Goal: Task Accomplishment & Management: Use online tool/utility

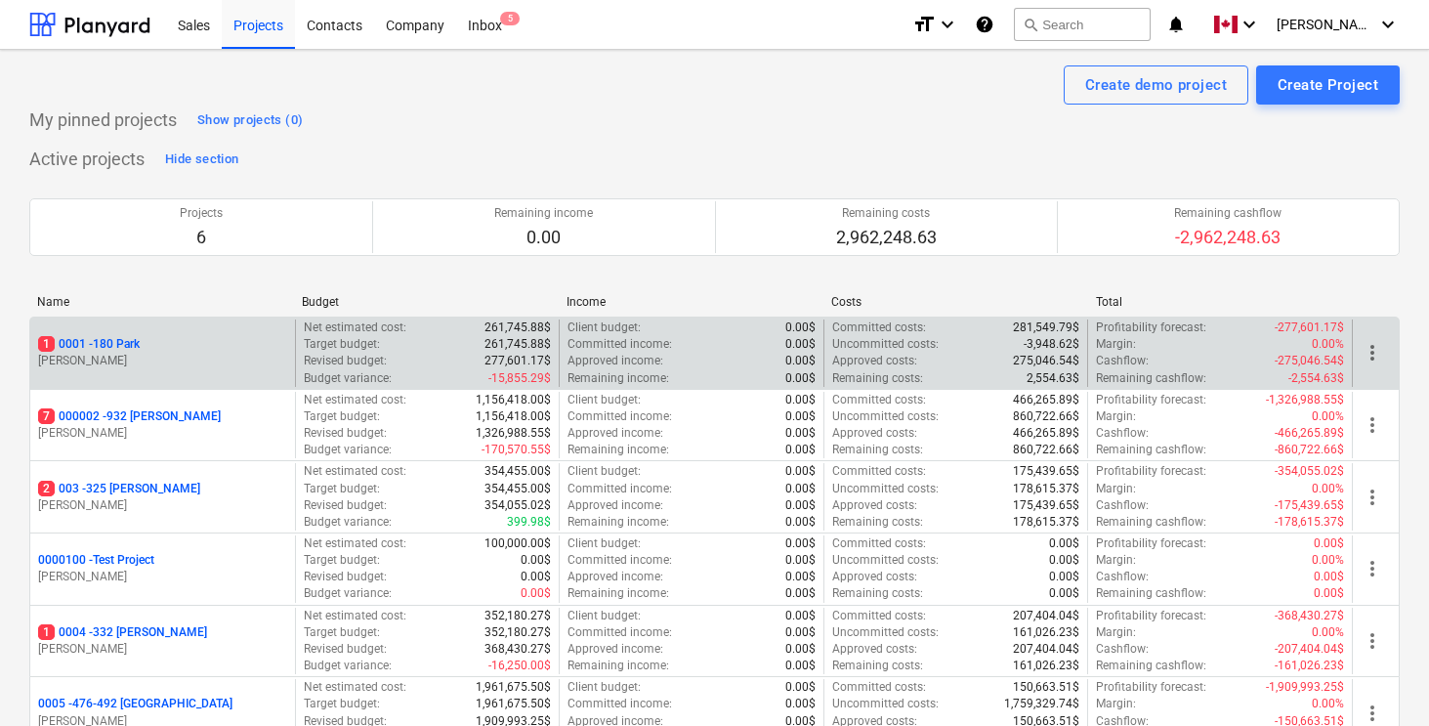
click at [108, 345] on p "1 0001 - 180 Park" at bounding box center [89, 344] width 102 height 17
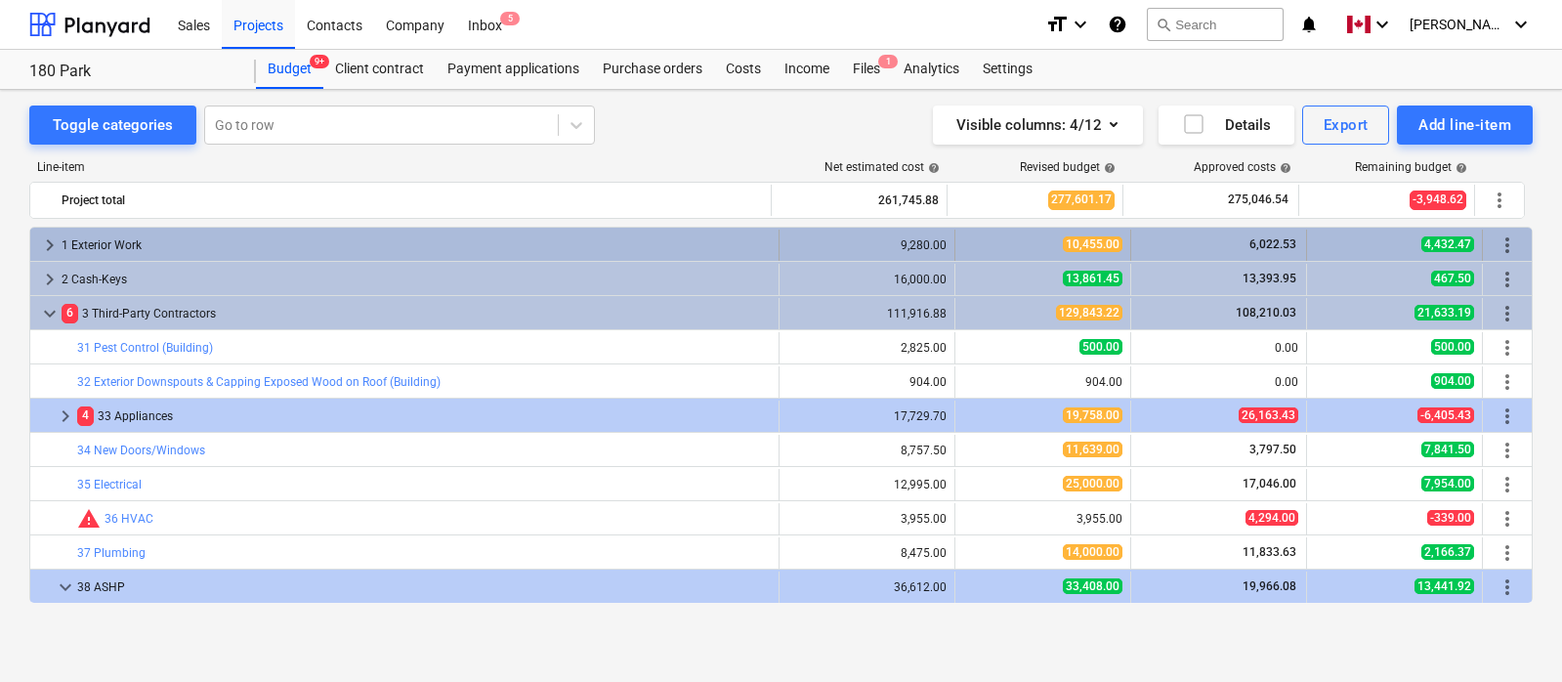
click at [47, 245] on span "keyboard_arrow_right" at bounding box center [49, 244] width 23 height 23
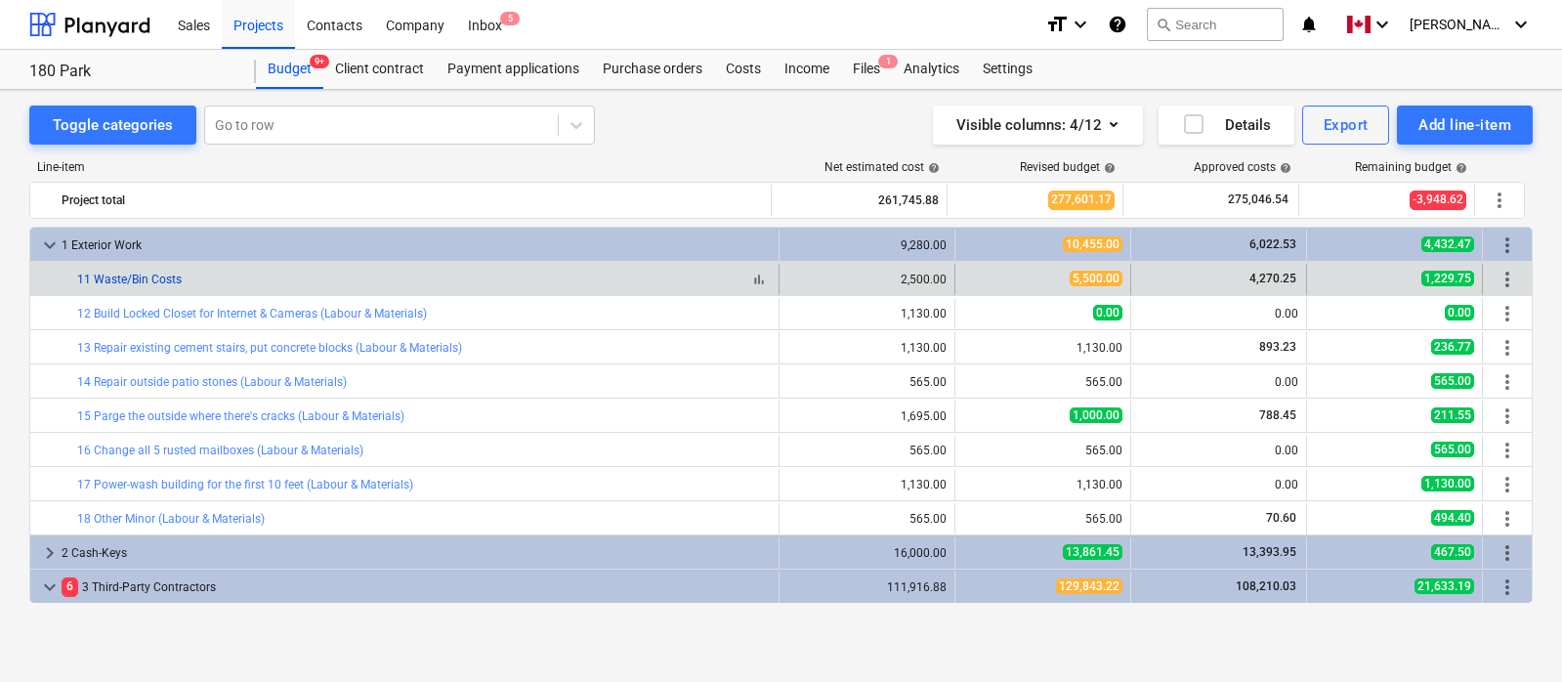
click at [161, 276] on link "11 Waste/Bin Costs" at bounding box center [129, 280] width 105 height 14
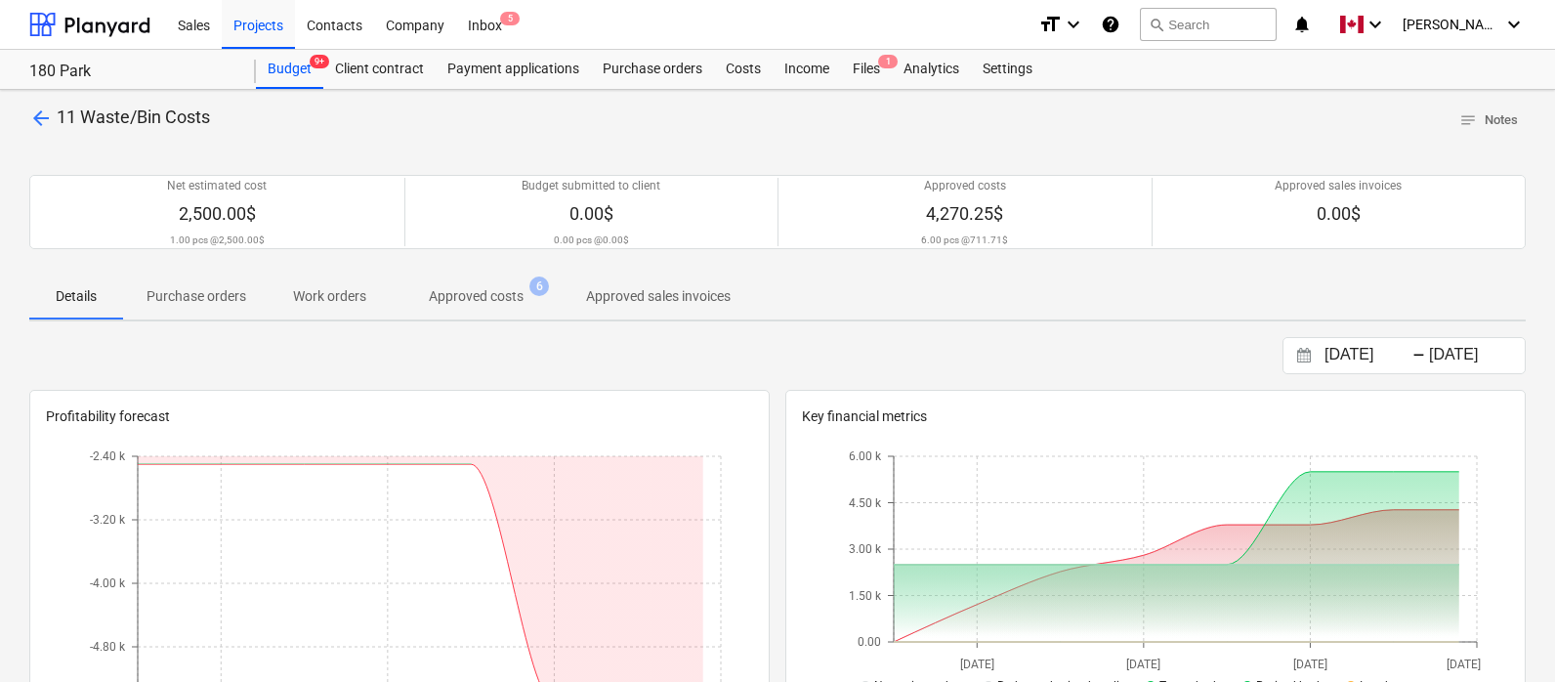
click at [460, 309] on span "Approved costs 6" at bounding box center [476, 295] width 173 height 35
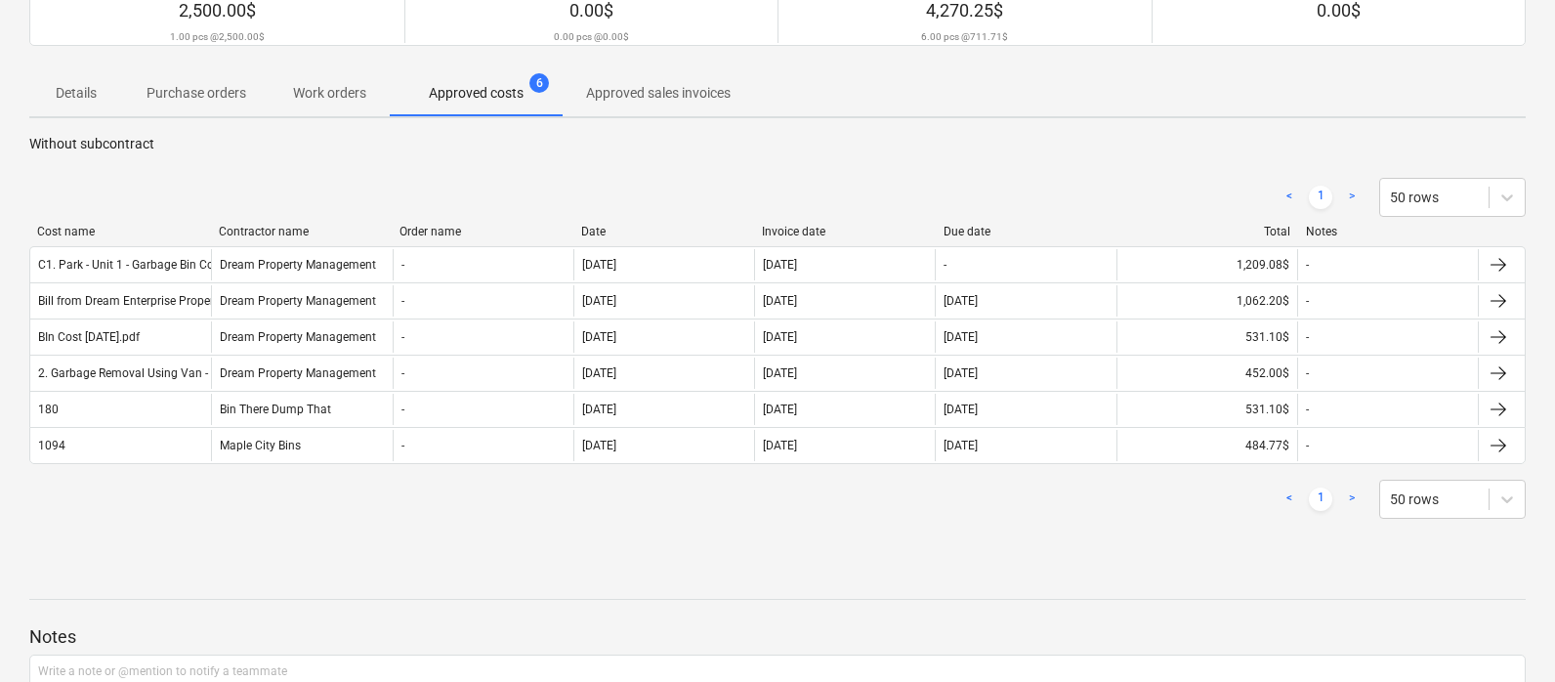
scroll to position [62, 0]
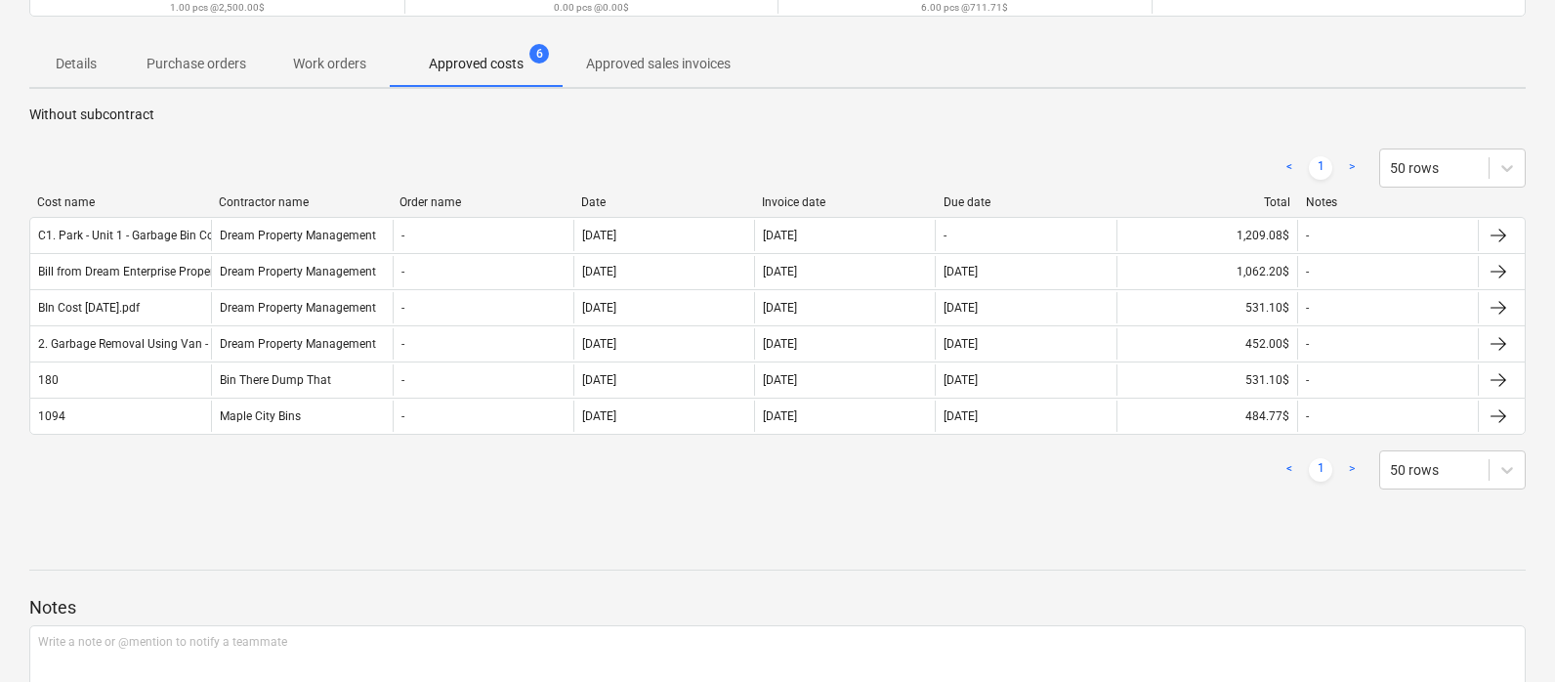
click at [757, 537] on div at bounding box center [777, 536] width 1496 height 16
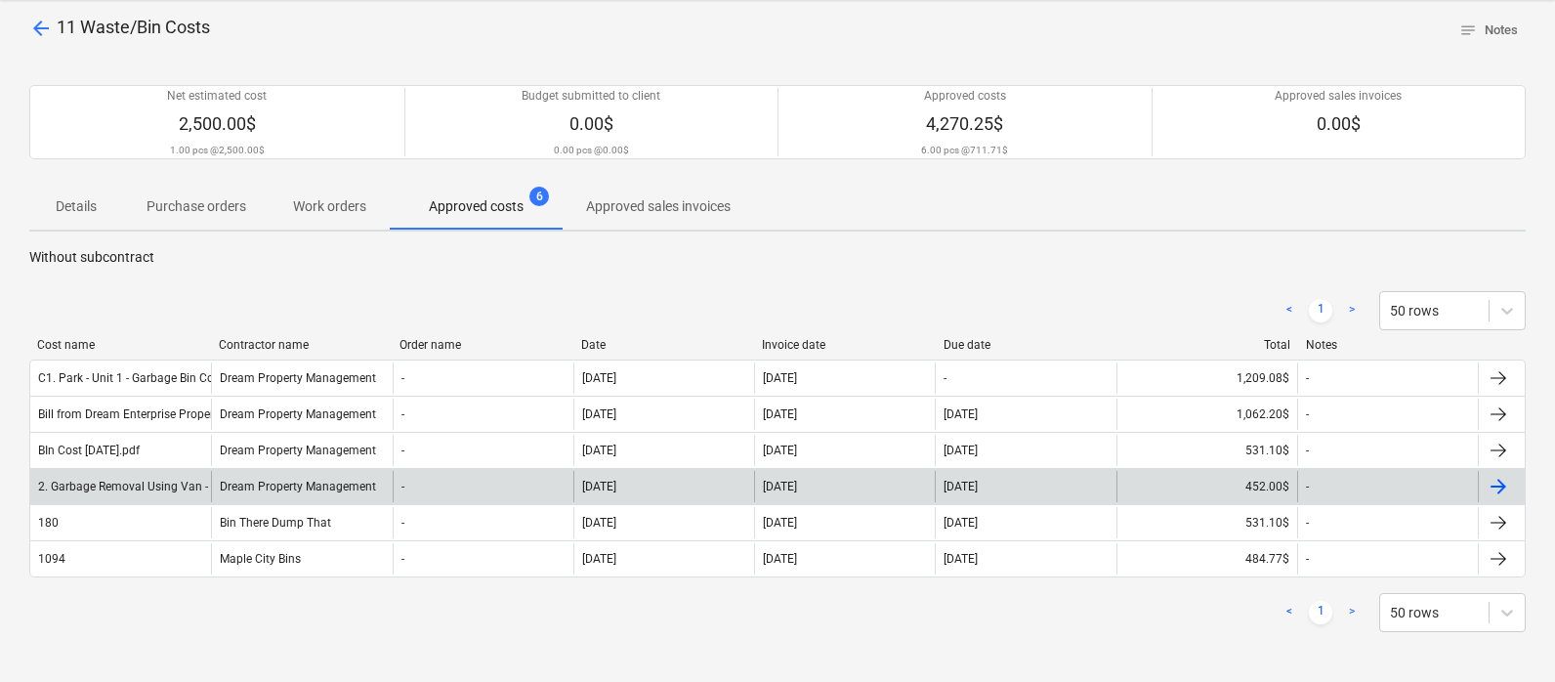
scroll to position [93, 0]
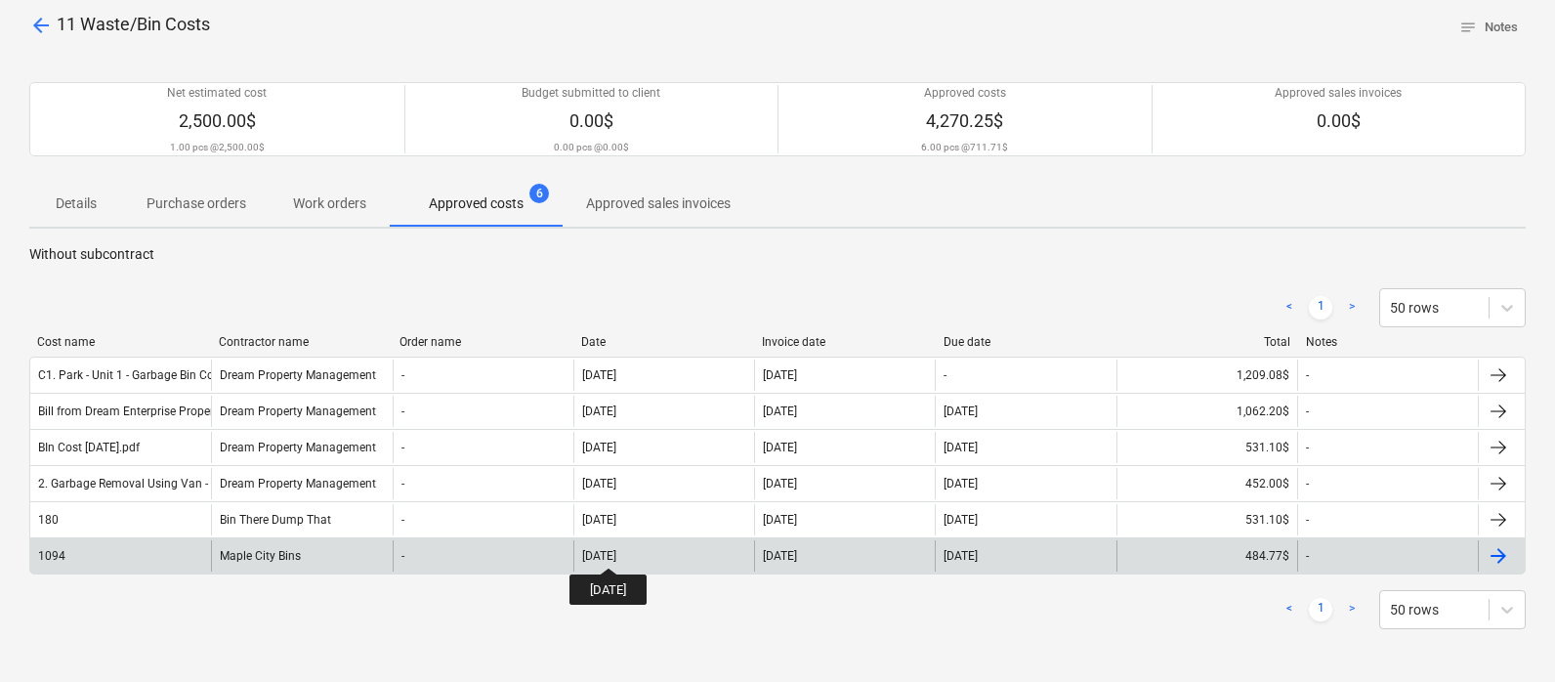
click at [616, 550] on div "[DATE]" at bounding box center [599, 556] width 34 height 14
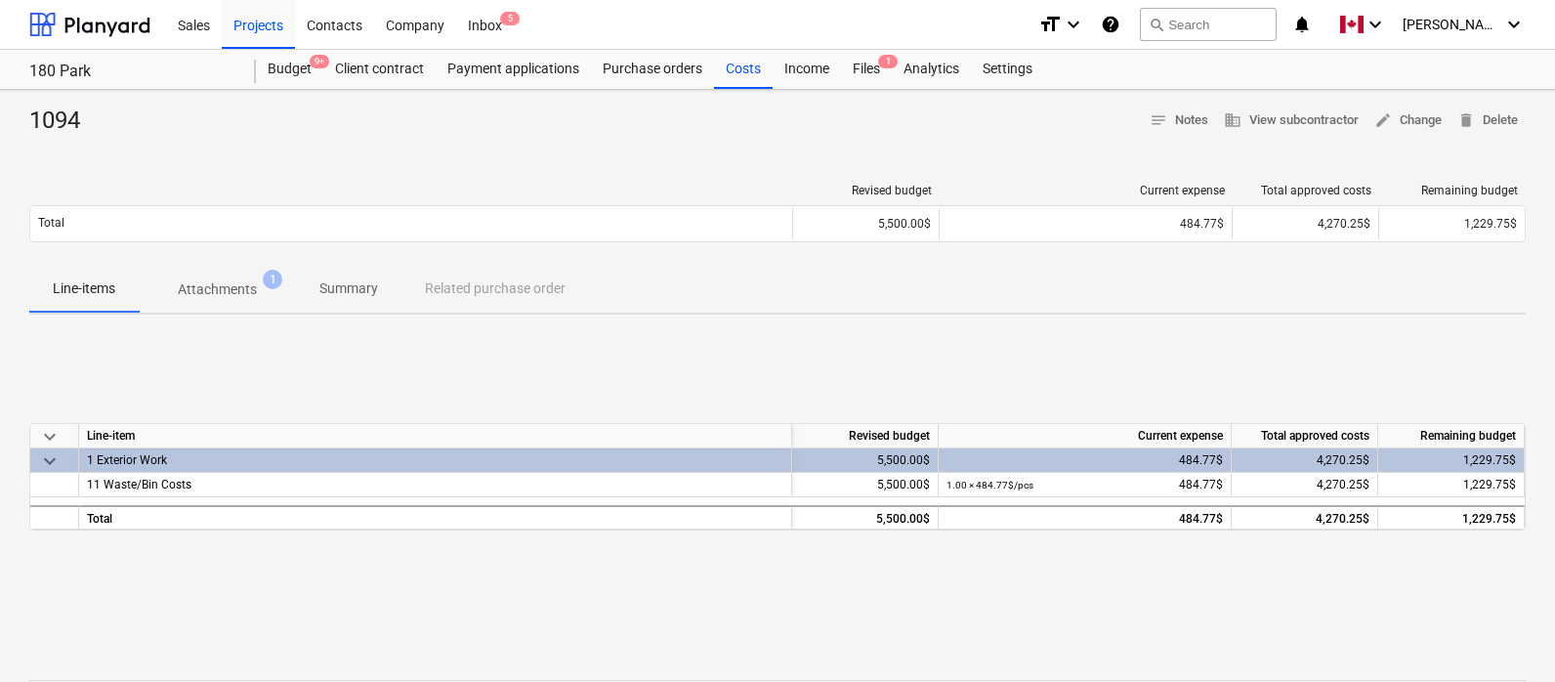
click at [240, 283] on p "Attachments" at bounding box center [217, 289] width 79 height 21
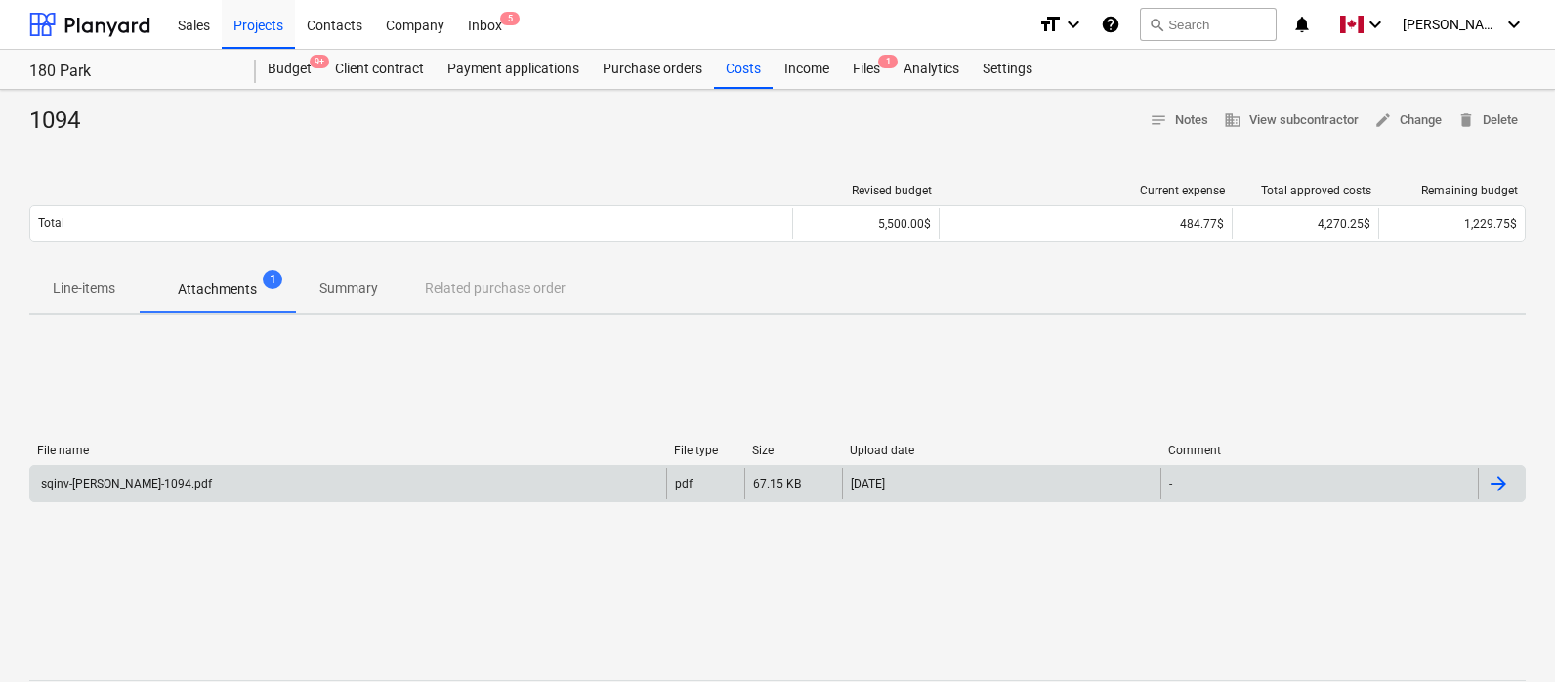
click at [1428, 478] on div at bounding box center [1498, 483] width 23 height 23
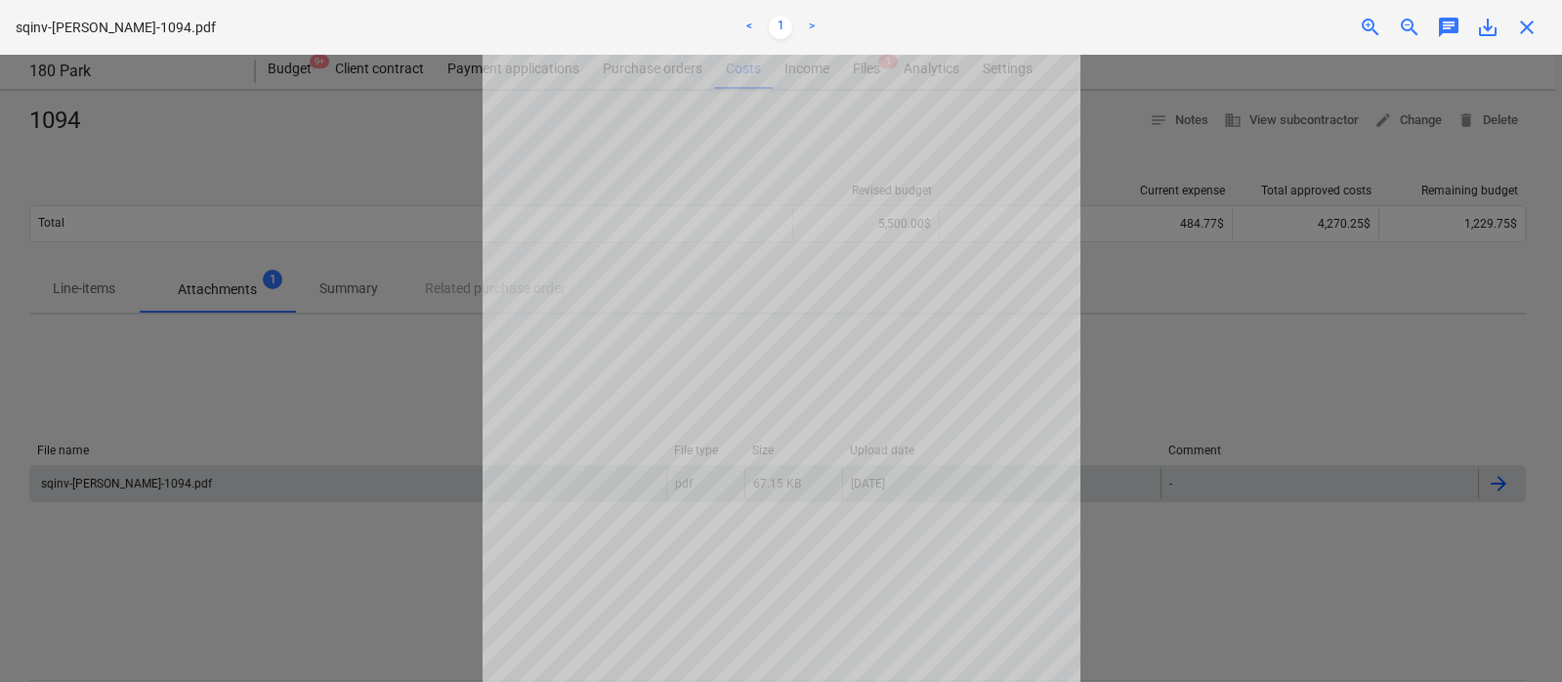
click at [1189, 280] on div at bounding box center [781, 368] width 1562 height 627
click at [1428, 22] on div "close" at bounding box center [1526, 27] width 39 height 23
click at [1428, 21] on span "close" at bounding box center [1526, 27] width 23 height 23
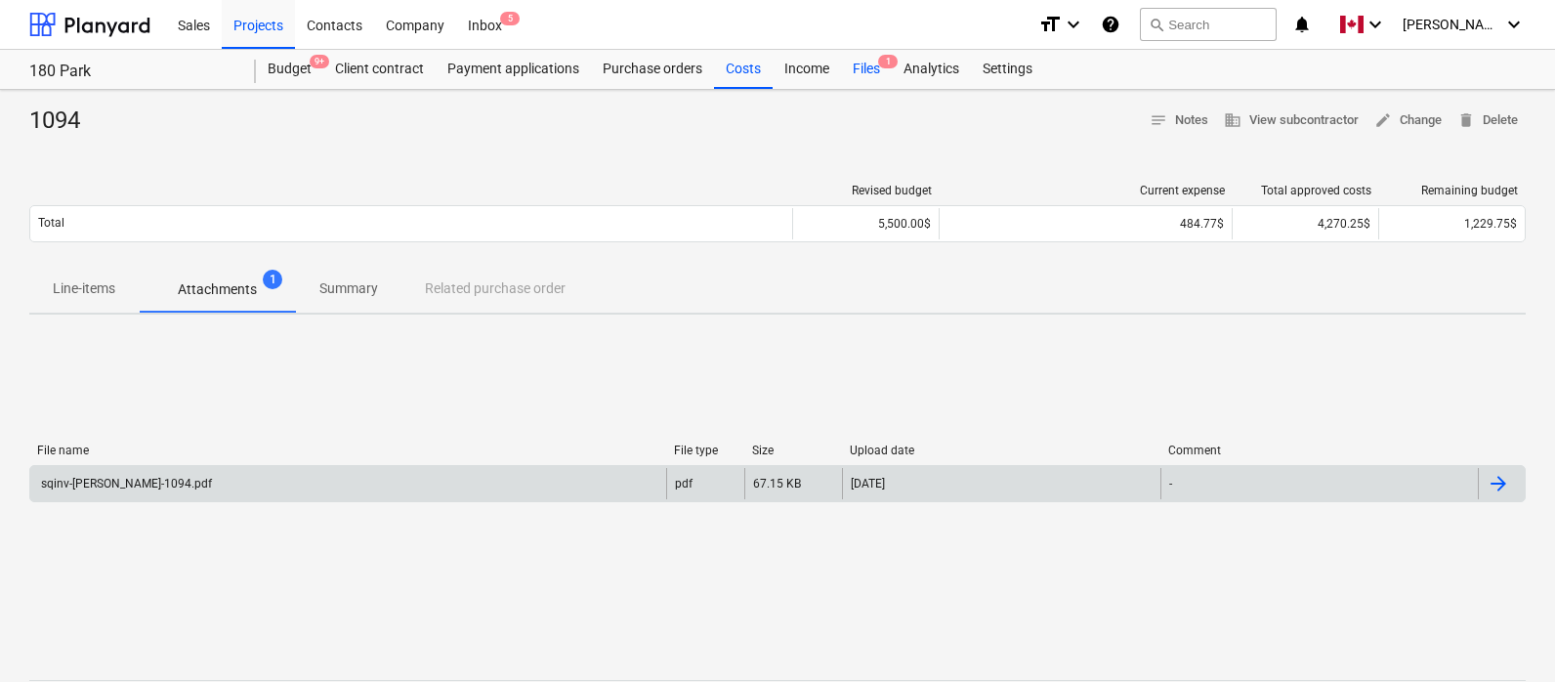
click at [867, 63] on div "Files 1" at bounding box center [866, 69] width 51 height 39
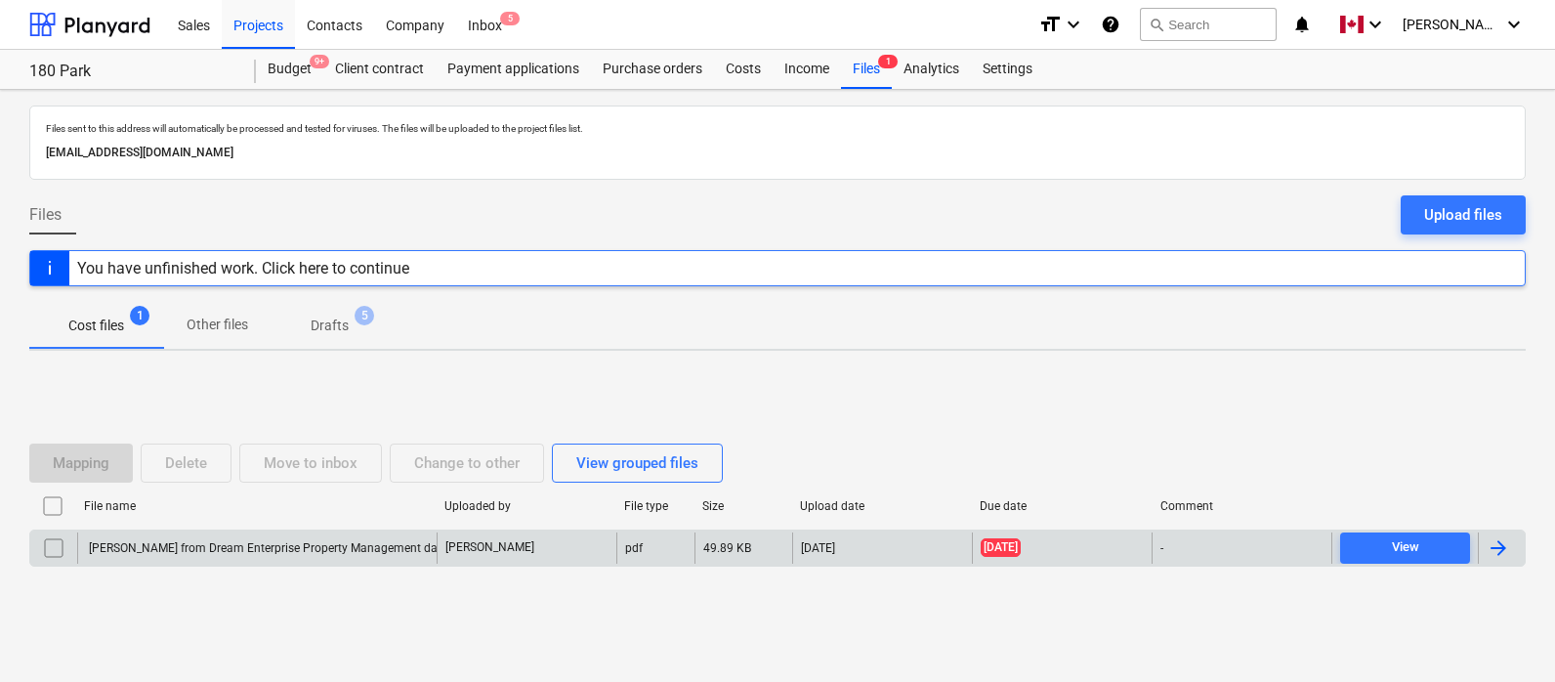
click at [1428, 549] on div at bounding box center [1498, 547] width 23 height 23
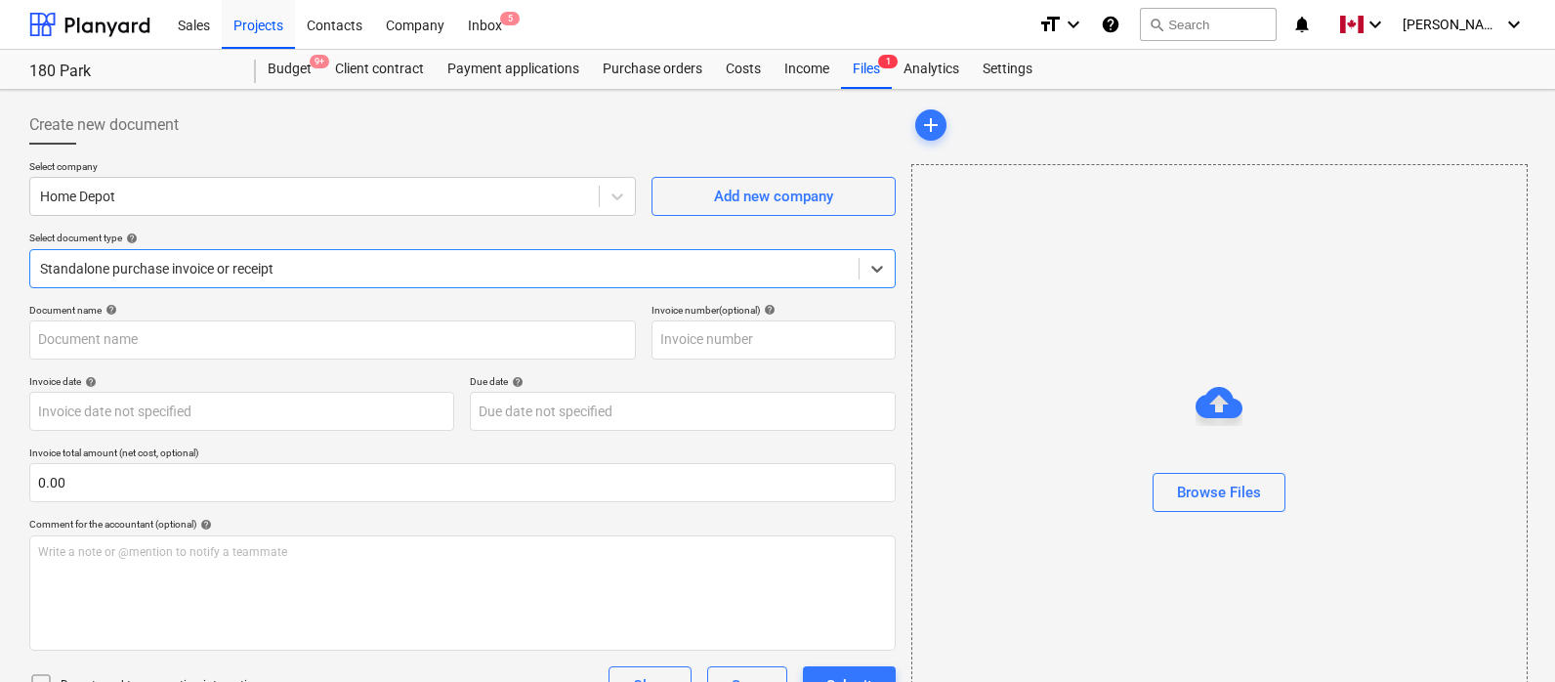
type input "[PERSON_NAME] from Dream Enterprise Property Management dated 362024.pdf"
type input "[DATE]"
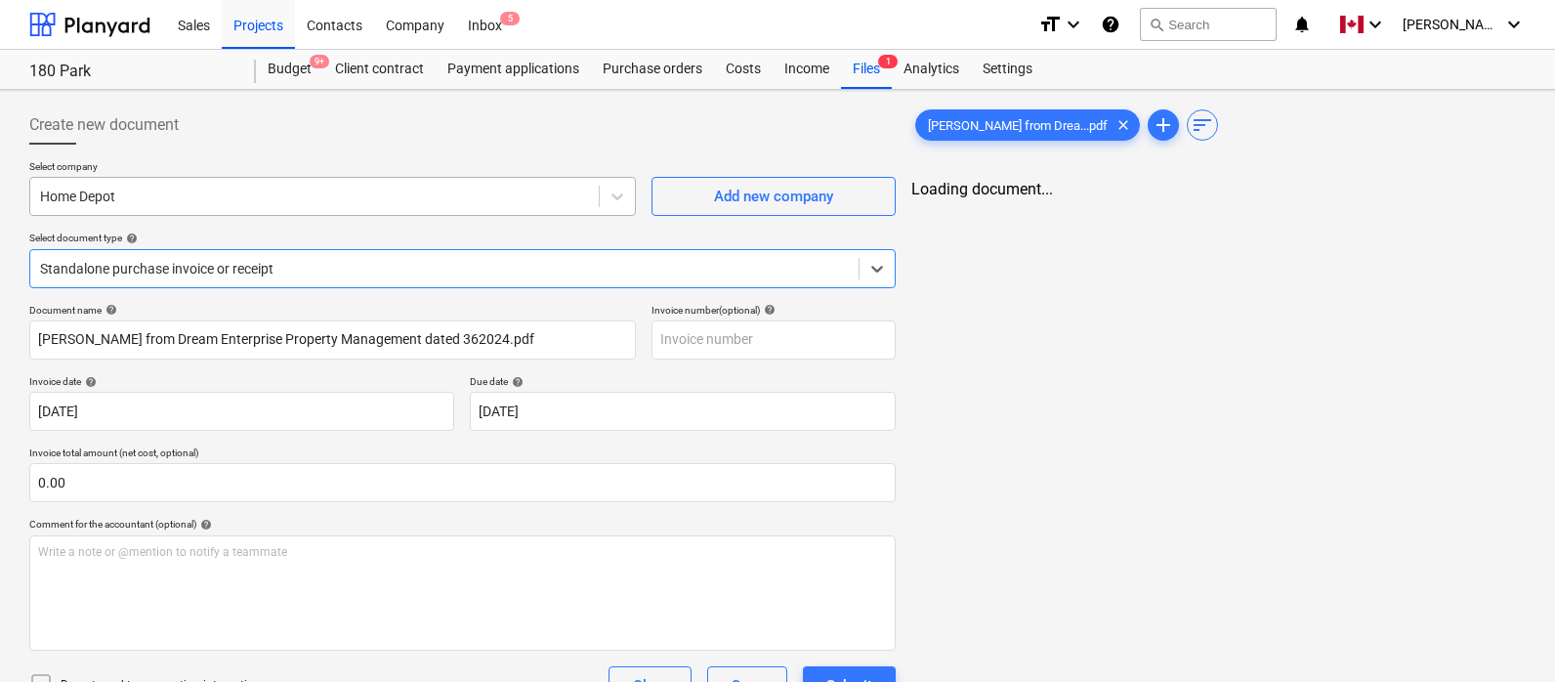
click at [145, 206] on div "Home Depot" at bounding box center [314, 196] width 569 height 27
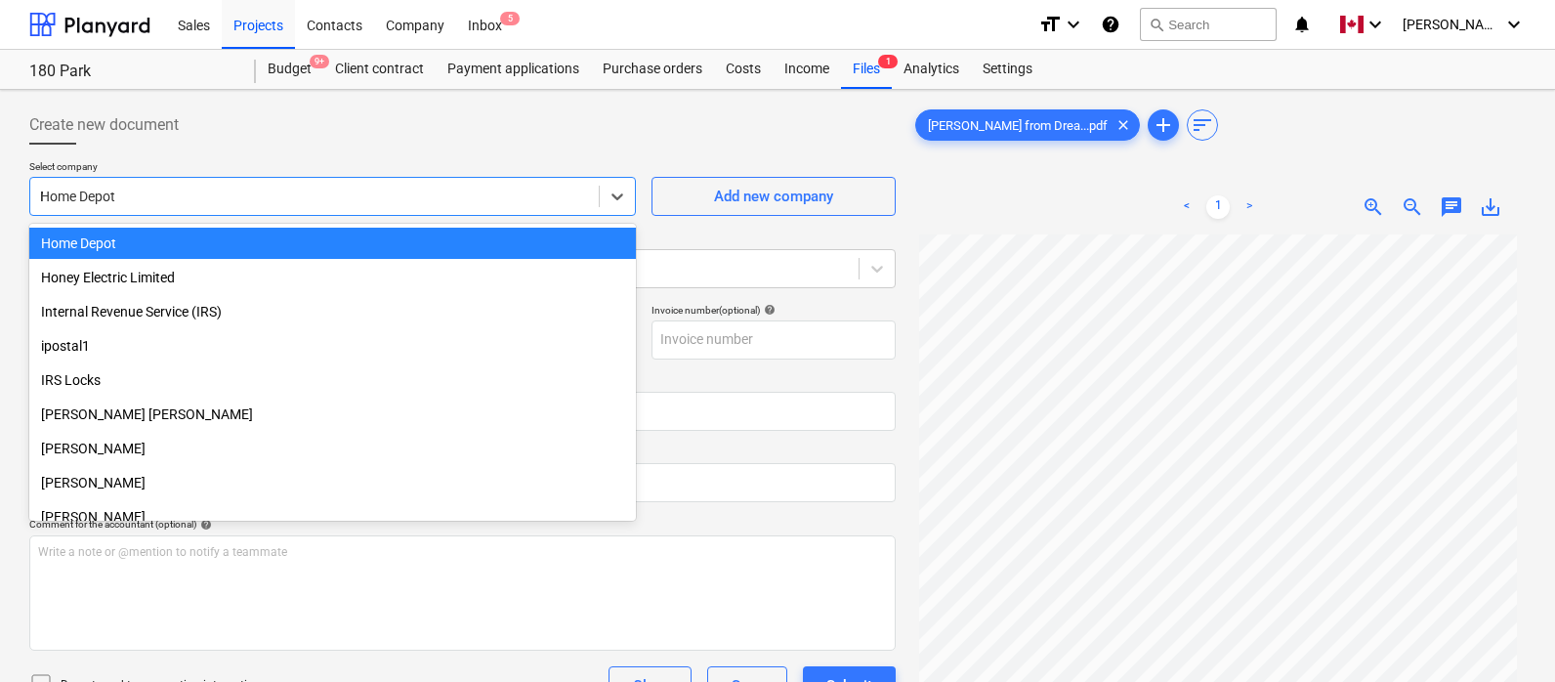
scroll to position [2100, 0]
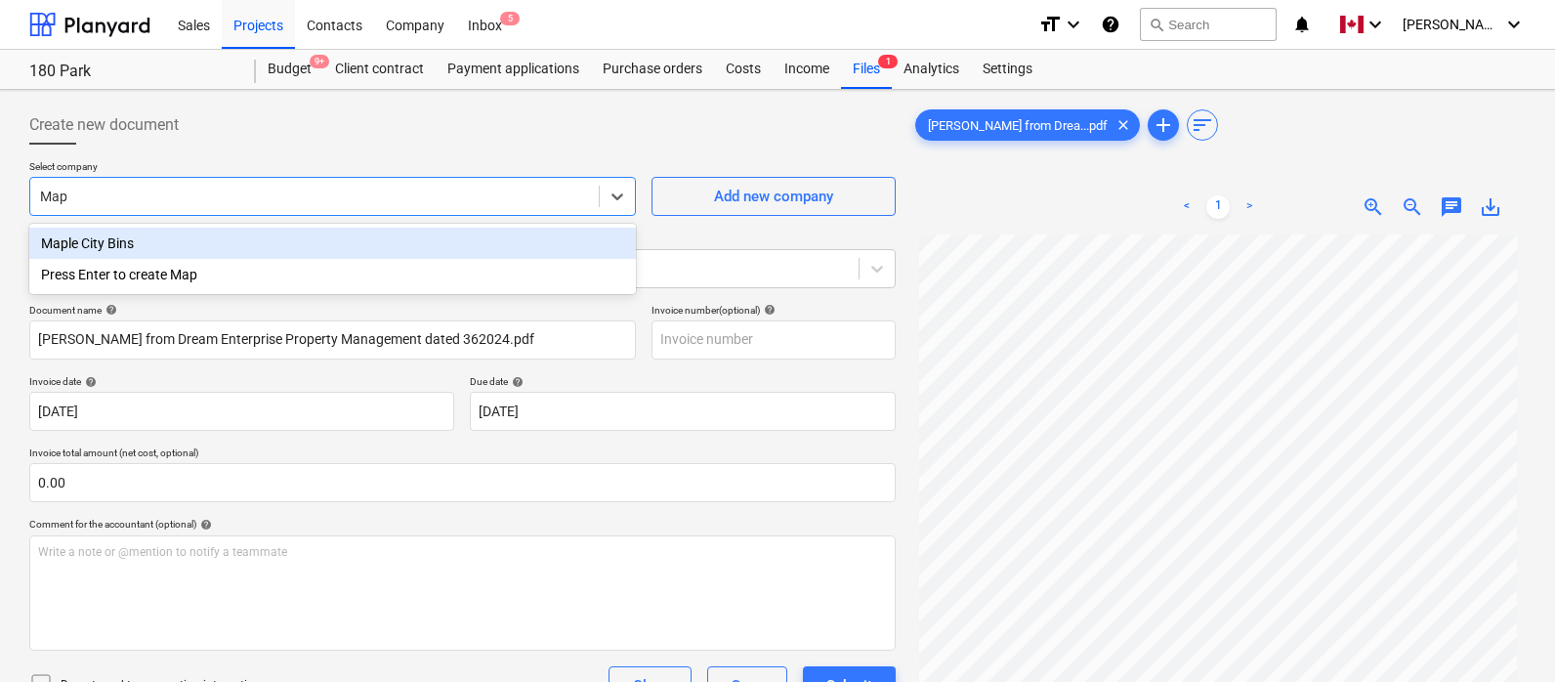
type input "Mapl"
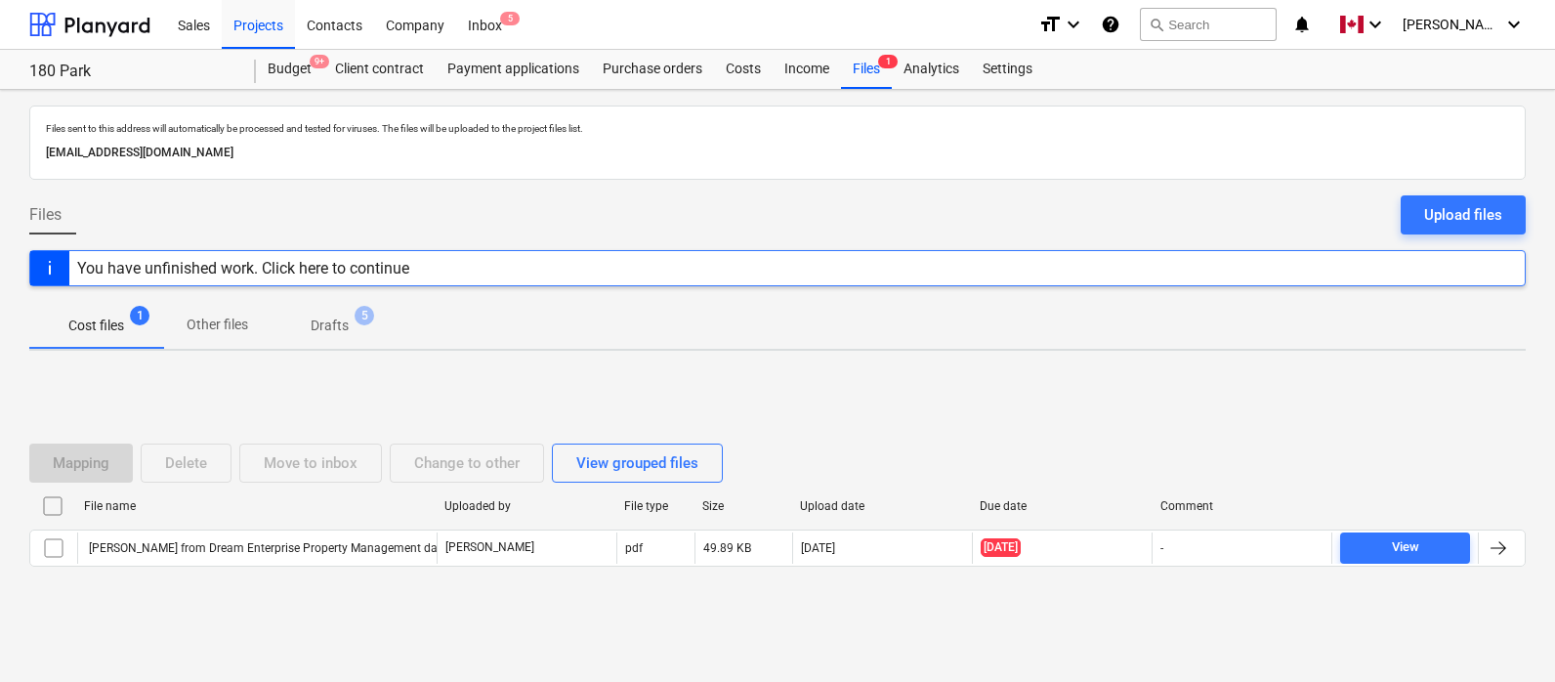
scroll to position [9, 0]
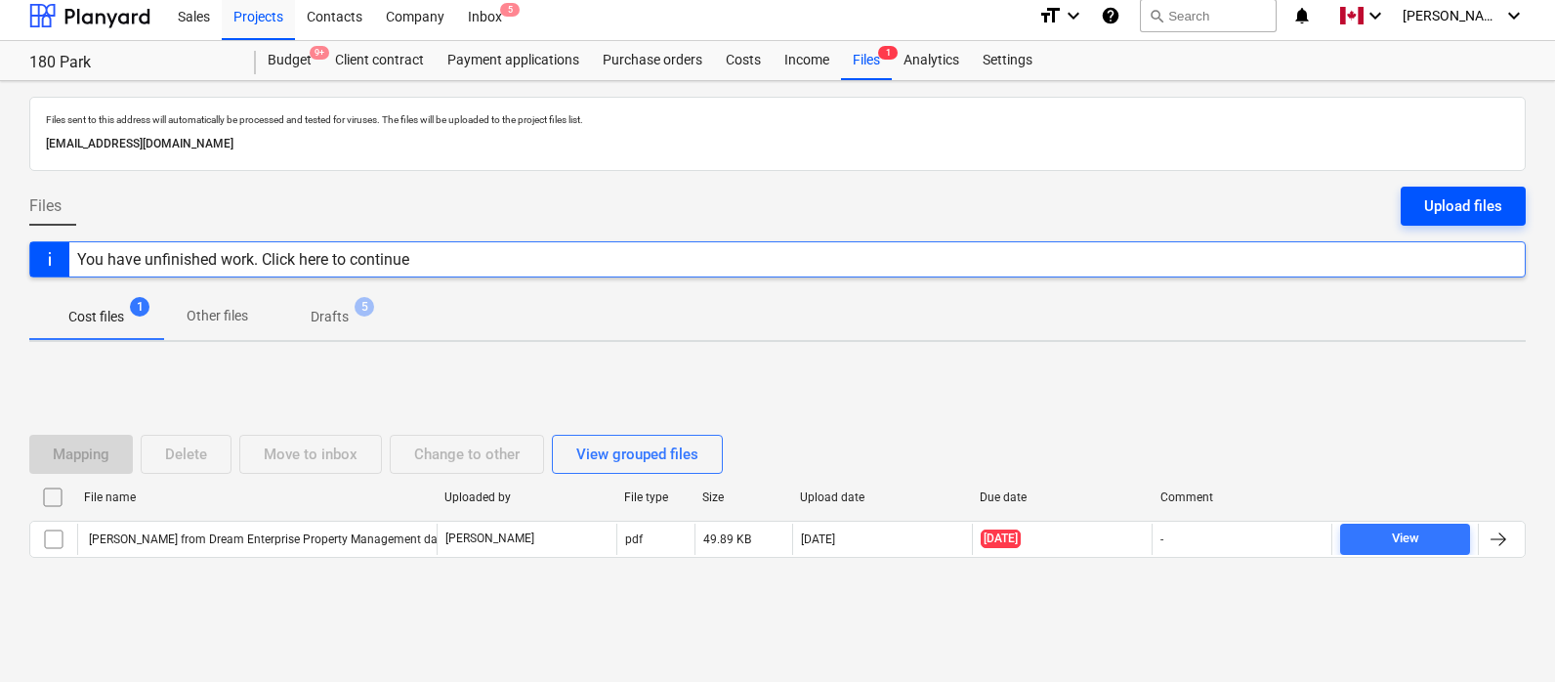
click at [1428, 206] on div "Upload files" at bounding box center [1463, 205] width 78 height 25
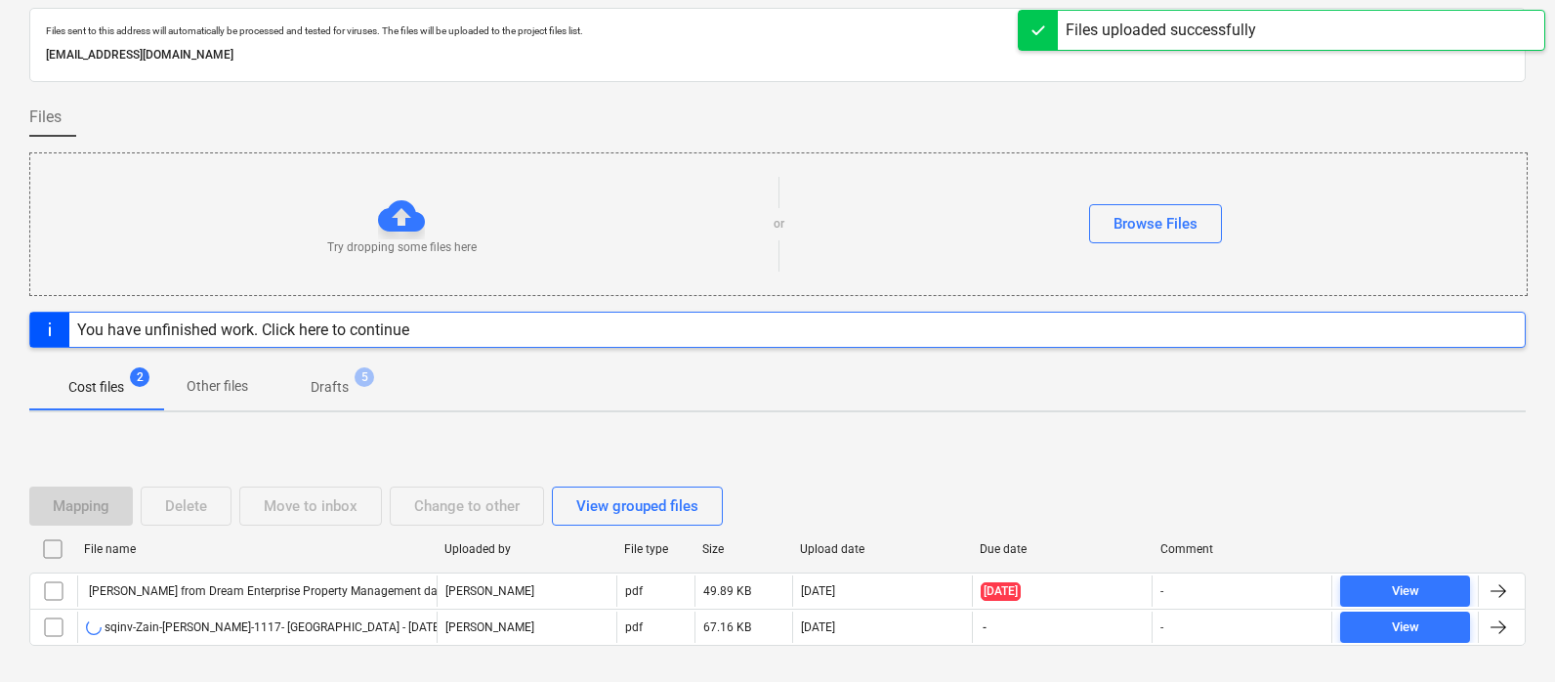
scroll to position [168, 0]
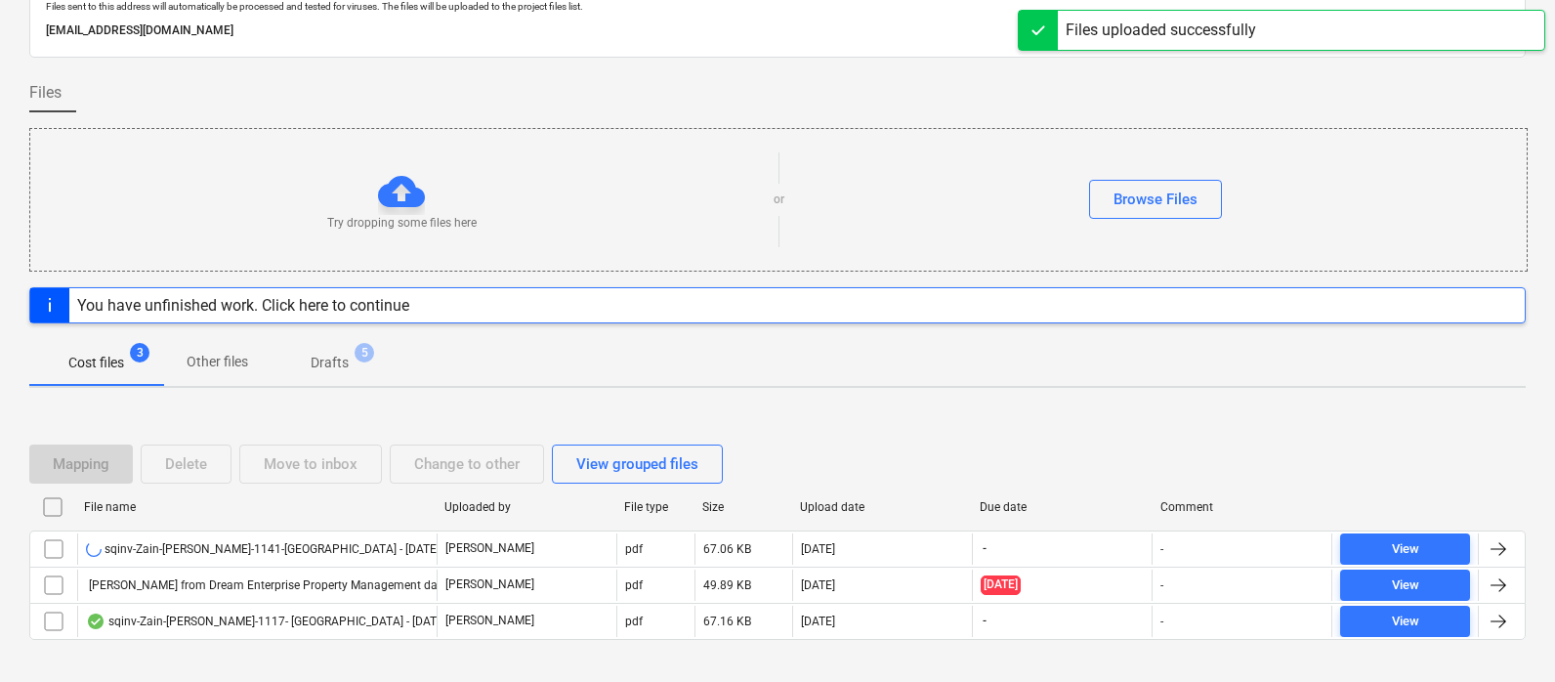
scroll to position [168, 0]
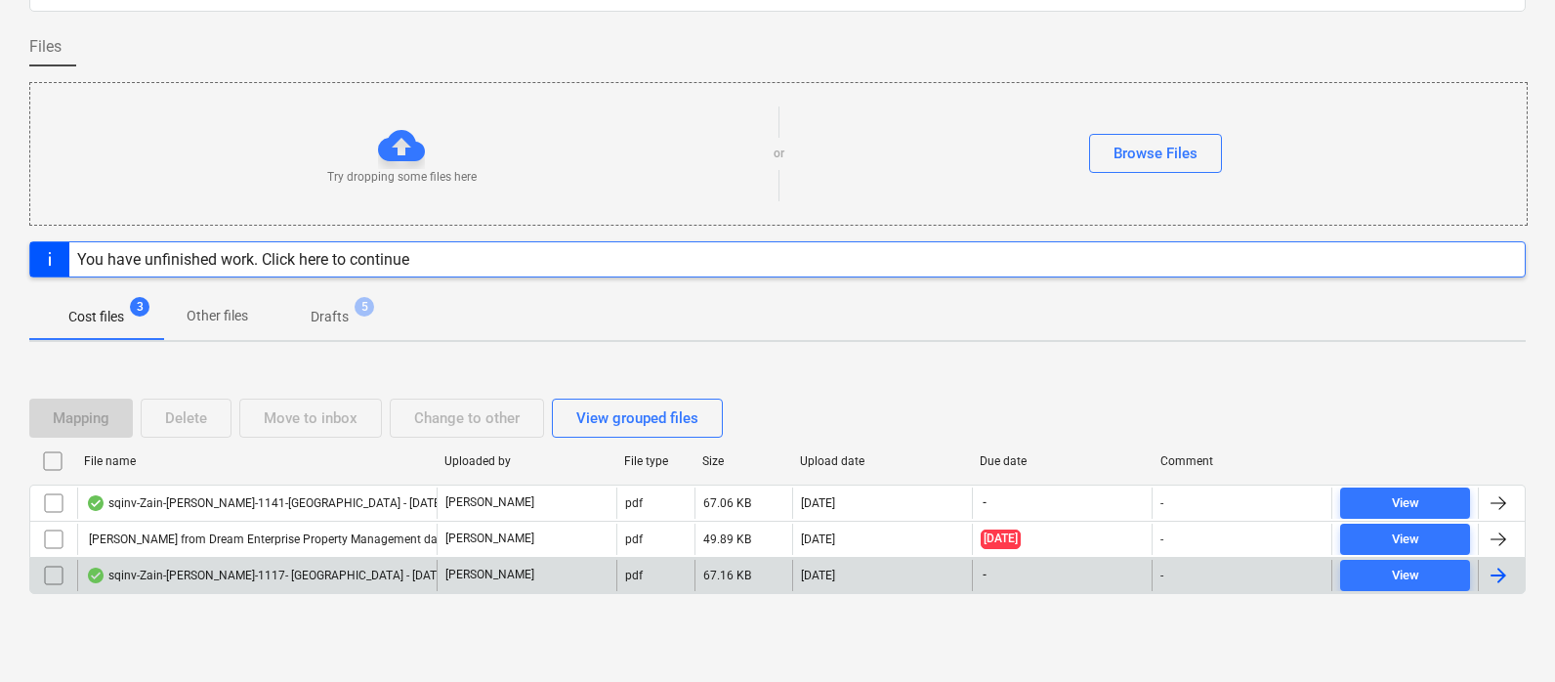
click at [1428, 572] on div at bounding box center [1498, 575] width 23 height 23
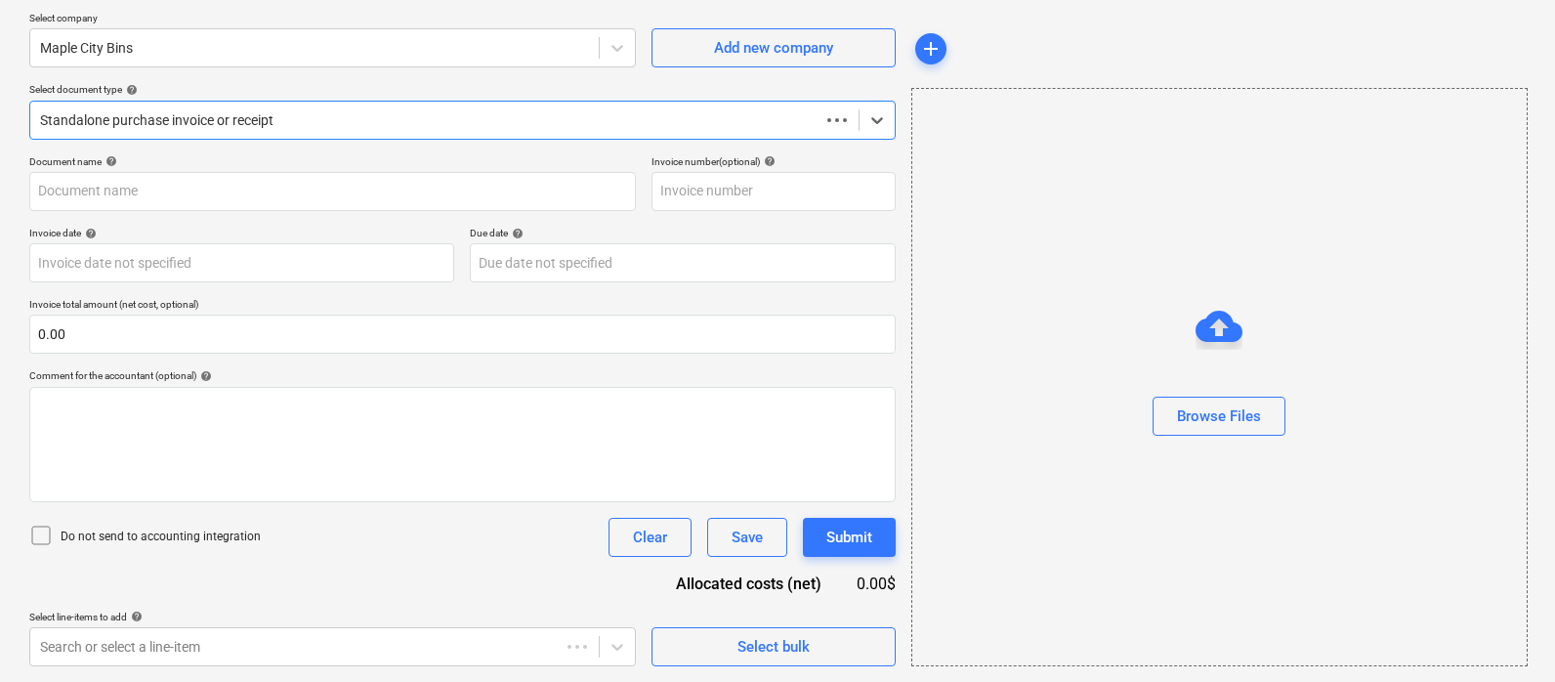
scroll to position [148, 0]
type input "1117"
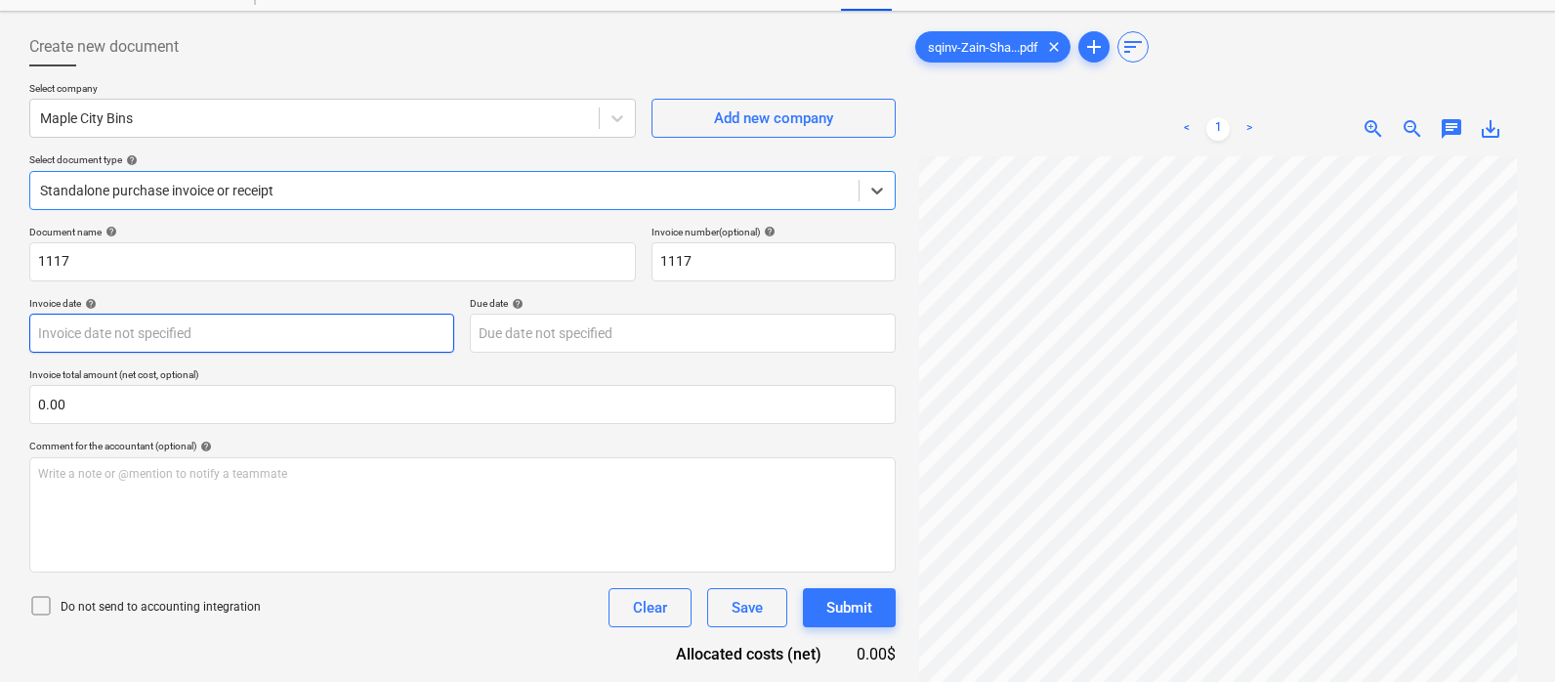
scroll to position [85, 0]
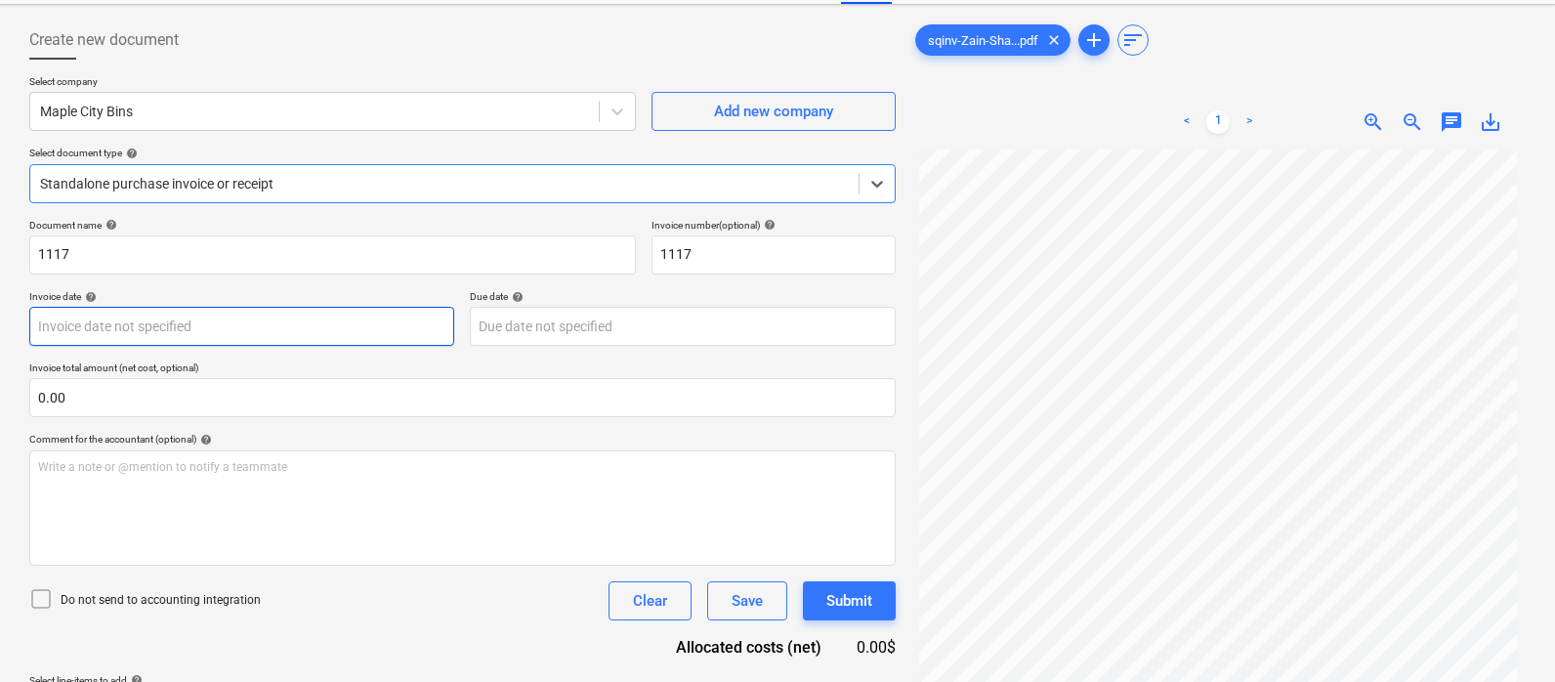
click at [171, 328] on body "Sales Projects Contacts Company Inbox 5 format_size keyboard_arrow_down help se…" at bounding box center [777, 256] width 1555 height 682
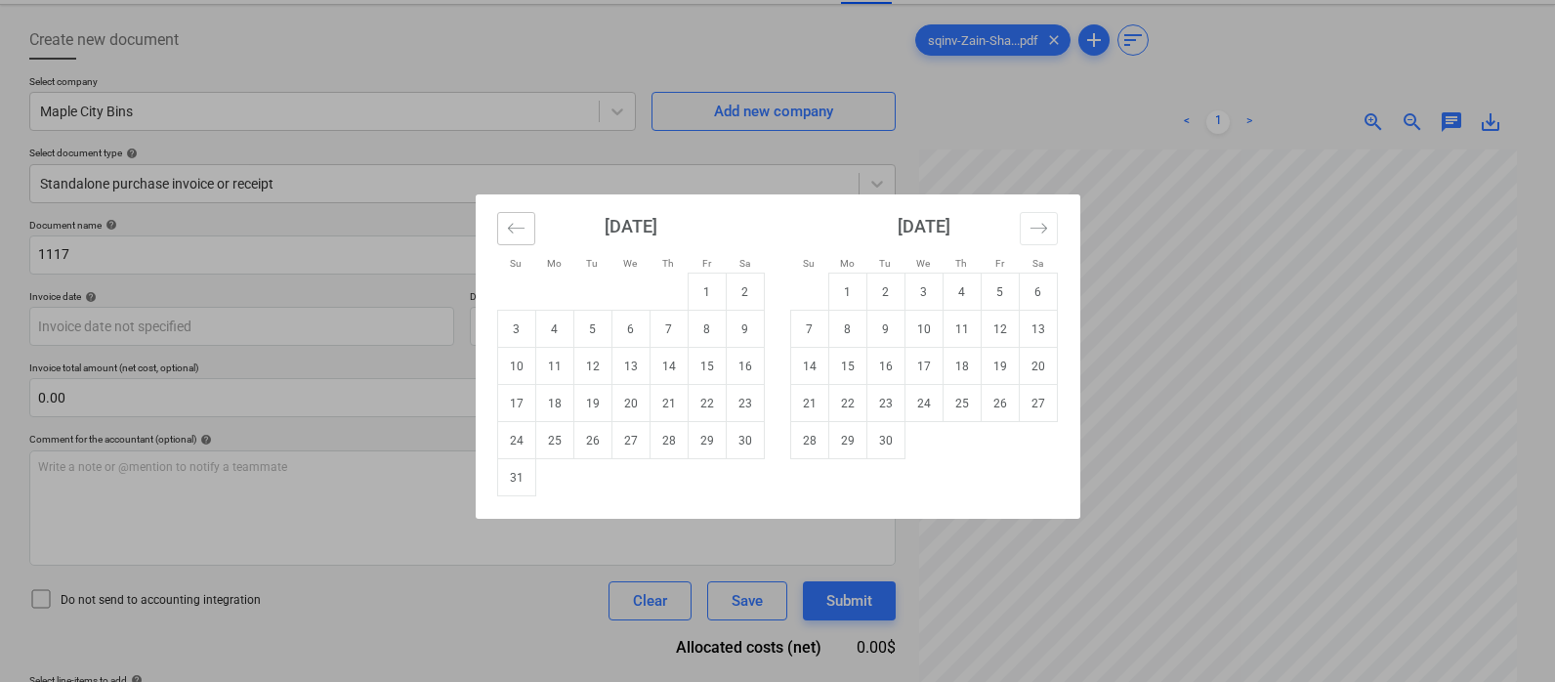
click at [520, 224] on icon "Move backward to switch to the previous month." at bounding box center [516, 228] width 19 height 19
click at [665, 399] on td "24" at bounding box center [669, 403] width 38 height 37
type input "[DATE]"
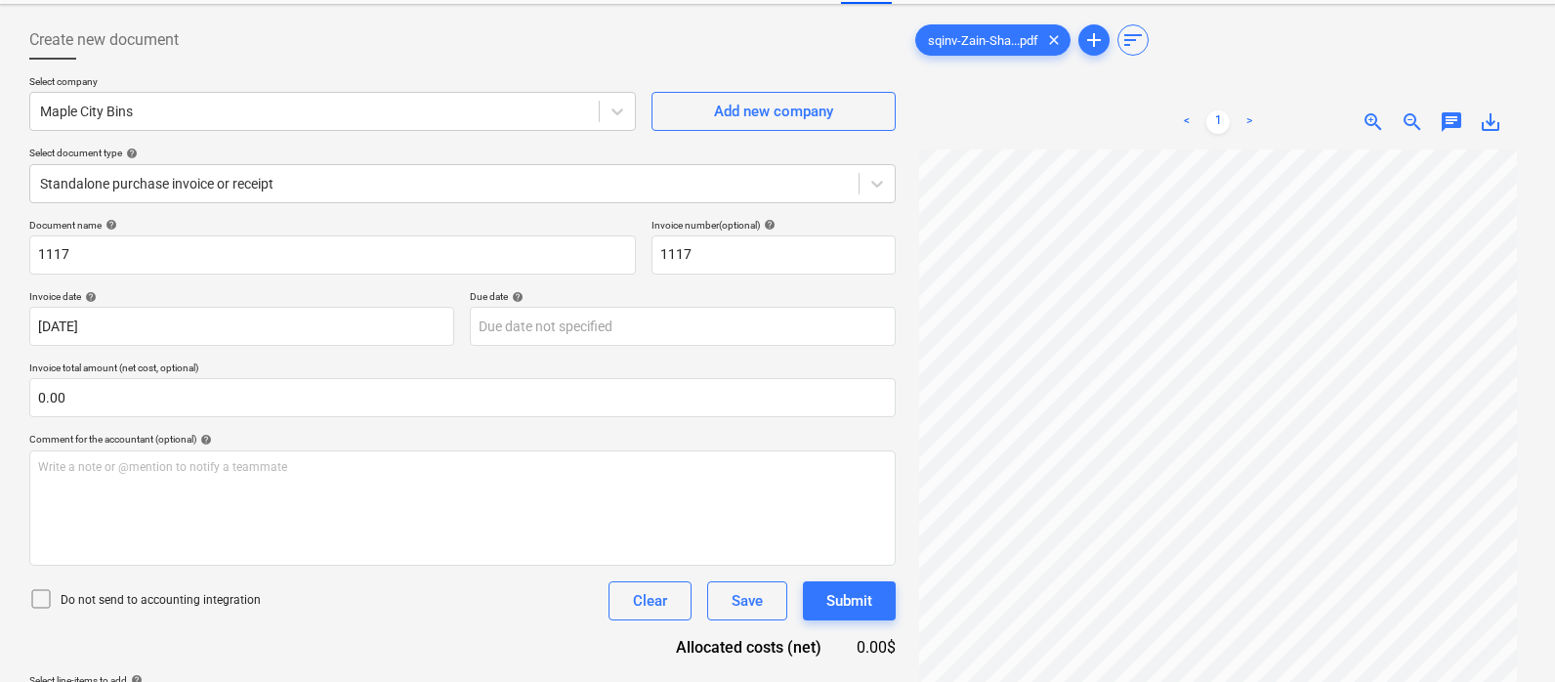
scroll to position [150, 0]
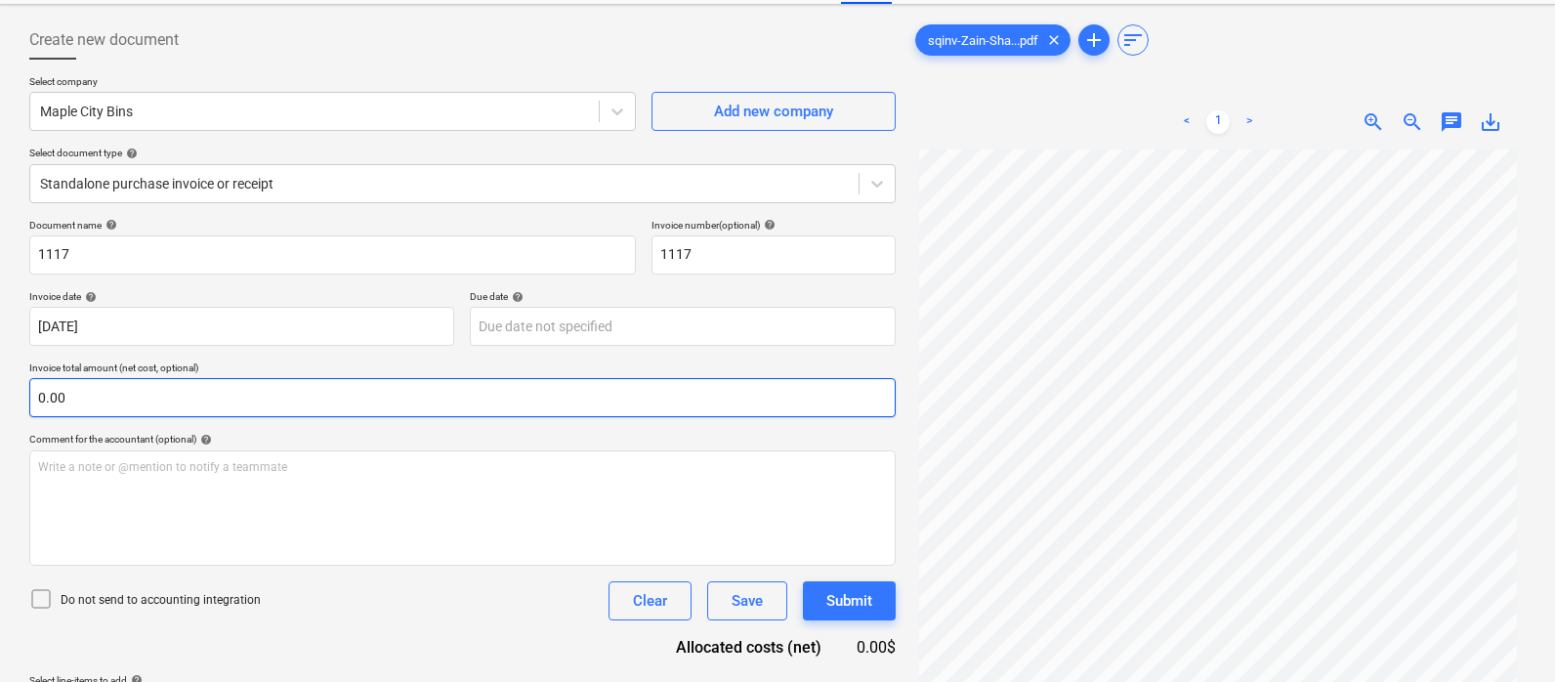
click at [290, 396] on input "0.00" at bounding box center [462, 397] width 866 height 39
type input "484.77"
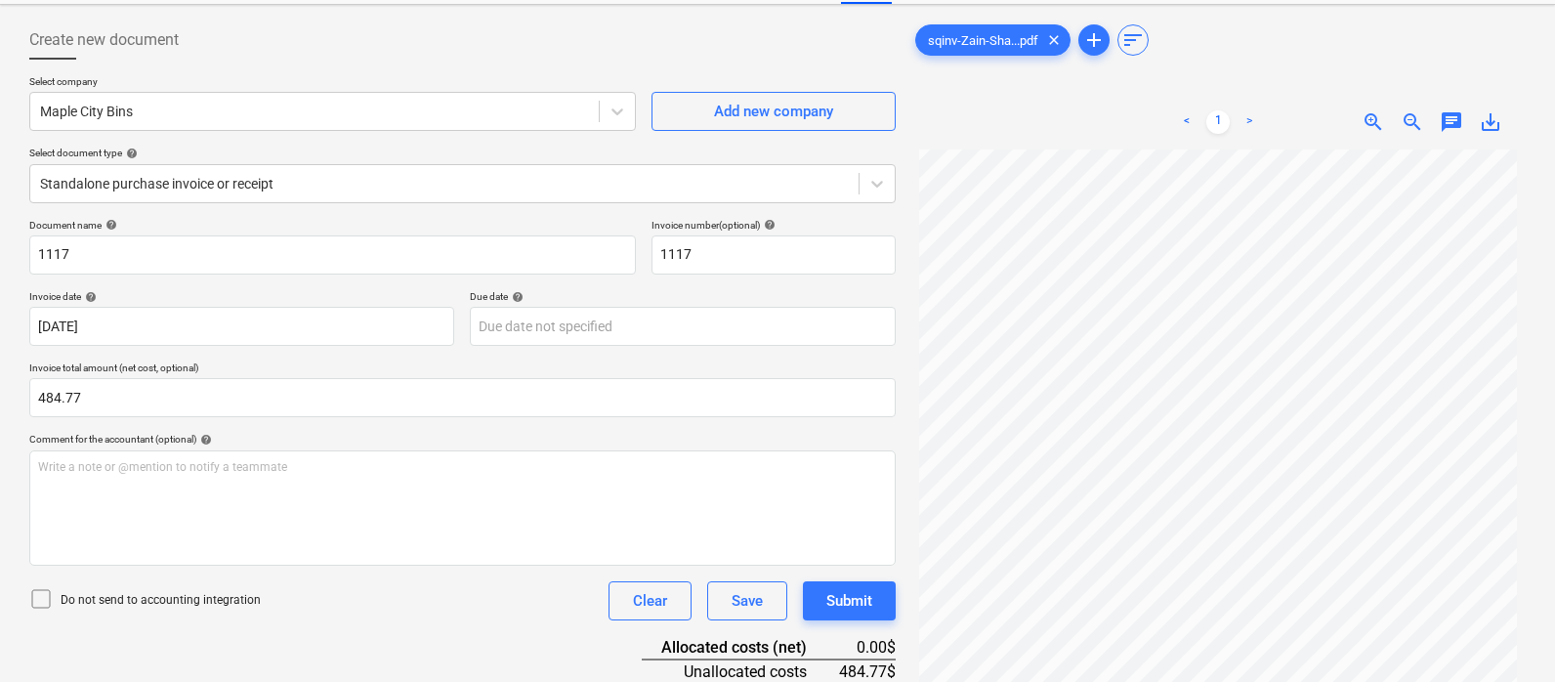
click at [392, 615] on div "Do not send to accounting integration Clear Save Submit" at bounding box center [462, 600] width 866 height 39
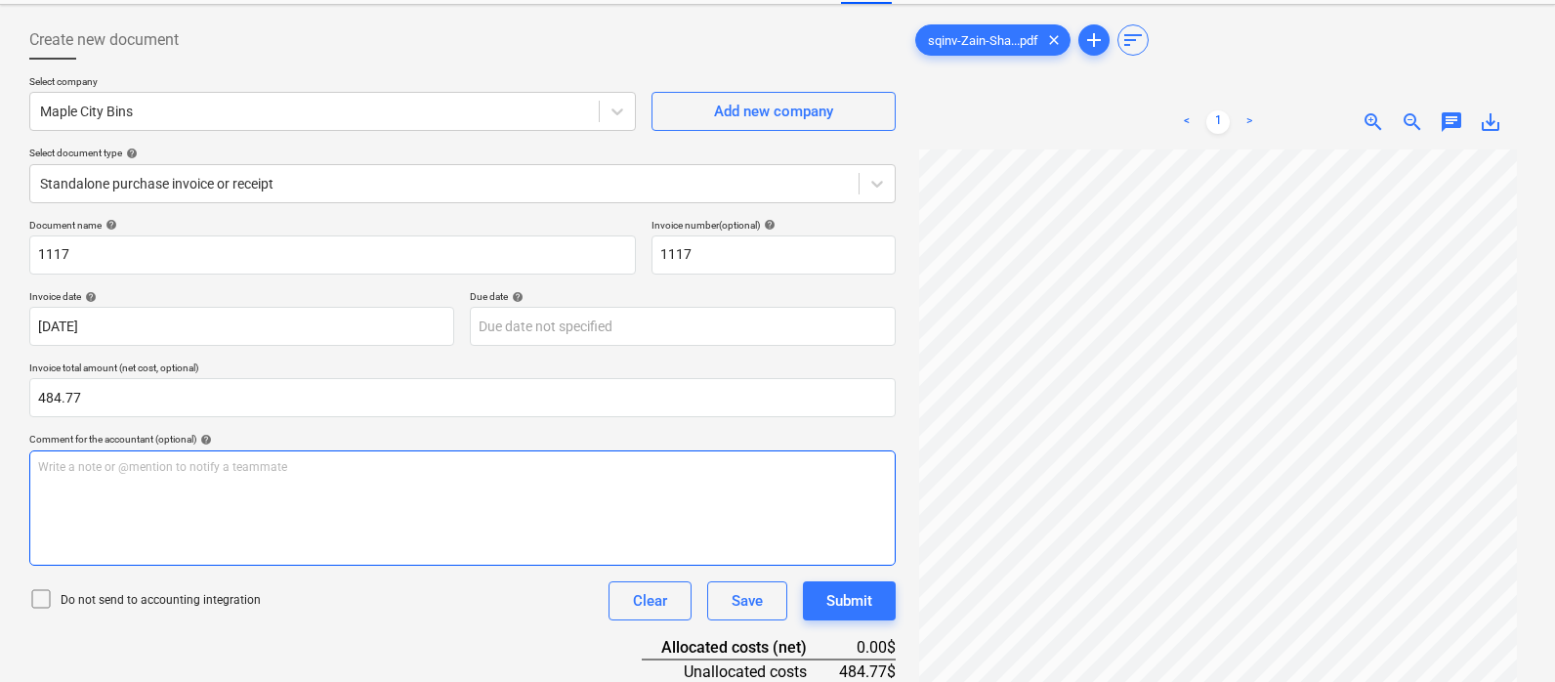
scroll to position [197, 0]
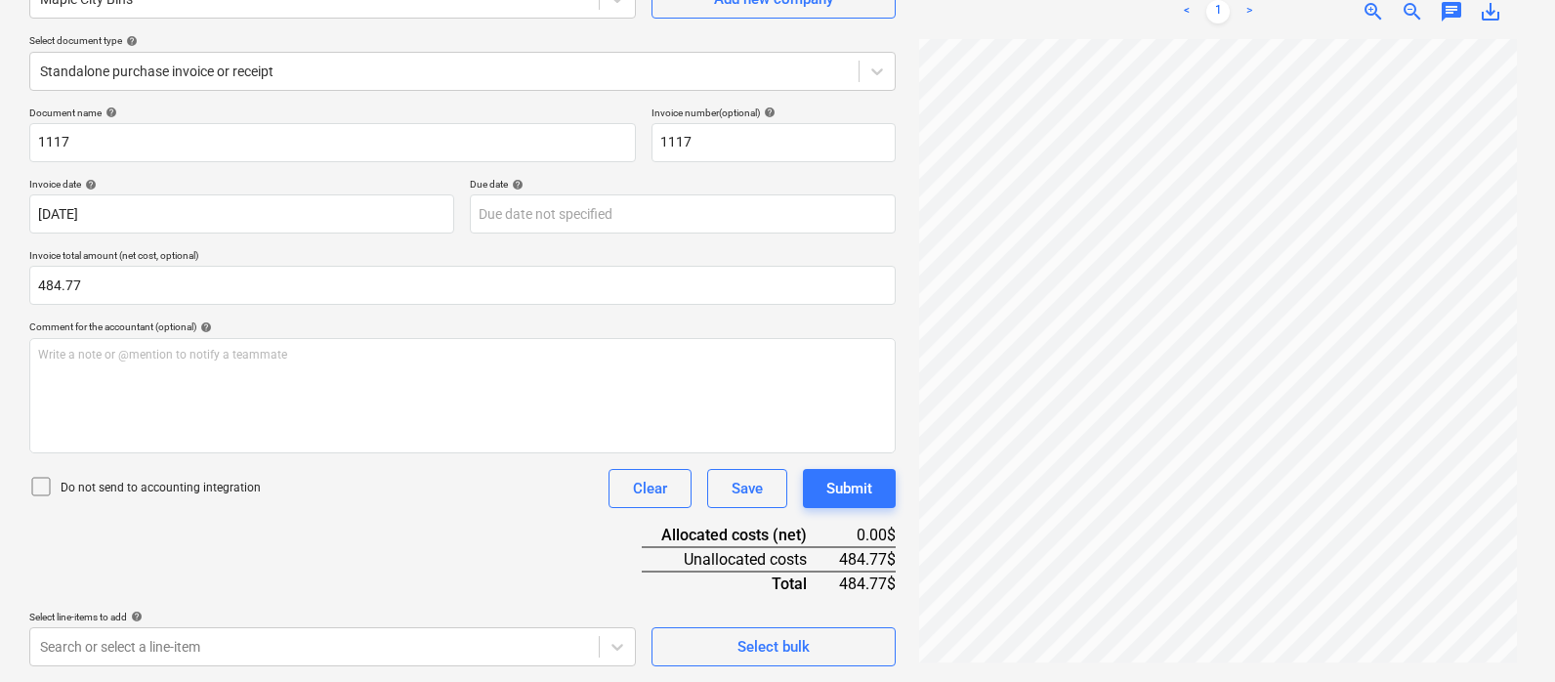
click at [528, 495] on div "Do not send to accounting integration Clear Save Submit" at bounding box center [462, 488] width 866 height 39
click at [402, 485] on body "Sales Projects Contacts Company Inbox 5 format_size keyboard_arrow_down help se…" at bounding box center [777, 144] width 1555 height 682
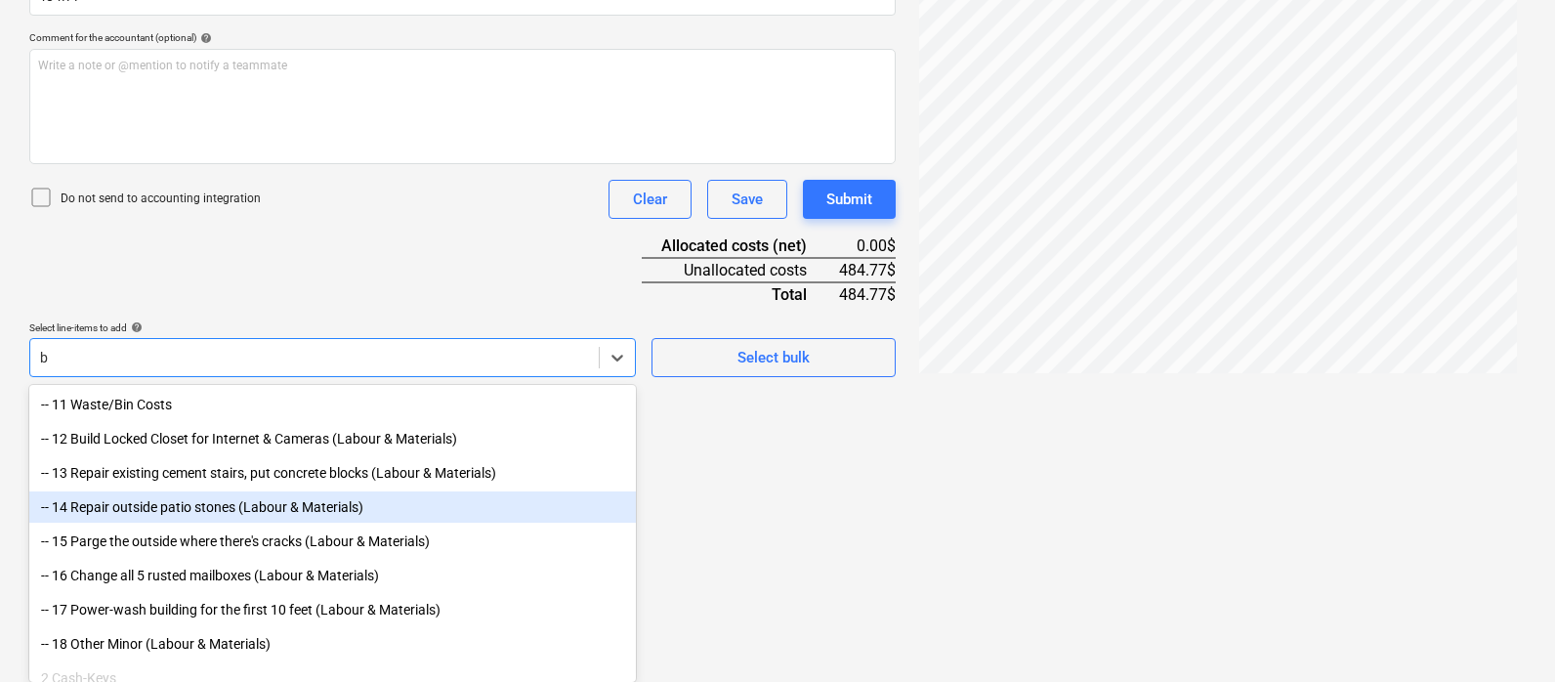
scroll to position [260, 0]
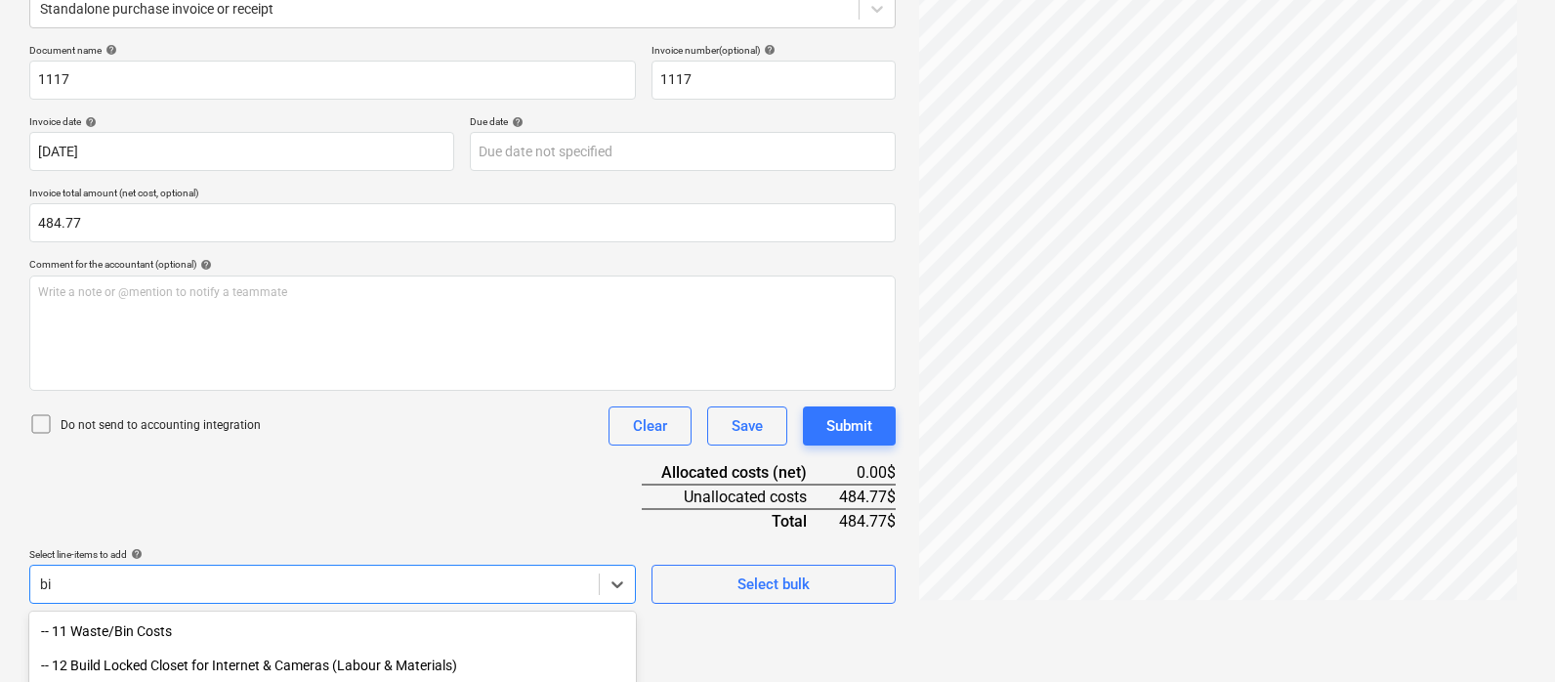
type input "bin"
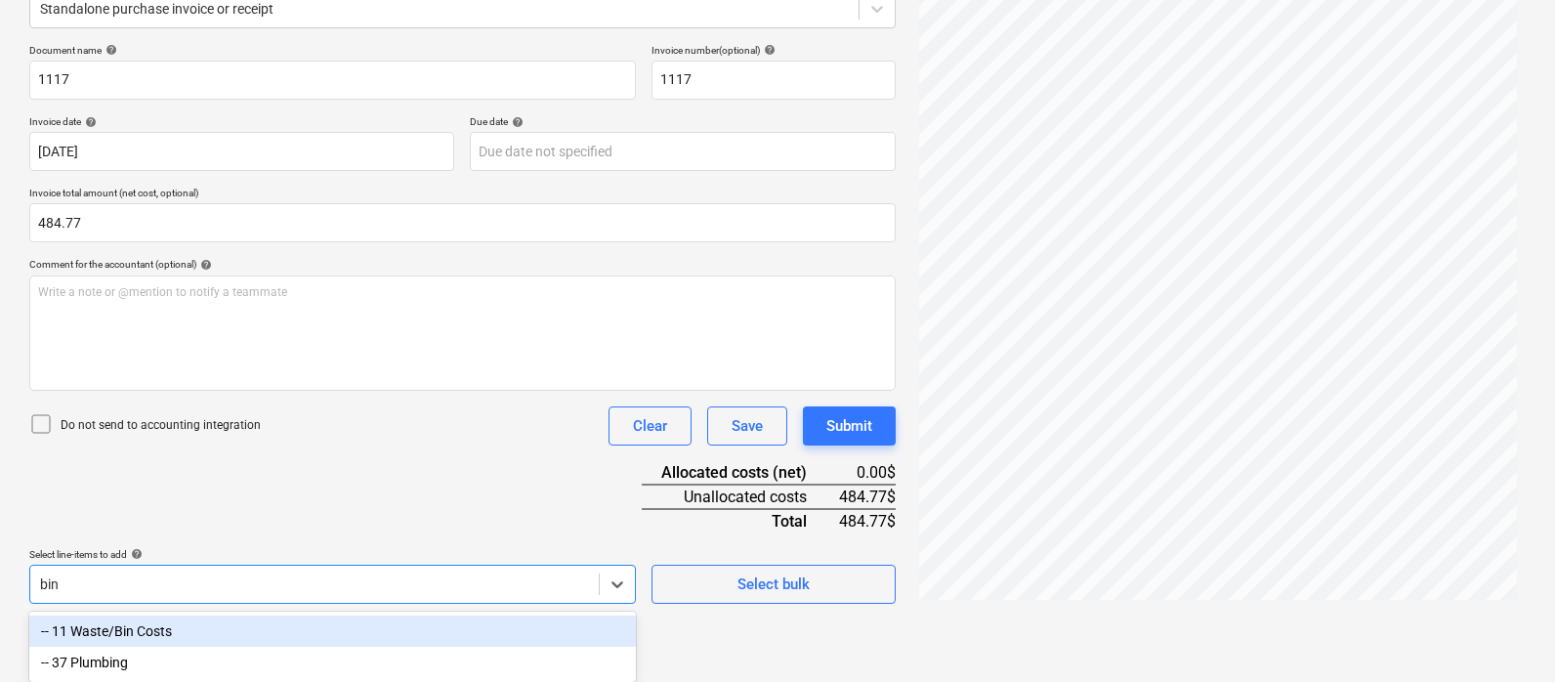
click at [198, 628] on div "-- 11 Waste/Bin Costs" at bounding box center [332, 630] width 607 height 31
click at [368, 500] on div "Document name help 1117 Invoice number (optional) help 1117 Invoice date help […" at bounding box center [462, 388] width 866 height 689
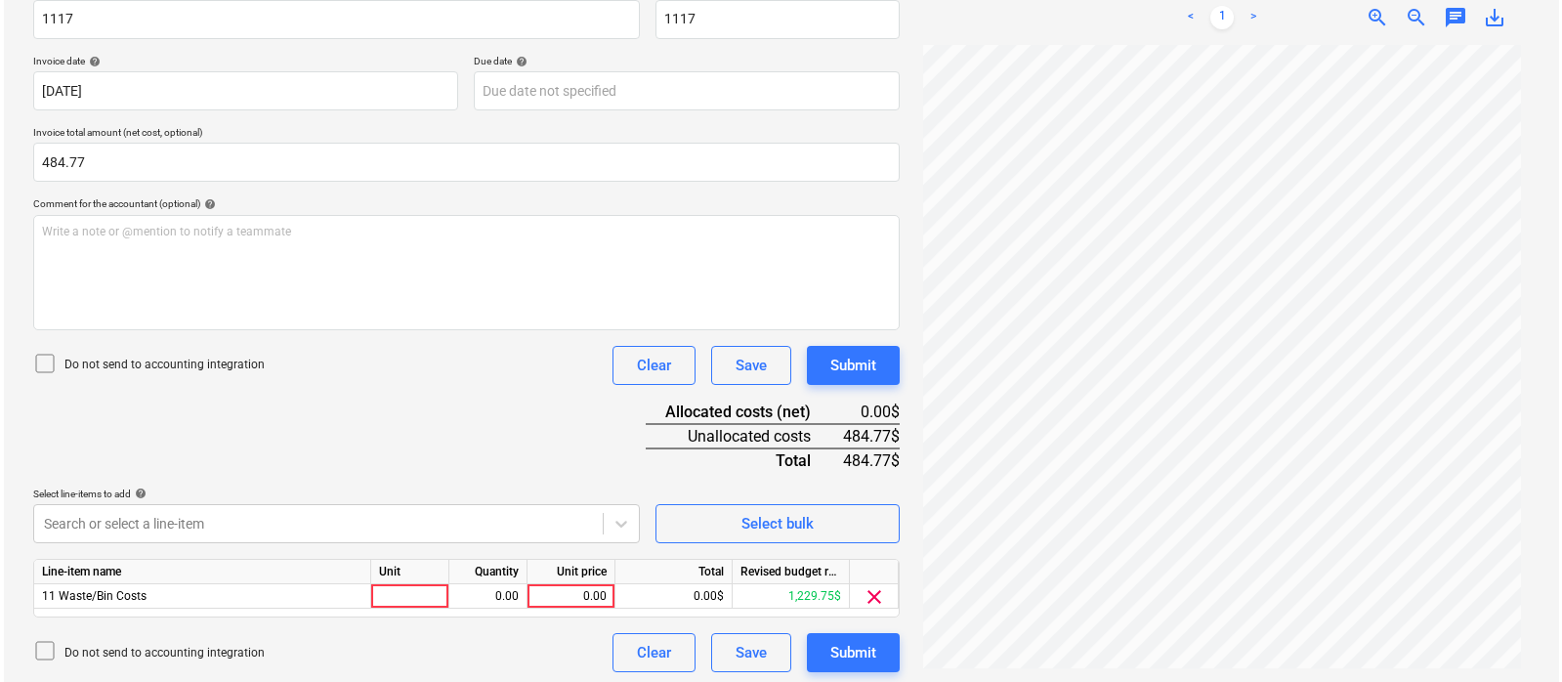
scroll to position [326, 0]
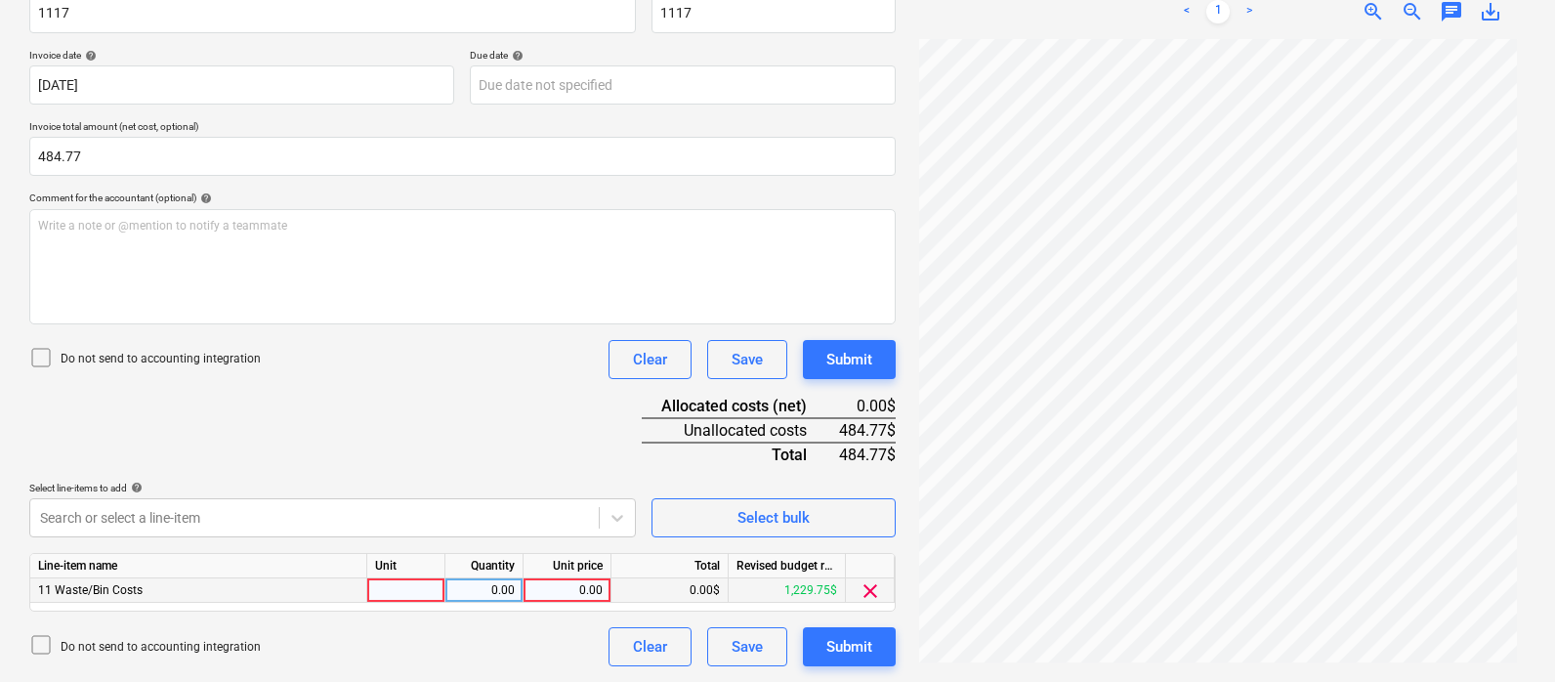
click at [405, 588] on div at bounding box center [406, 590] width 78 height 24
type input "pcs"
type input "484.77"
click at [592, 414] on div "Document name help 1117 Invoice number (optional) help 1117 Invoice date help […" at bounding box center [462, 322] width 866 height 689
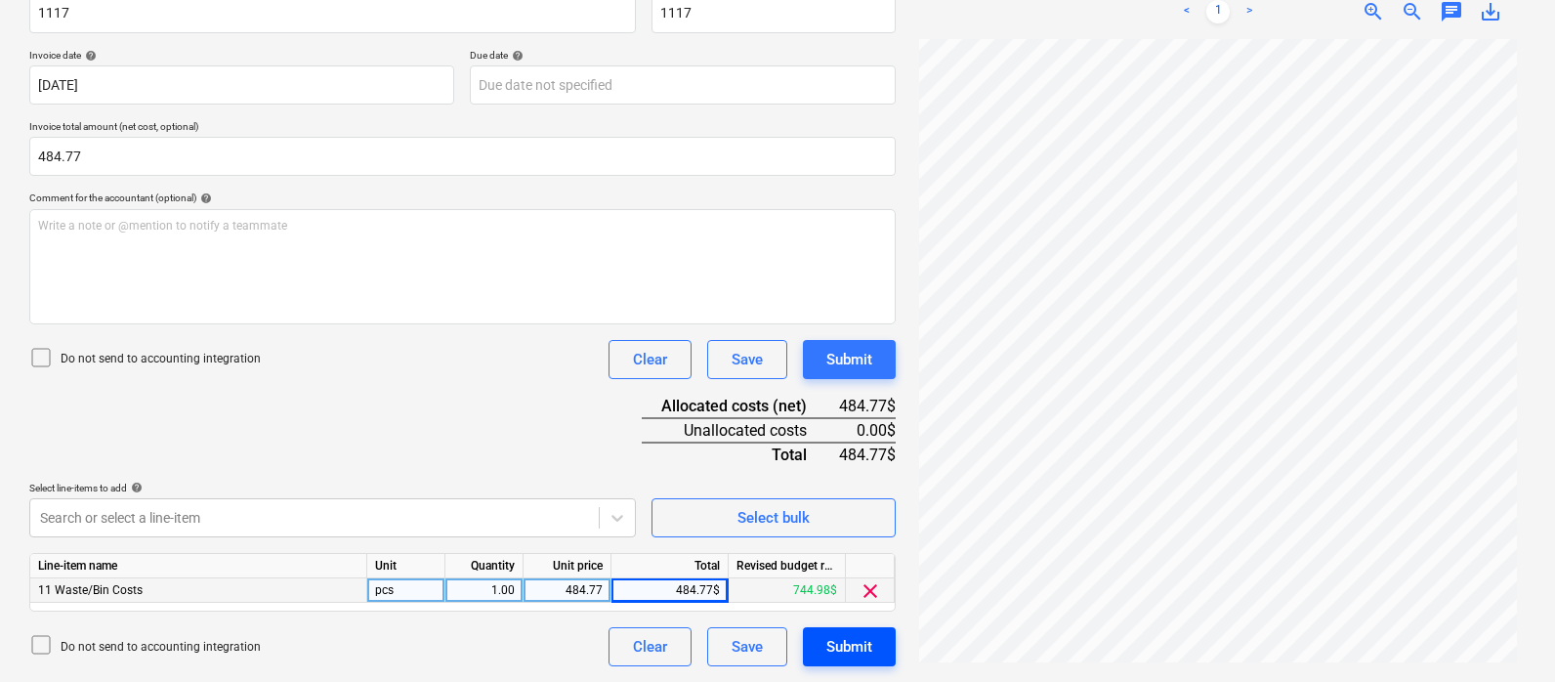
click at [859, 641] on div "Submit" at bounding box center [849, 646] width 46 height 25
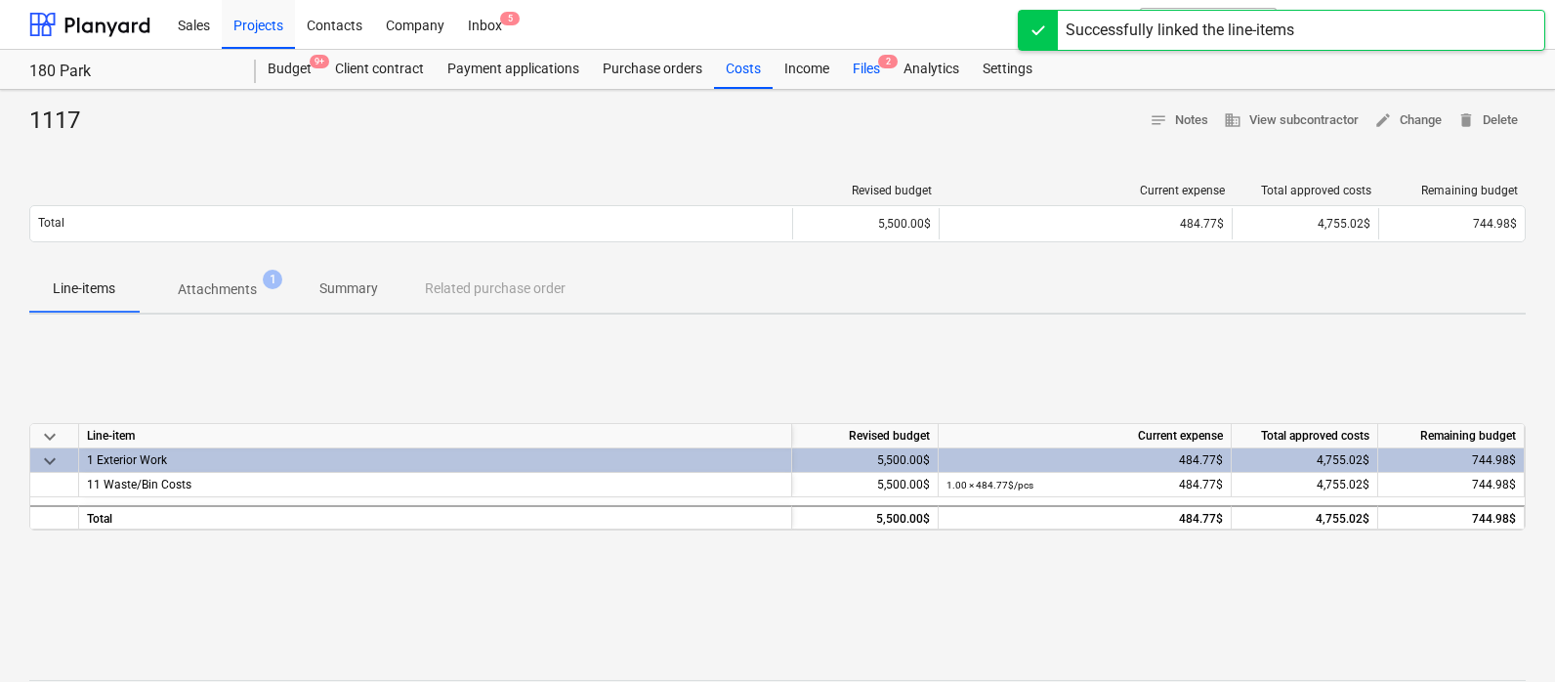
click at [864, 68] on div "Files 2" at bounding box center [866, 69] width 51 height 39
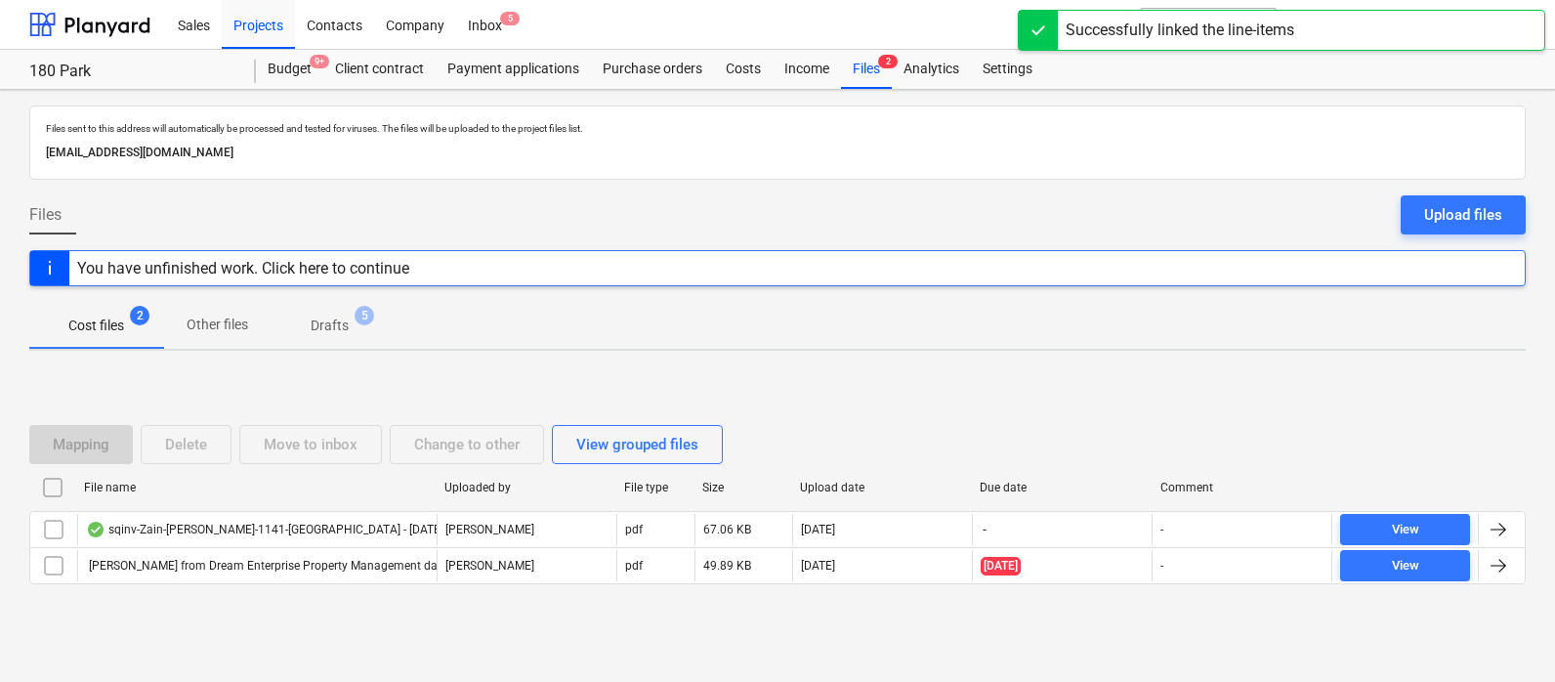
scroll to position [9, 0]
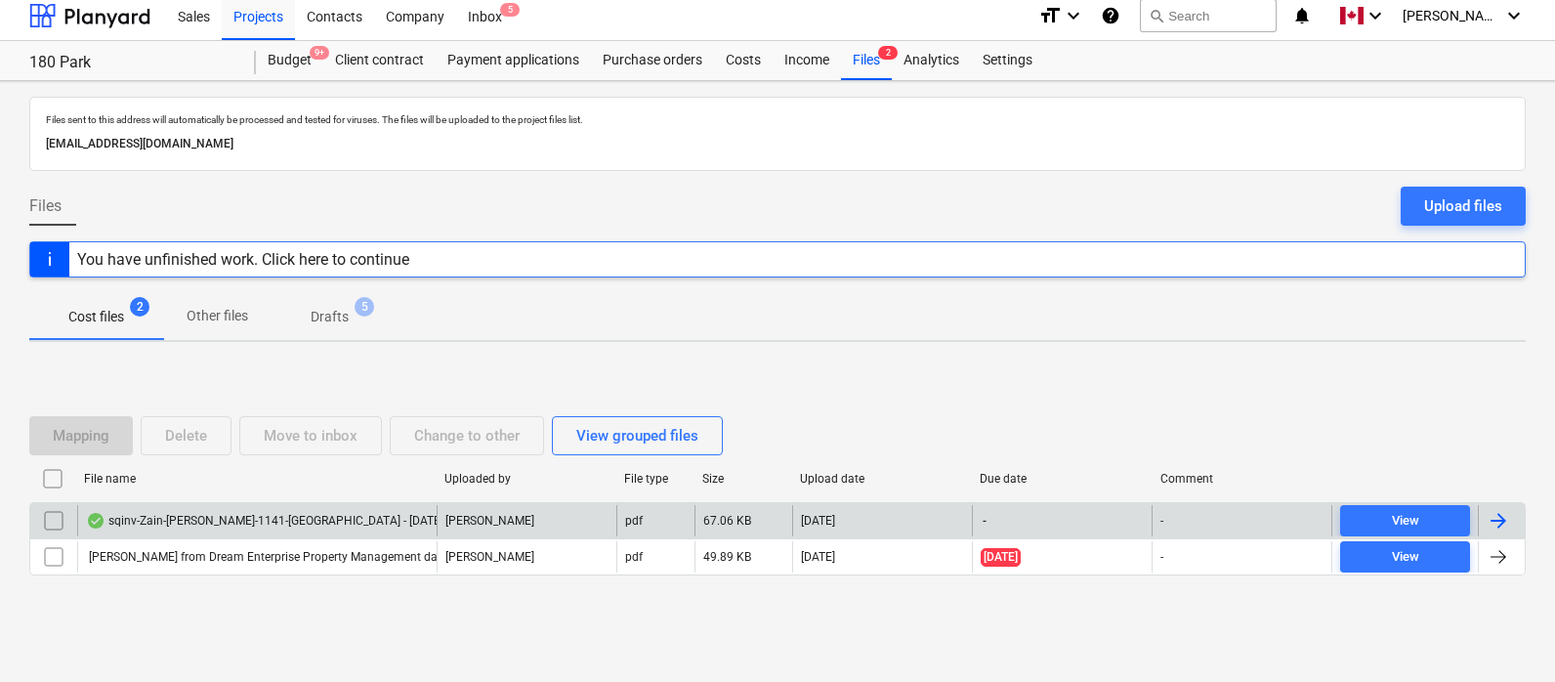
click at [1428, 518] on div at bounding box center [1498, 520] width 23 height 23
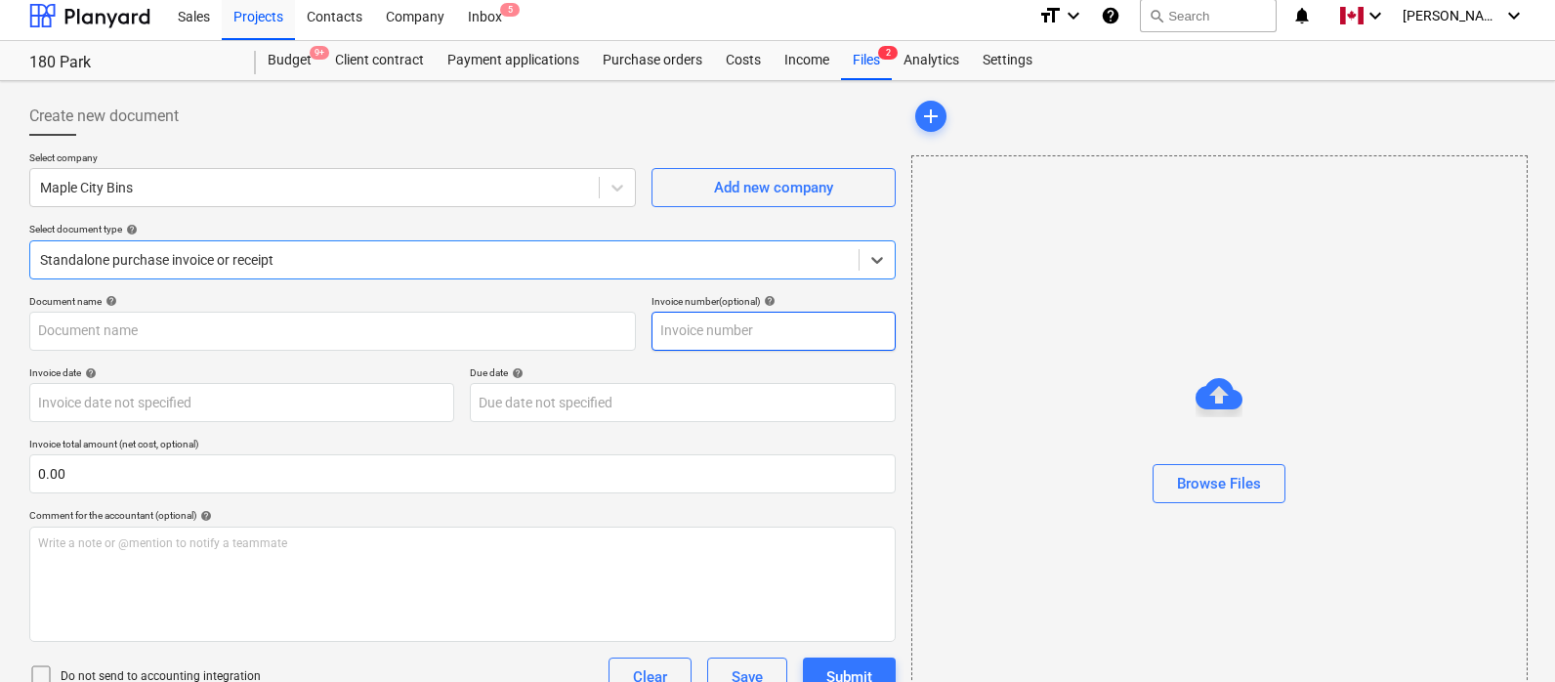
type input "1141"
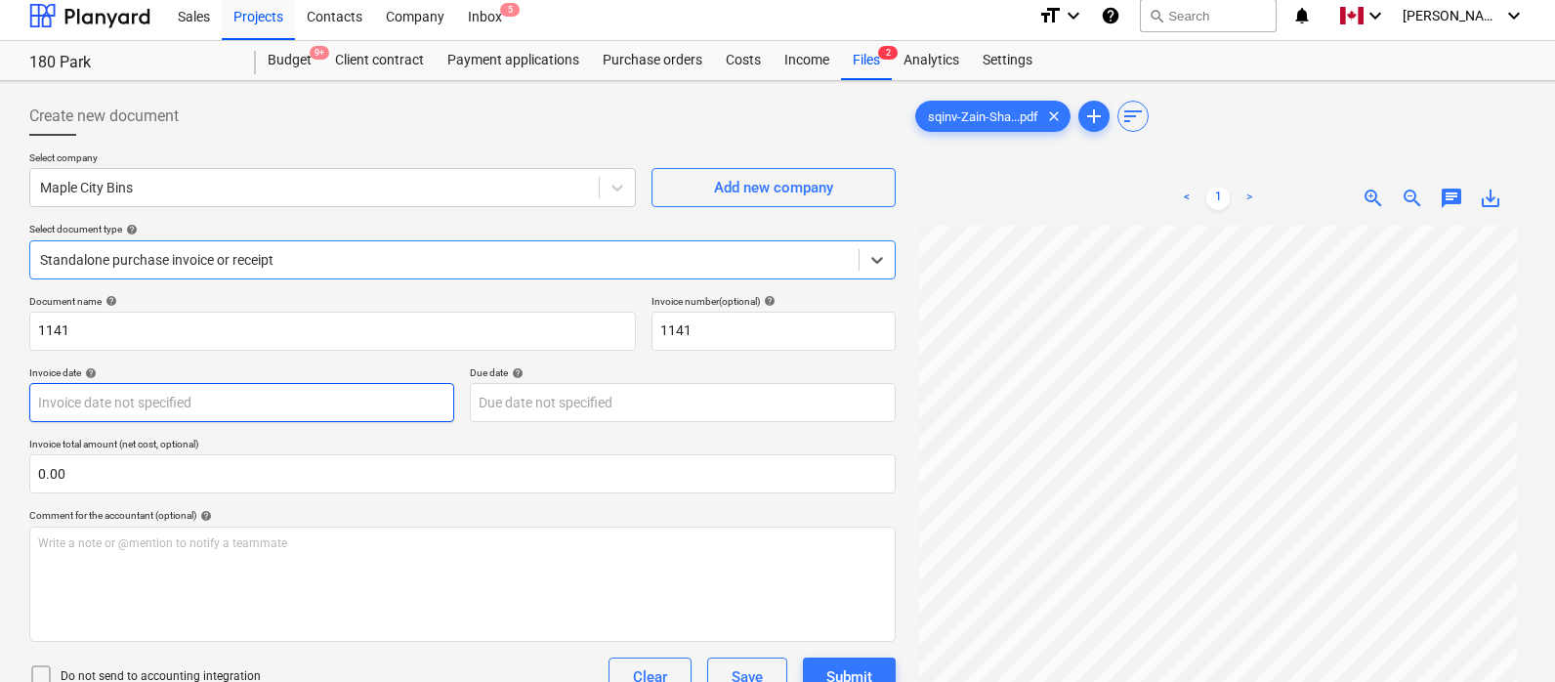
click at [263, 402] on body "Sales Projects Contacts Company Inbox 5 format_size keyboard_arrow_down help se…" at bounding box center [777, 332] width 1555 height 682
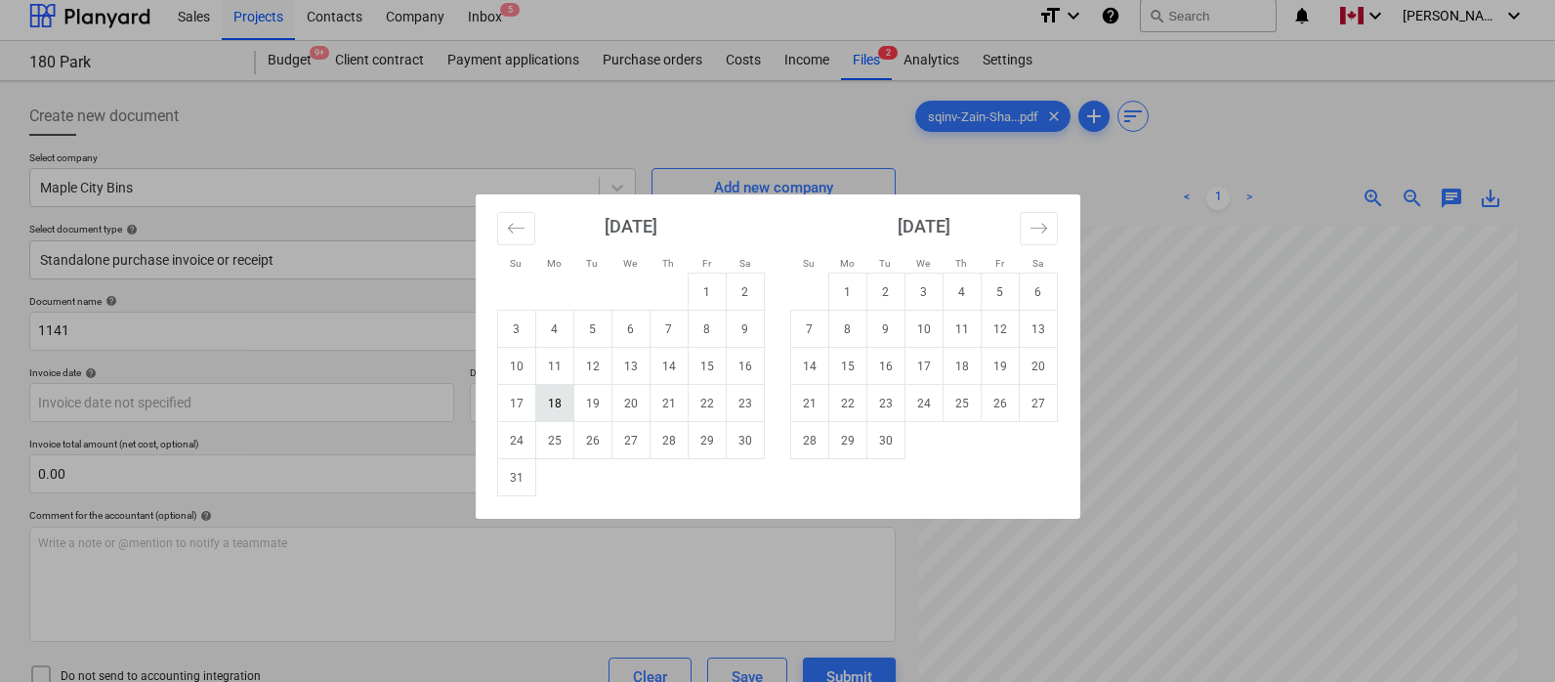
click at [543, 406] on td "18" at bounding box center [554, 403] width 38 height 37
type input "[DATE]"
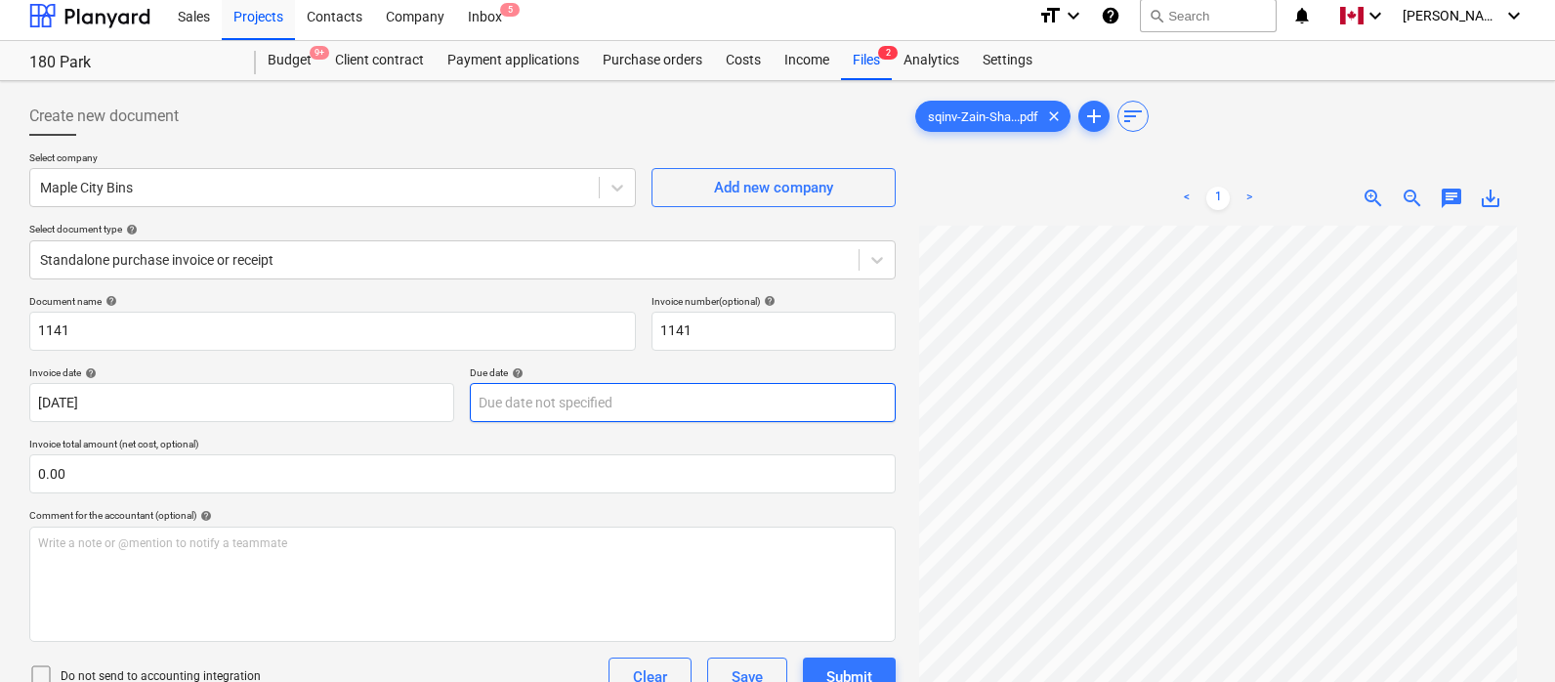
click at [554, 405] on body "Sales Projects Contacts Company Inbox 5 format_size keyboard_arrow_down help se…" at bounding box center [777, 332] width 1555 height 682
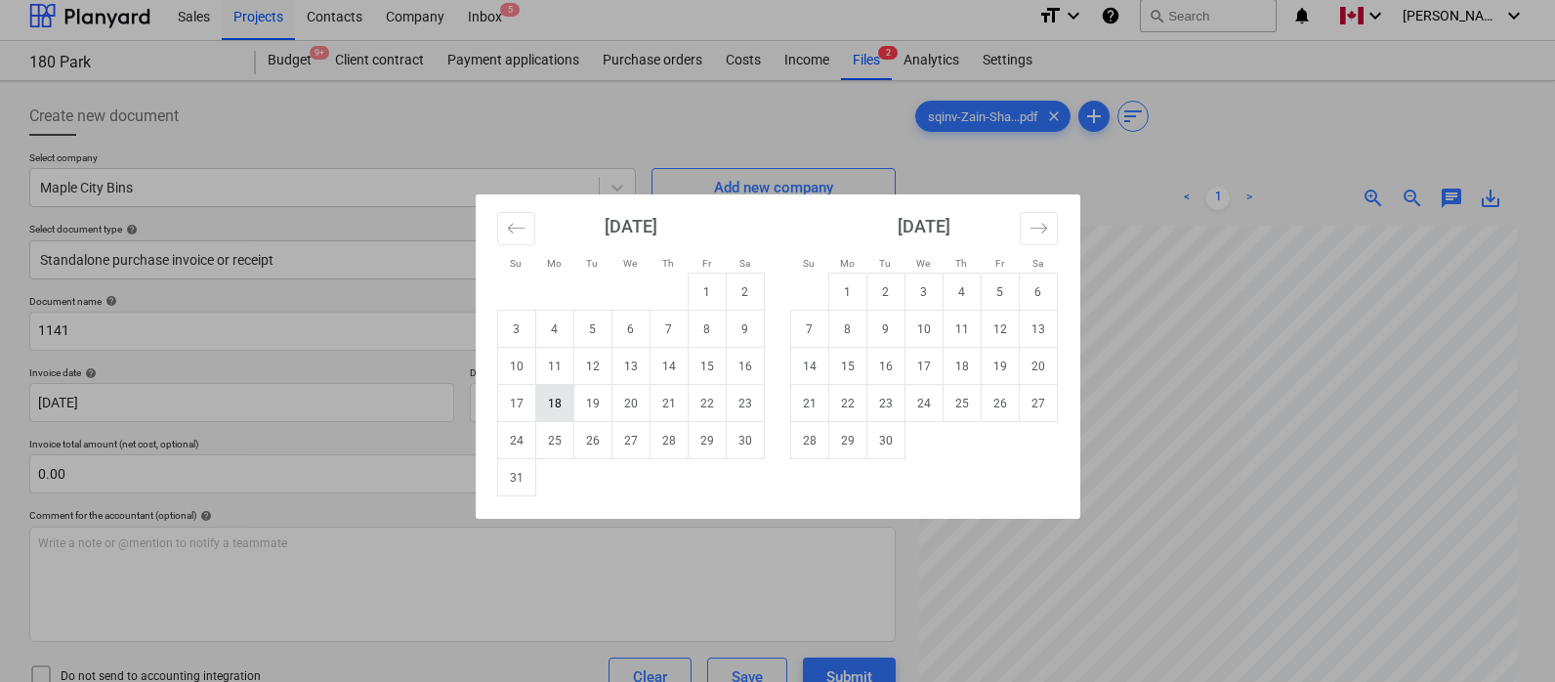
click at [559, 397] on td "18" at bounding box center [554, 403] width 38 height 37
type input "[DATE]"
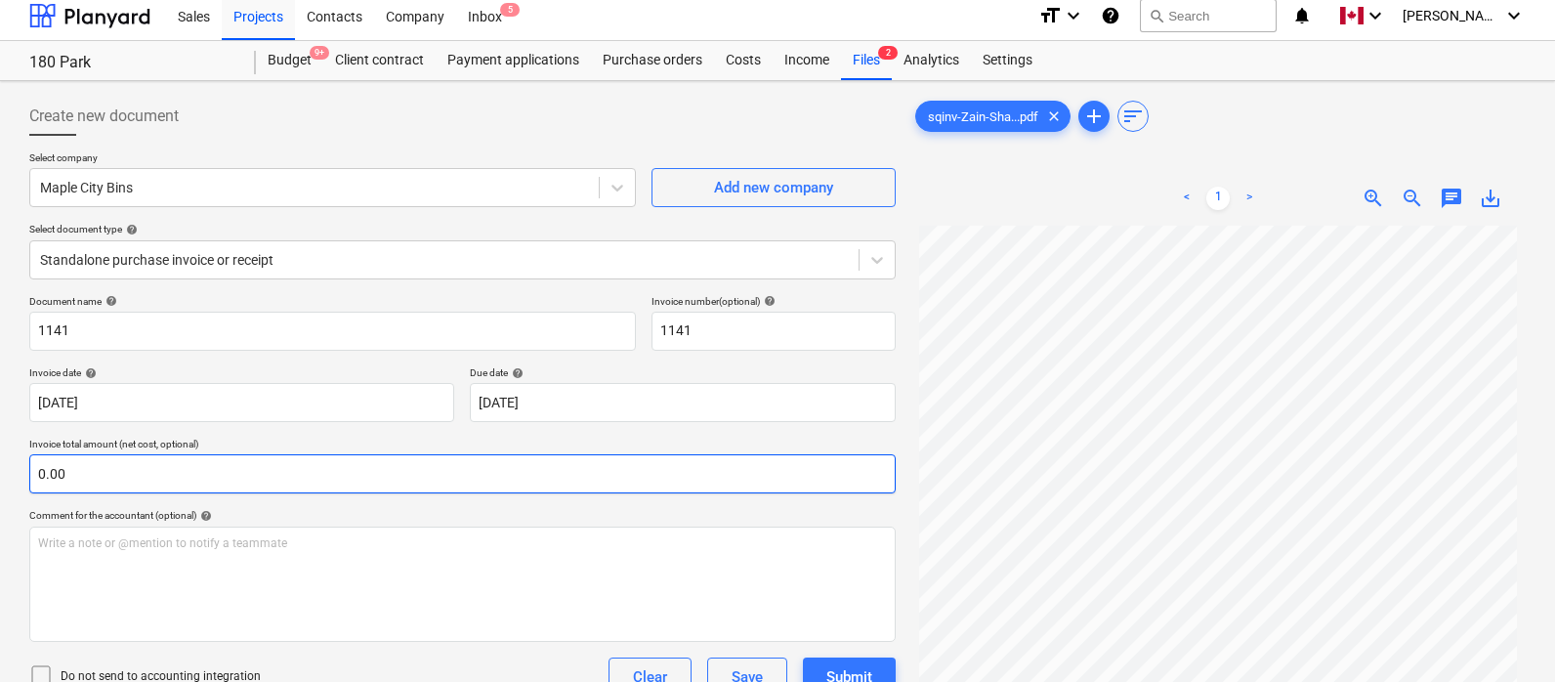
click at [511, 474] on input "0.00" at bounding box center [462, 473] width 866 height 39
click at [397, 469] on input "text" at bounding box center [462, 473] width 866 height 39
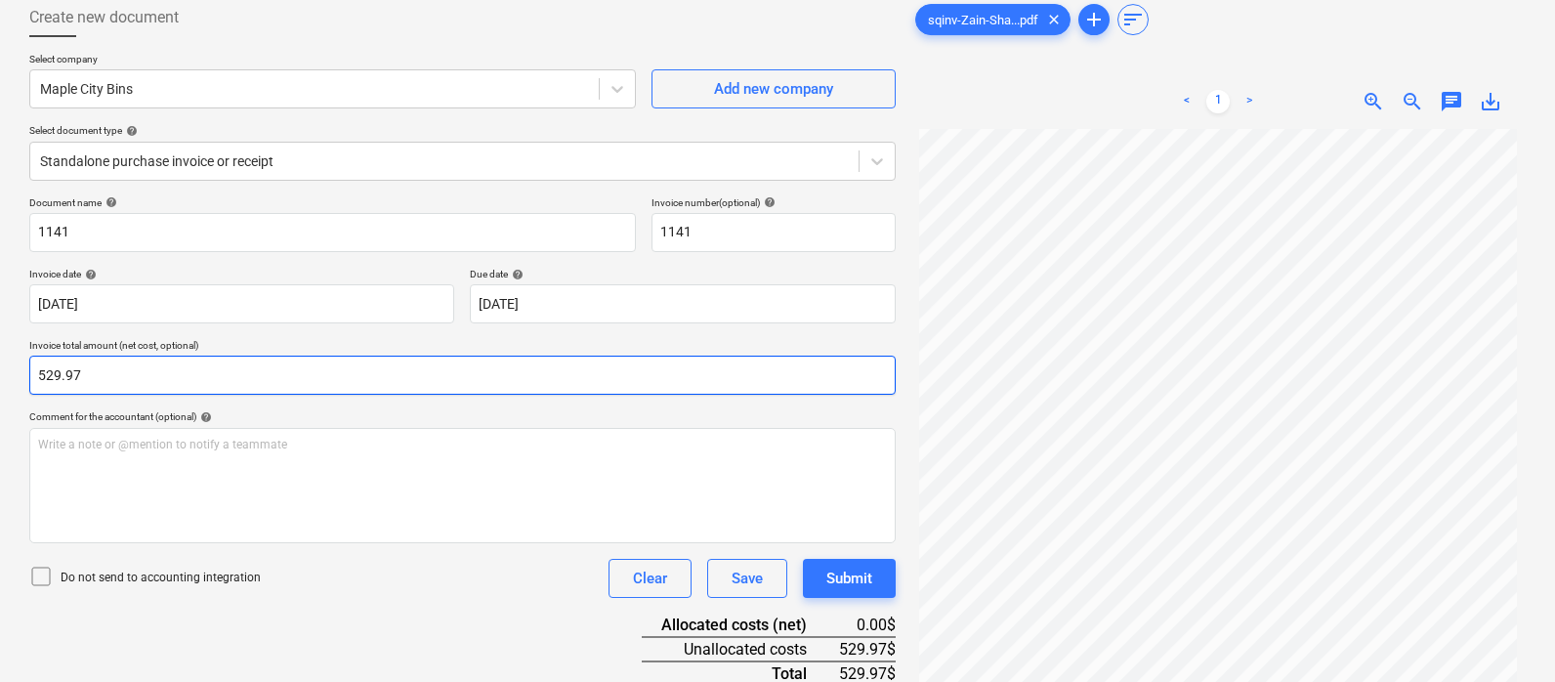
scroll to position [197, 0]
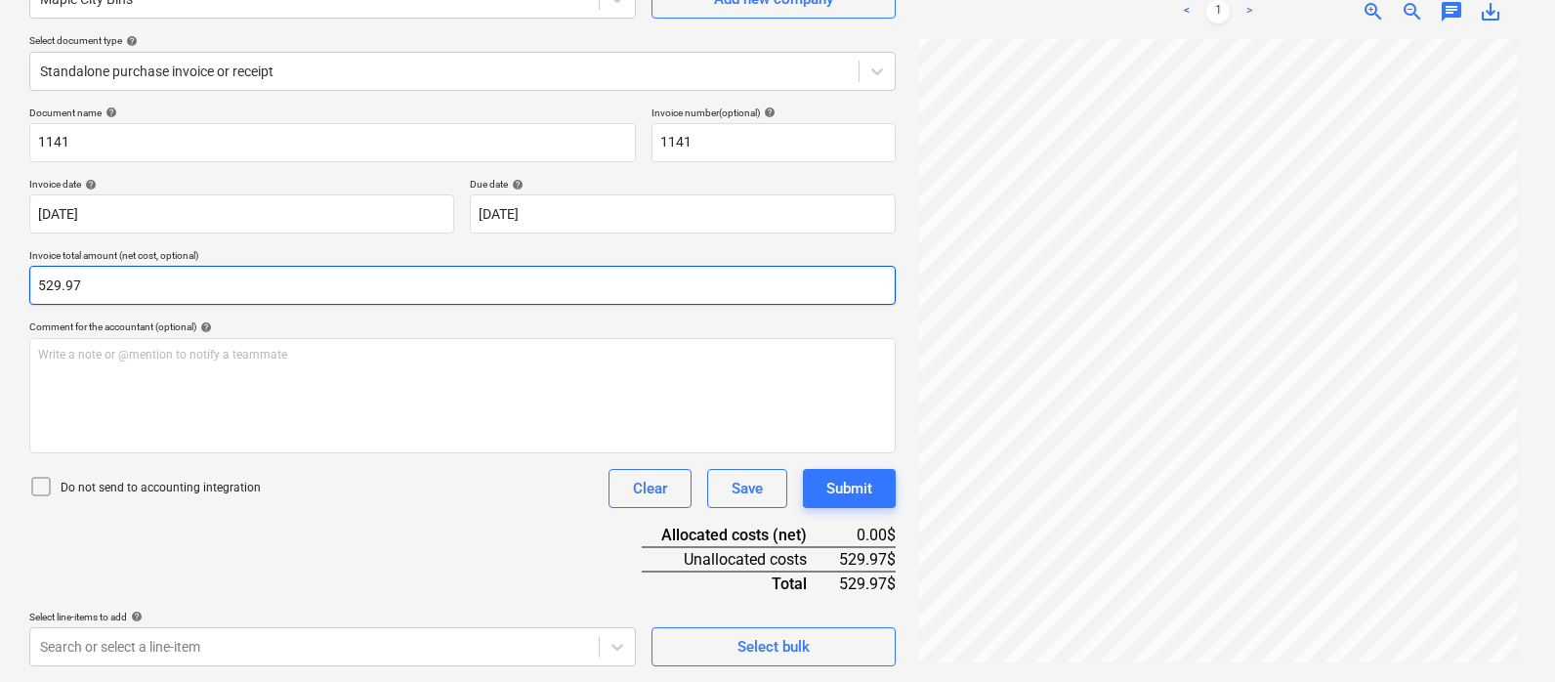
type input "529.97"
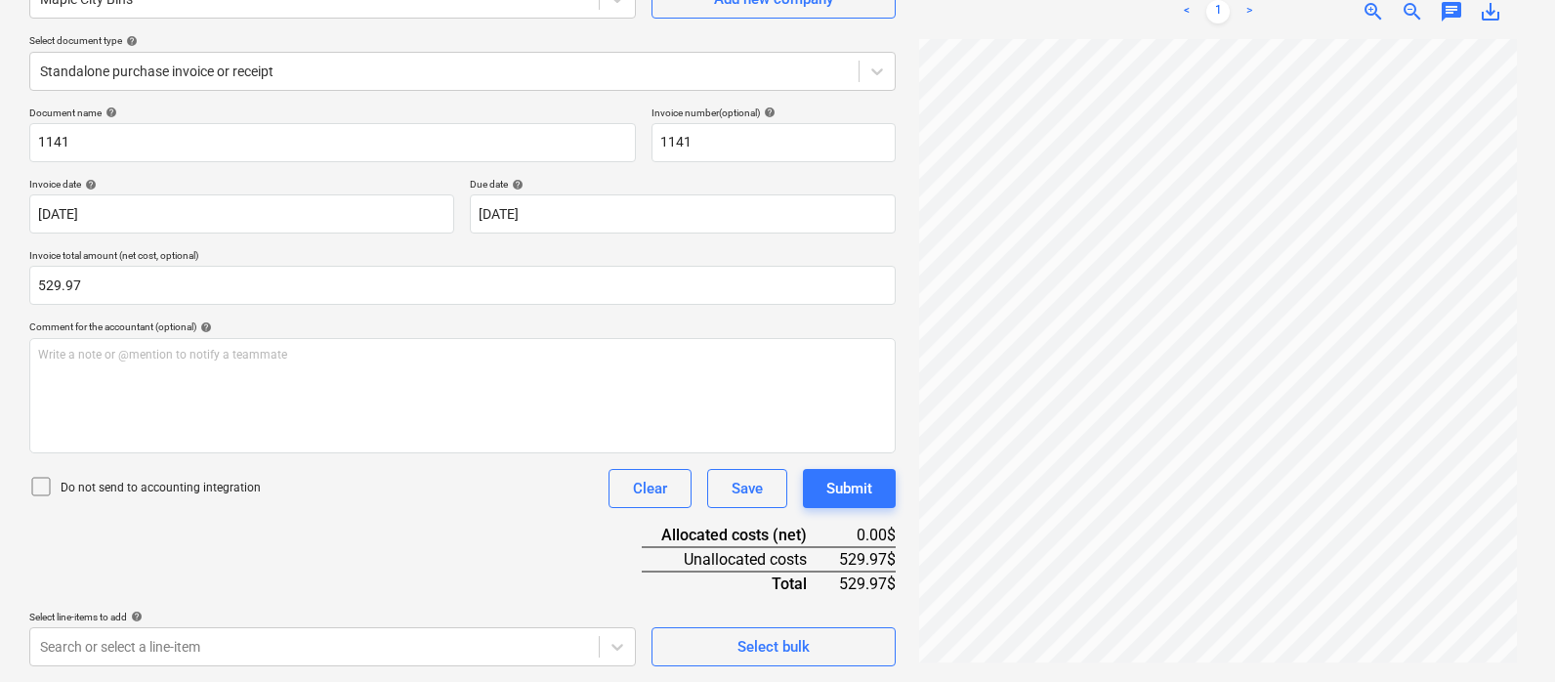
click at [429, 528] on div "Document name help 1141 Invoice number (optional) help 1141 Invoice date help […" at bounding box center [462, 386] width 866 height 560
click at [369, 485] on body "Sales Projects Contacts Company Inbox 5 format_size keyboard_arrow_down help se…" at bounding box center [777, 144] width 1555 height 682
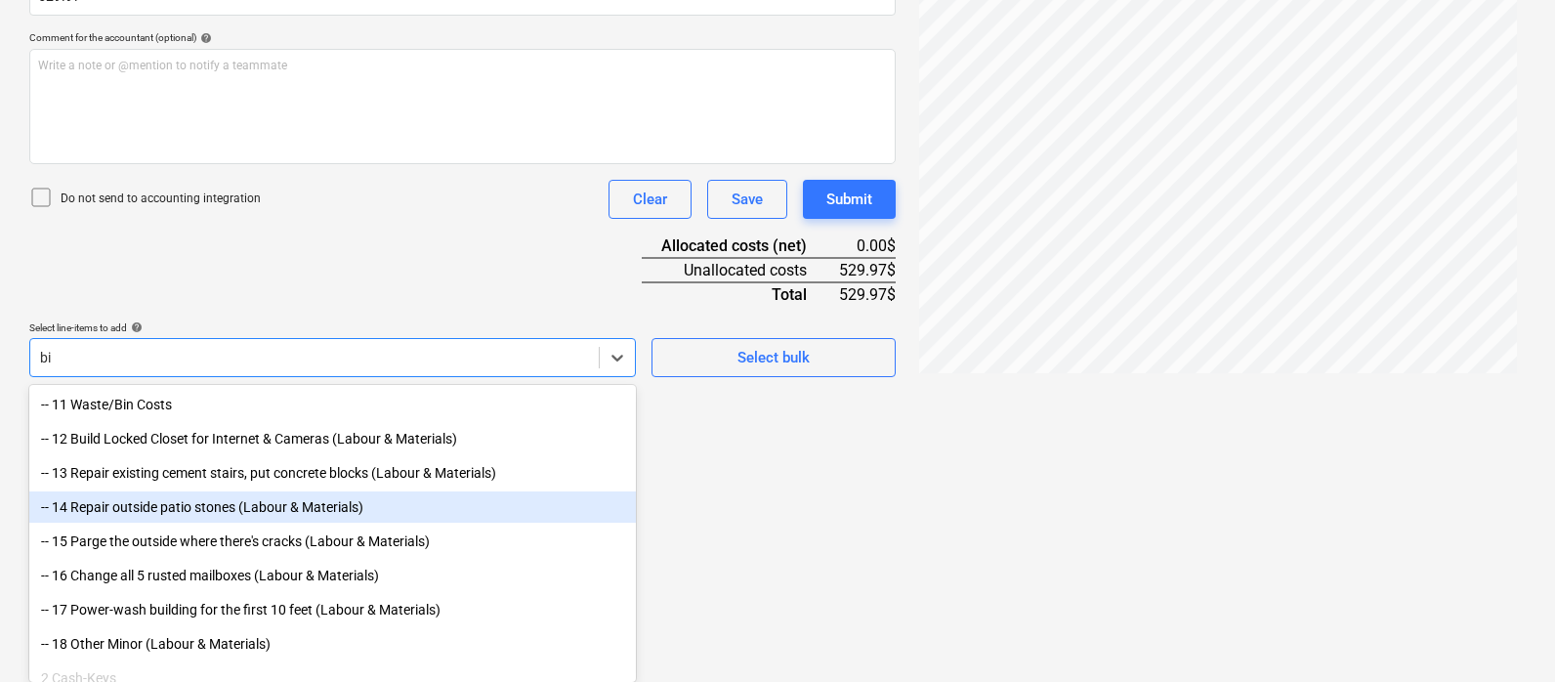
scroll to position [260, 0]
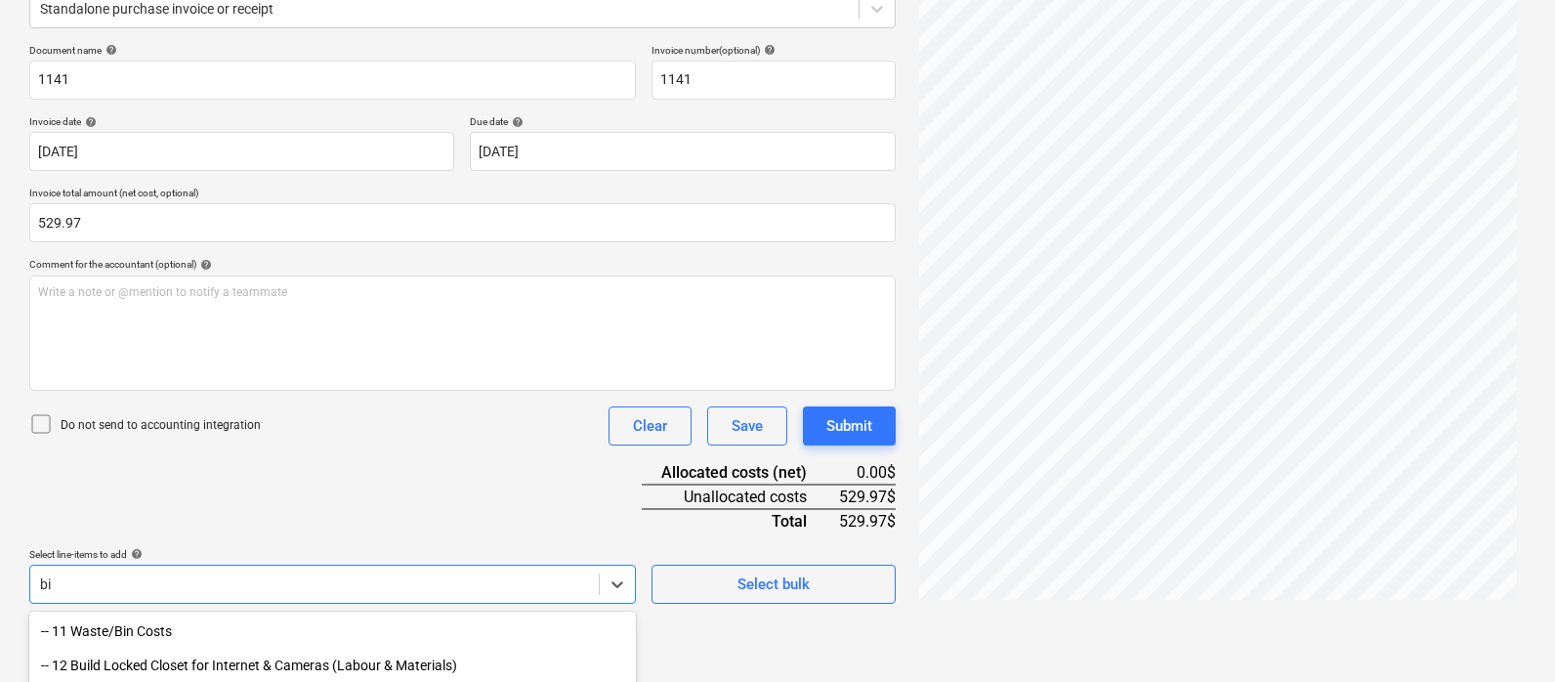
type input "bin"
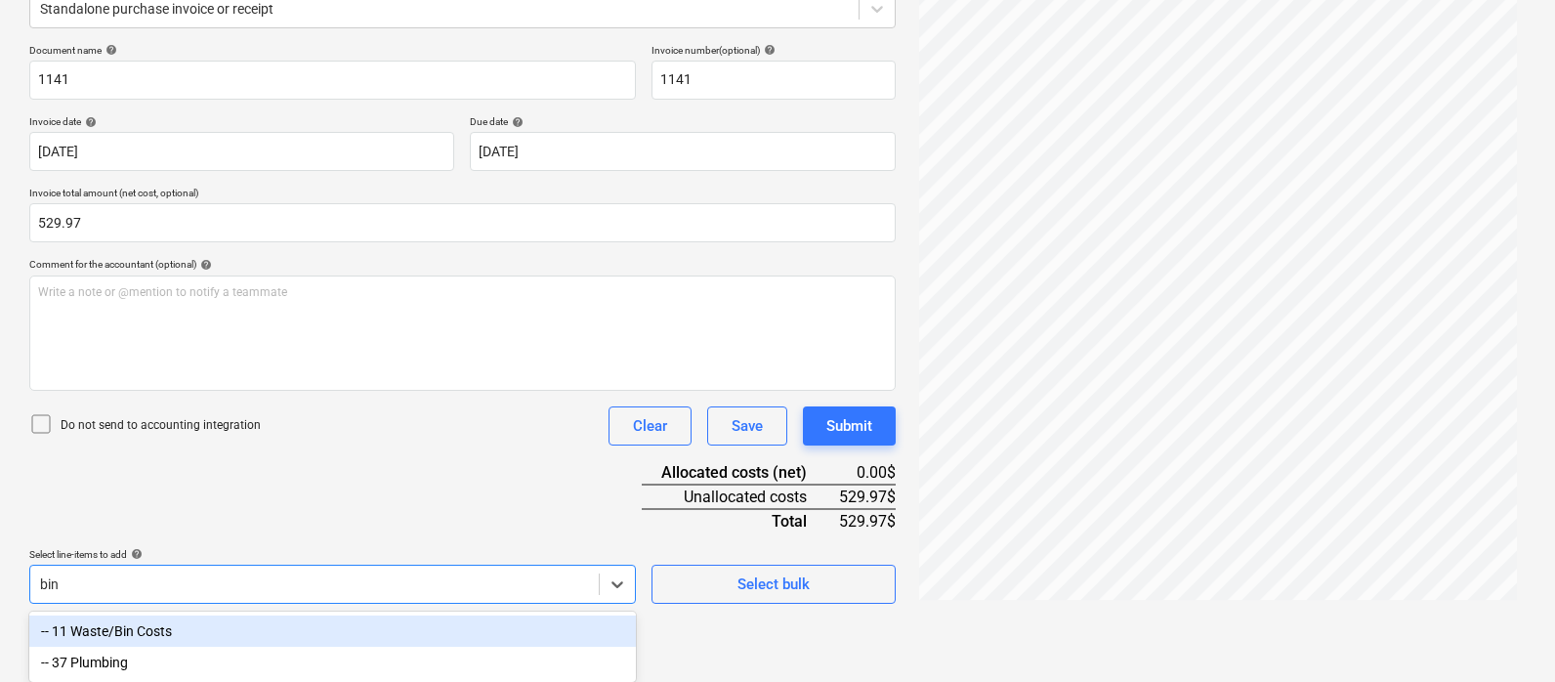
click at [179, 615] on div "-- 11 Waste/Bin Costs" at bounding box center [332, 630] width 607 height 31
click at [370, 517] on div "Document name help 1141 Invoice number (optional) help 1141 Invoice date help […" at bounding box center [462, 388] width 866 height 689
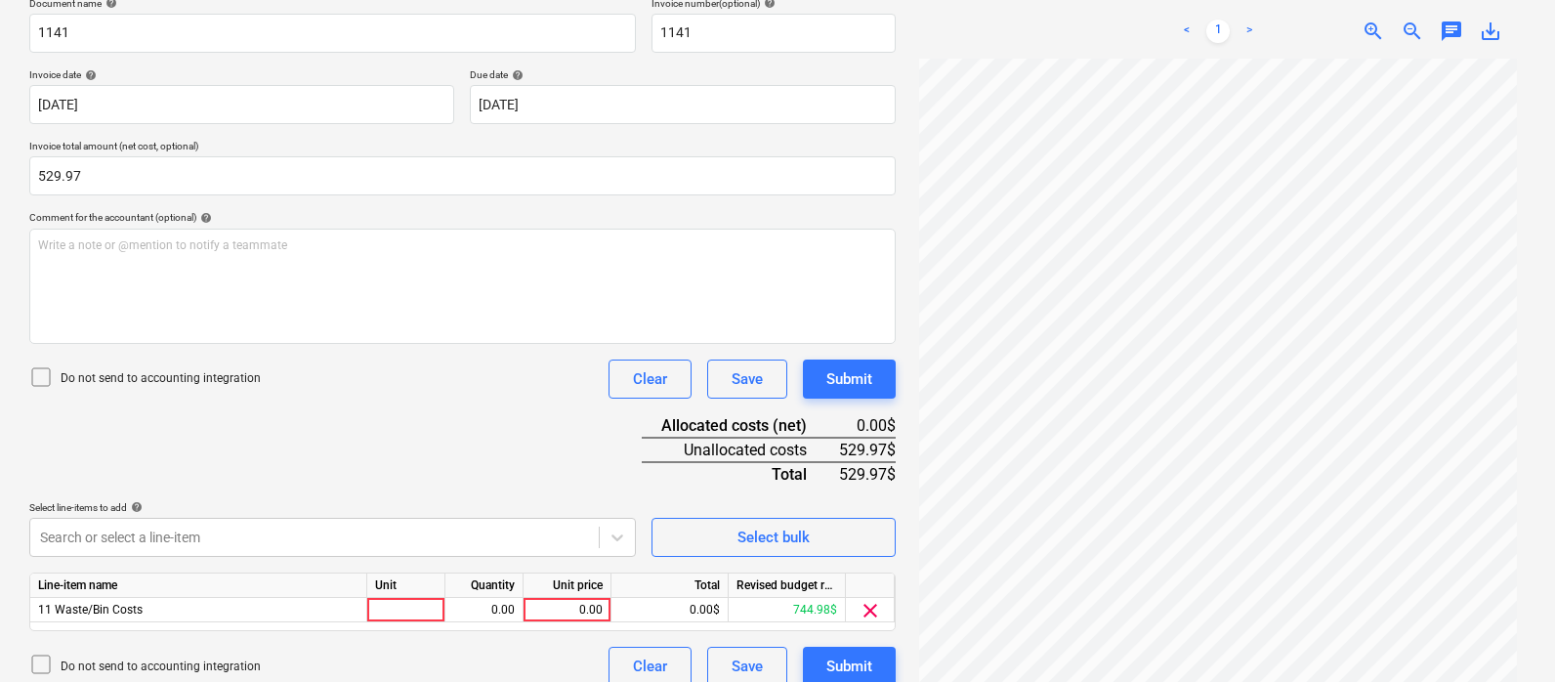
scroll to position [326, 0]
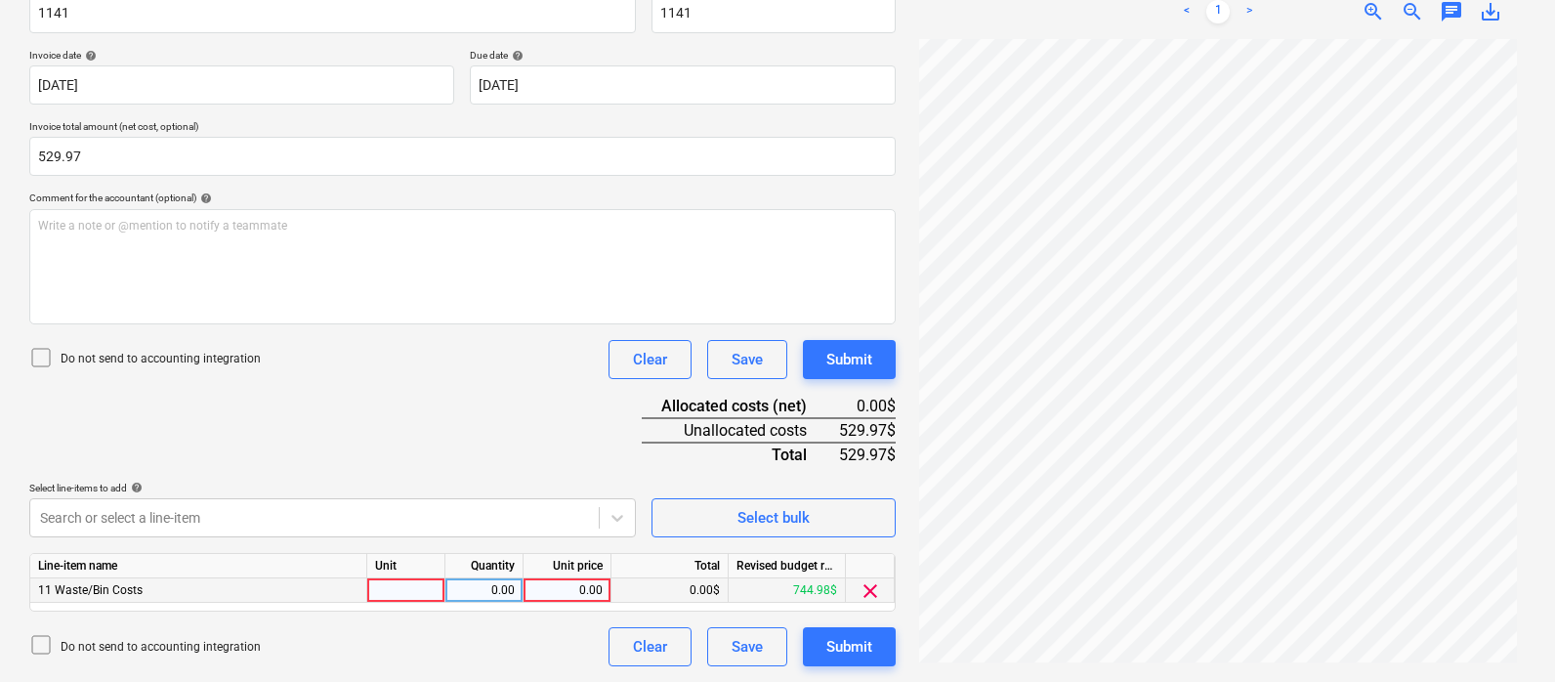
click at [393, 592] on div at bounding box center [406, 590] width 78 height 24
type input "pcs"
type input "529.97"
click at [519, 360] on div "Do not send to accounting integration Clear Save Submit" at bounding box center [462, 359] width 866 height 39
click at [534, 402] on div "Document name help 1141 Invoice number (optional) help 1141 Invoice date help […" at bounding box center [462, 322] width 866 height 689
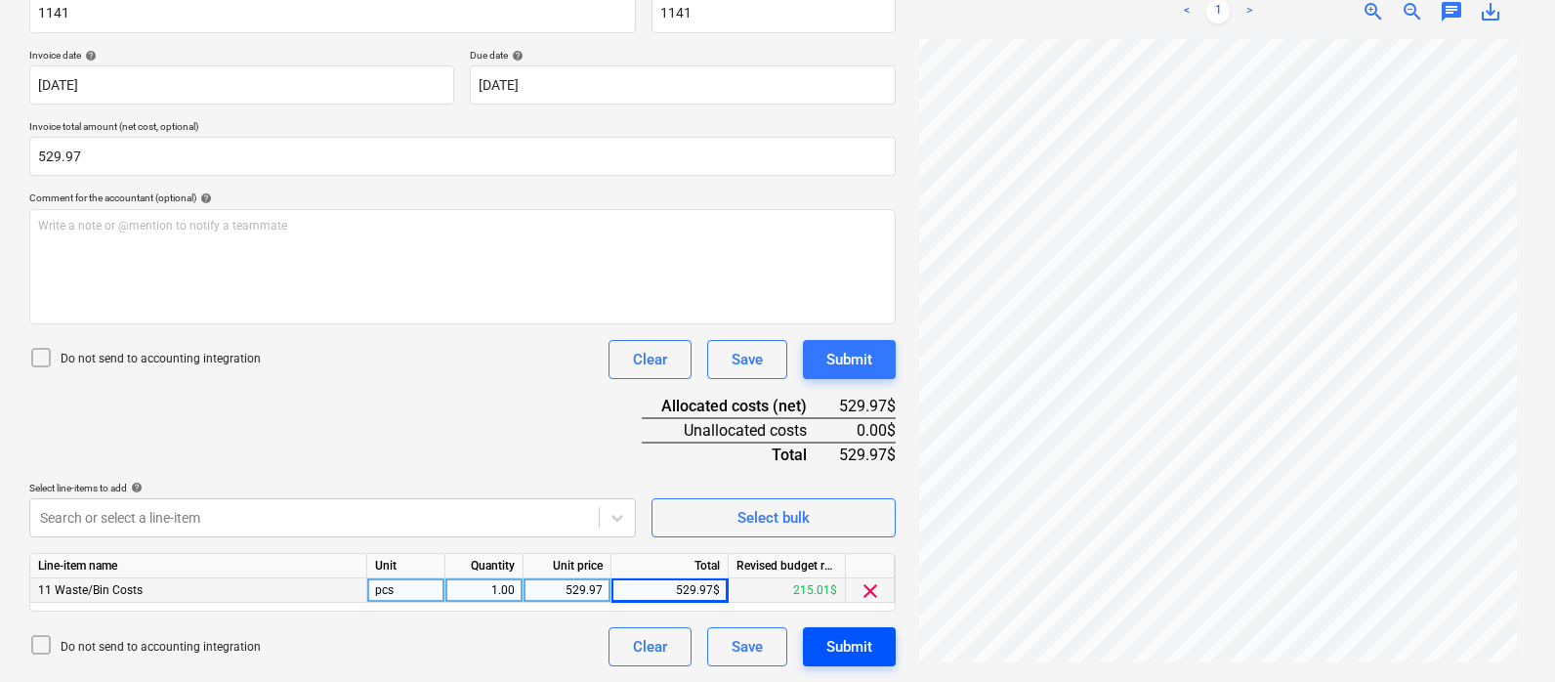
click at [828, 640] on div "Submit" at bounding box center [849, 646] width 46 height 25
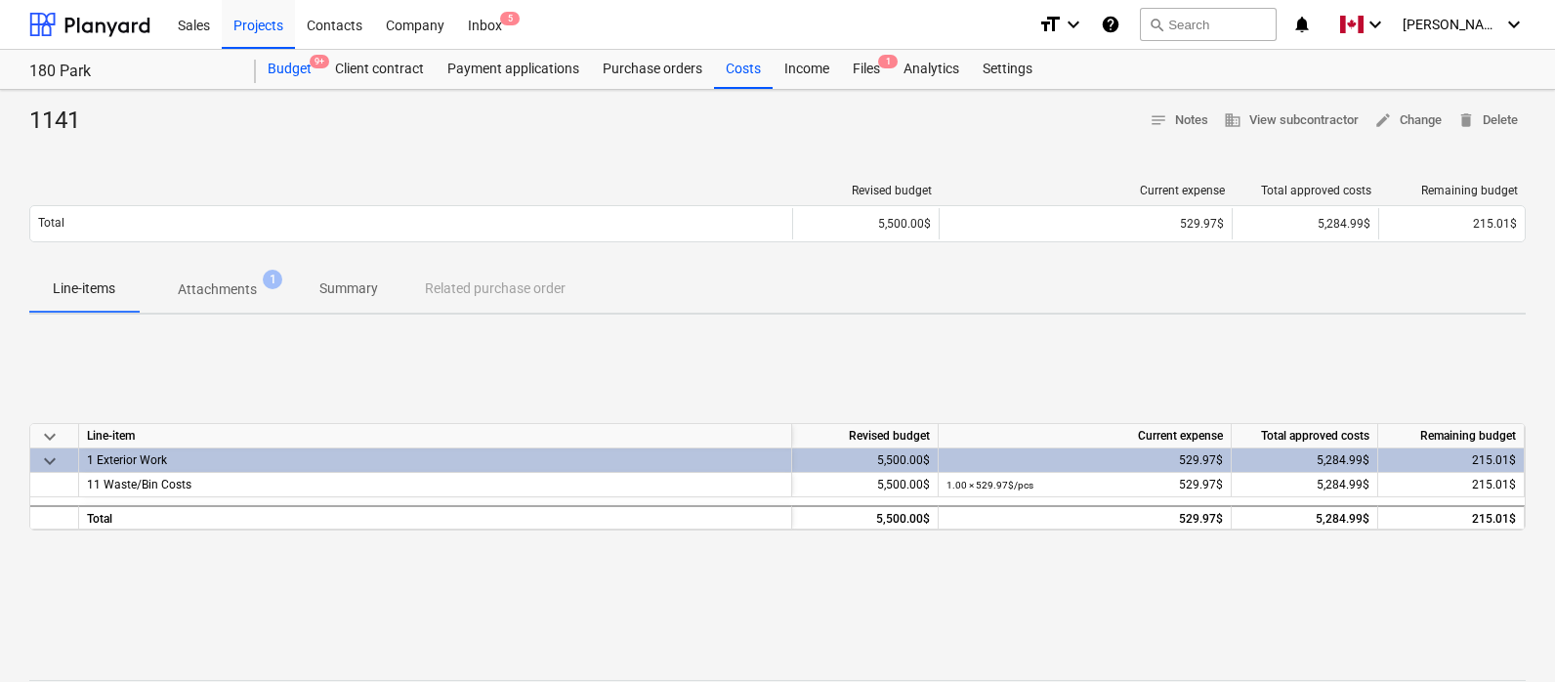
click at [293, 66] on div "Budget 9+" at bounding box center [289, 69] width 67 height 39
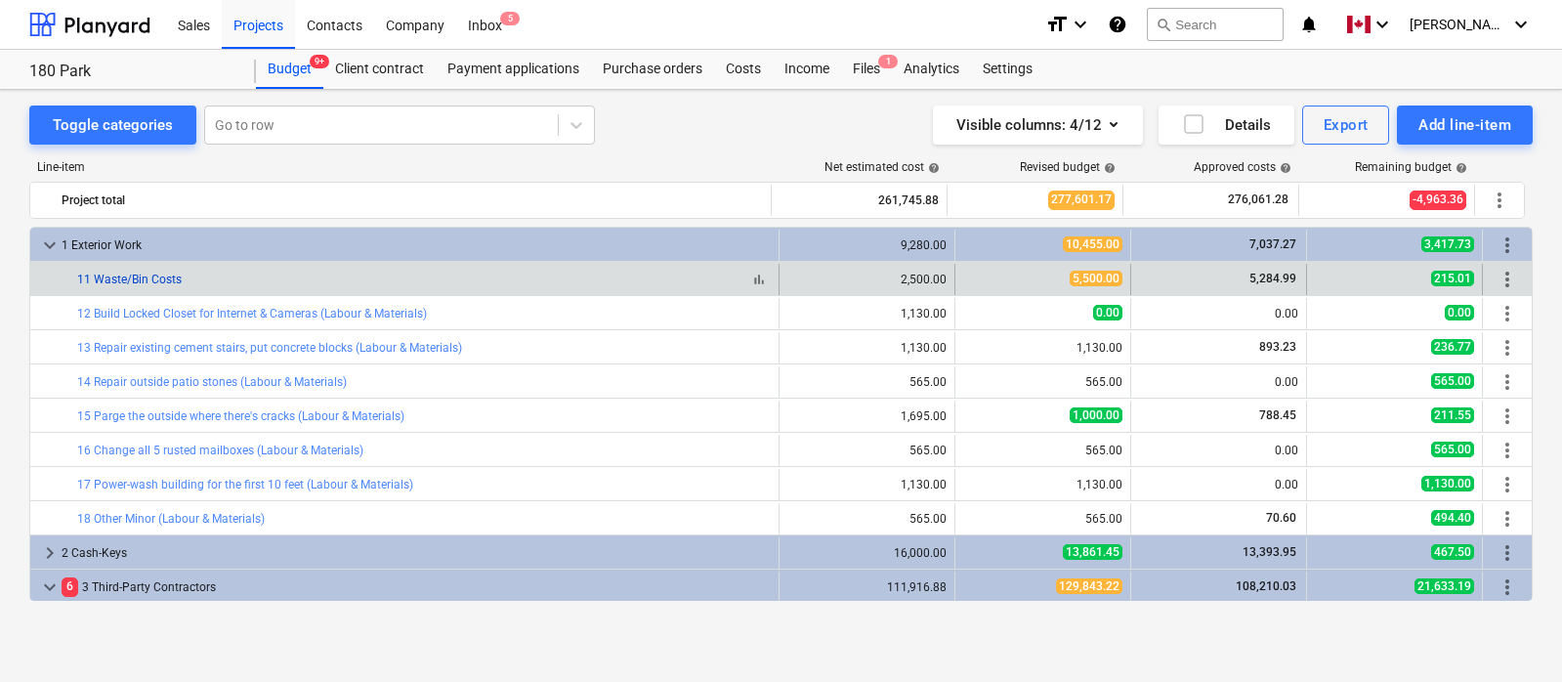
click at [156, 275] on link "11 Waste/Bin Costs" at bounding box center [129, 280] width 105 height 14
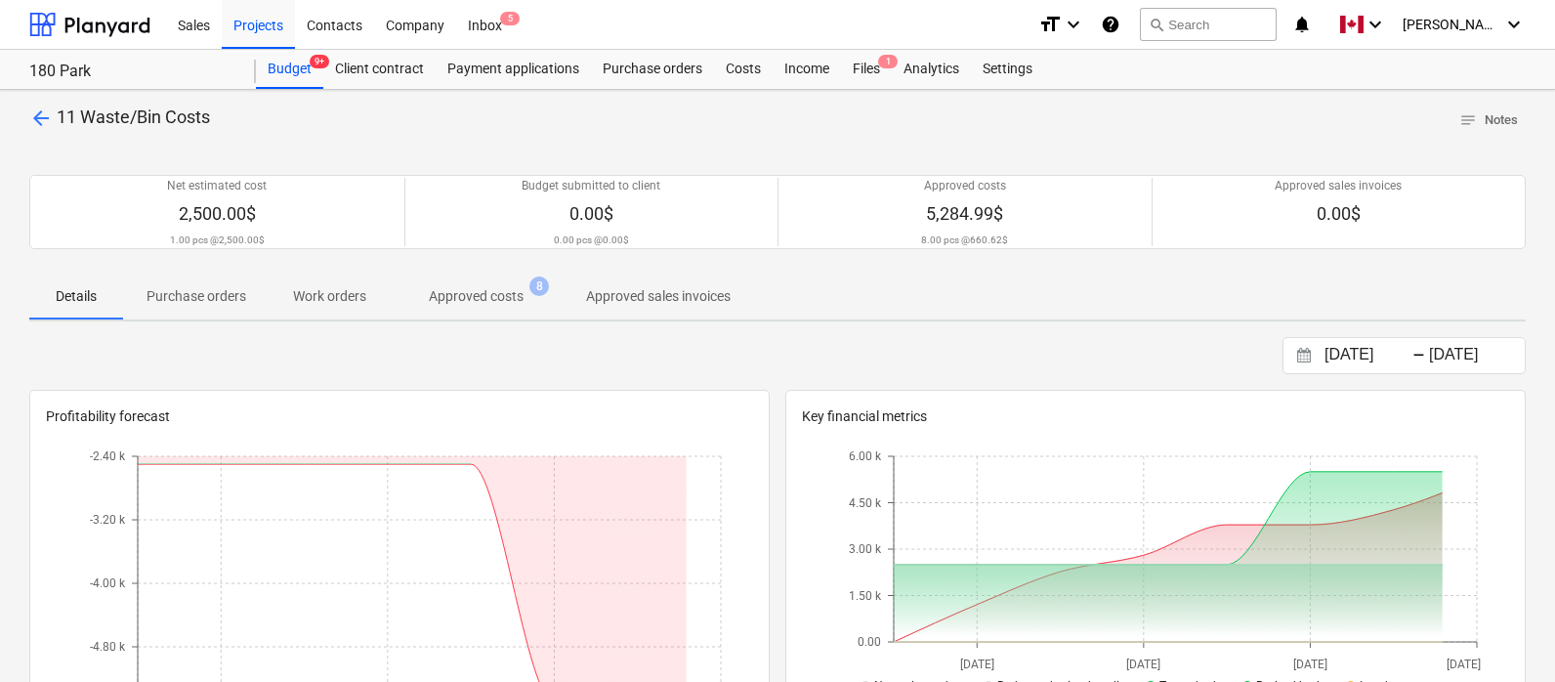
click at [485, 295] on p "Approved costs" at bounding box center [476, 296] width 95 height 21
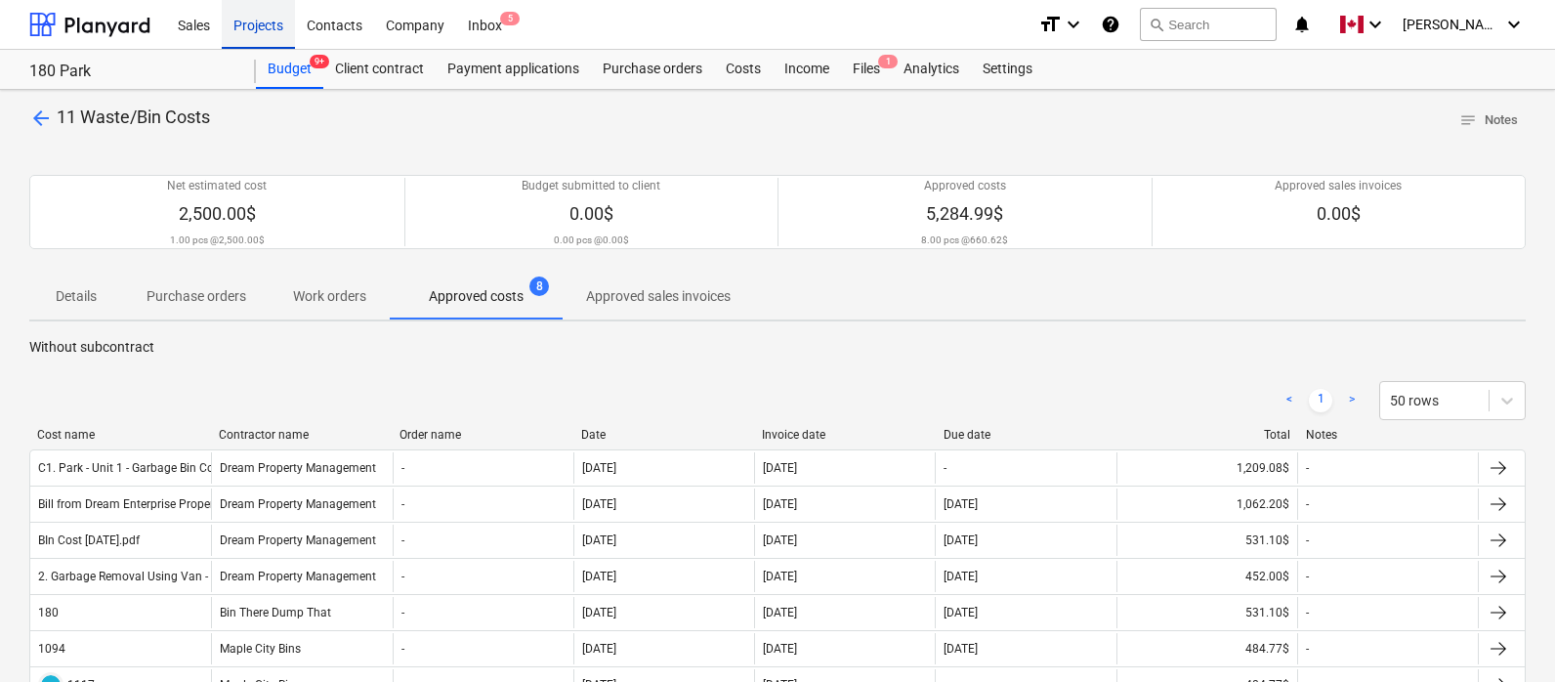
click at [256, 26] on div "Projects" at bounding box center [258, 24] width 73 height 50
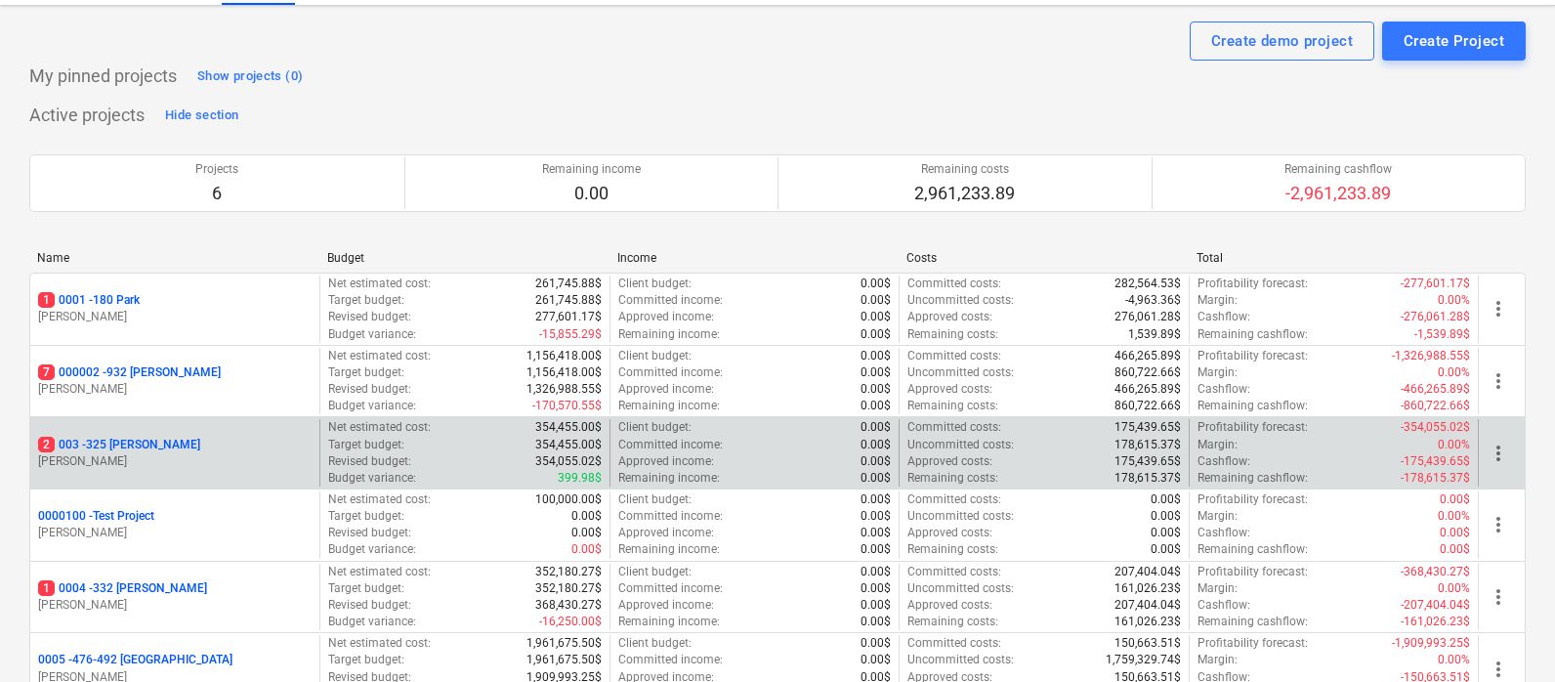
scroll to position [101, 0]
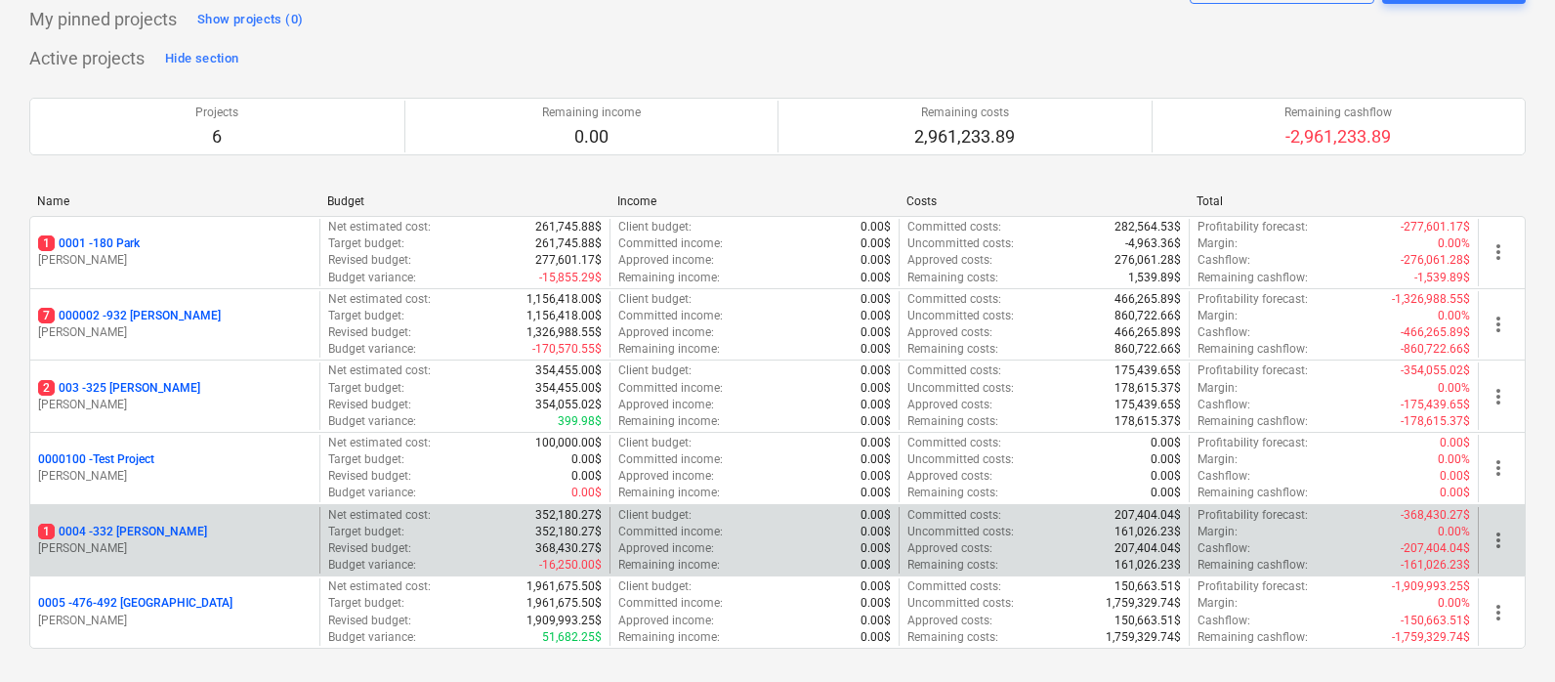
click at [128, 527] on p "1 0004 - 332 [PERSON_NAME]" at bounding box center [122, 532] width 169 height 17
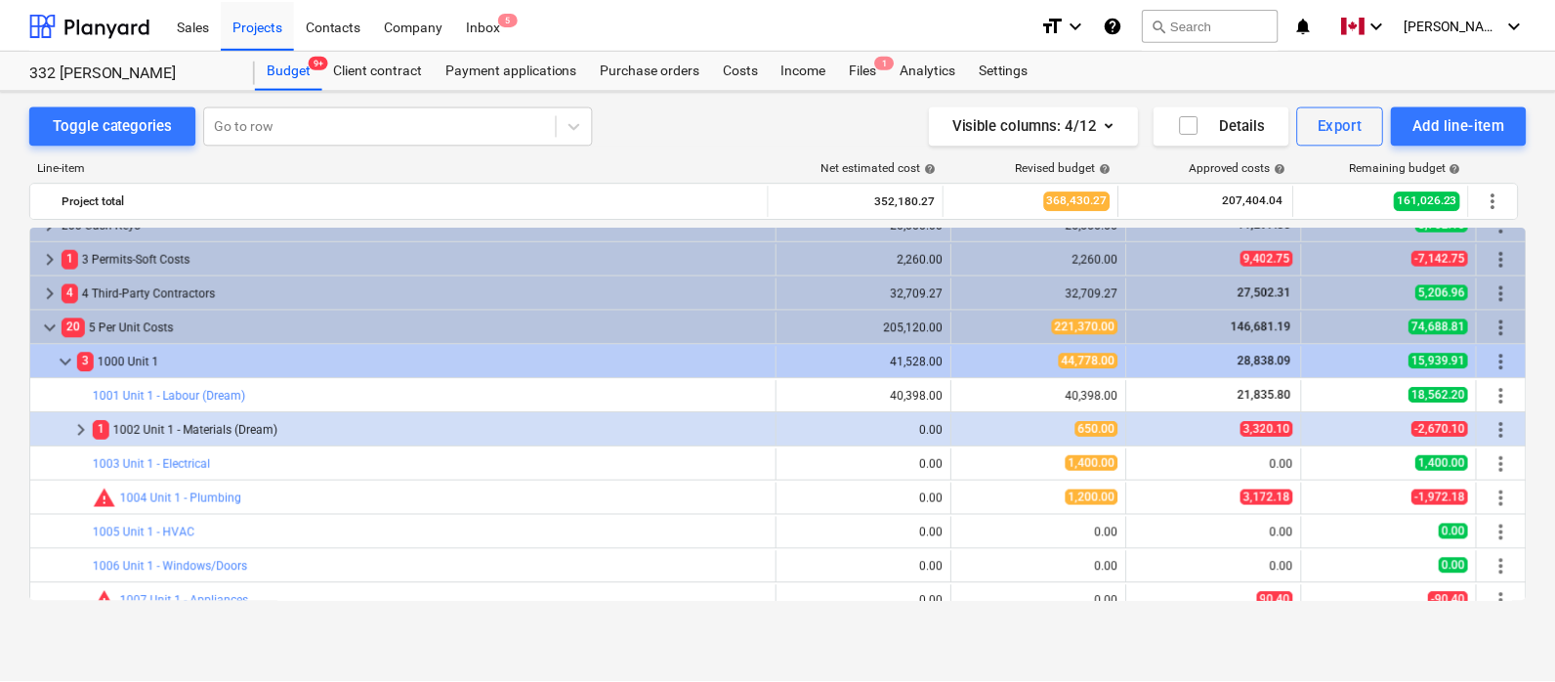
scroll to position [86, 0]
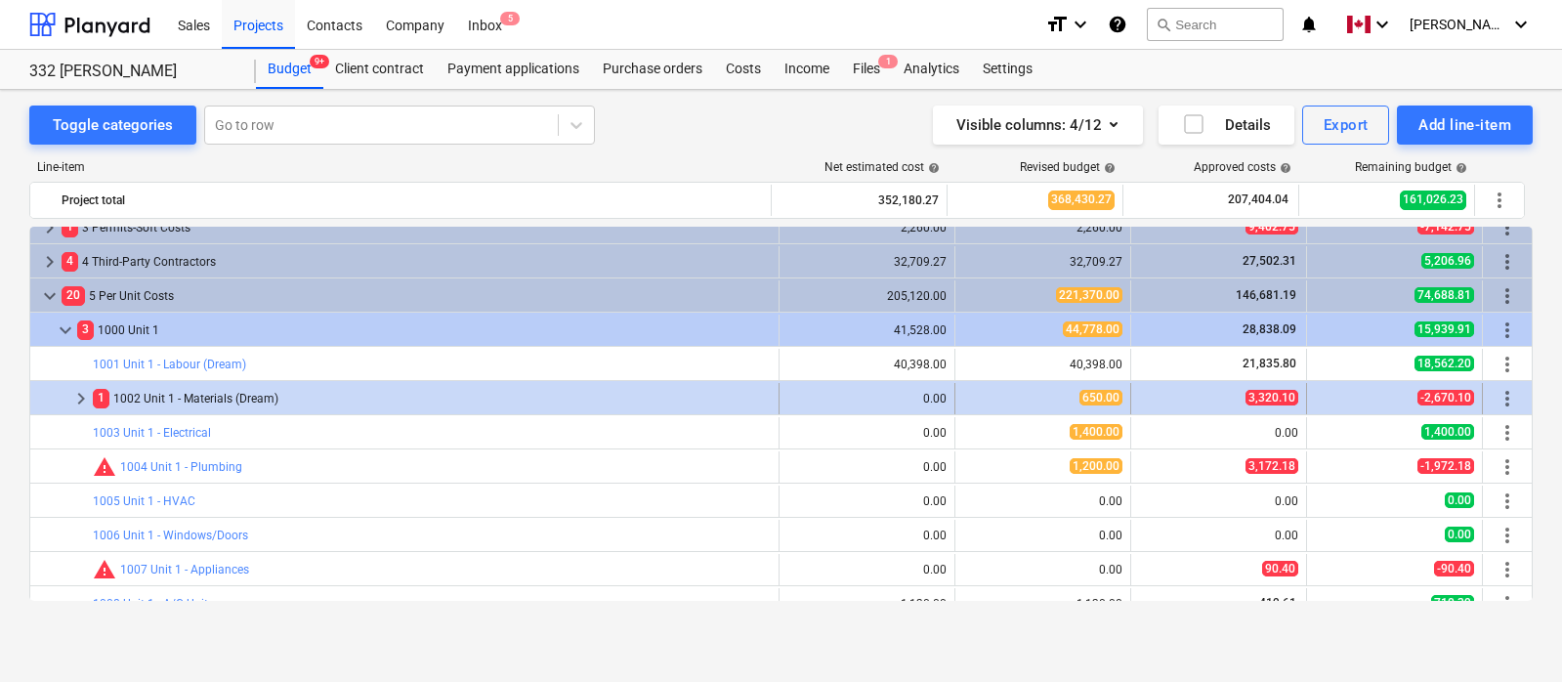
click at [206, 397] on div "1 1002 Unit 1 - Materials (Dream)" at bounding box center [432, 398] width 678 height 31
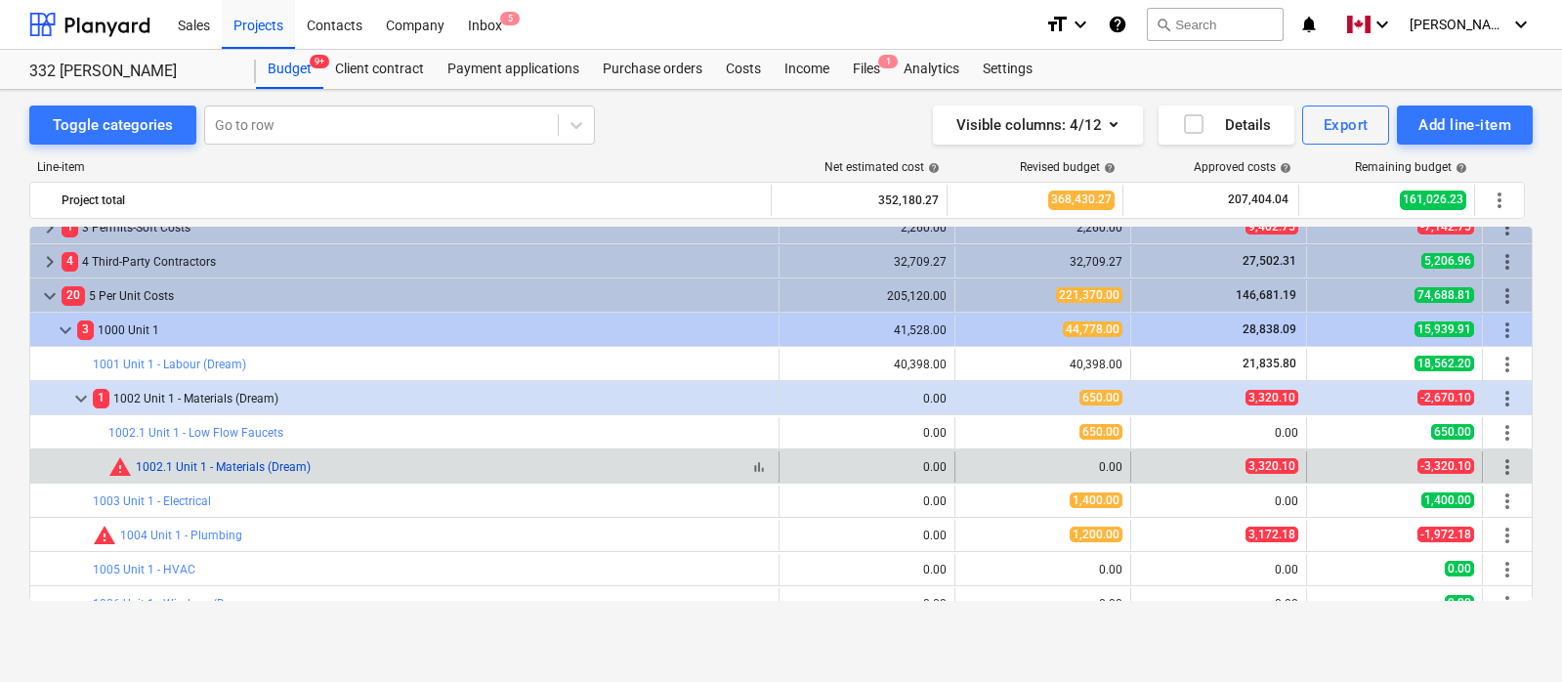
click at [230, 469] on link "1002.1 Unit 1 - Materials (Dream)" at bounding box center [223, 467] width 175 height 14
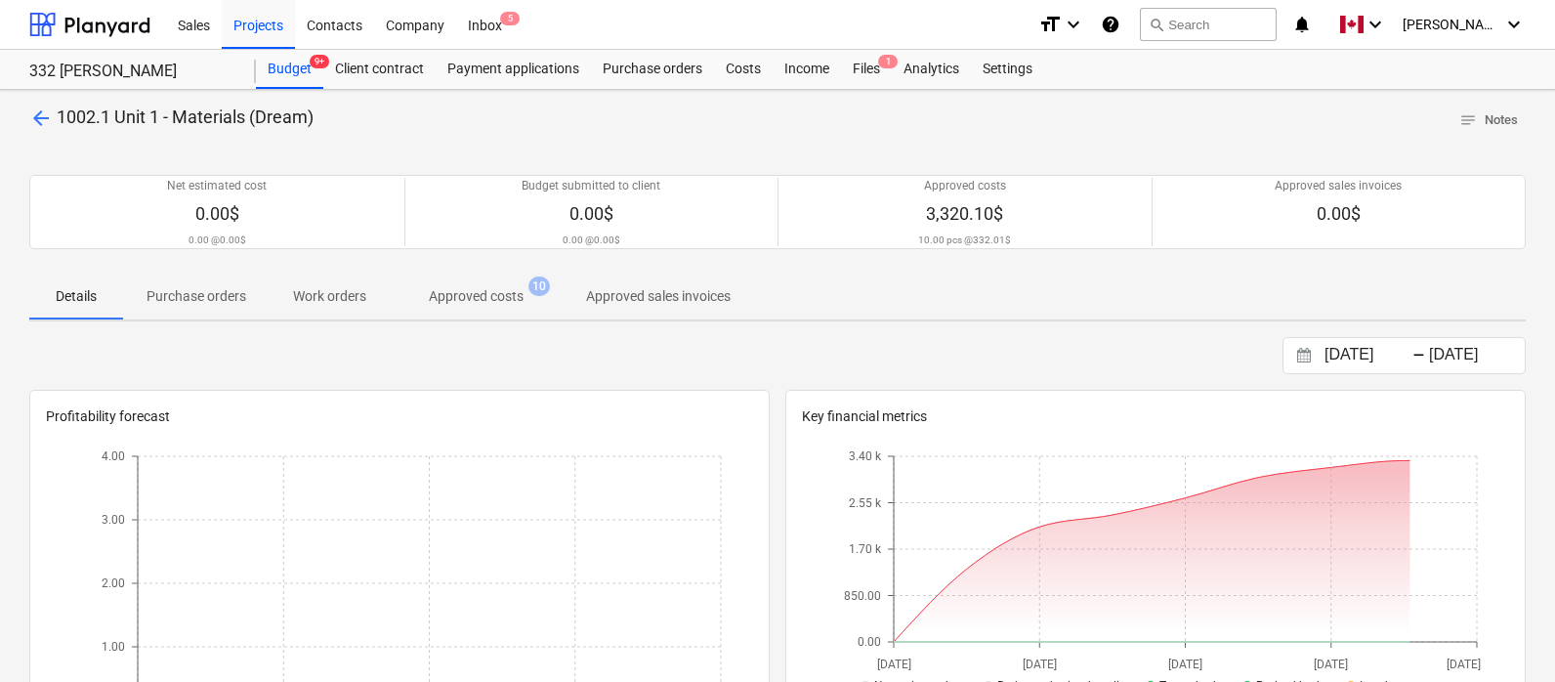
click at [487, 294] on p "Approved costs" at bounding box center [476, 296] width 95 height 21
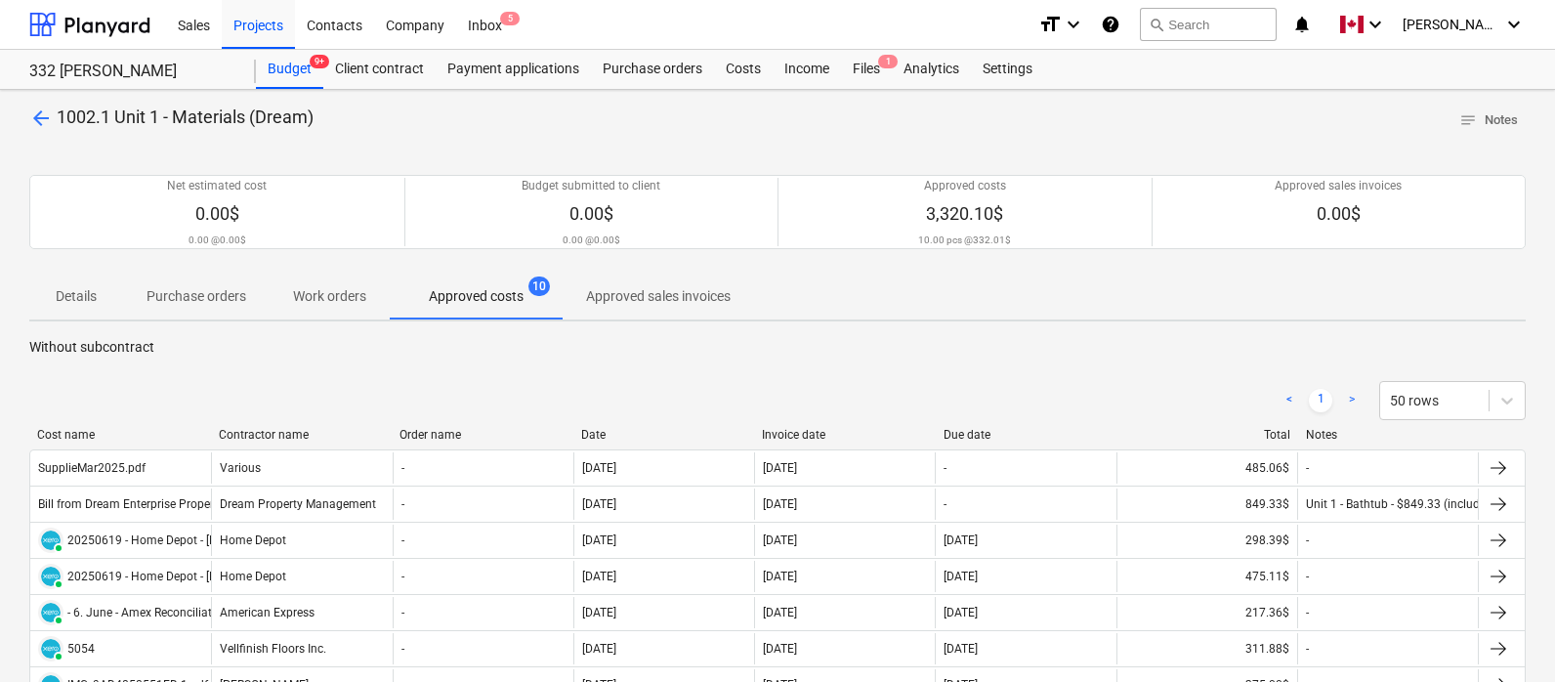
click at [30, 109] on span "arrow_back" at bounding box center [40, 117] width 23 height 23
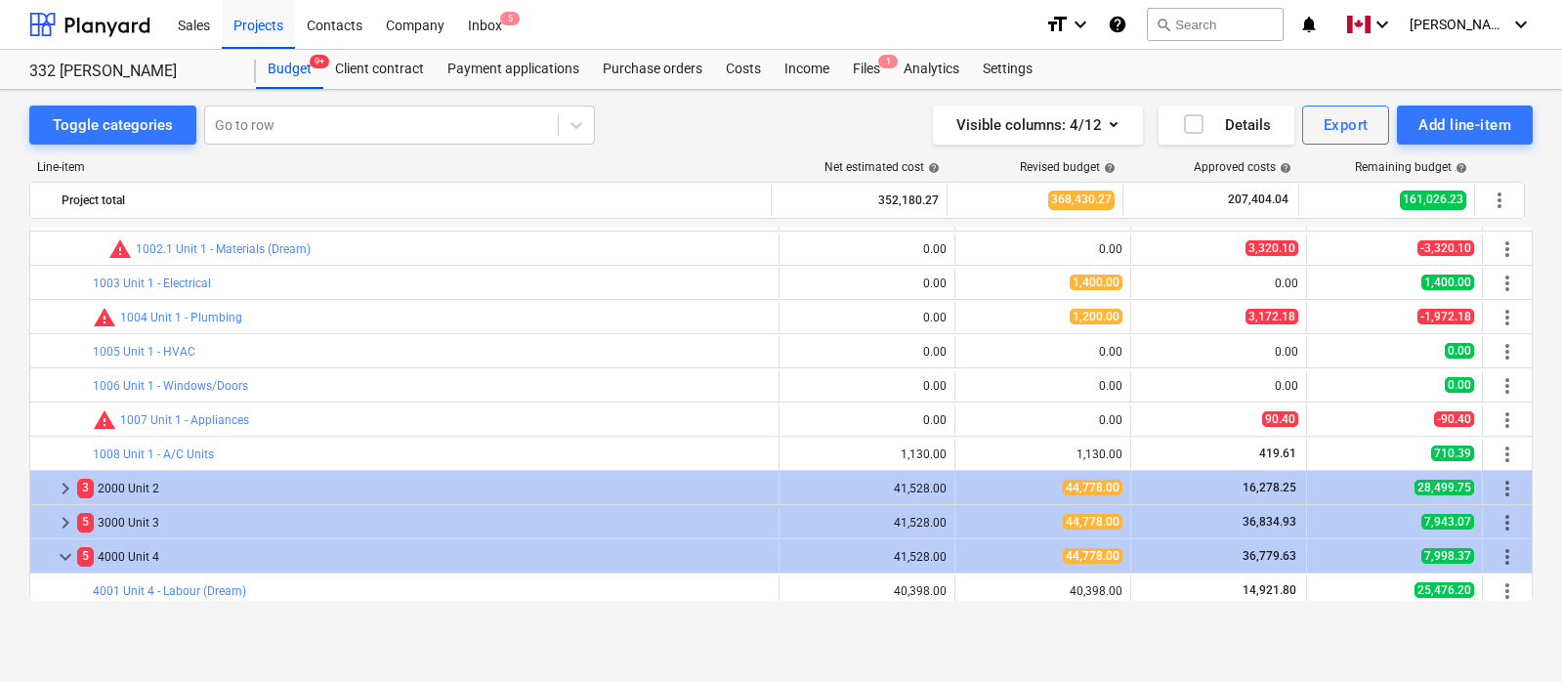
scroll to position [345, 0]
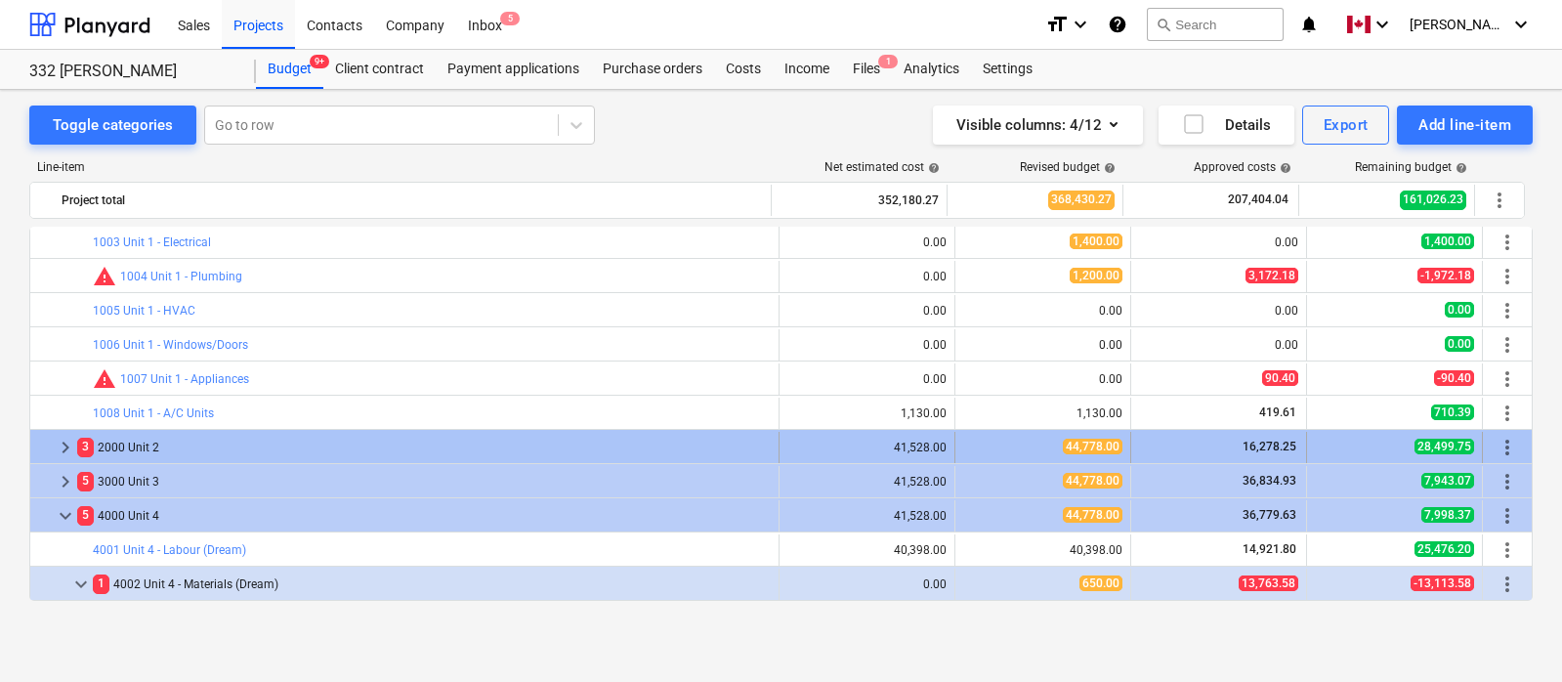
click at [63, 446] on span "keyboard_arrow_right" at bounding box center [65, 447] width 23 height 23
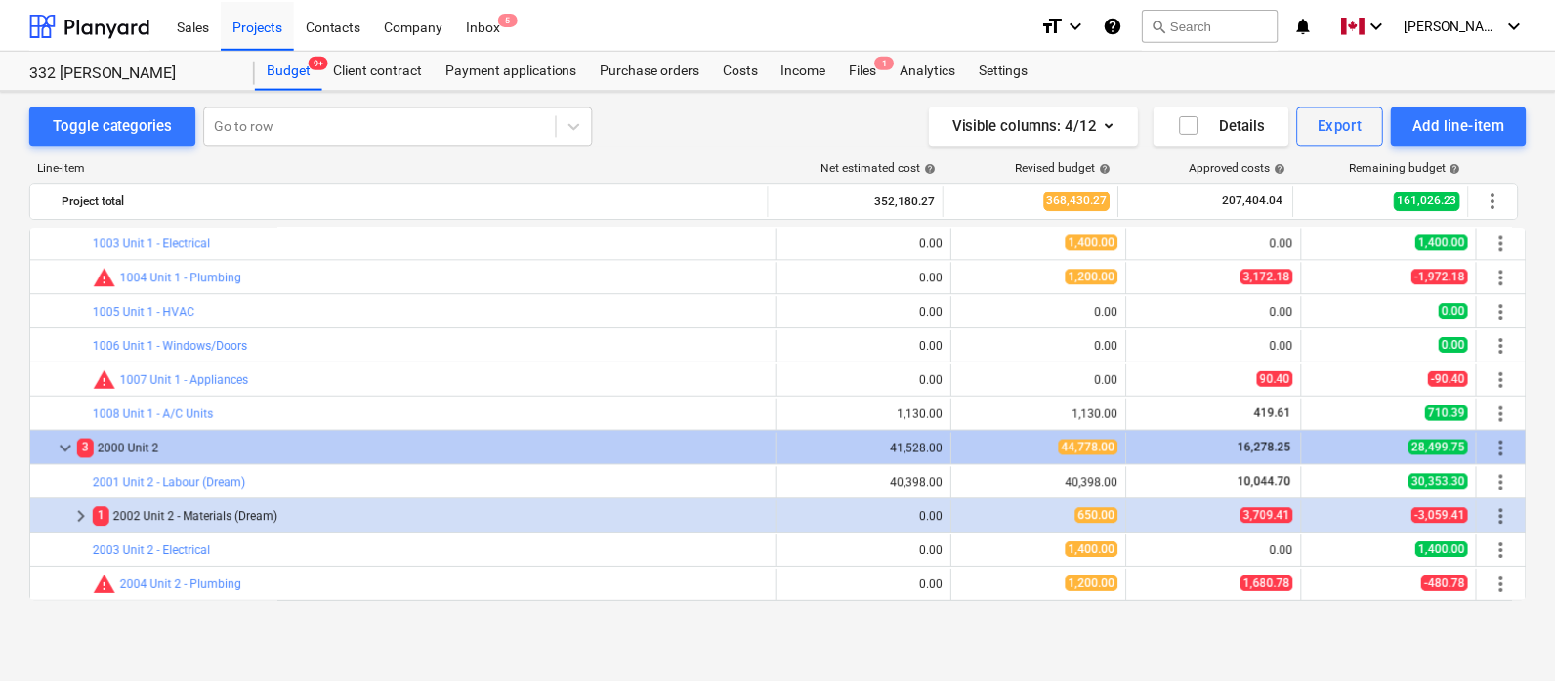
scroll to position [439, 0]
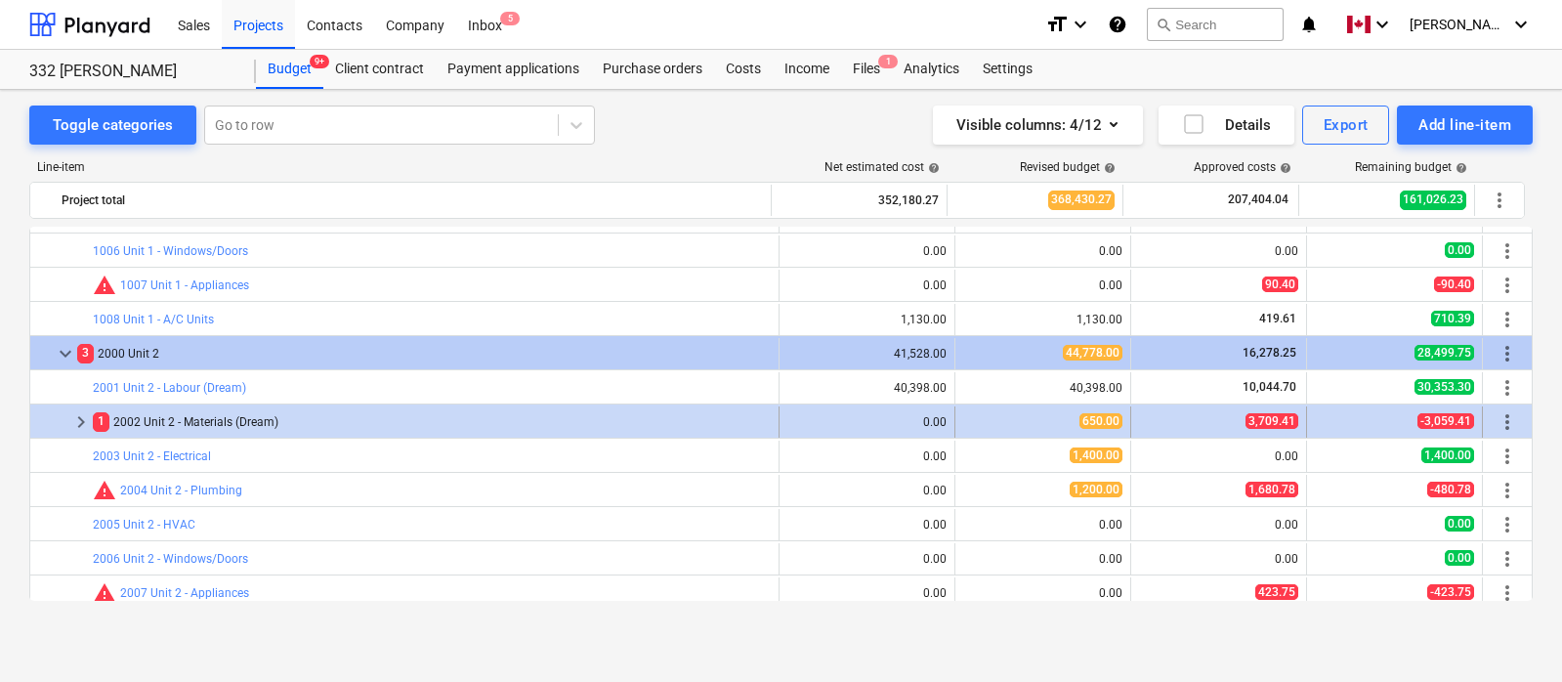
click at [206, 423] on div "1 2002 Unit 2 - Materials (Dream)" at bounding box center [432, 421] width 678 height 31
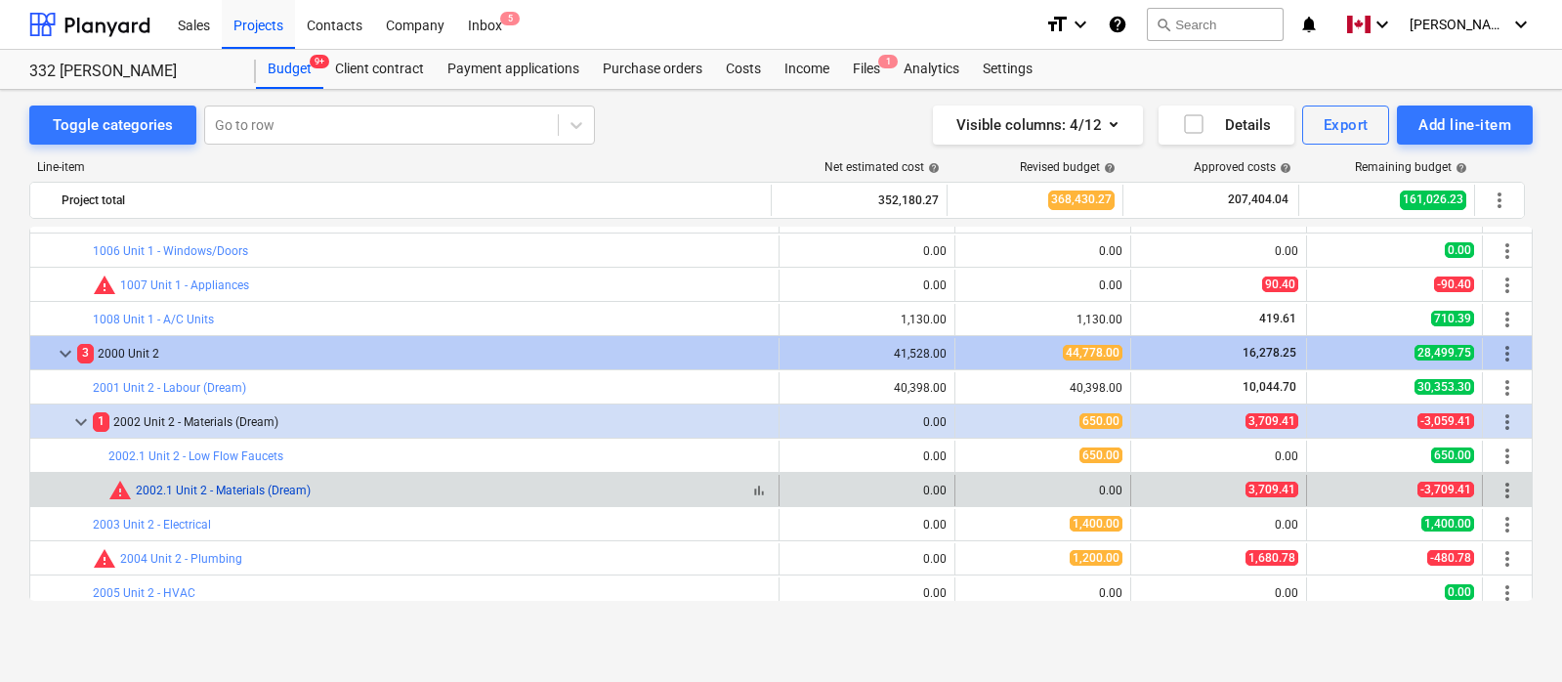
click at [206, 485] on link "2002.1 Unit 2 - Materials (Dream)" at bounding box center [223, 491] width 175 height 14
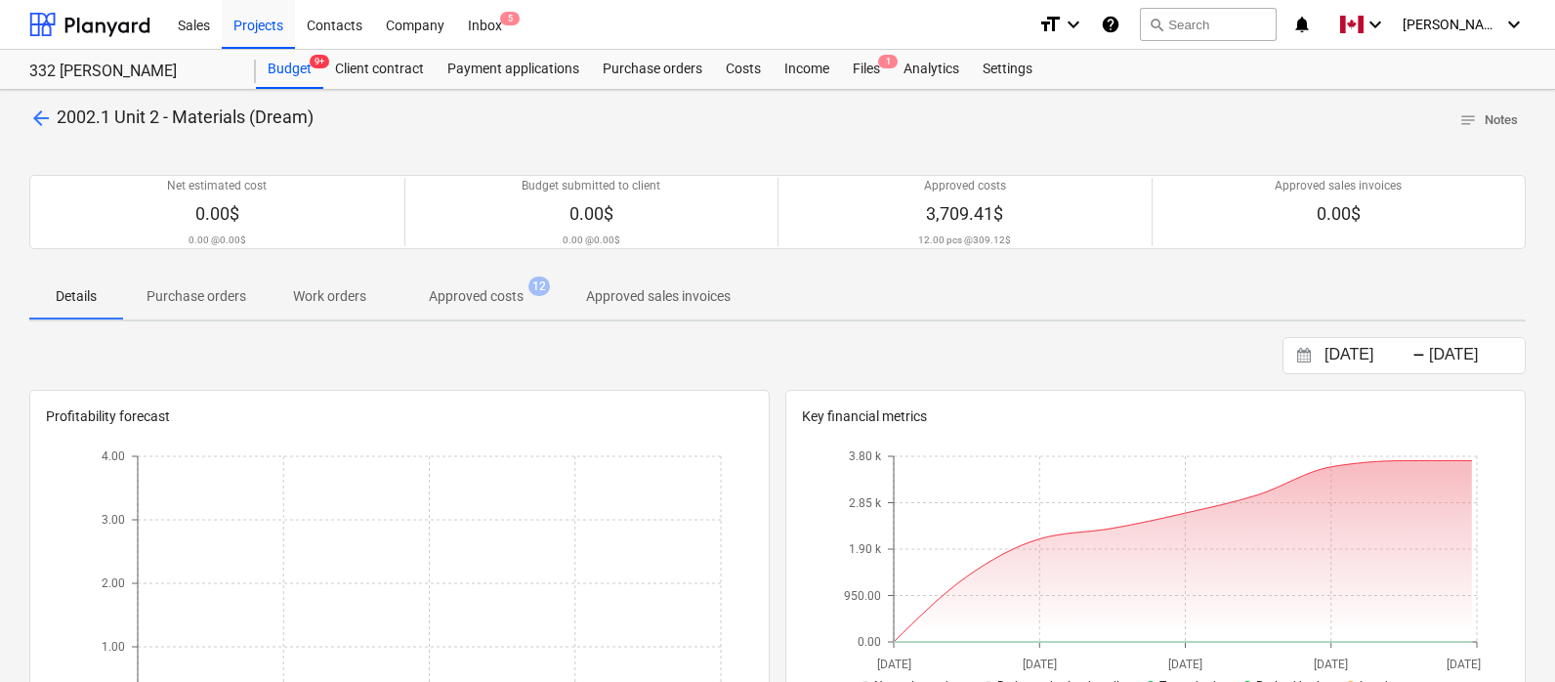
click at [497, 290] on p "Approved costs" at bounding box center [476, 296] width 95 height 21
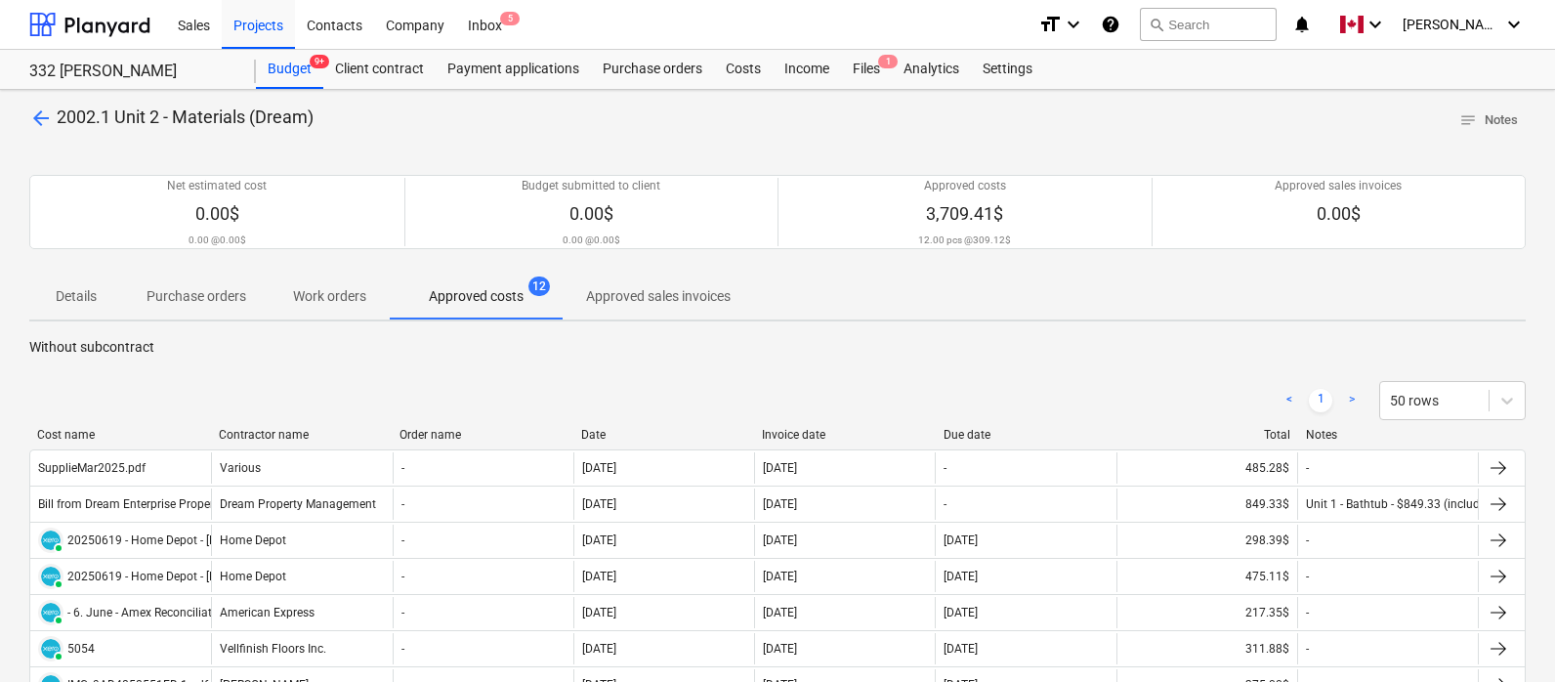
click at [39, 119] on span "arrow_back" at bounding box center [40, 117] width 23 height 23
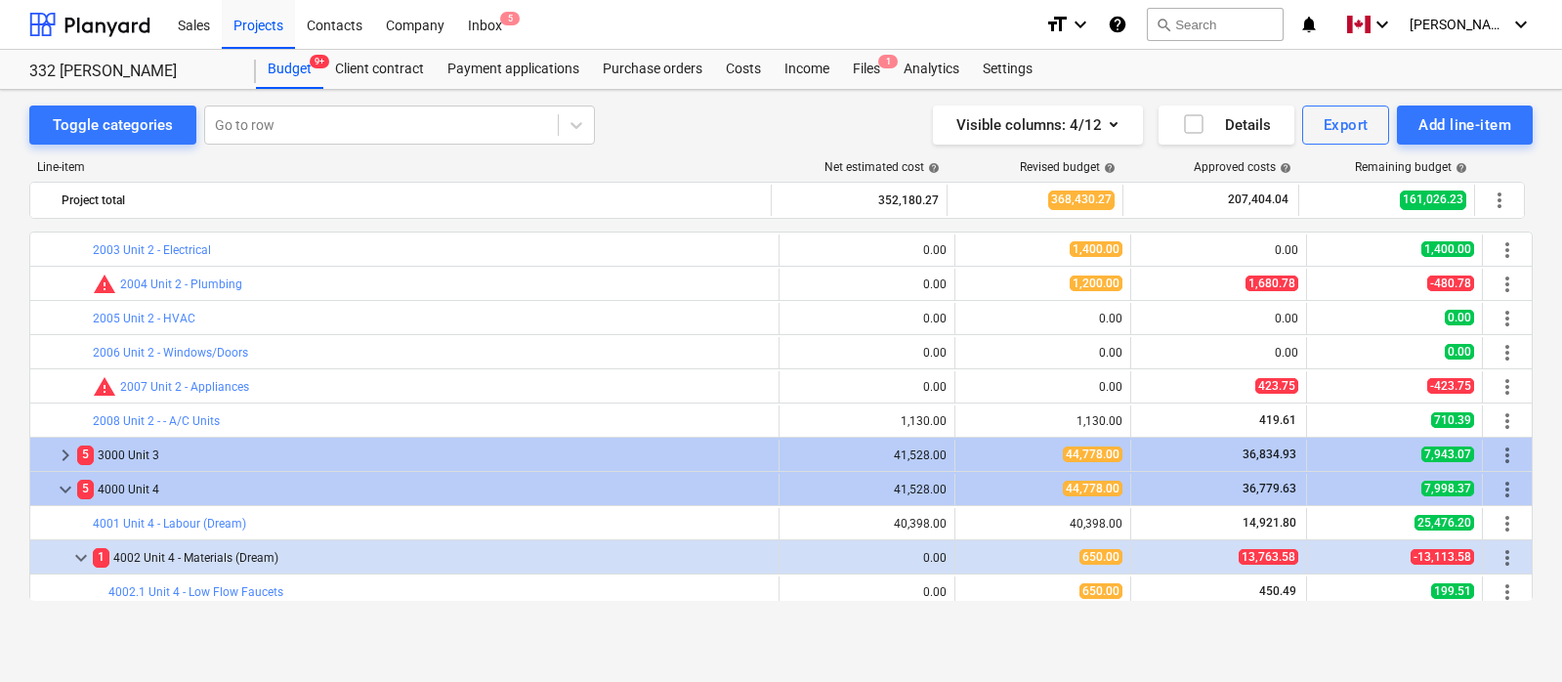
scroll to position [777, 0]
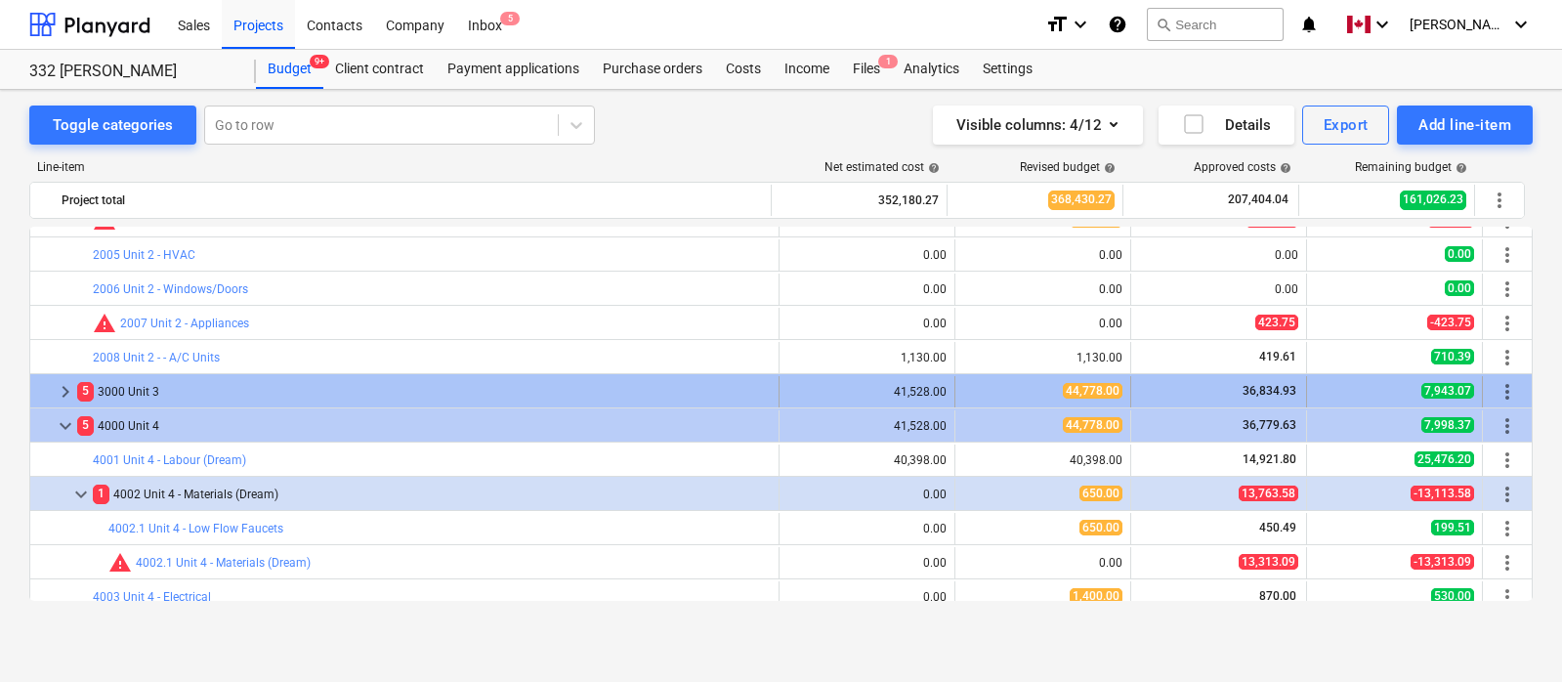
click at [61, 387] on span "keyboard_arrow_right" at bounding box center [65, 391] width 23 height 23
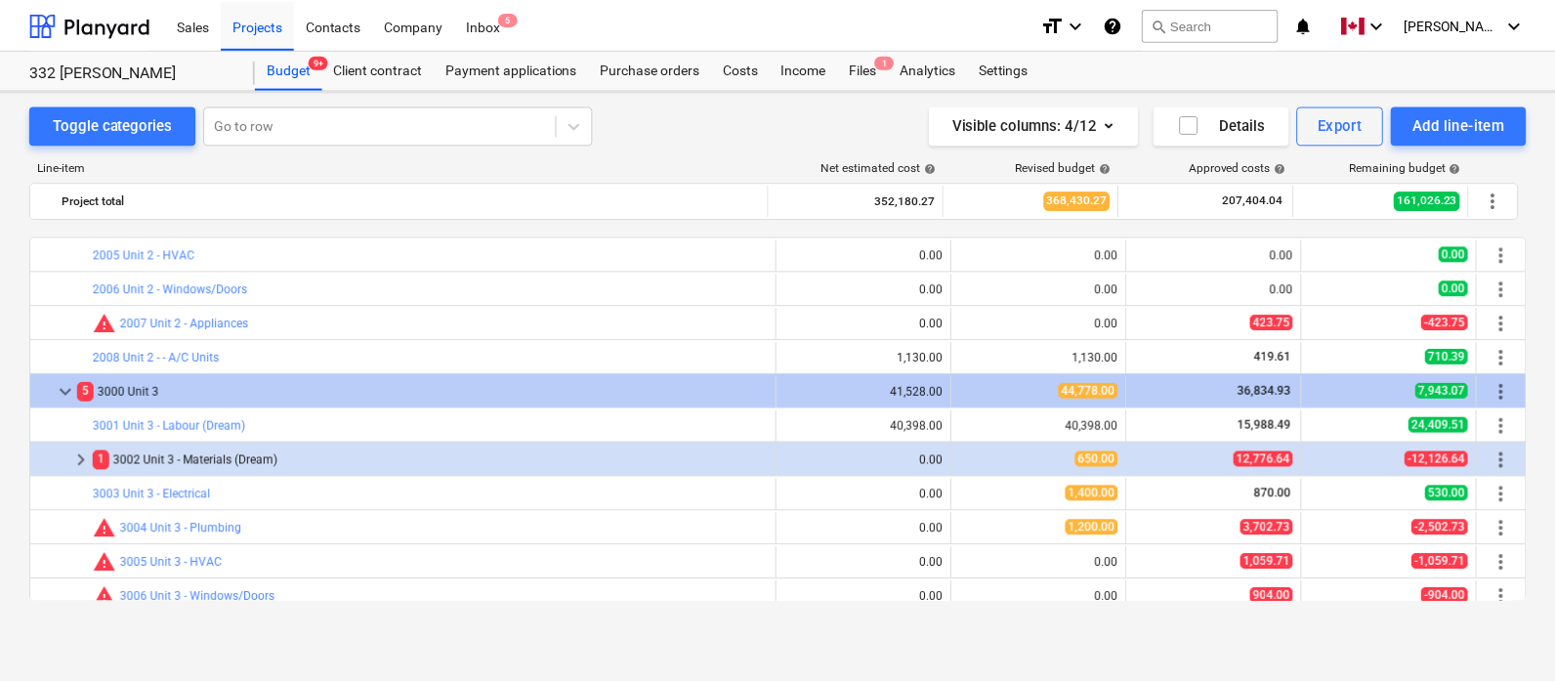
scroll to position [916, 0]
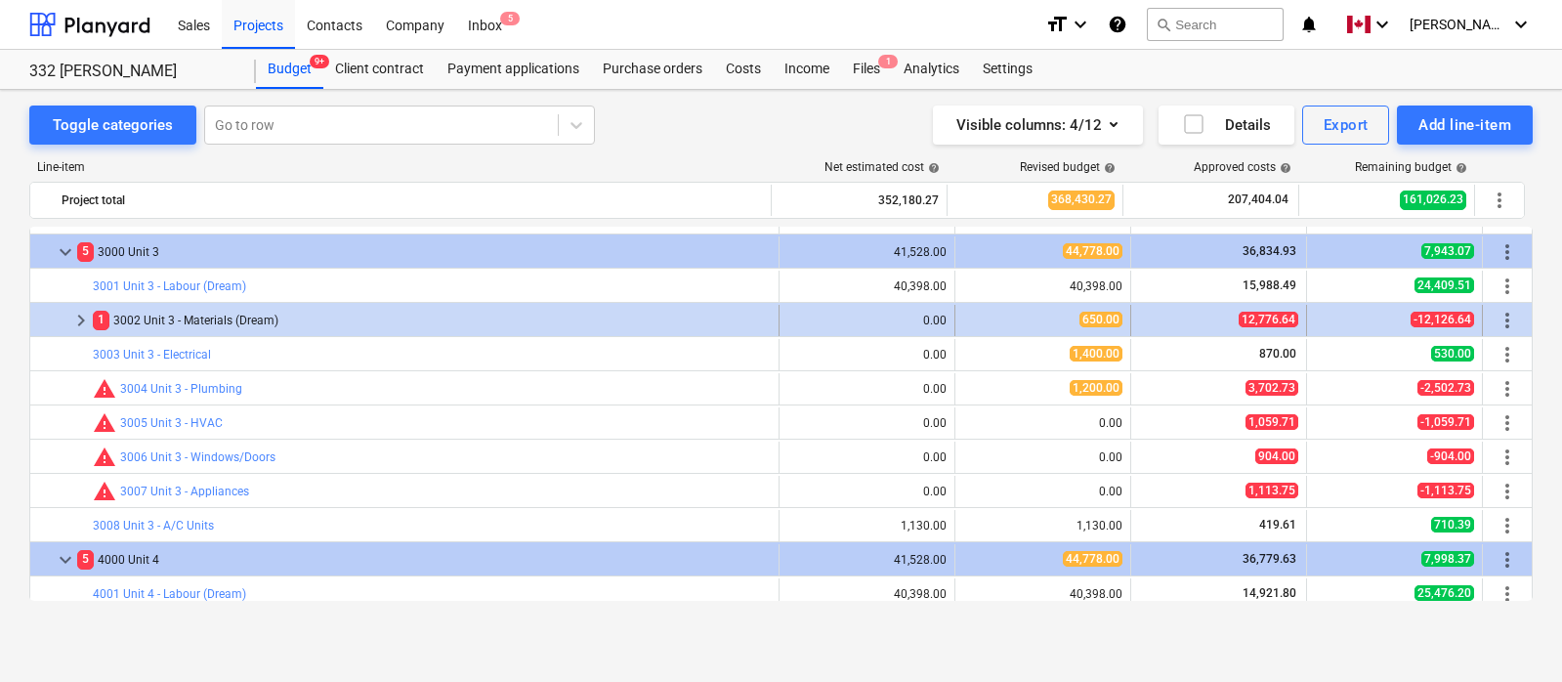
click at [224, 320] on div "1 3002 Unit 3 - Materials (Dream)" at bounding box center [432, 320] width 678 height 31
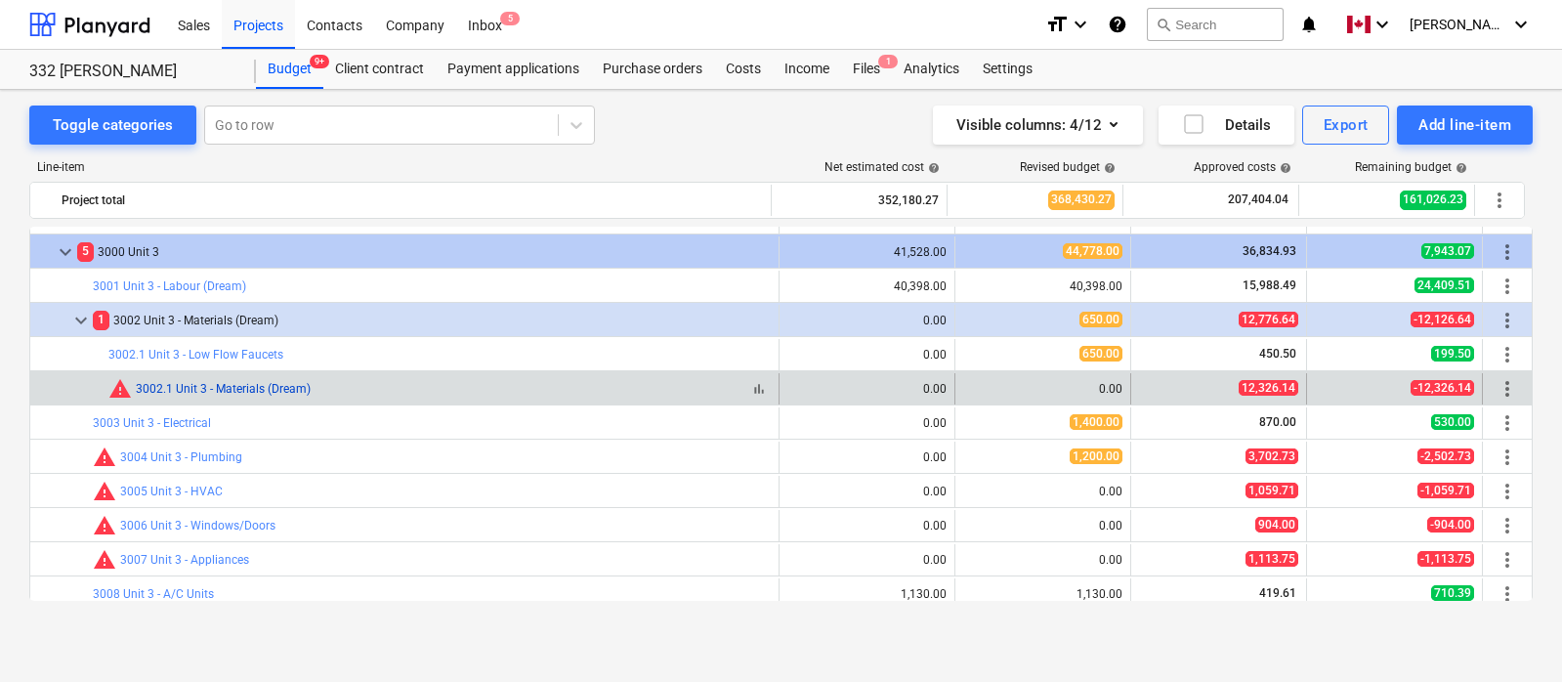
click at [233, 382] on link "3002.1 Unit 3 - Materials (Dream)" at bounding box center [223, 389] width 175 height 14
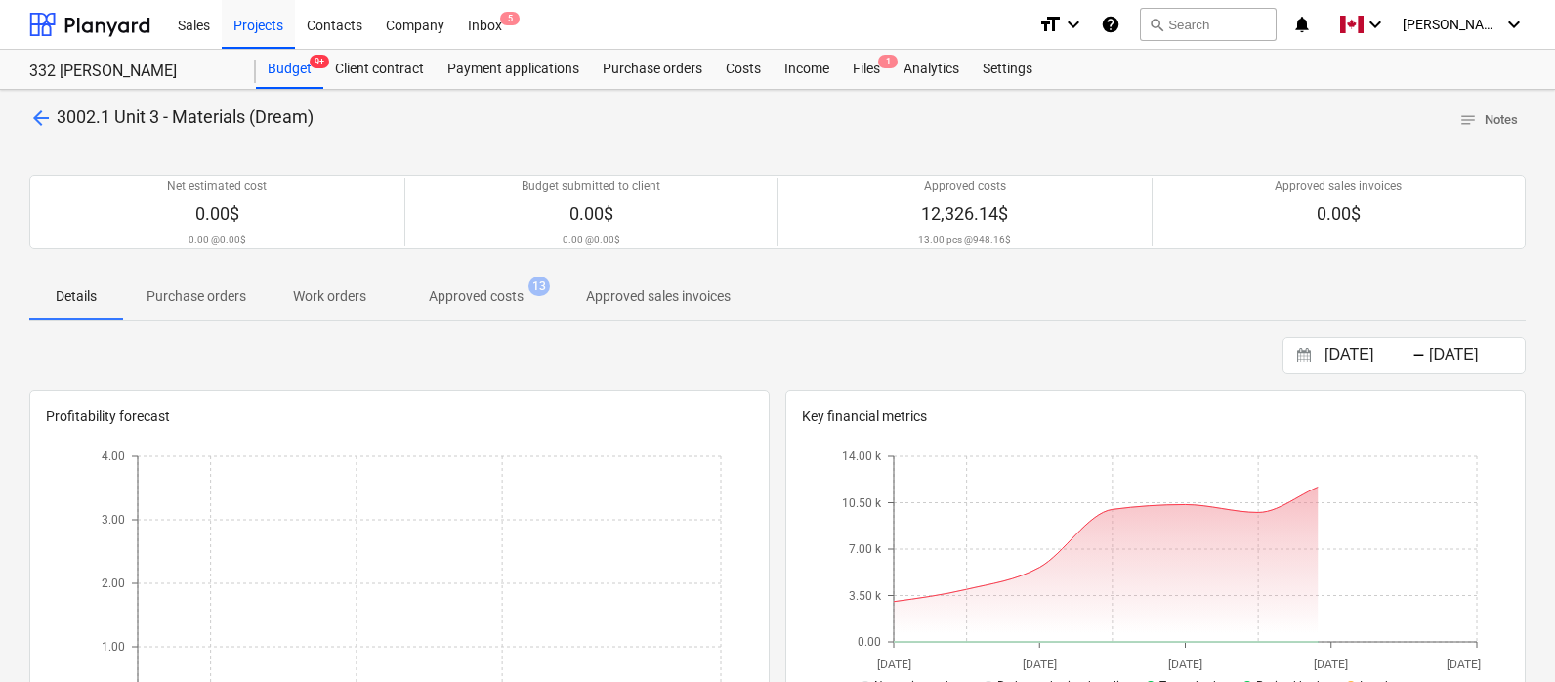
click at [470, 312] on span "Approved costs 13" at bounding box center [476, 295] width 173 height 35
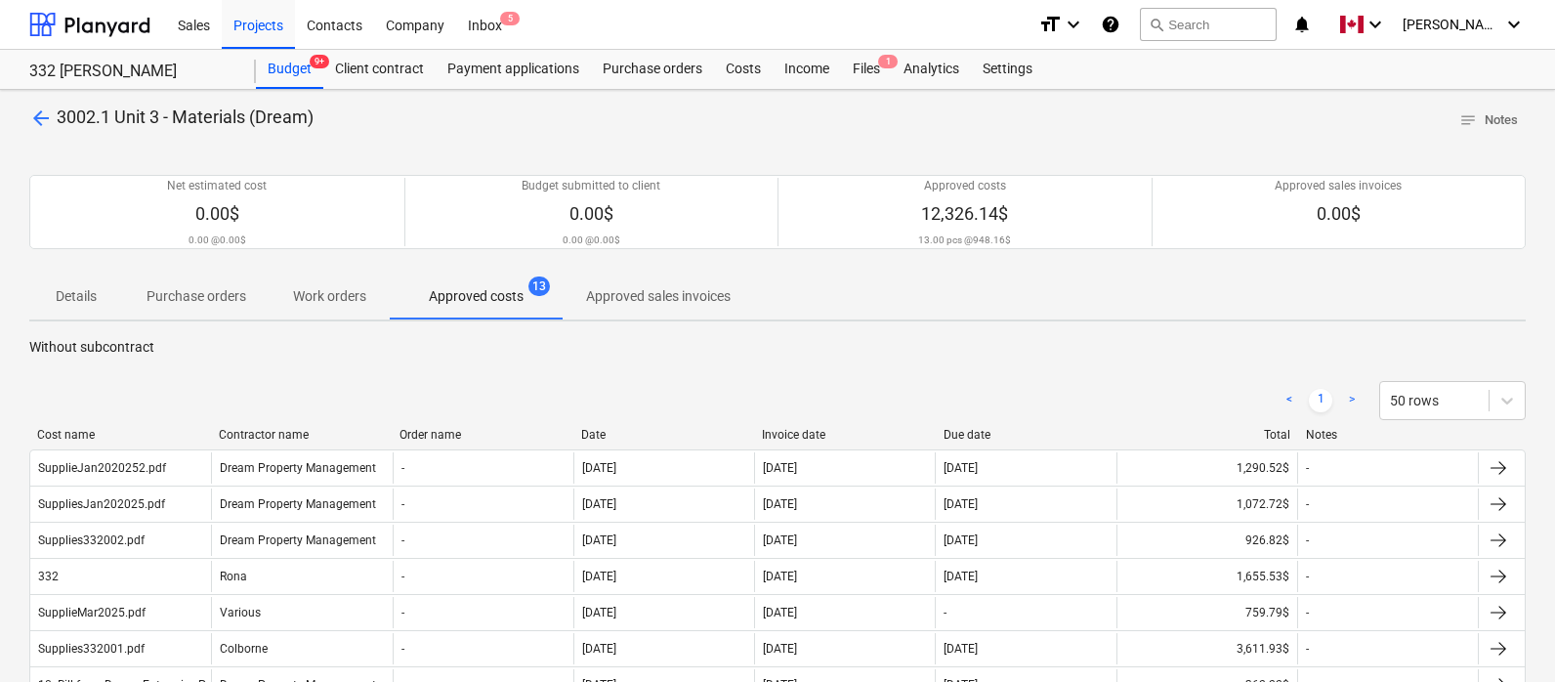
click at [644, 378] on div "< 1 > 50 rows" at bounding box center [777, 400] width 1496 height 55
click at [423, 147] on div at bounding box center [777, 144] width 1496 height 16
click at [48, 116] on span "arrow_back" at bounding box center [40, 117] width 23 height 23
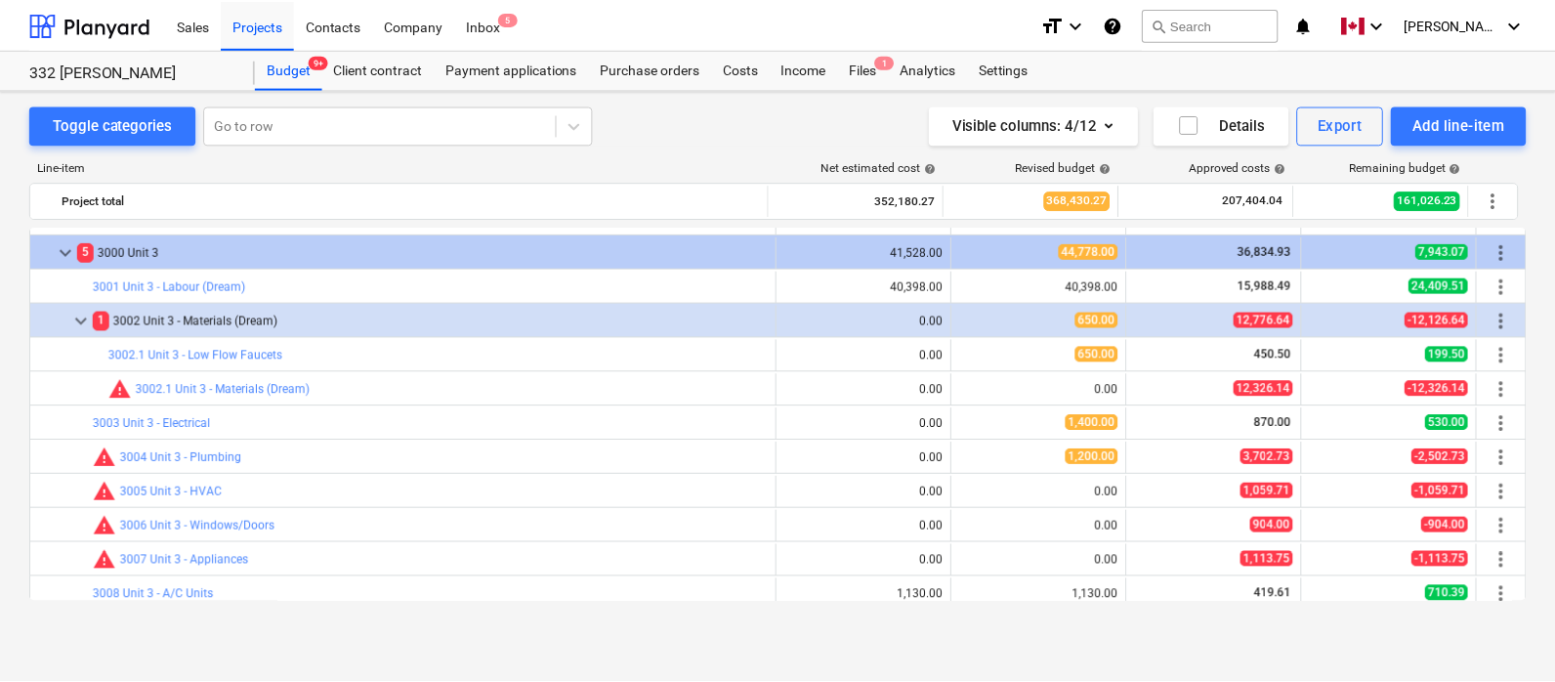
scroll to position [600, 0]
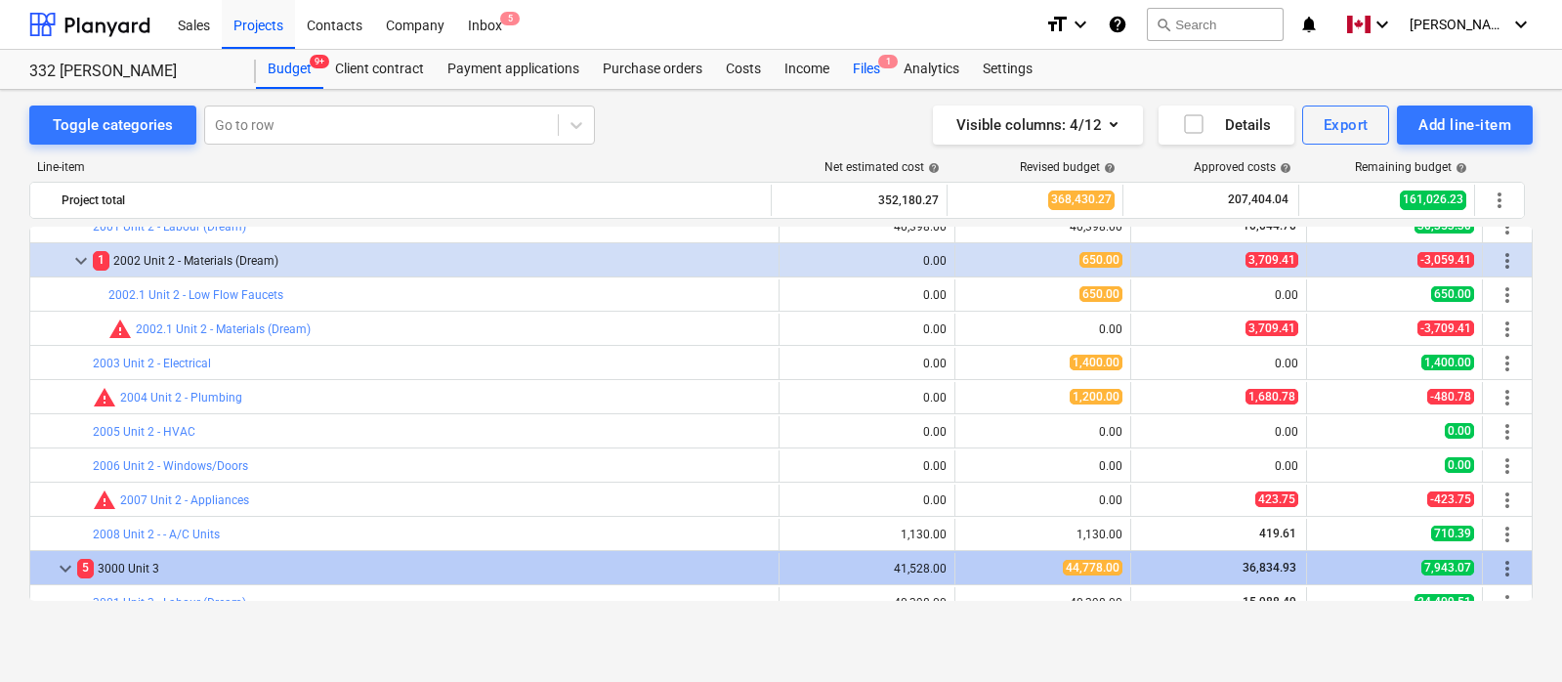
click at [859, 69] on div "Files 1" at bounding box center [866, 69] width 51 height 39
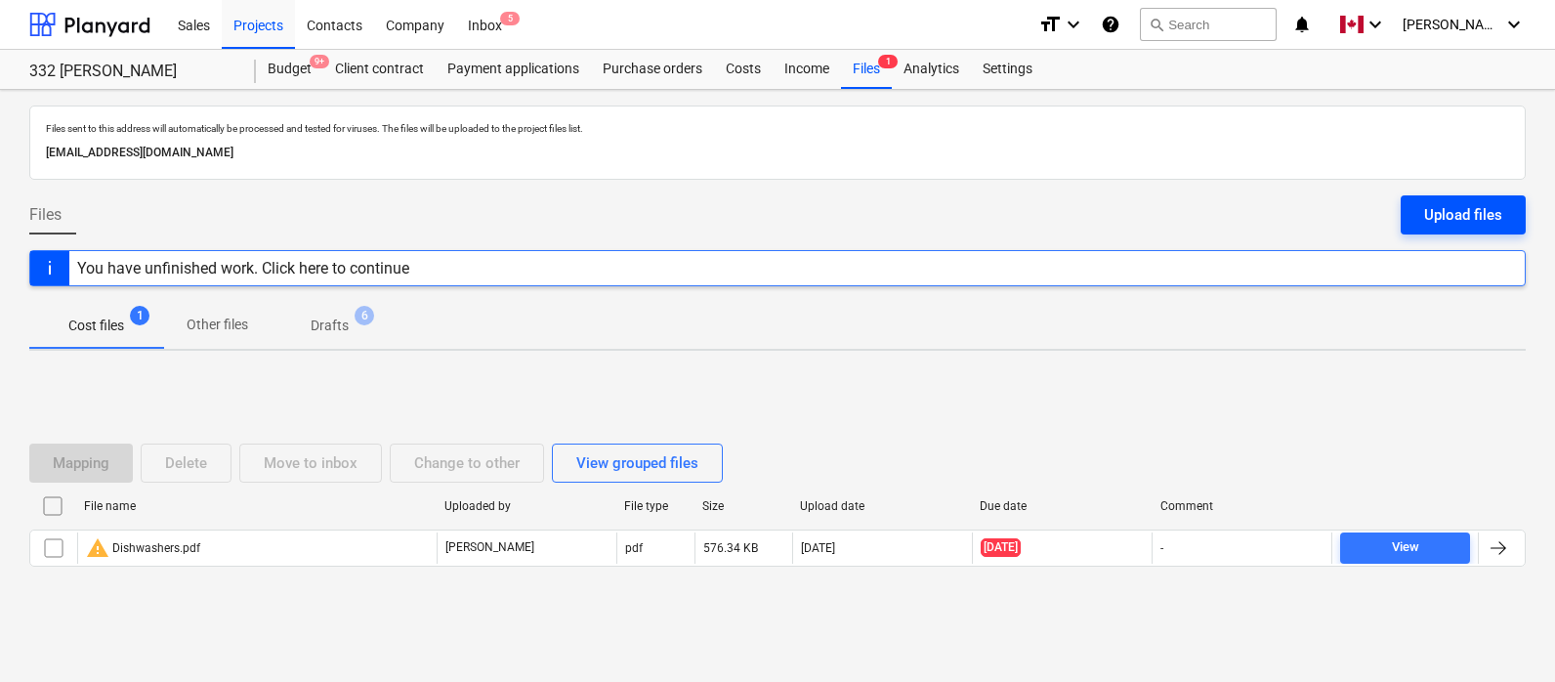
click at [1428, 210] on button "Upload files" at bounding box center [1463, 214] width 125 height 39
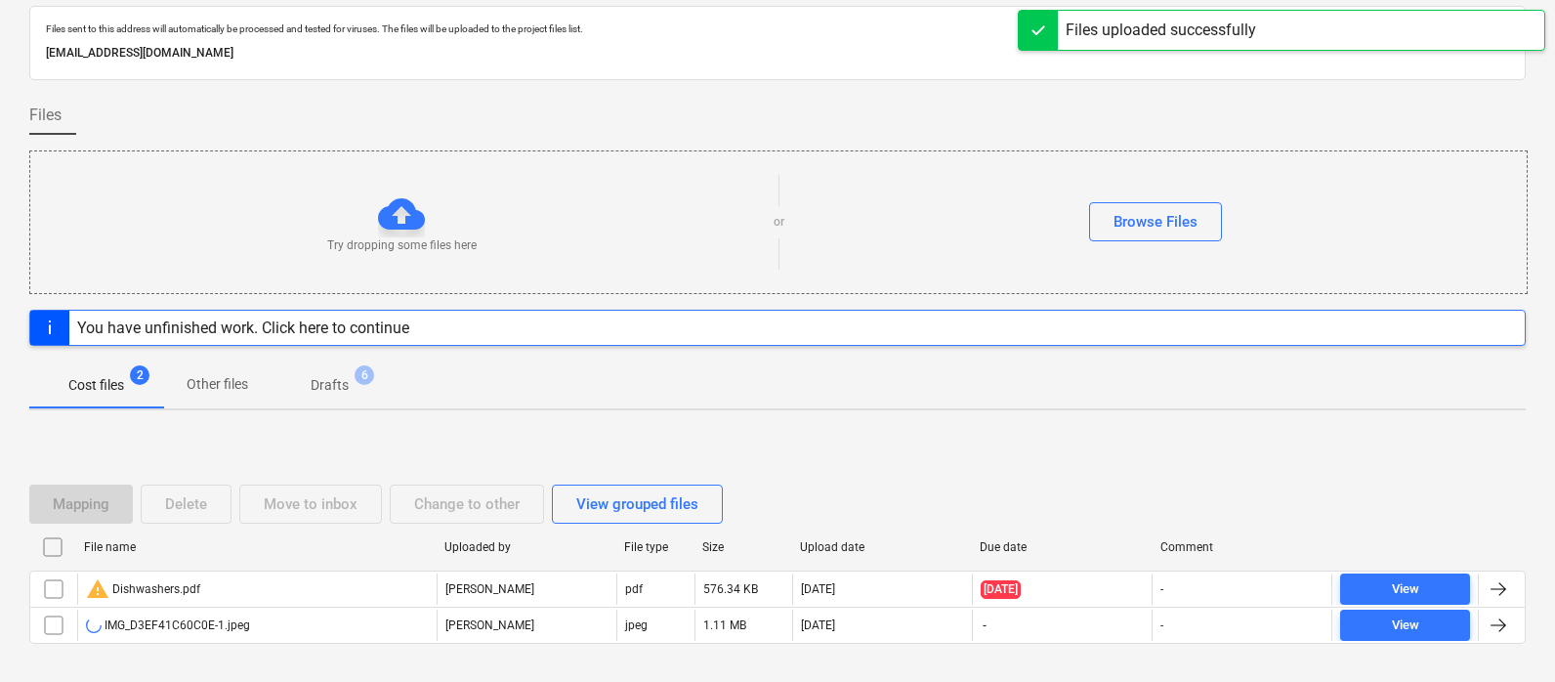
scroll to position [168, 0]
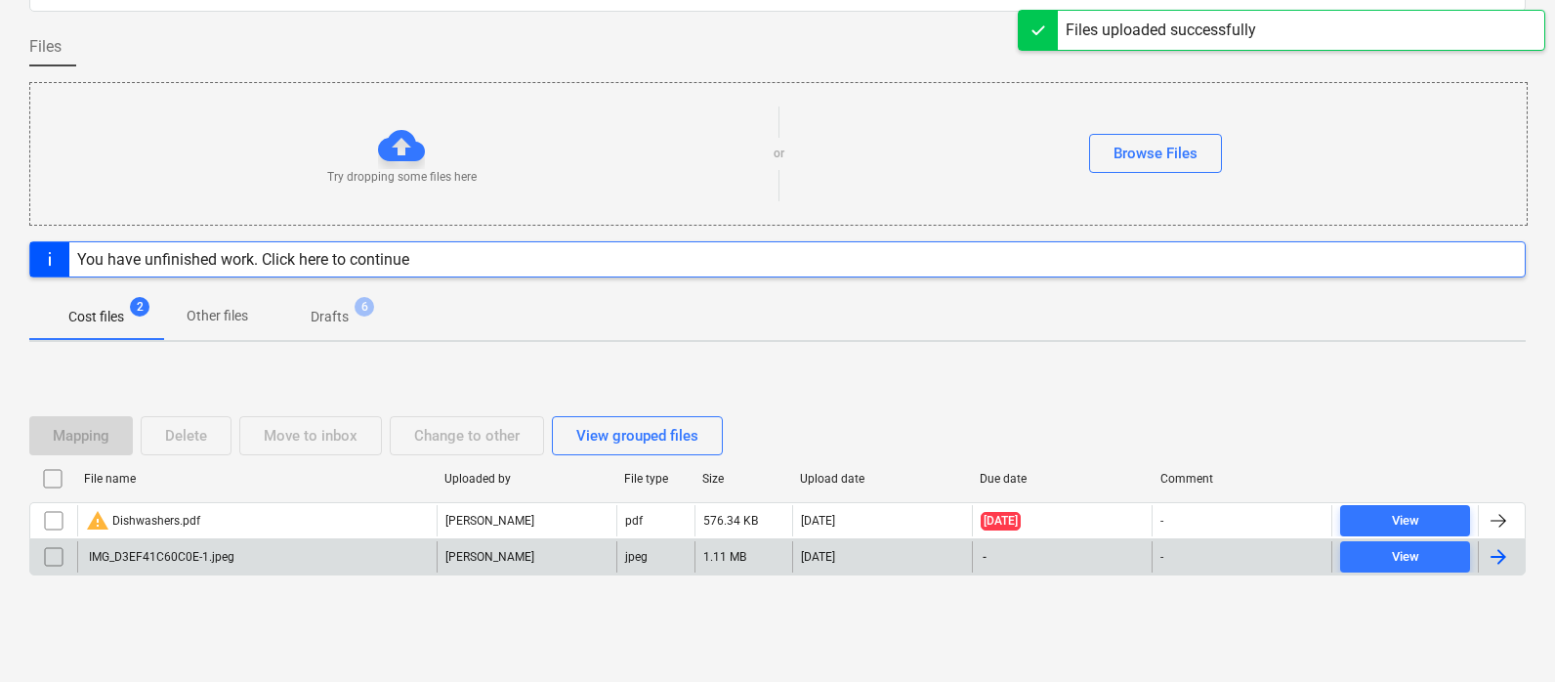
click at [1428, 561] on div at bounding box center [1498, 556] width 23 height 23
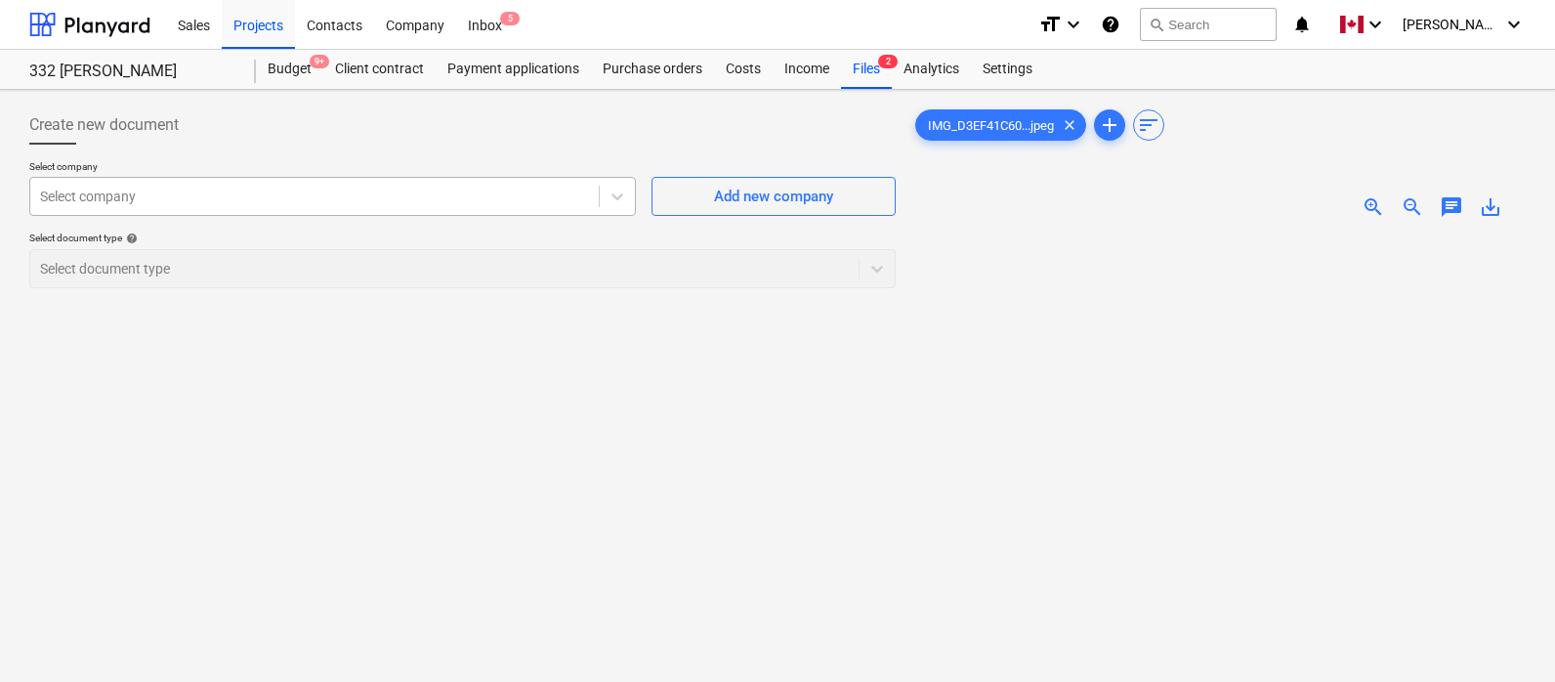
click at [214, 194] on div at bounding box center [314, 197] width 549 height 20
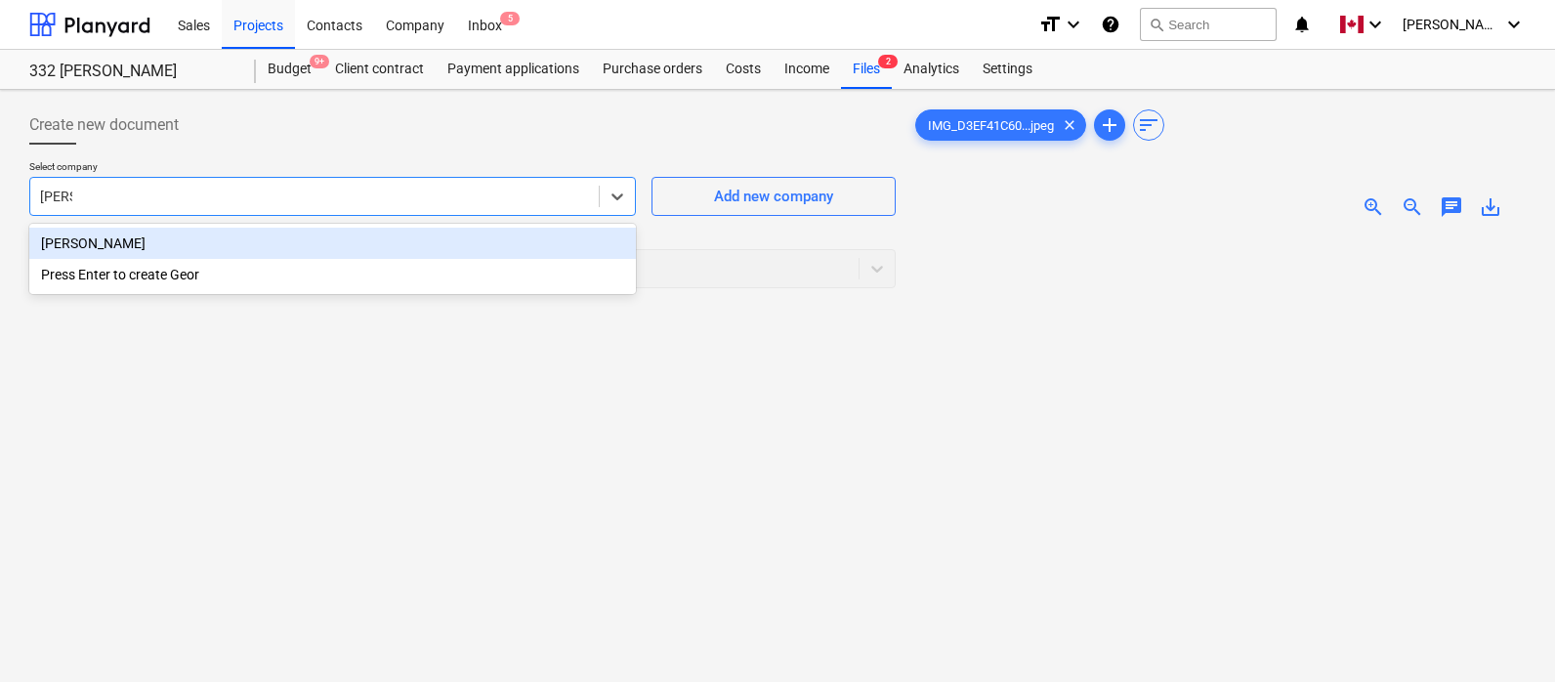
type input "[PERSON_NAME]"
click at [149, 237] on div "[PERSON_NAME]" at bounding box center [332, 243] width 607 height 31
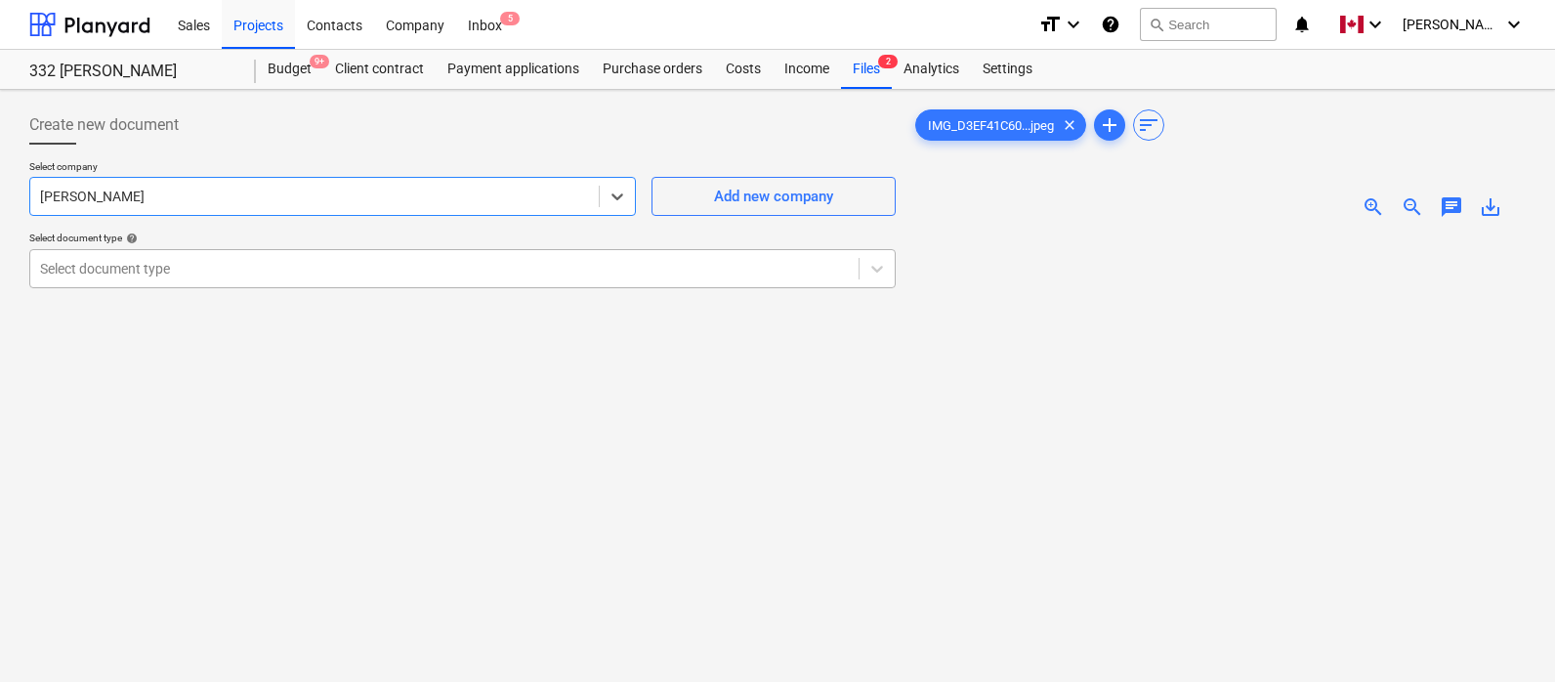
click at [150, 263] on div at bounding box center [444, 269] width 809 height 20
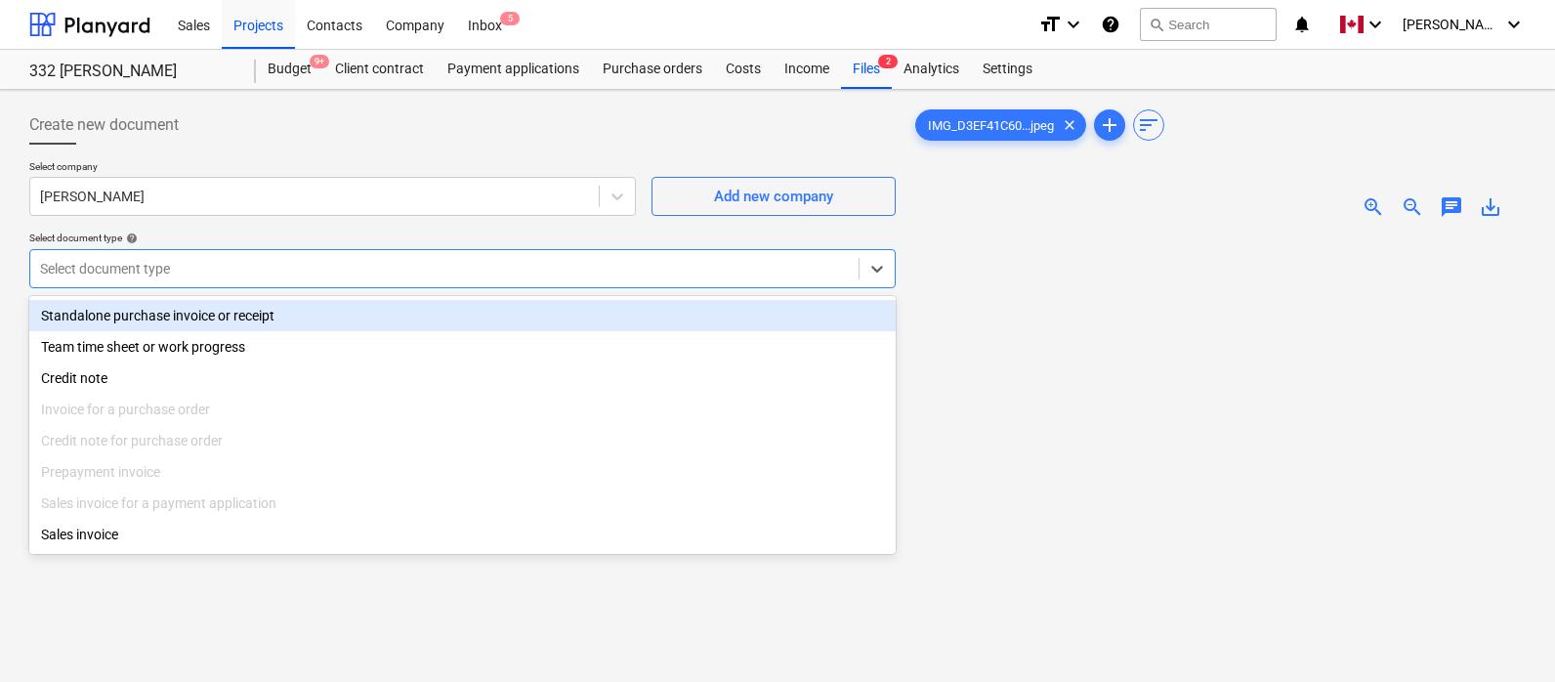
click at [143, 315] on div "Standalone purchase invoice or receipt" at bounding box center [462, 315] width 866 height 31
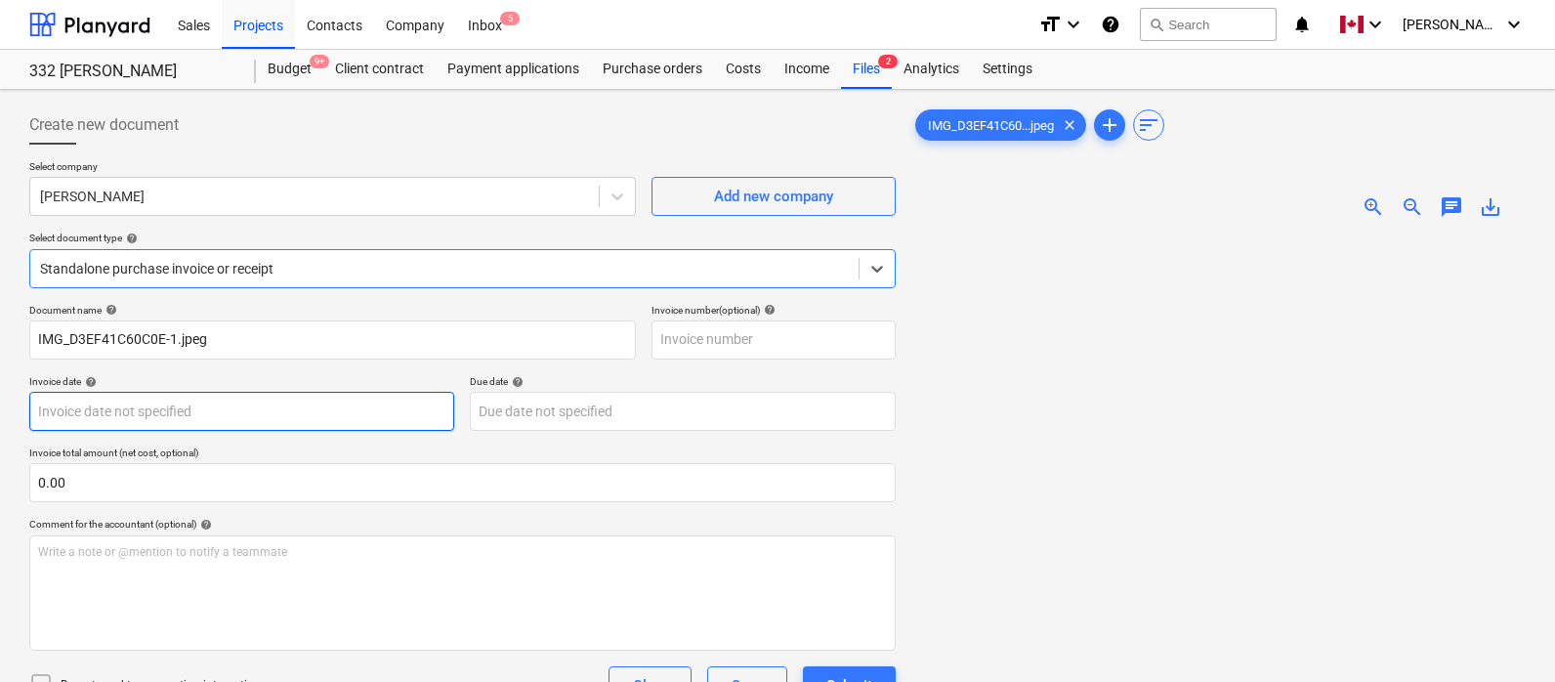
click at [140, 409] on body "Sales Projects Contacts Company Inbox 5 format_size keyboard_arrow_down help se…" at bounding box center [777, 341] width 1555 height 682
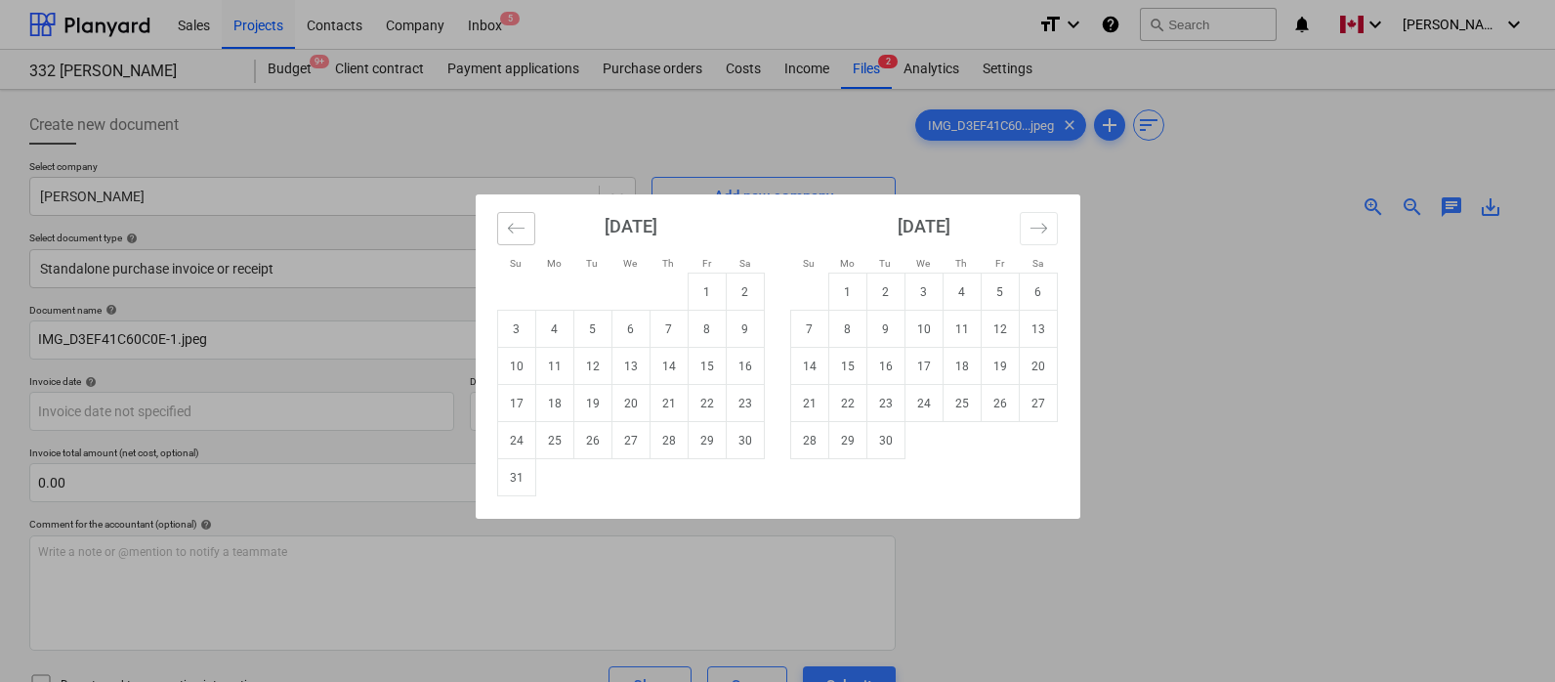
click at [510, 219] on icon "Move backward to switch to the previous month." at bounding box center [516, 228] width 19 height 19
click at [628, 434] on td "30" at bounding box center [630, 440] width 38 height 37
type input "[DATE]"
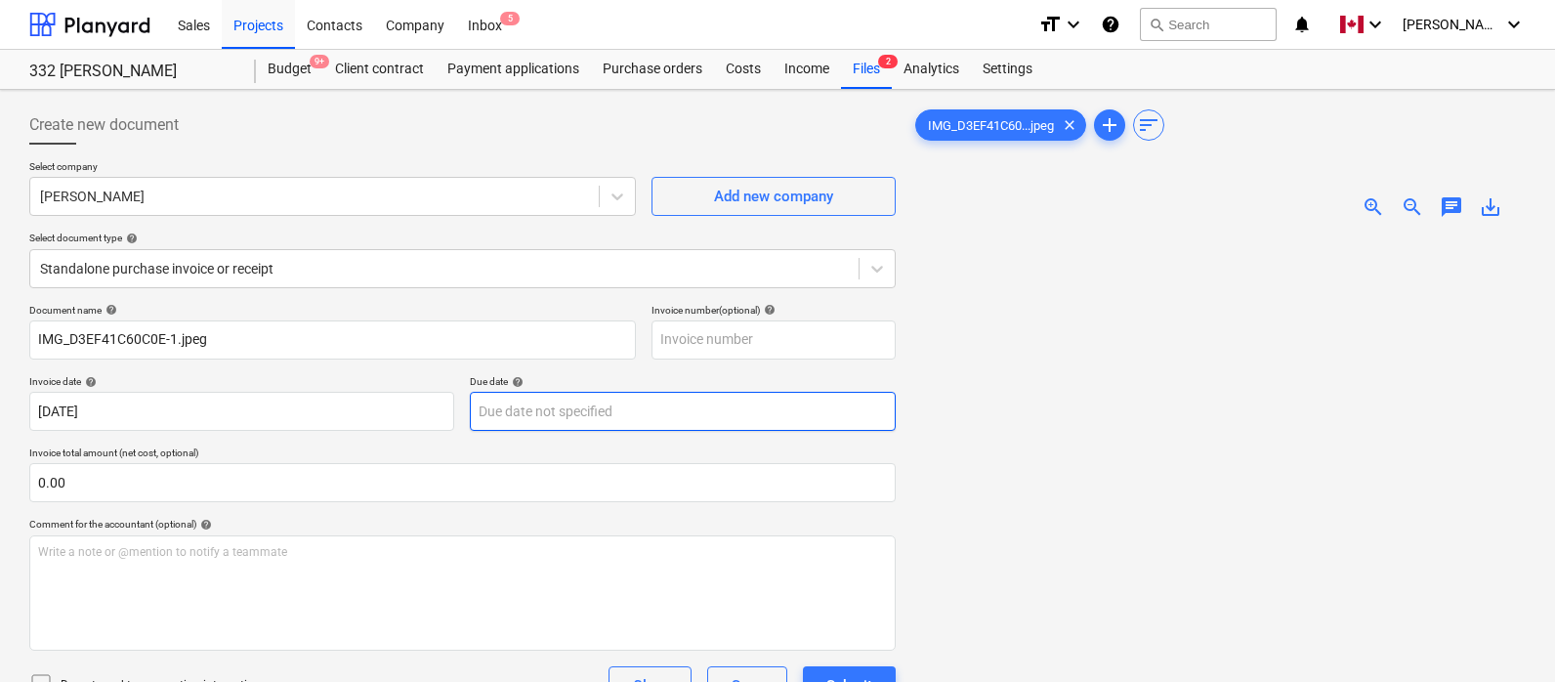
click at [536, 403] on body "Sales Projects Contacts Company Inbox 5 format_size keyboard_arrow_down help se…" at bounding box center [777, 341] width 1555 height 682
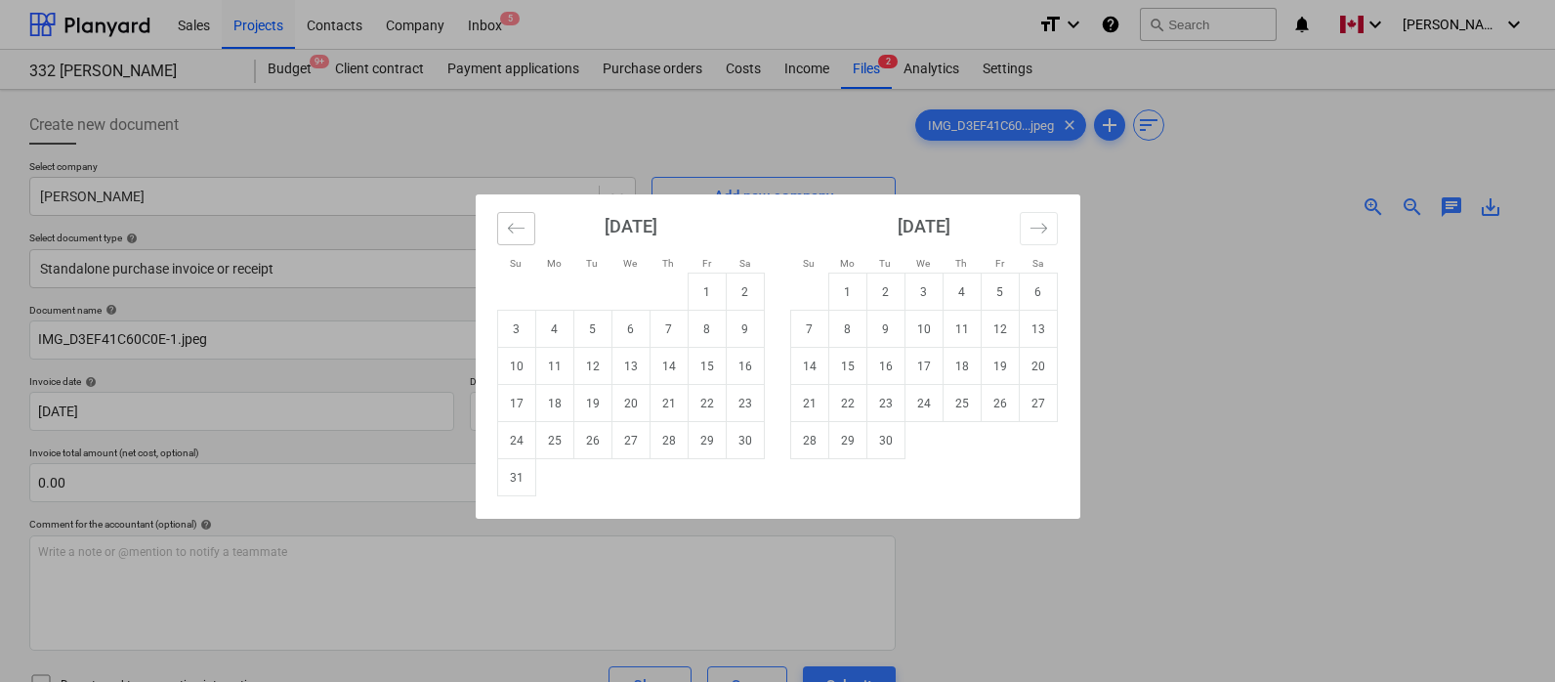
click at [514, 222] on icon "Move backward to switch to the previous month." at bounding box center [516, 228] width 19 height 19
click at [636, 445] on td "30" at bounding box center [630, 440] width 38 height 37
type input "[DATE]"
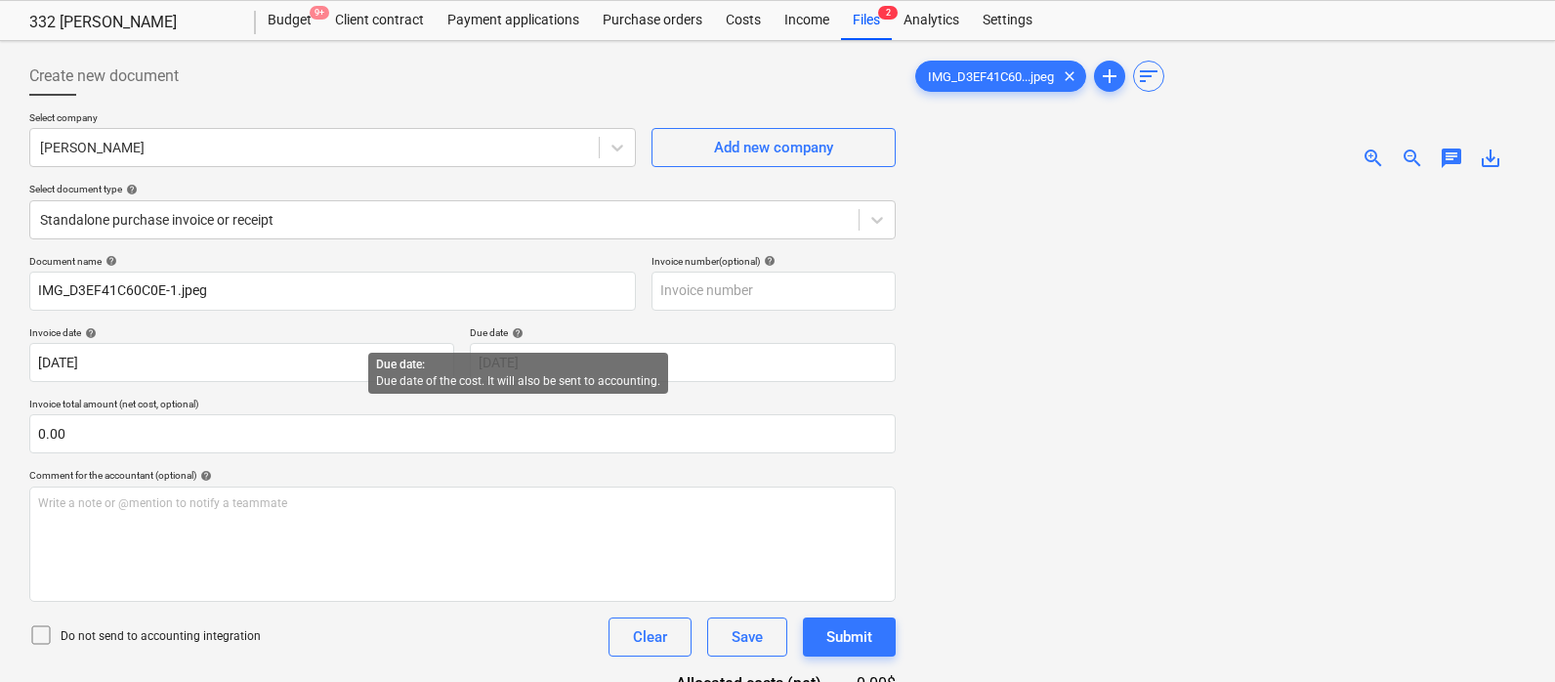
scroll to position [118, 0]
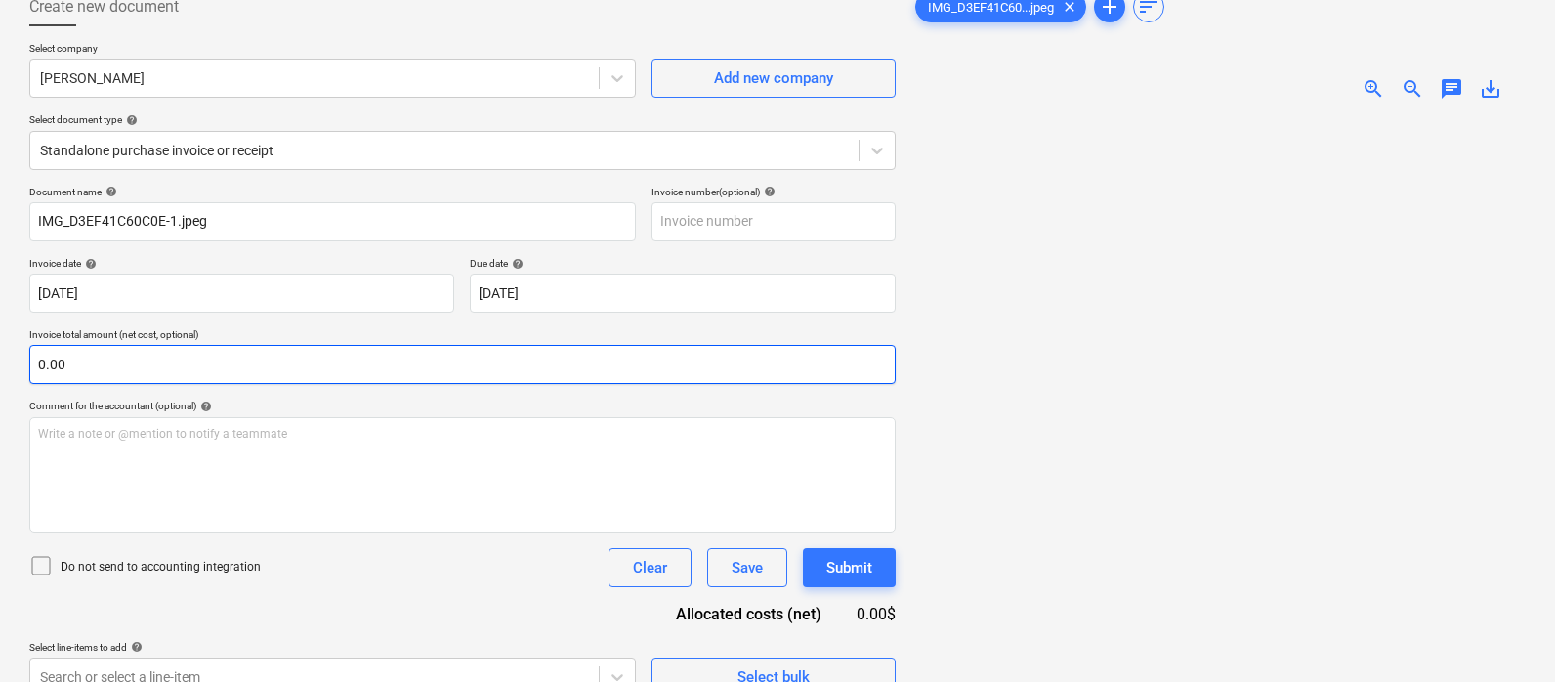
click at [511, 361] on input "0.00" at bounding box center [462, 364] width 866 height 39
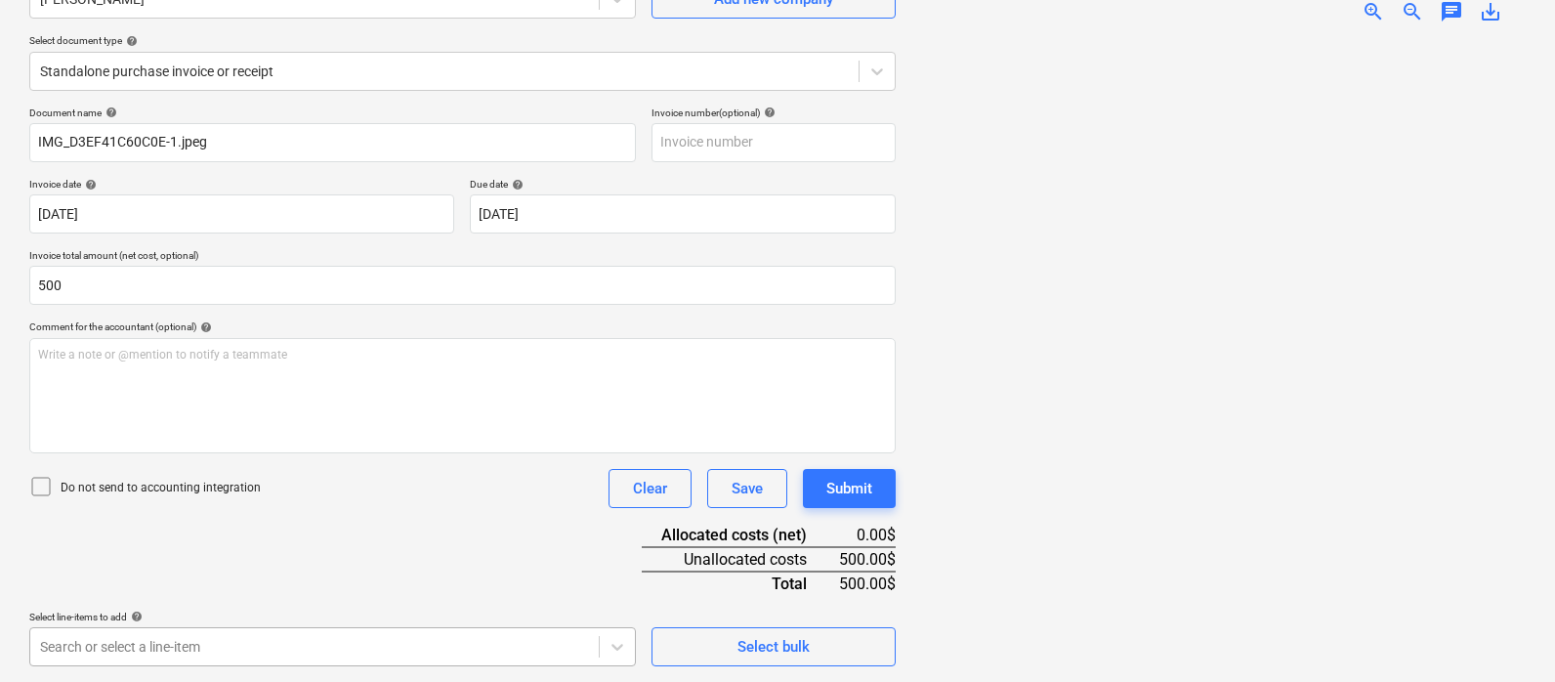
click at [386, 485] on body "Sales Projects Contacts Company Inbox 5 format_size keyboard_arrow_down help se…" at bounding box center [777, 144] width 1555 height 682
type input "500.00"
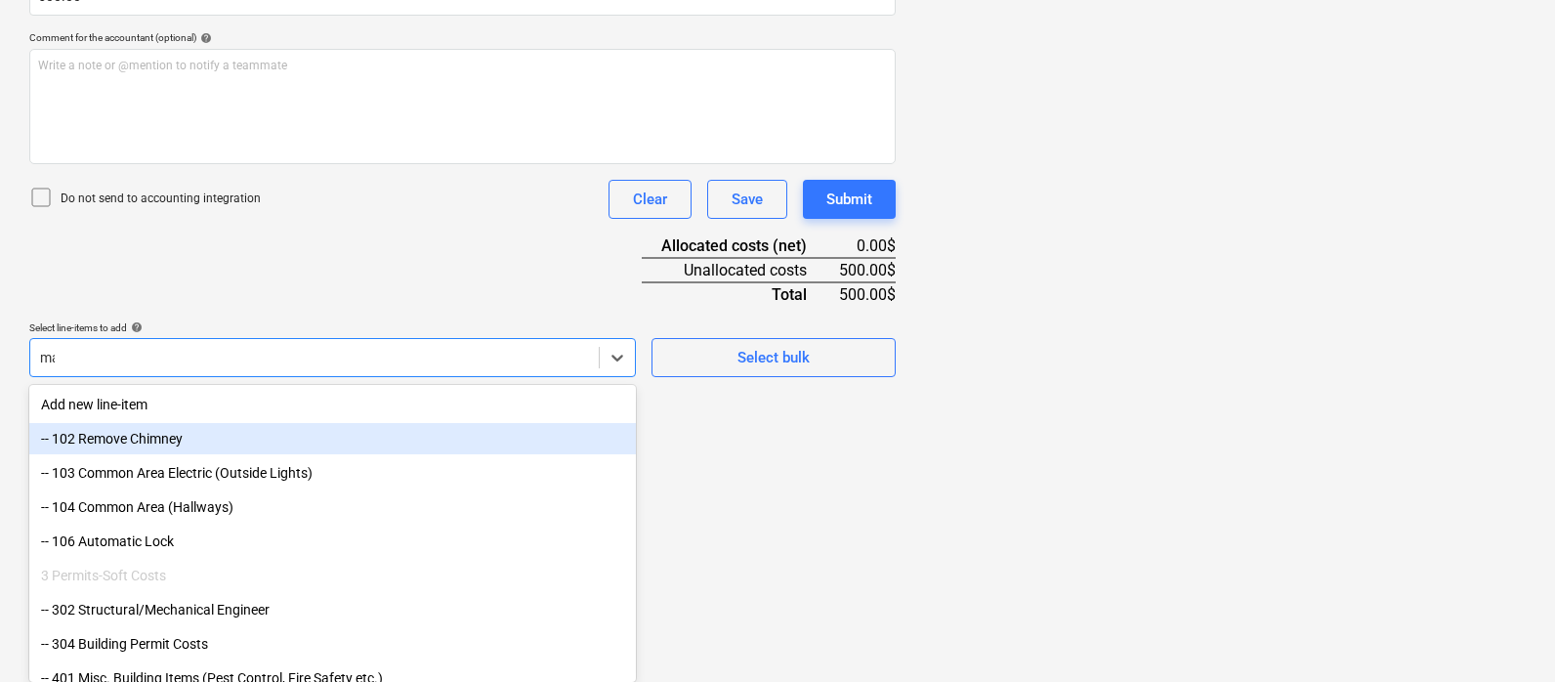
scroll to position [483, 0]
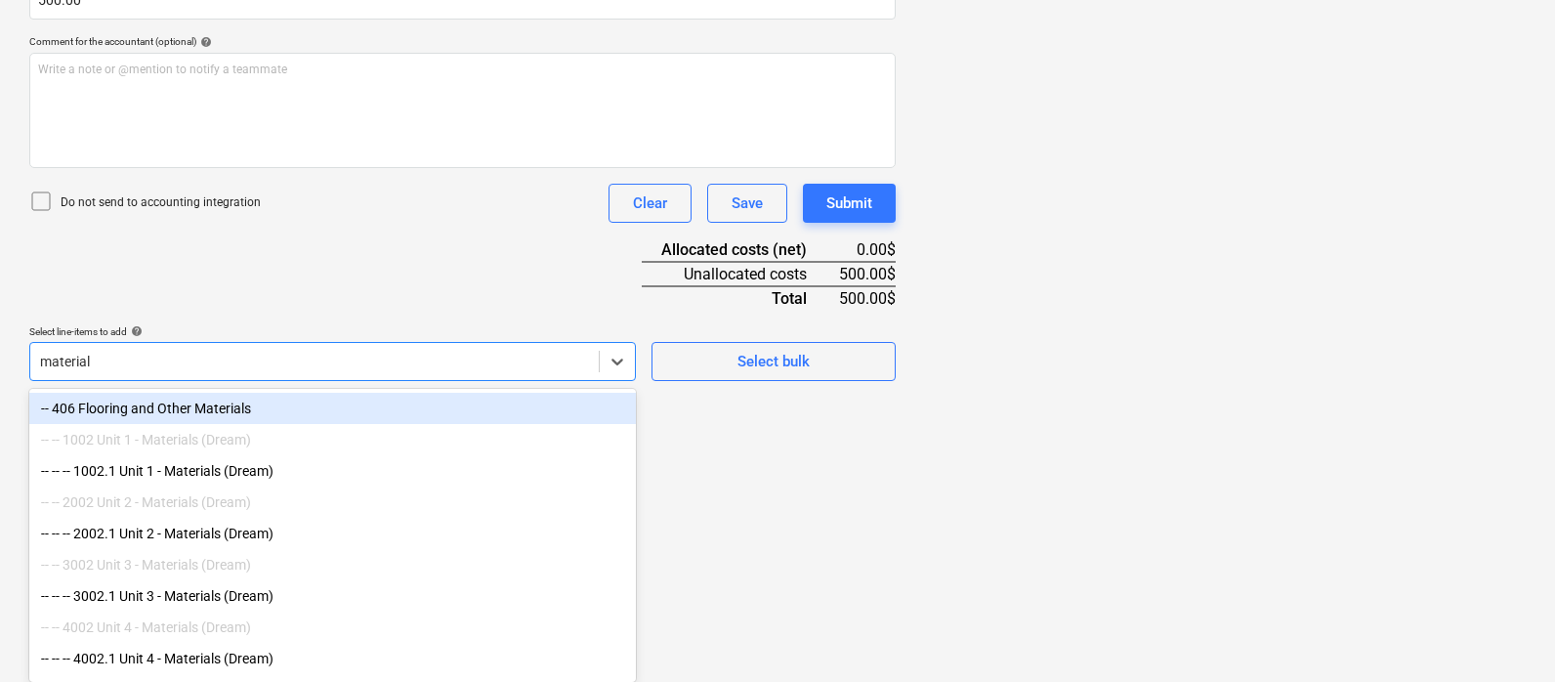
type input "materials"
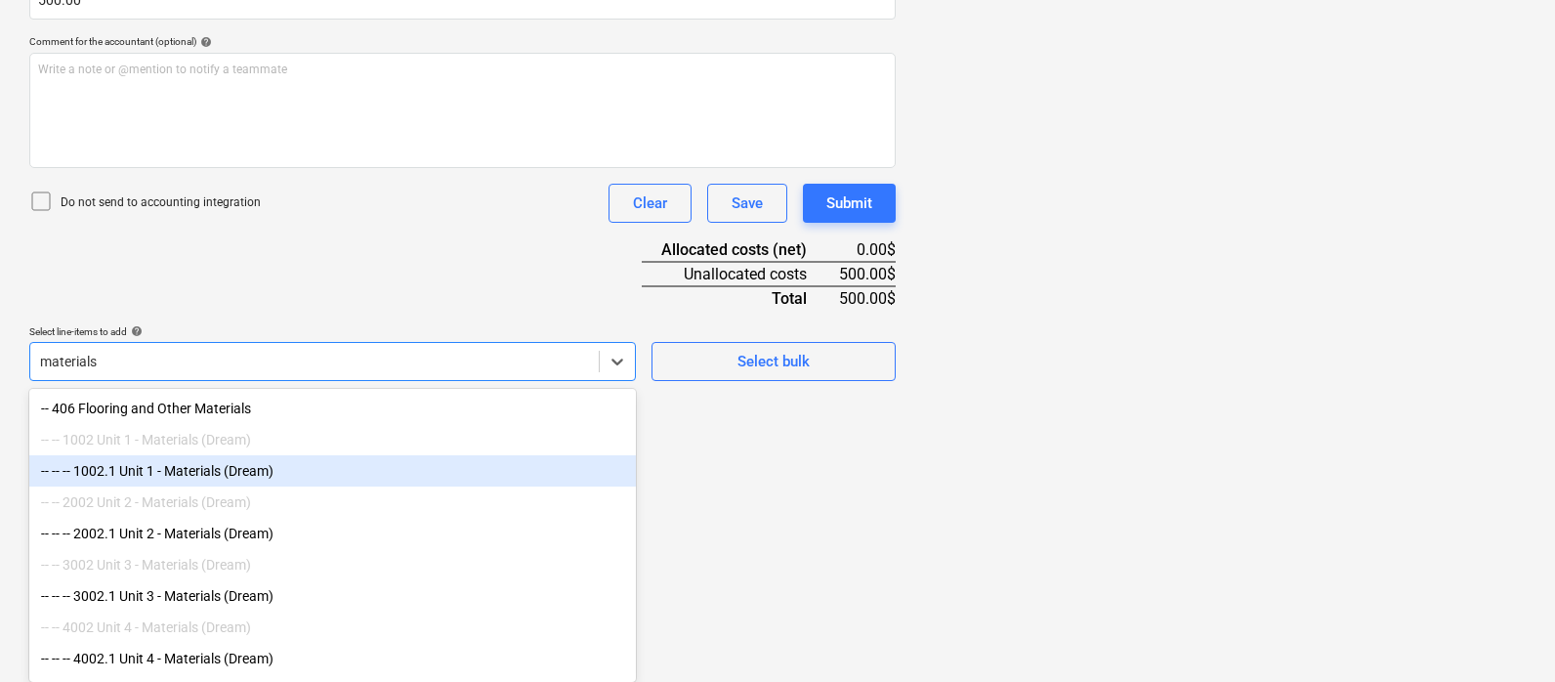
click at [241, 472] on div "-- -- -- 1002.1 Unit 1 - Materials (Dream)" at bounding box center [332, 470] width 607 height 31
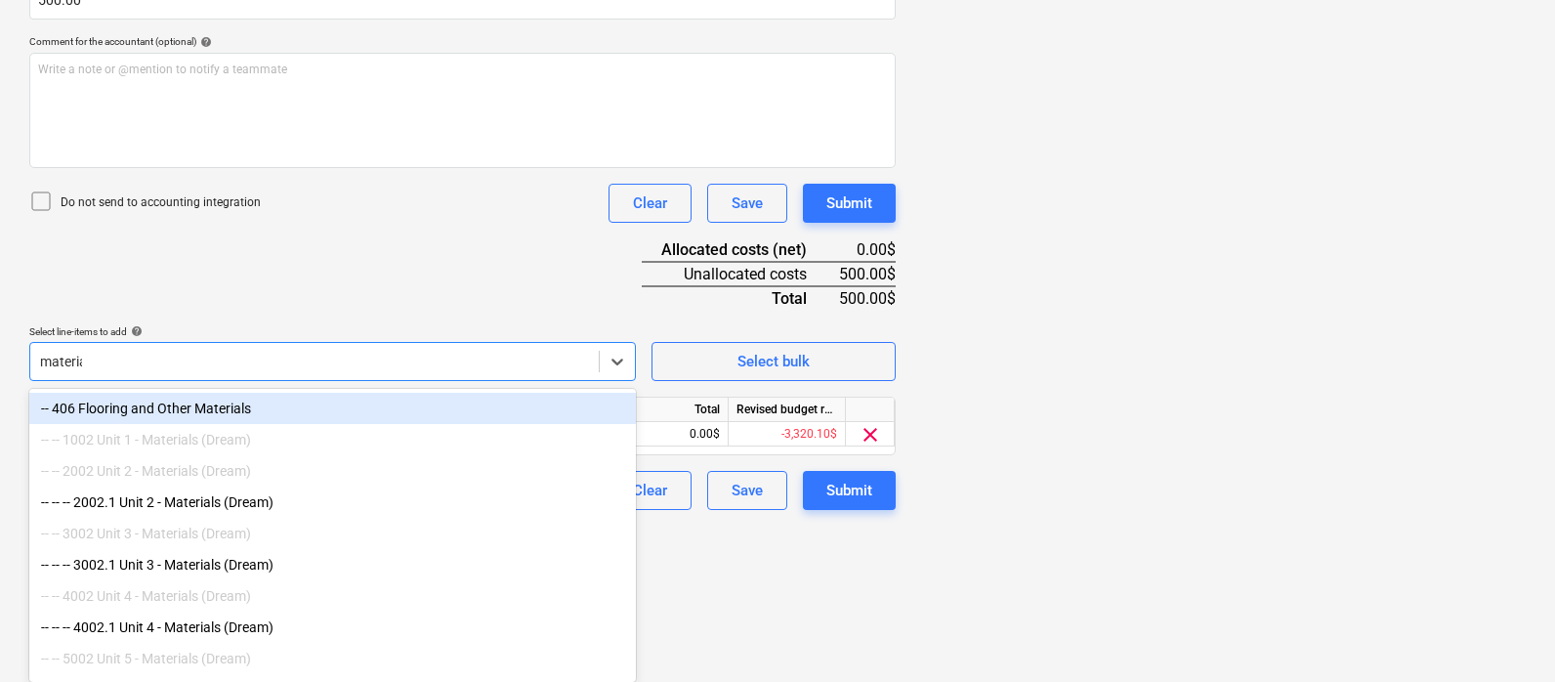
type input "materials"
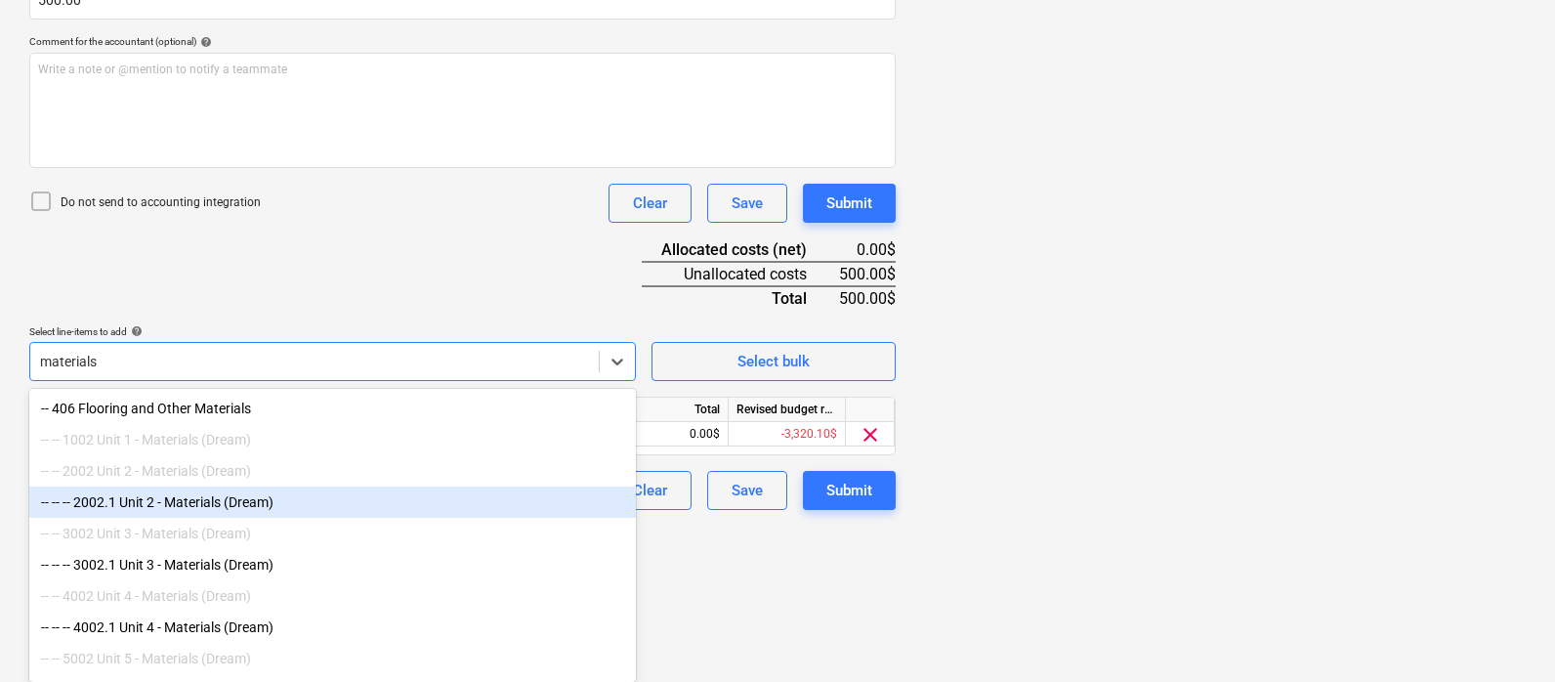
click at [214, 500] on div "-- -- -- 2002.1 Unit 2 - Materials (Dream)" at bounding box center [332, 501] width 607 height 31
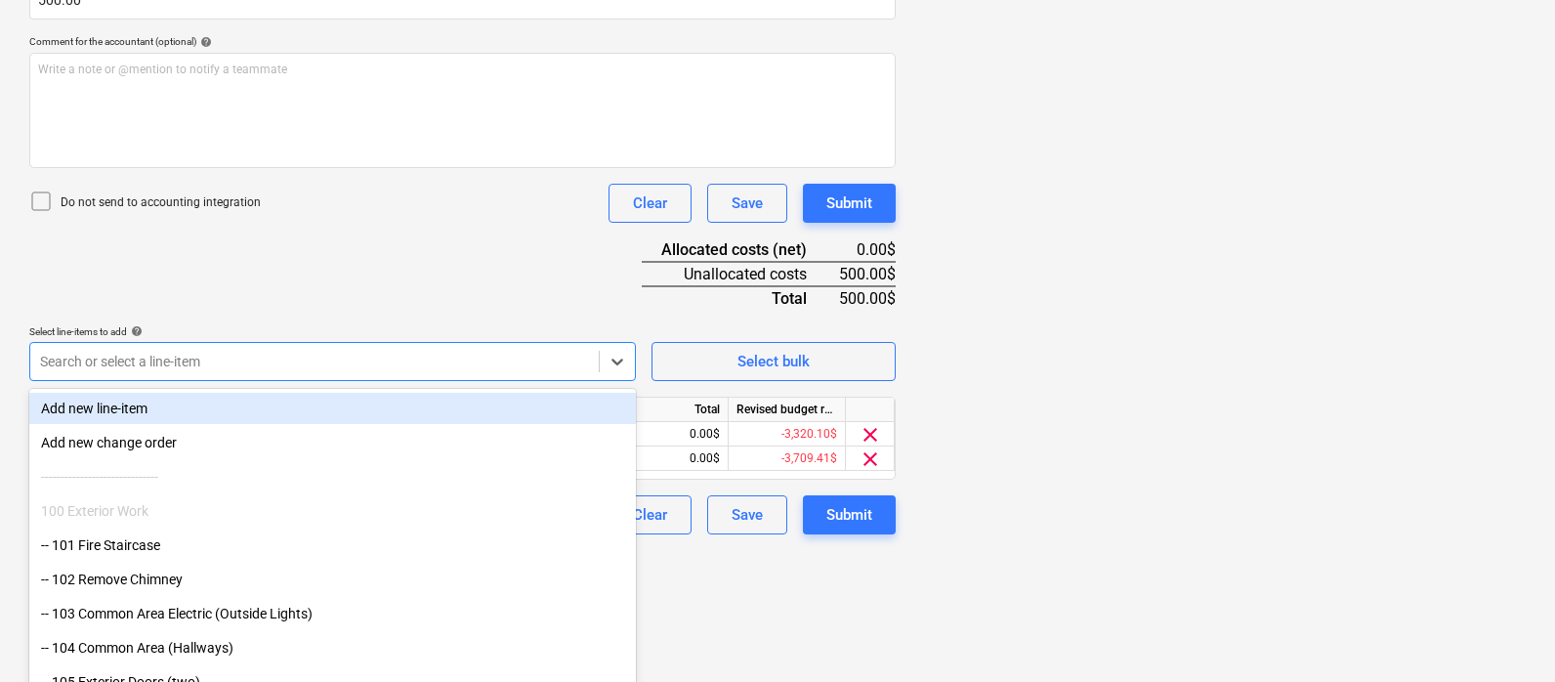
click at [361, 263] on div "Document name help IMG_D3EF41C60C0E-1.jpeg Invoice number (optional) help Invoi…" at bounding box center [462, 177] width 866 height 713
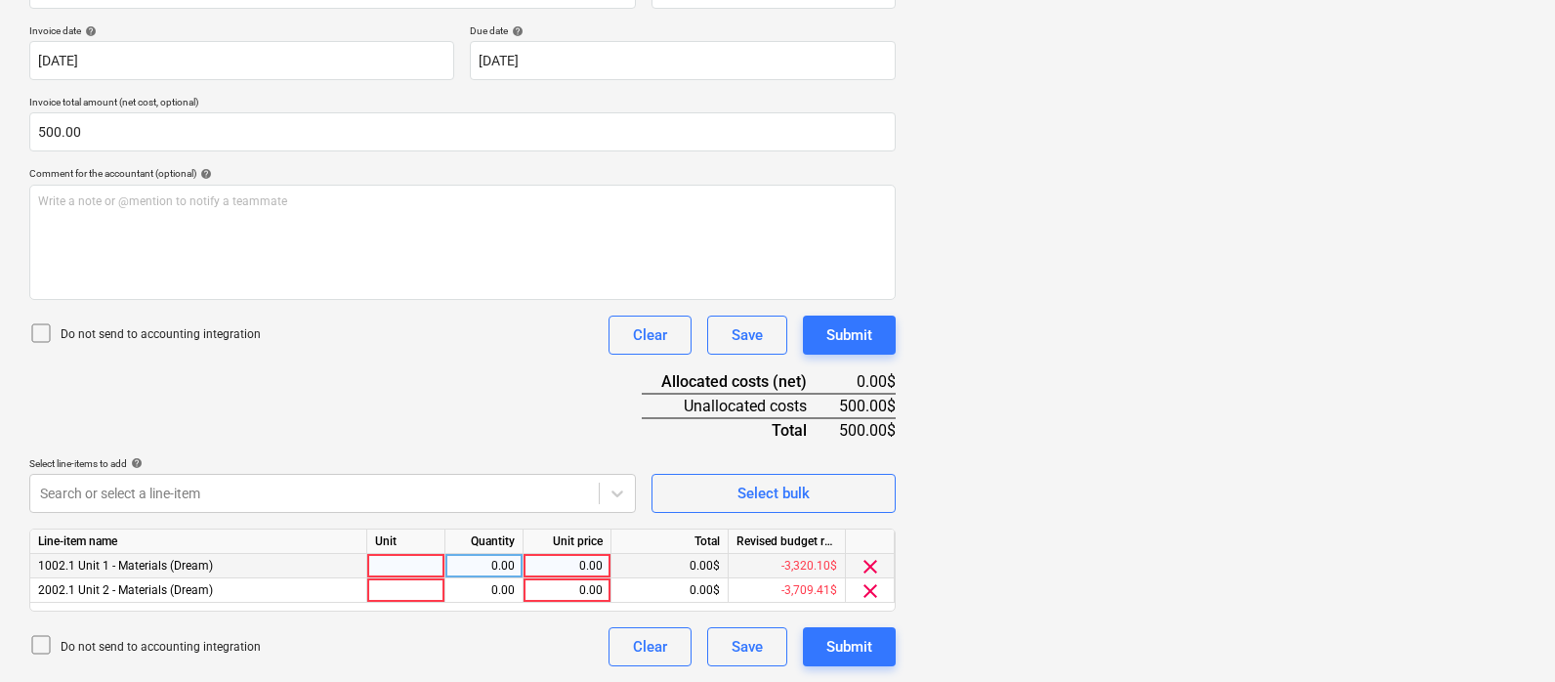
click at [414, 563] on div at bounding box center [406, 566] width 78 height 24
type input "pcs"
type input "250"
click at [510, 390] on div "Document name help IMG_D3EF41C60C0E-1.jpeg Invoice number (optional) help Invoi…" at bounding box center [462, 309] width 866 height 713
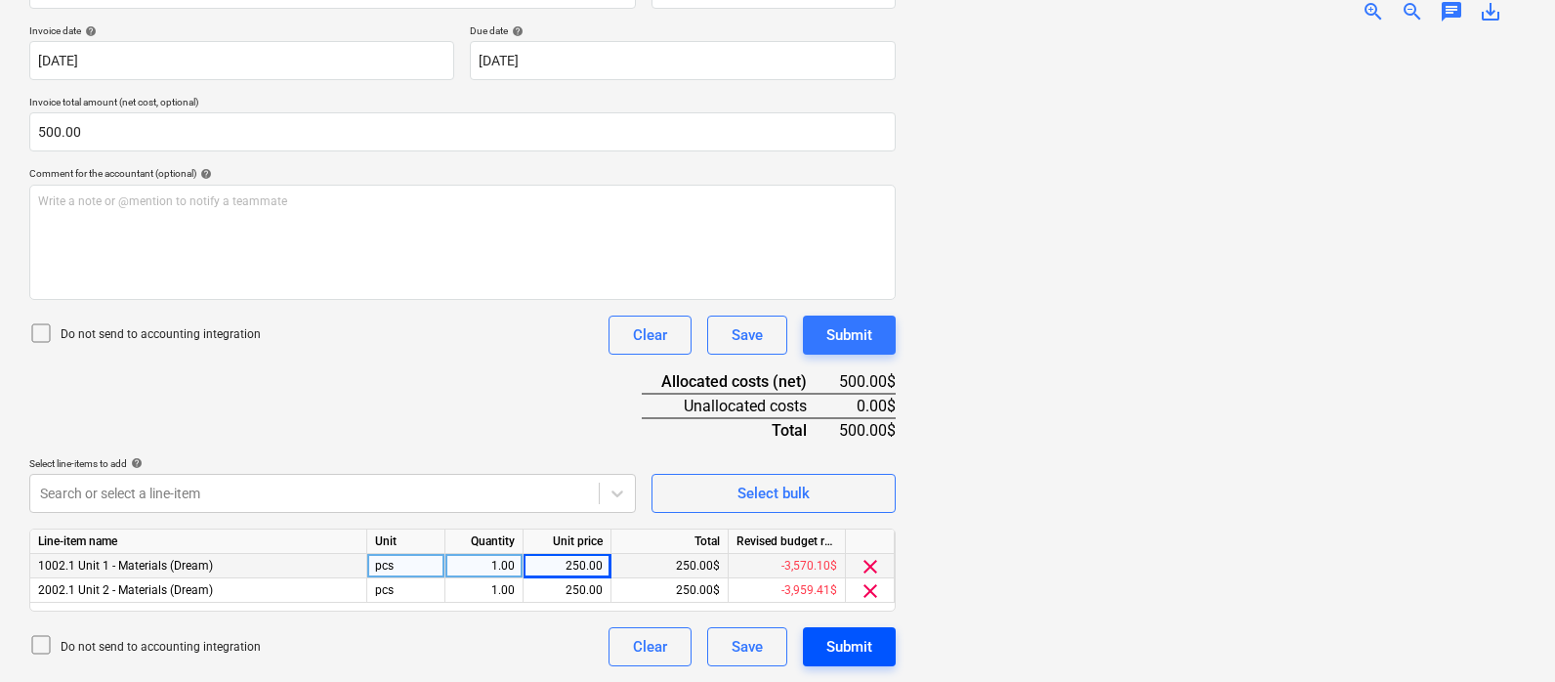
click at [856, 638] on div "Submit" at bounding box center [849, 646] width 46 height 25
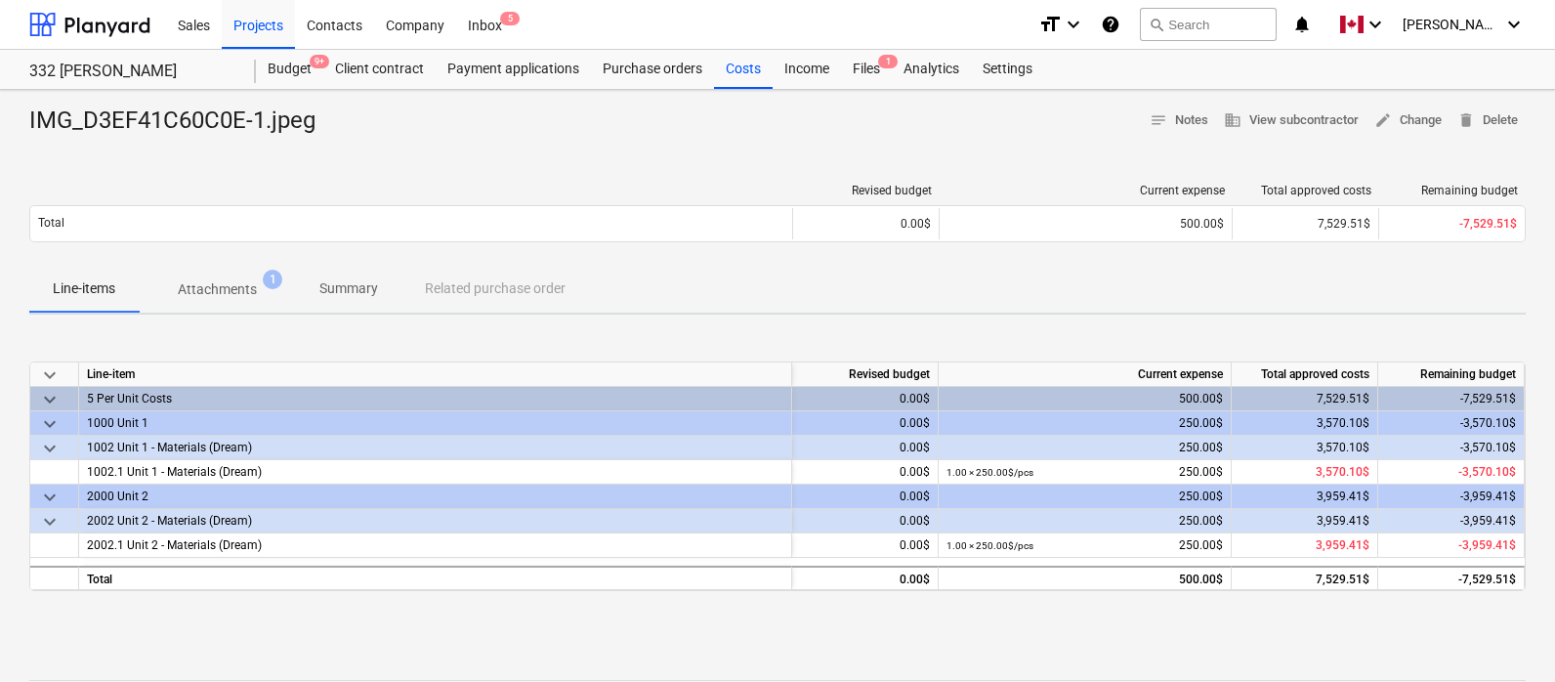
click at [646, 177] on div "Revised budget Current expense Total approved costs Remaining budget Total 0.00…" at bounding box center [777, 217] width 1496 height 98
click at [541, 154] on div "IMG_D3EF41C60C0E-1.jpeg notes Notes business View subcontractor edit Change del…" at bounding box center [777, 509] width 1555 height 839
click at [259, 27] on div "Projects" at bounding box center [258, 24] width 73 height 50
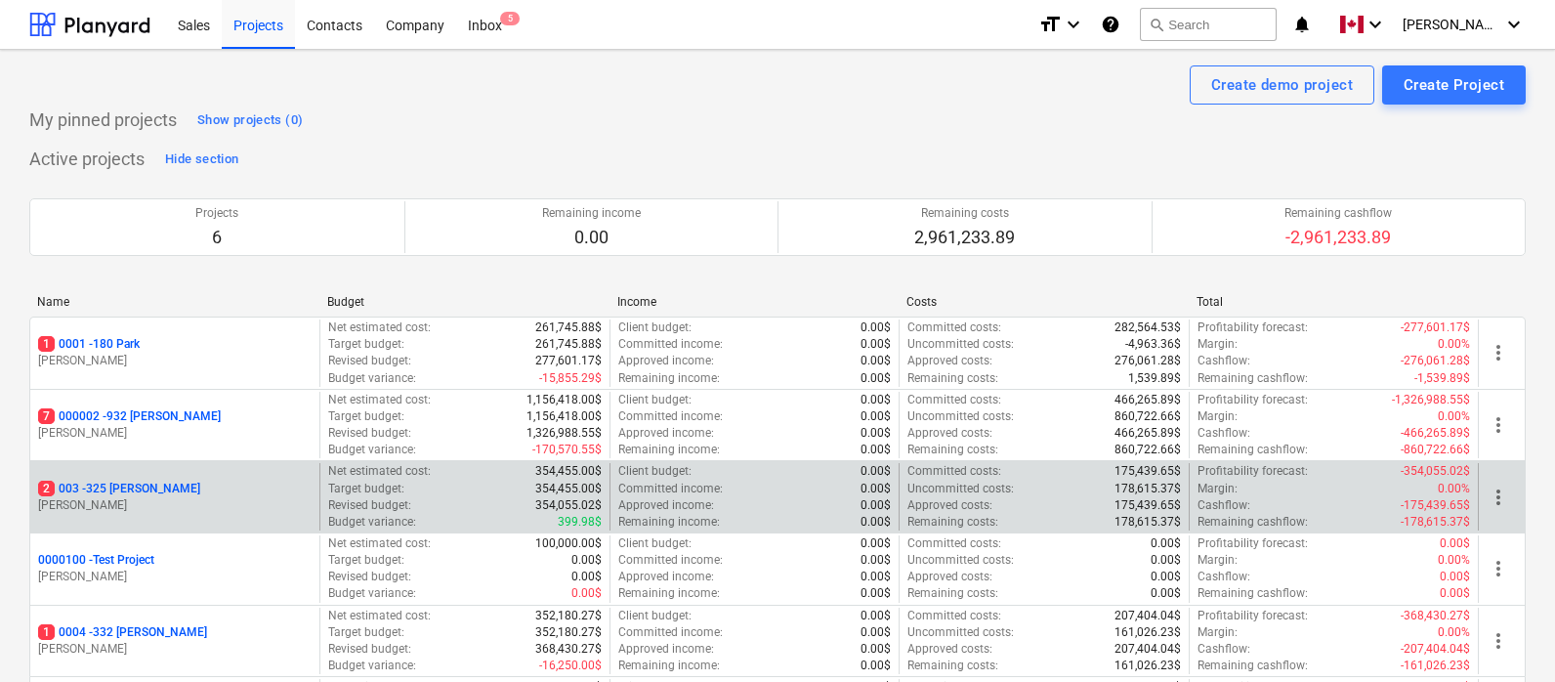
click at [117, 494] on p "2 003 - 325 [PERSON_NAME]" at bounding box center [119, 489] width 162 height 17
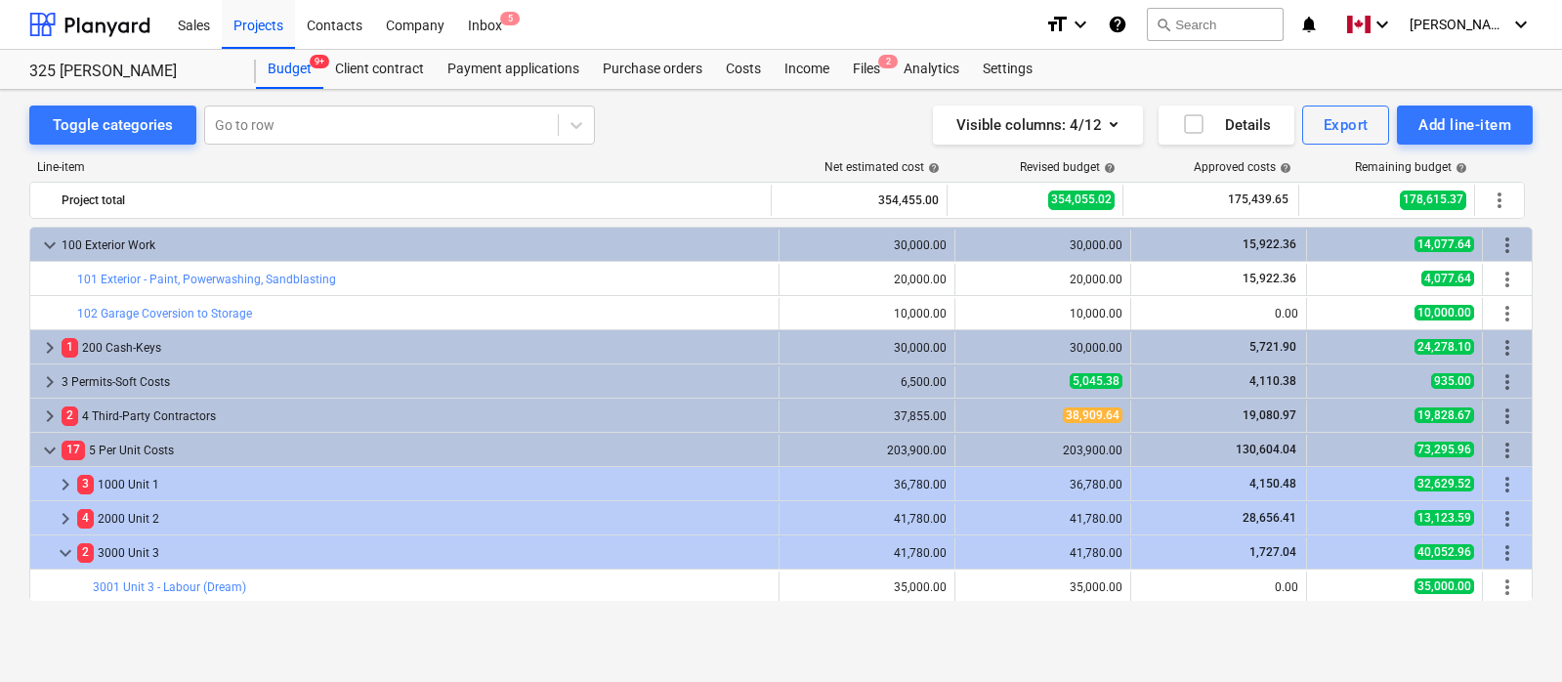
click at [556, 158] on div "Line-item Net estimated cost help Revised budget help Approved costs help Remai…" at bounding box center [780, 385] width 1503 height 480
click at [625, 145] on div "Line-item Net estimated cost help Revised budget help Approved costs help Remai…" at bounding box center [780, 385] width 1503 height 480
click at [667, 134] on div "Toggle categories Go to row Visible columns : 4/12 Details Export Add line-item" at bounding box center [780, 124] width 1503 height 39
click at [672, 132] on div "Toggle categories Go to row Visible columns : 4/12 Details Export Add line-item" at bounding box center [780, 124] width 1503 height 39
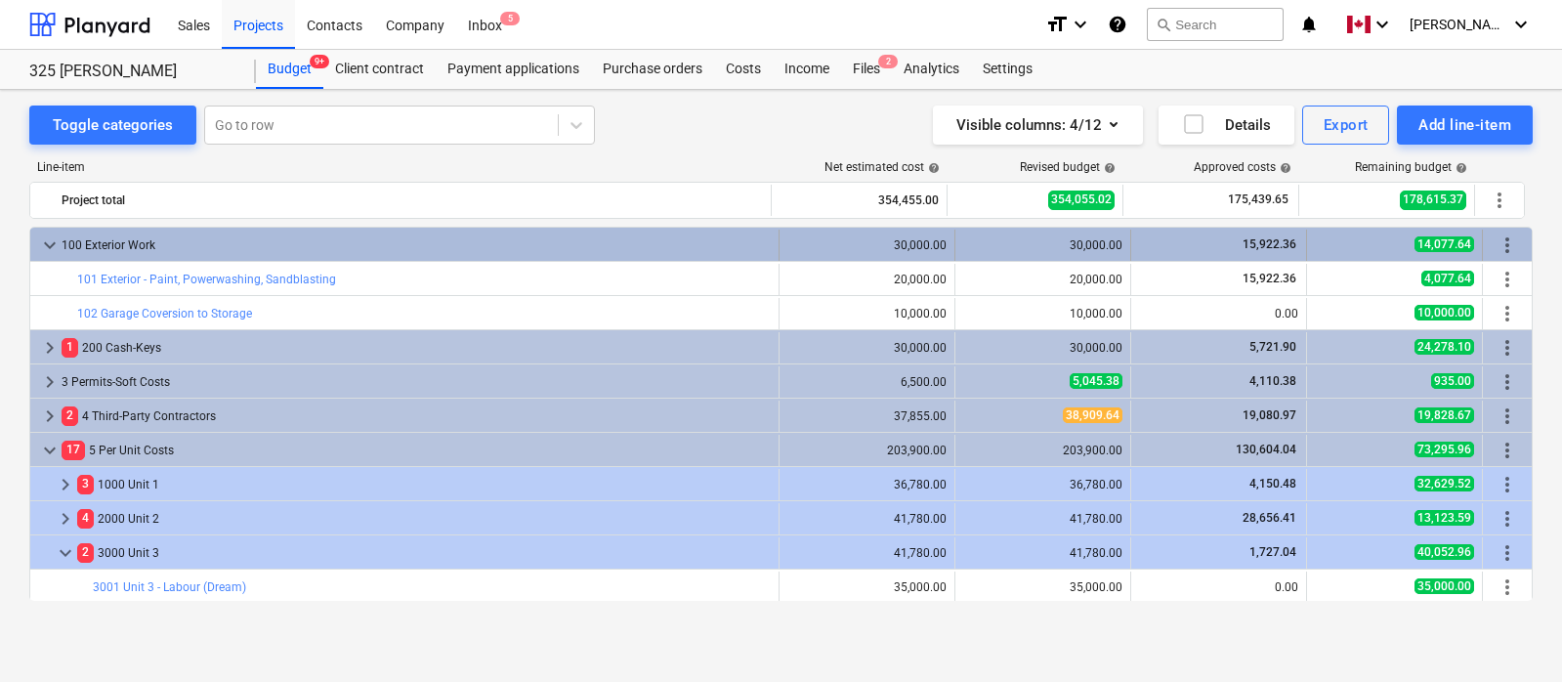
click at [50, 246] on span "keyboard_arrow_down" at bounding box center [49, 244] width 23 height 23
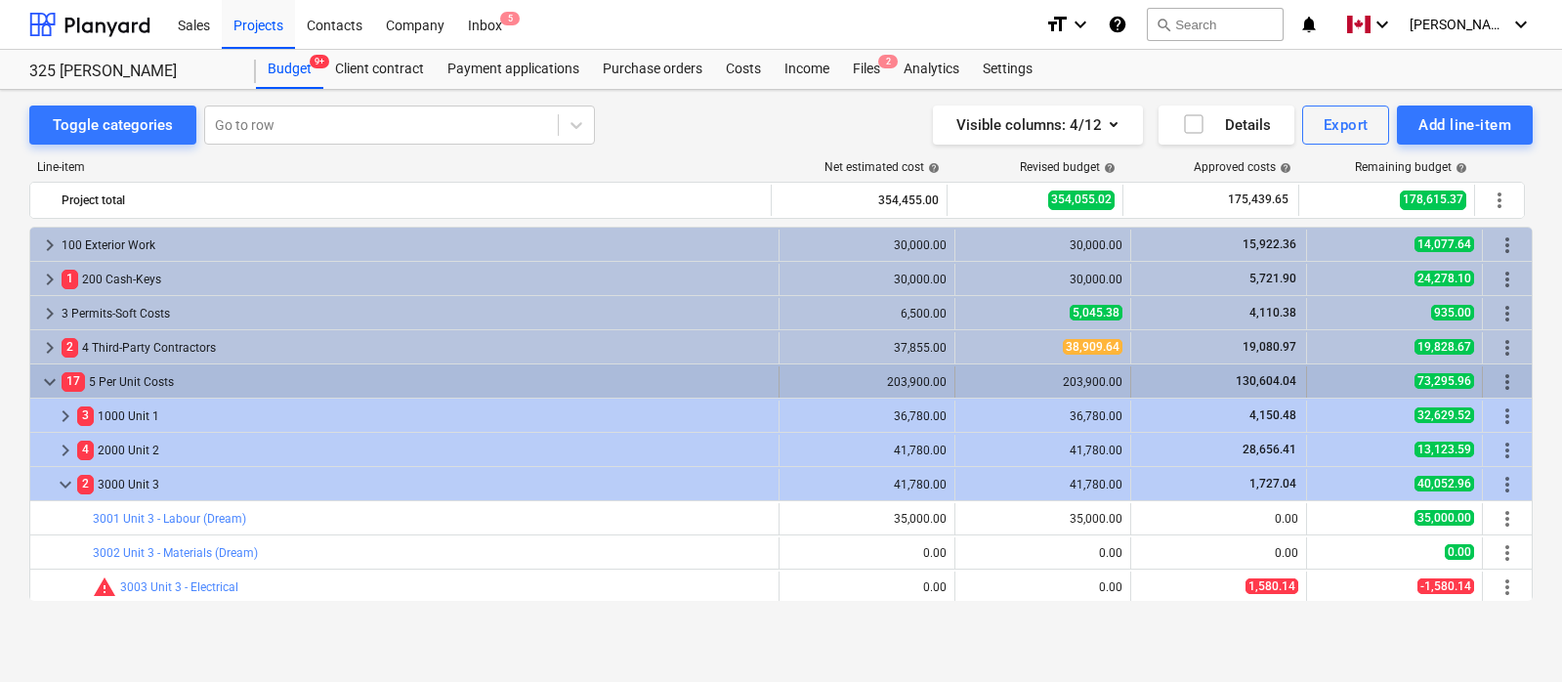
click at [47, 384] on span "keyboard_arrow_down" at bounding box center [49, 381] width 23 height 23
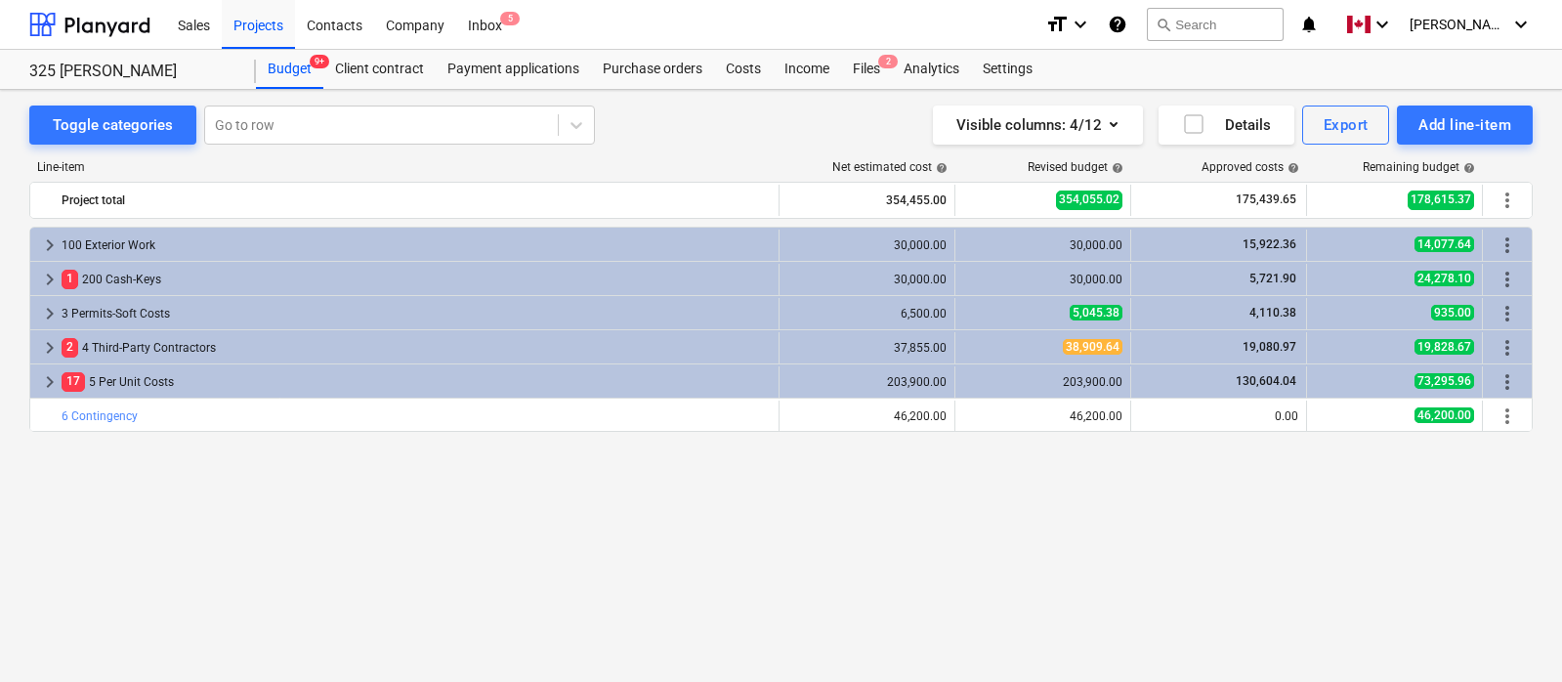
click at [18, 442] on div "Toggle categories Go to row Visible columns : 4/12 Details Export Add line-item…" at bounding box center [781, 365] width 1562 height 550
click at [14, 415] on div "Toggle categories Go to row Visible columns : 4/12 Details Export Add line-item…" at bounding box center [781, 365] width 1562 height 550
click at [17, 318] on div "Toggle categories Go to row Visible columns : 4/12 Details Export Add line-item…" at bounding box center [781, 365] width 1562 height 550
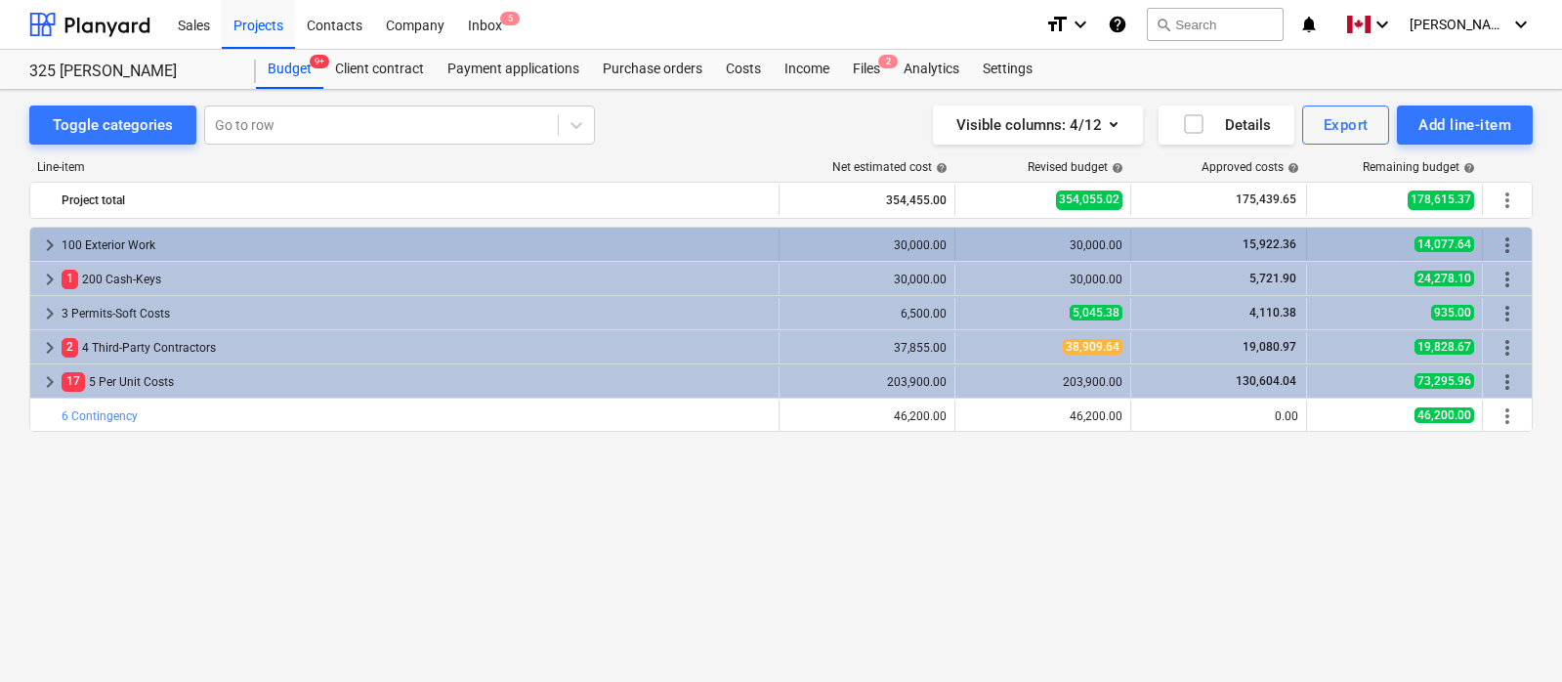
click at [46, 246] on span "keyboard_arrow_right" at bounding box center [49, 244] width 23 height 23
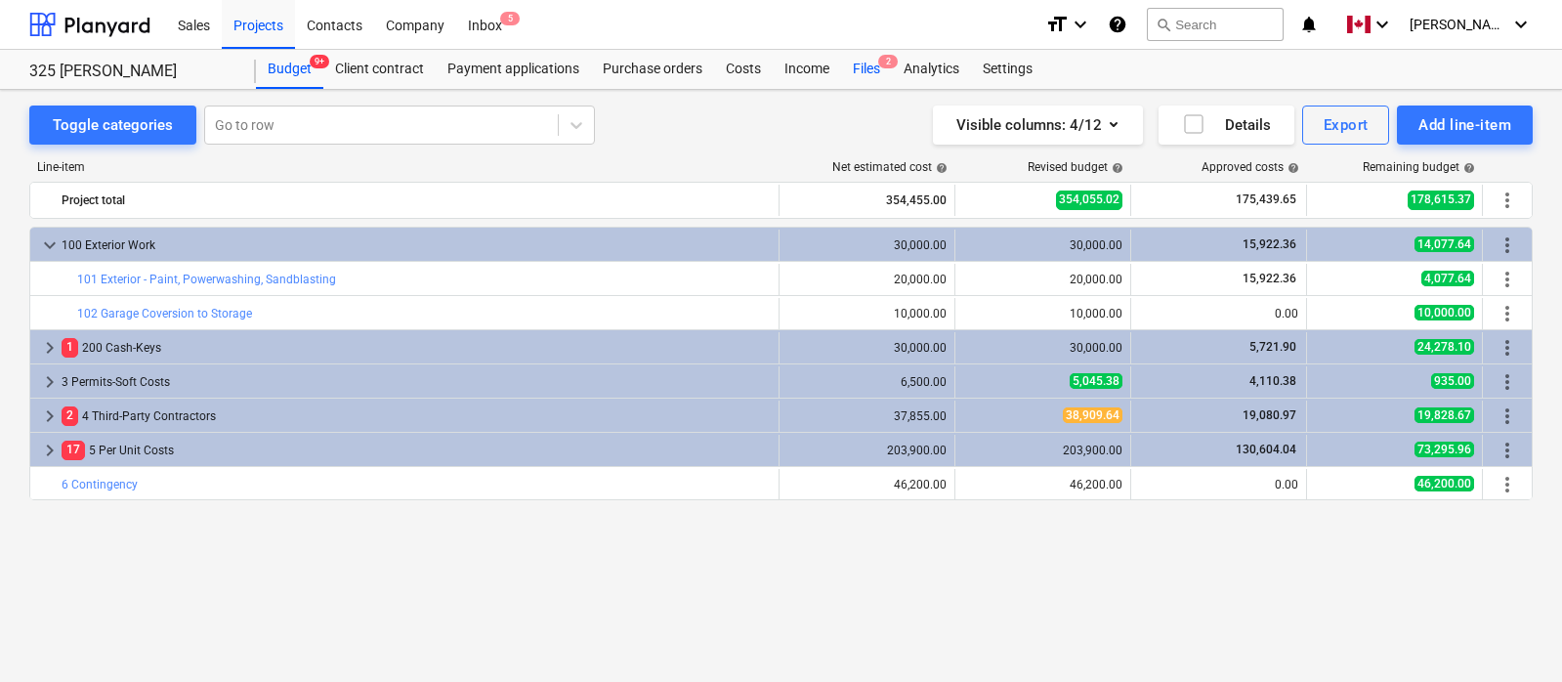
click at [871, 70] on div "Files 2" at bounding box center [866, 69] width 51 height 39
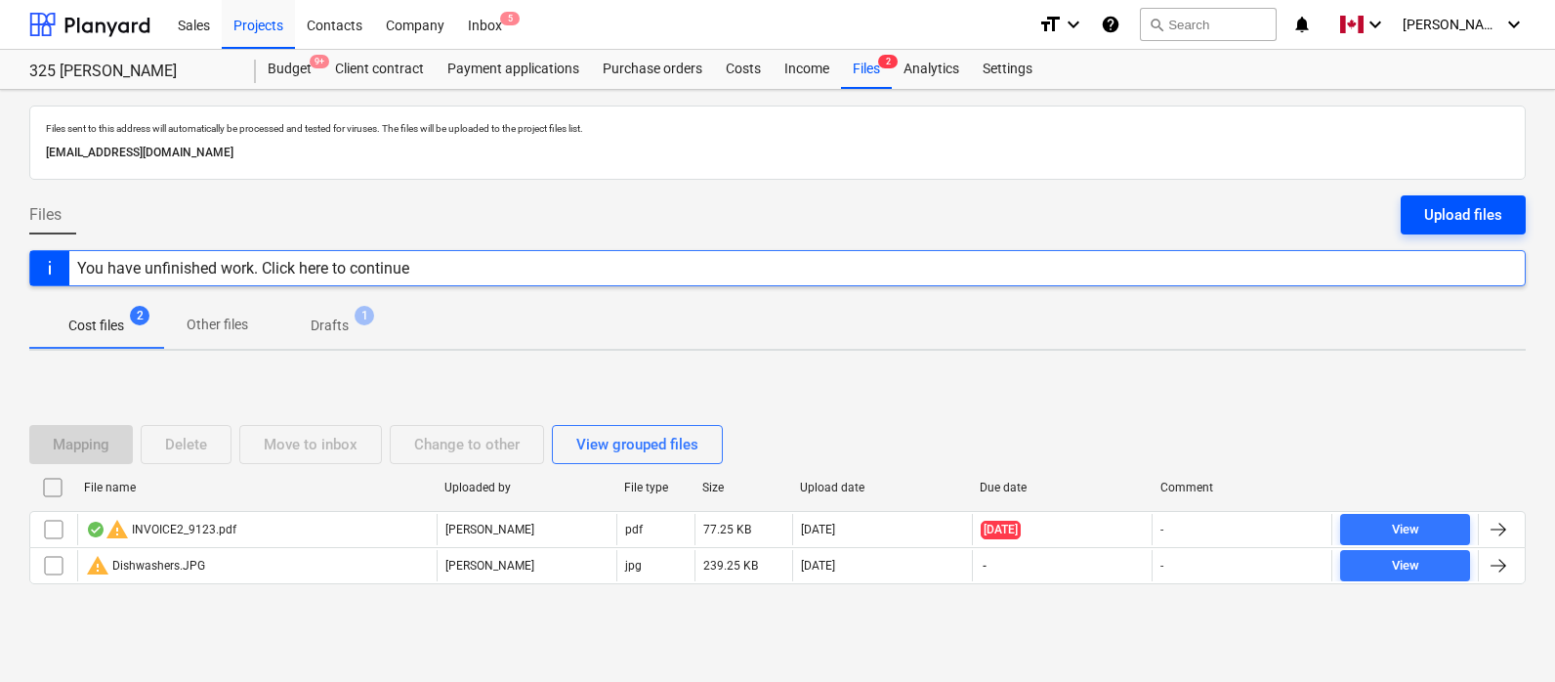
click at [1428, 202] on div "Upload files" at bounding box center [1463, 214] width 78 height 25
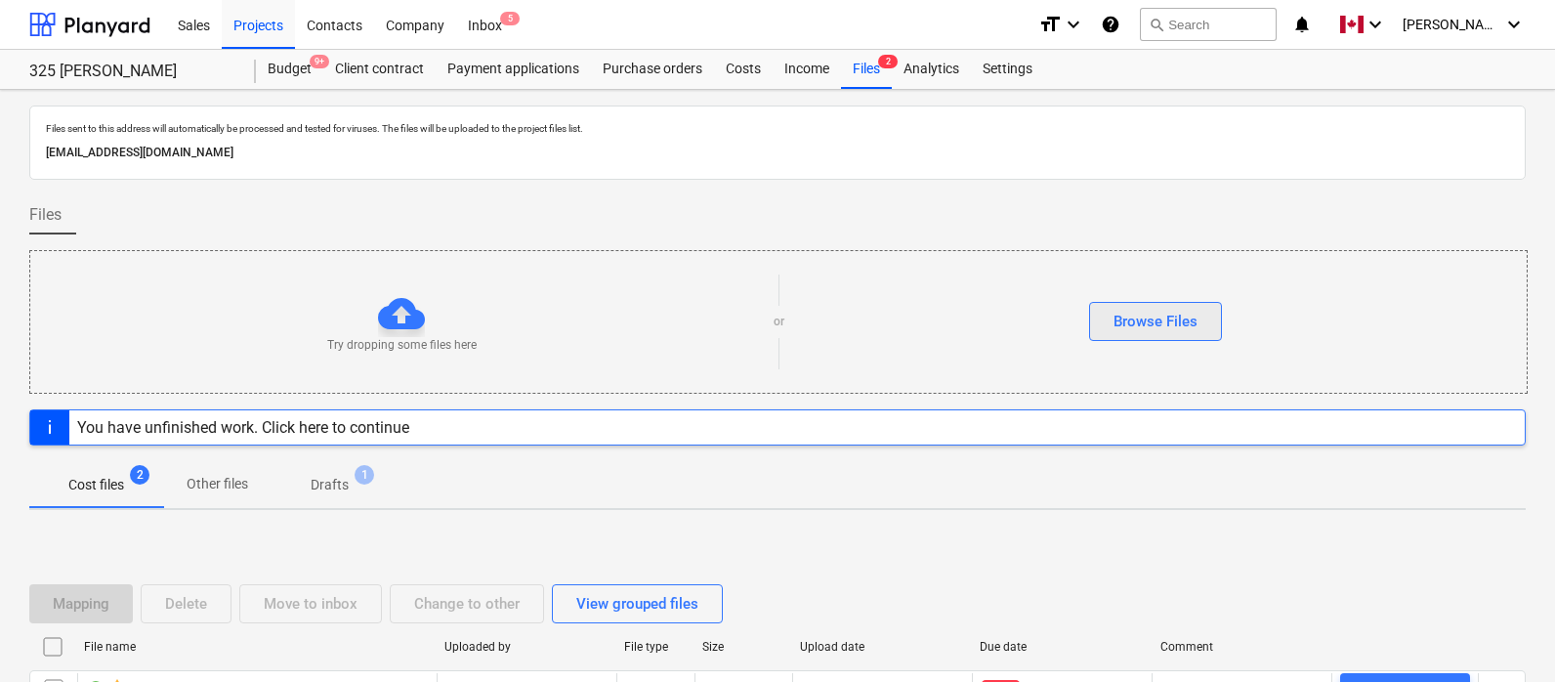
click at [1140, 324] on div "Browse Files" at bounding box center [1156, 321] width 84 height 25
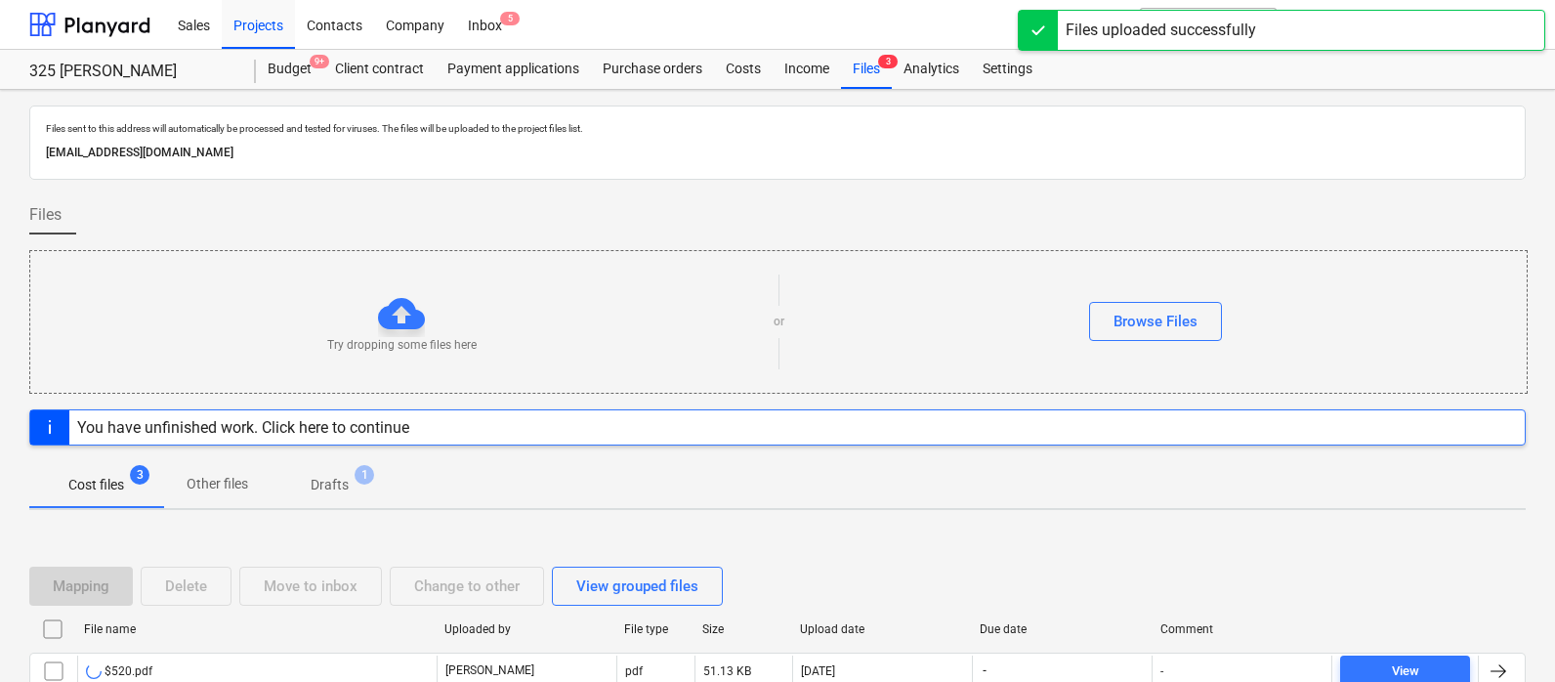
click at [1276, 207] on div "Files" at bounding box center [777, 222] width 1496 height 55
click at [1316, 209] on div "Files" at bounding box center [777, 222] width 1496 height 55
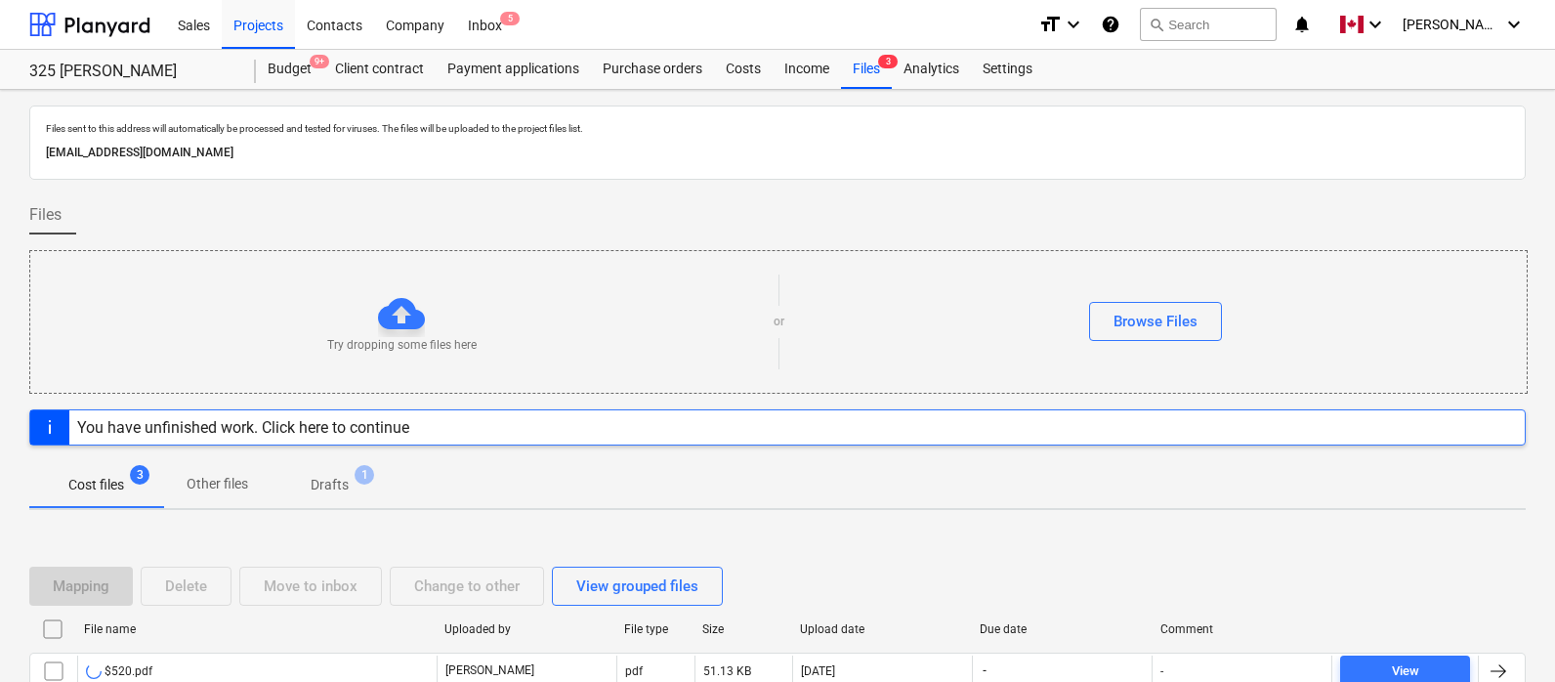
click at [1316, 209] on div "Files" at bounding box center [777, 222] width 1496 height 55
click at [1336, 210] on div "Files" at bounding box center [777, 222] width 1496 height 55
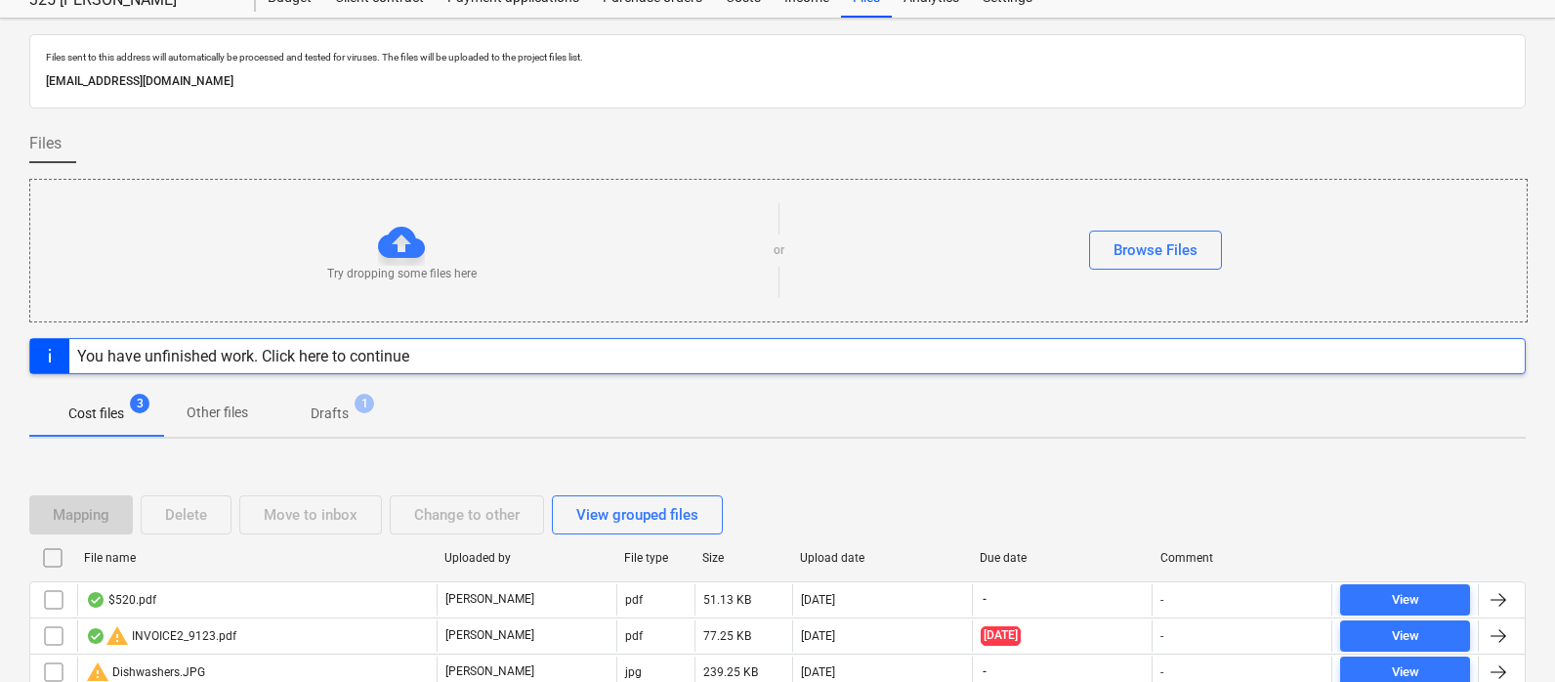
scroll to position [168, 0]
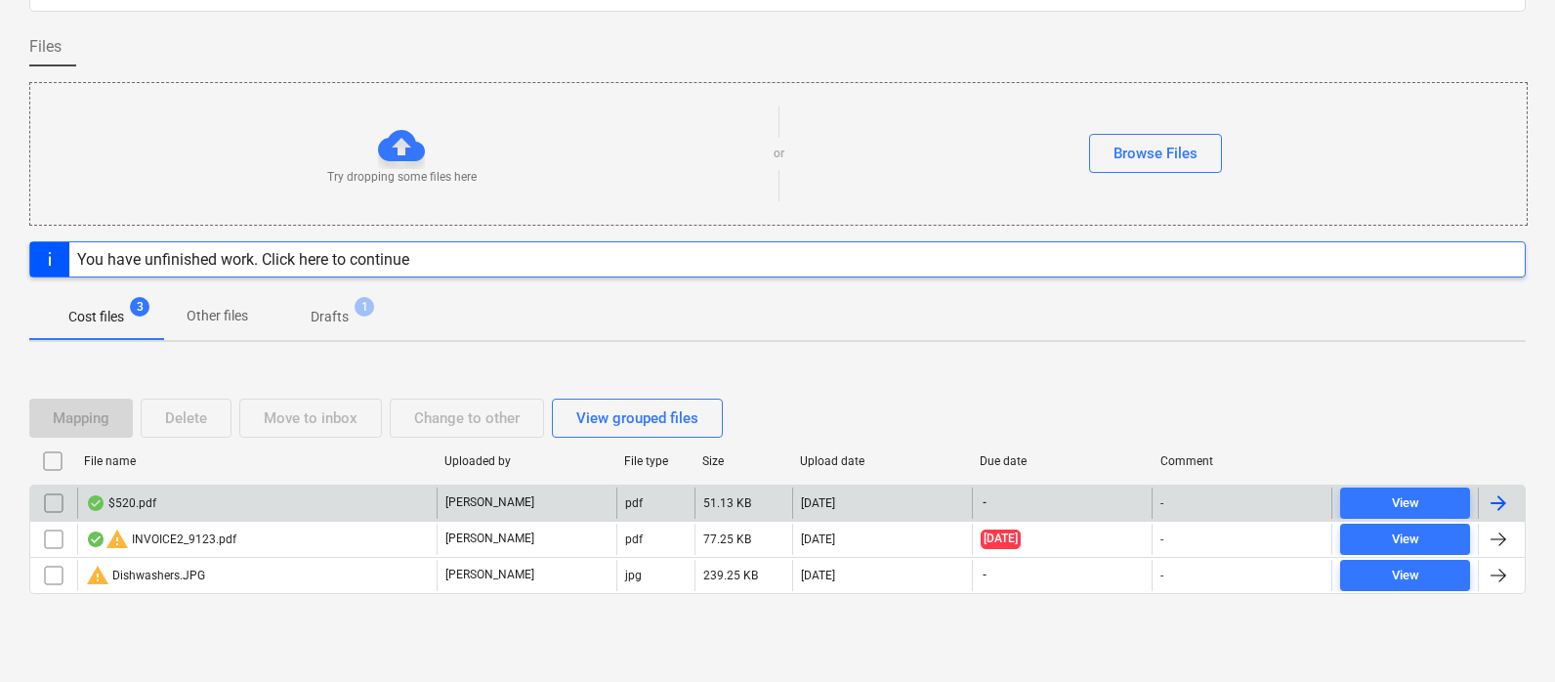
click at [1428, 503] on div at bounding box center [1498, 502] width 23 height 23
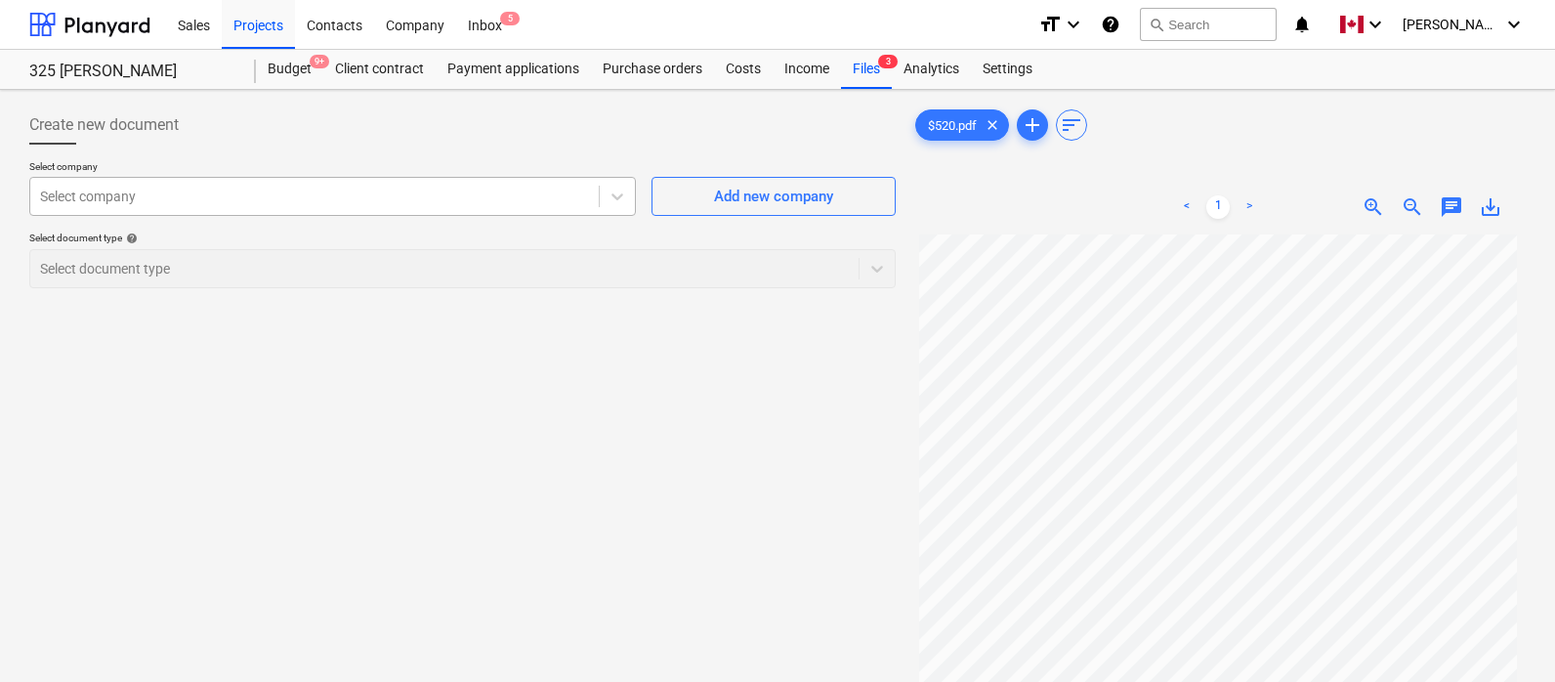
click at [437, 196] on div at bounding box center [314, 197] width 549 height 20
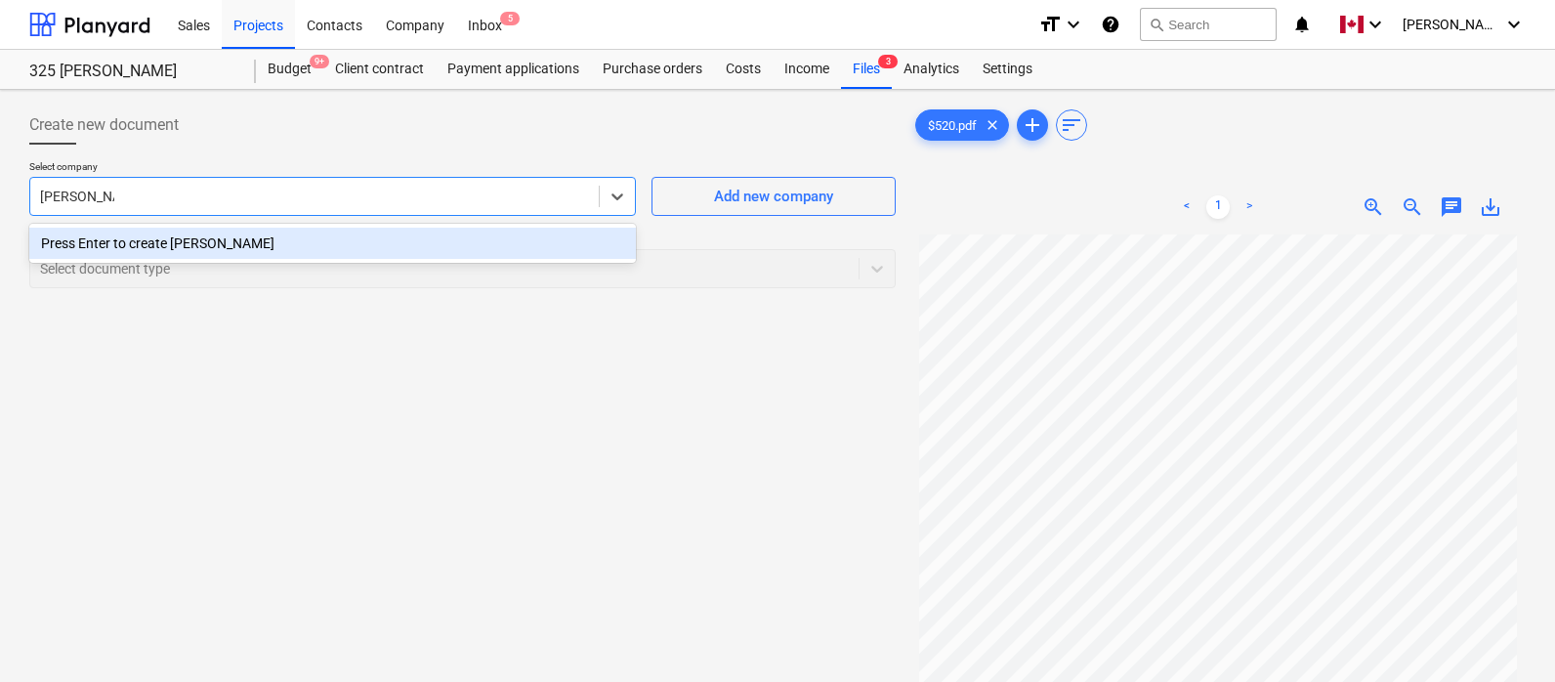
type input "[PERSON_NAME]"
click at [264, 242] on div "Press Enter to create [PERSON_NAME]" at bounding box center [332, 243] width 607 height 31
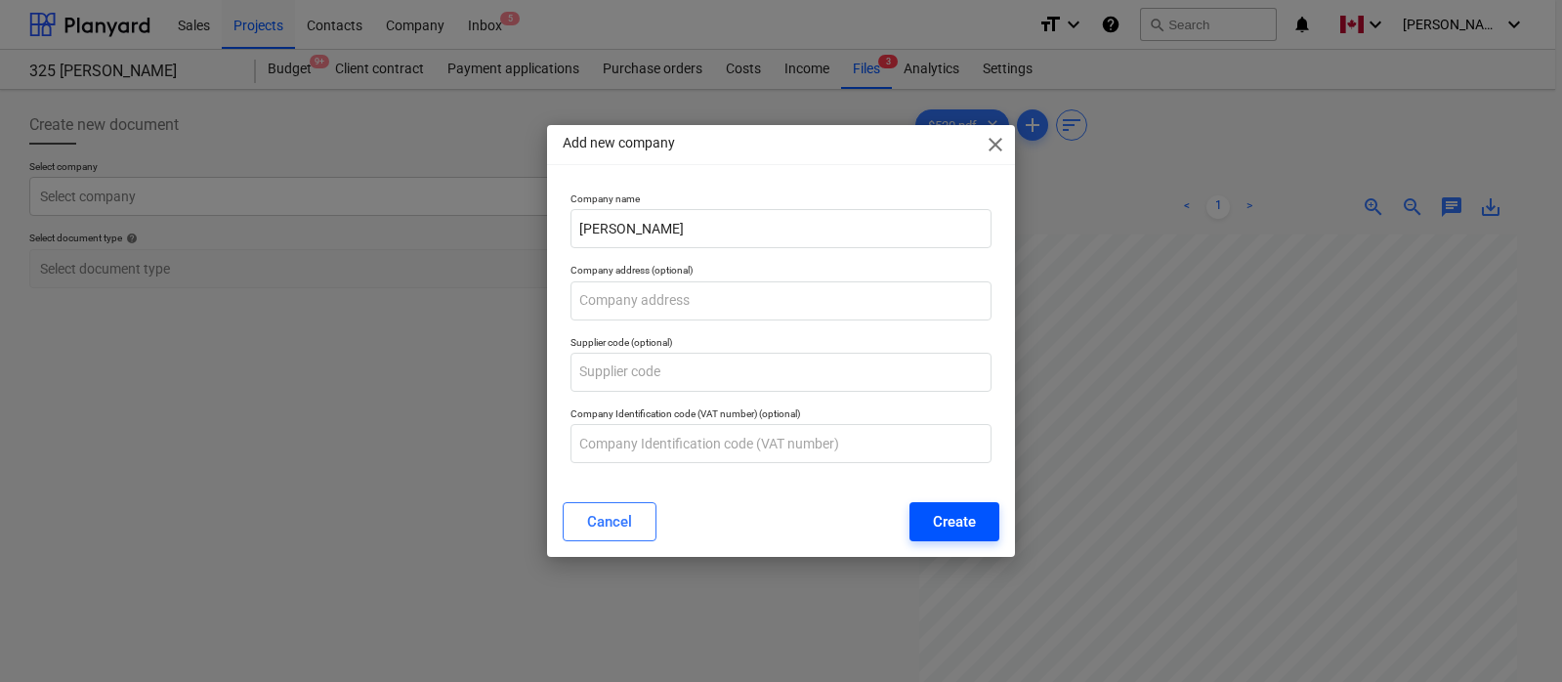
click at [977, 525] on button "Create" at bounding box center [954, 521] width 90 height 39
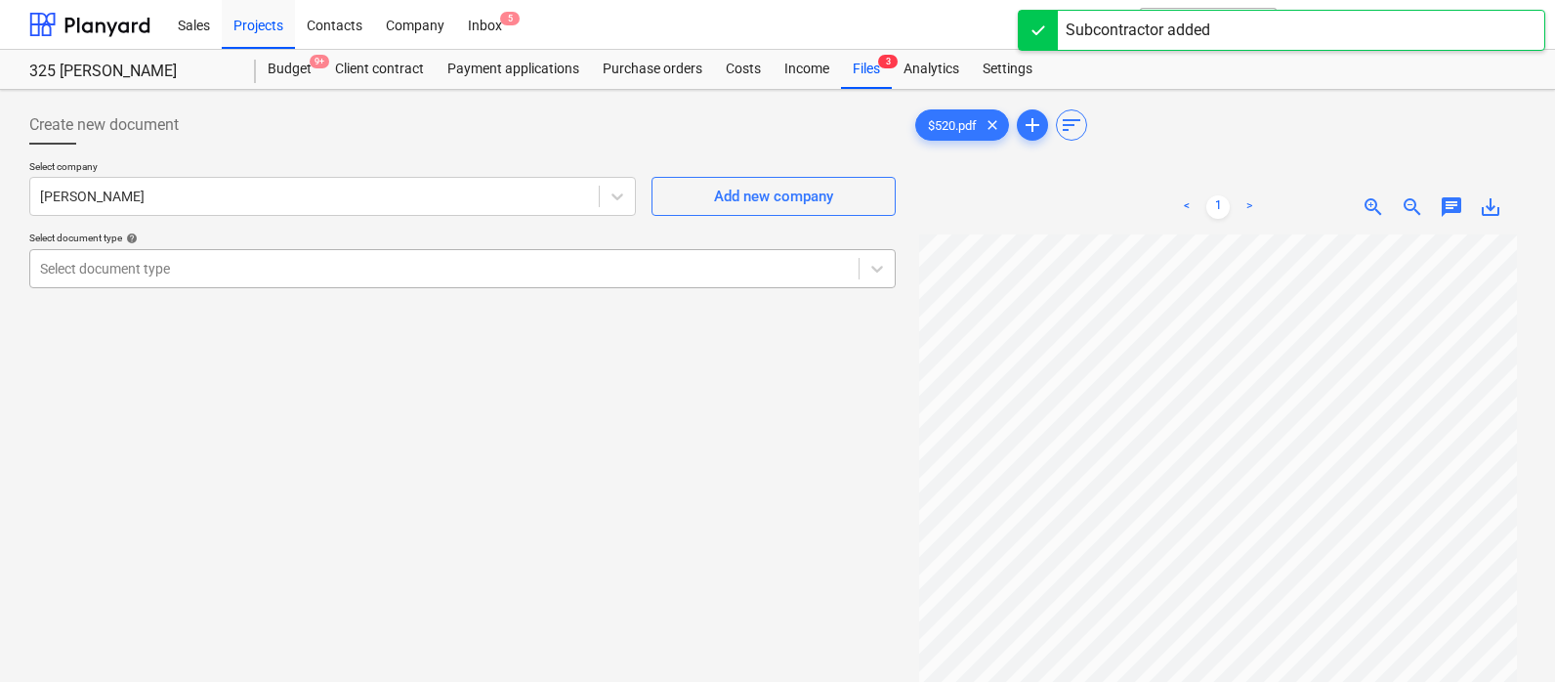
click at [244, 276] on div at bounding box center [444, 269] width 809 height 20
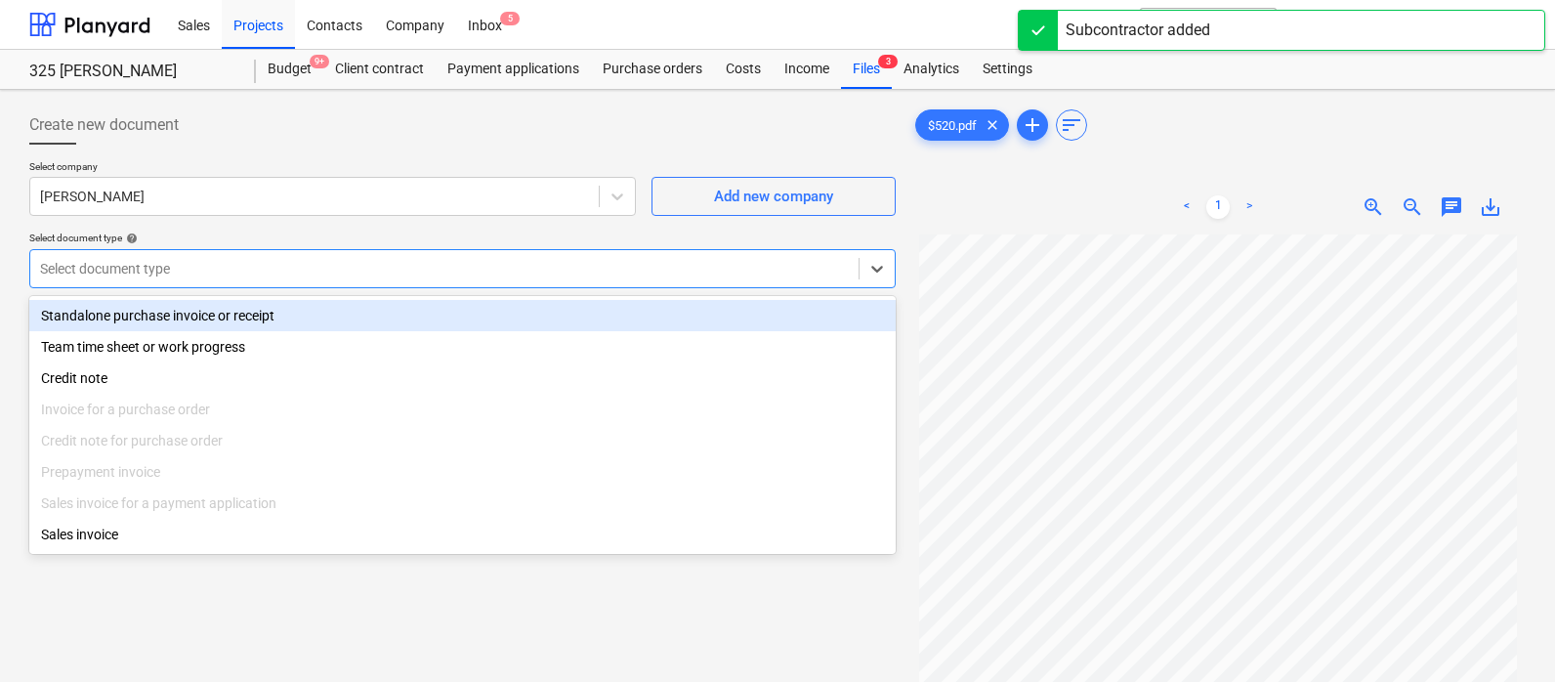
click at [226, 320] on div "Standalone purchase invoice or receipt" at bounding box center [462, 315] width 866 height 31
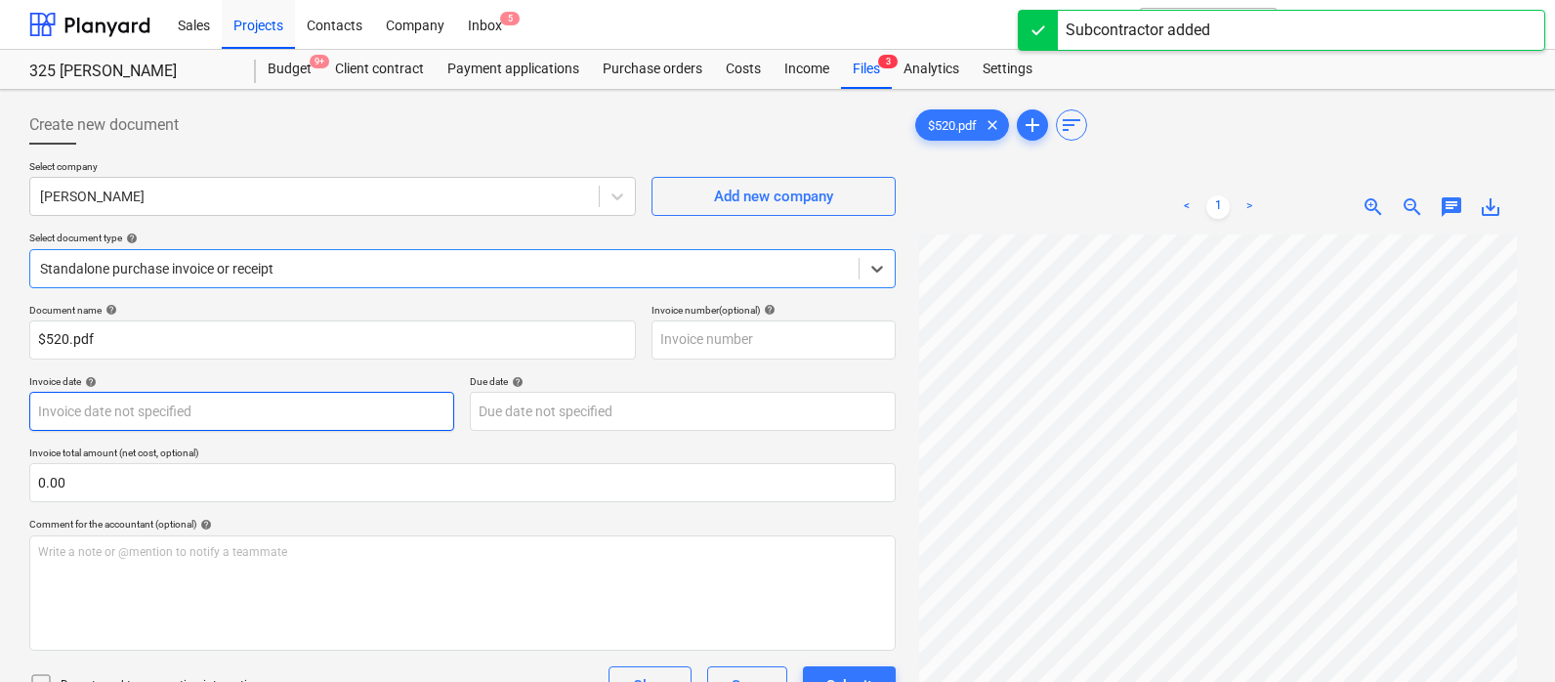
click at [194, 408] on body "Sales Projects Contacts Company Inbox 5 format_size keyboard_arrow_down help se…" at bounding box center [777, 341] width 1555 height 682
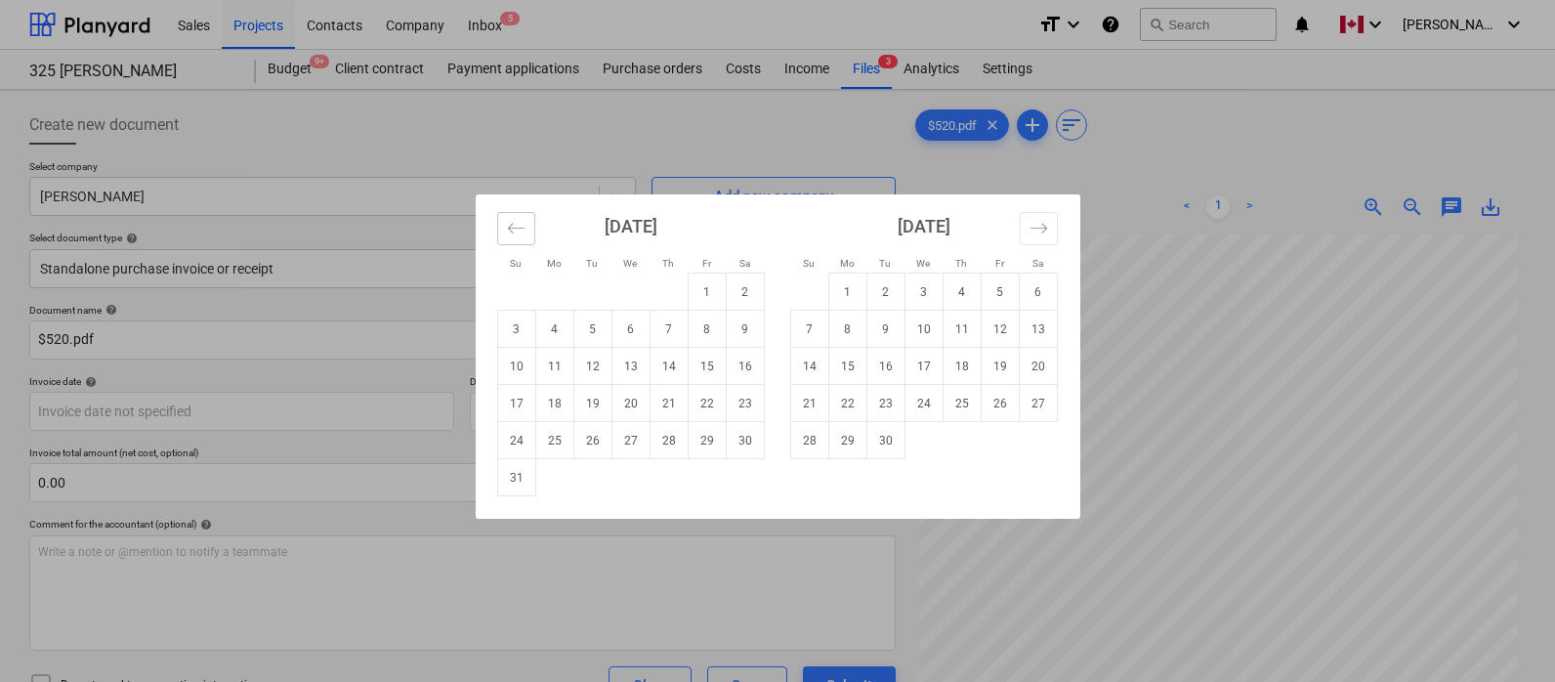
click at [517, 231] on icon "Move backward to switch to the previous month." at bounding box center [516, 228] width 19 height 19
click at [560, 437] on td "28" at bounding box center [554, 440] width 38 height 37
type input "[DATE]"
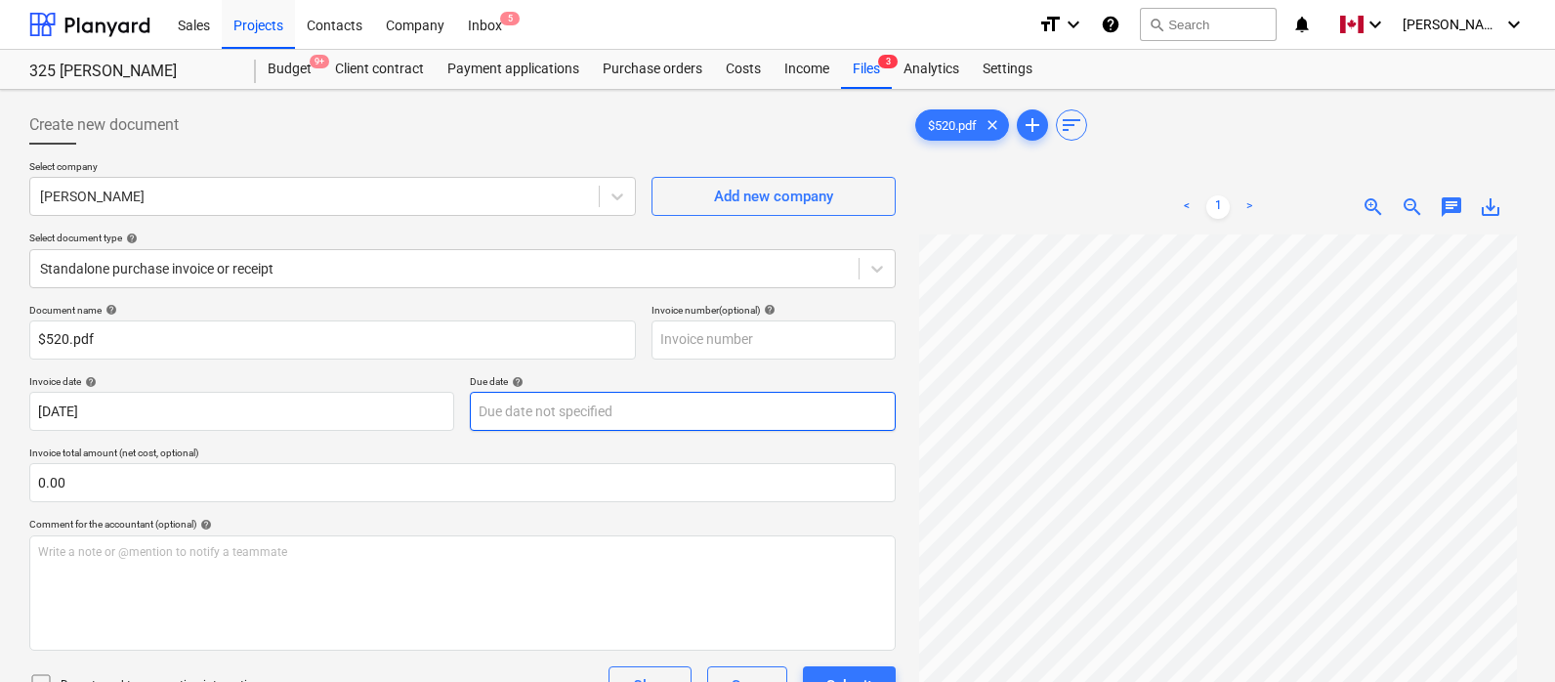
click at [585, 412] on body "Sales Projects Contacts Company Inbox 5 format_size keyboard_arrow_down help se…" at bounding box center [777, 341] width 1555 height 682
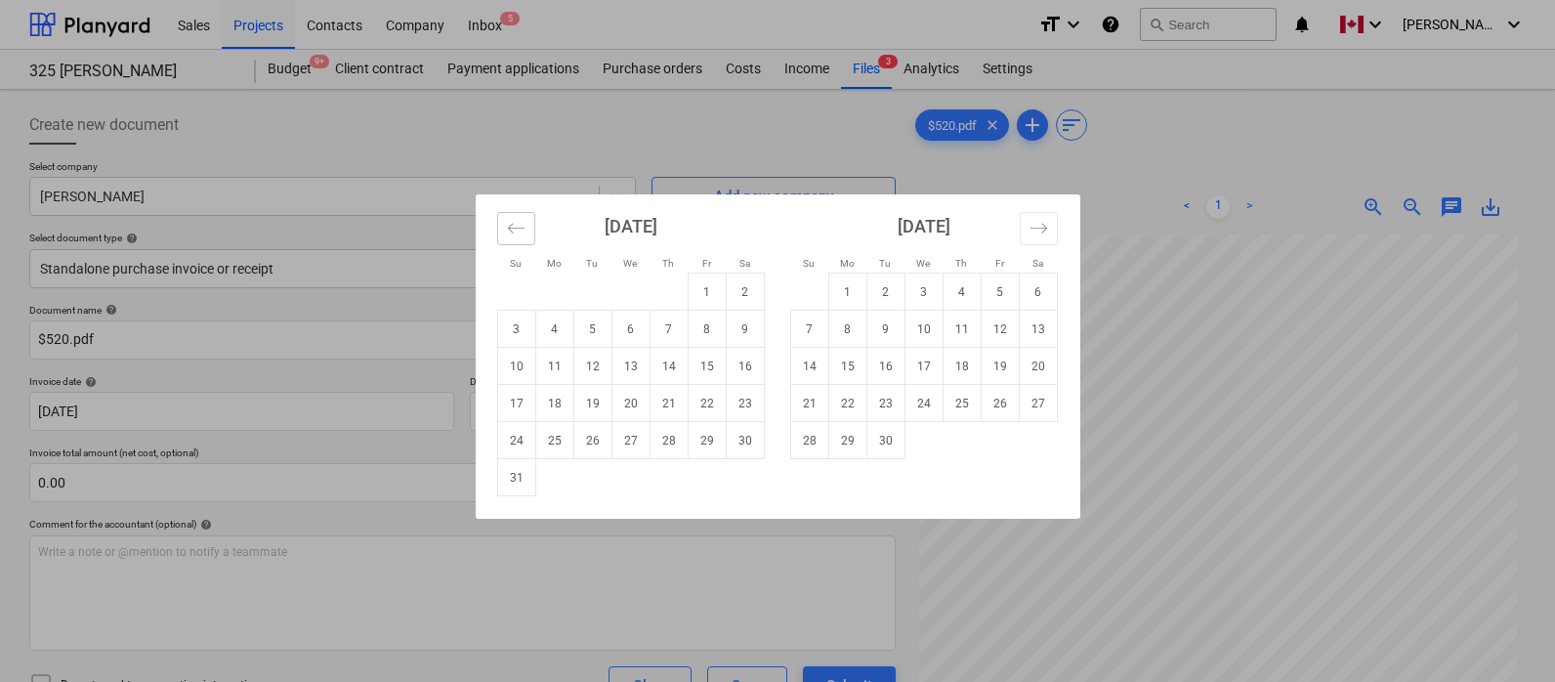
click at [521, 233] on icon "Move backward to switch to the previous month." at bounding box center [516, 228] width 19 height 19
click at [562, 435] on td "28" at bounding box center [554, 440] width 38 height 37
type input "[DATE]"
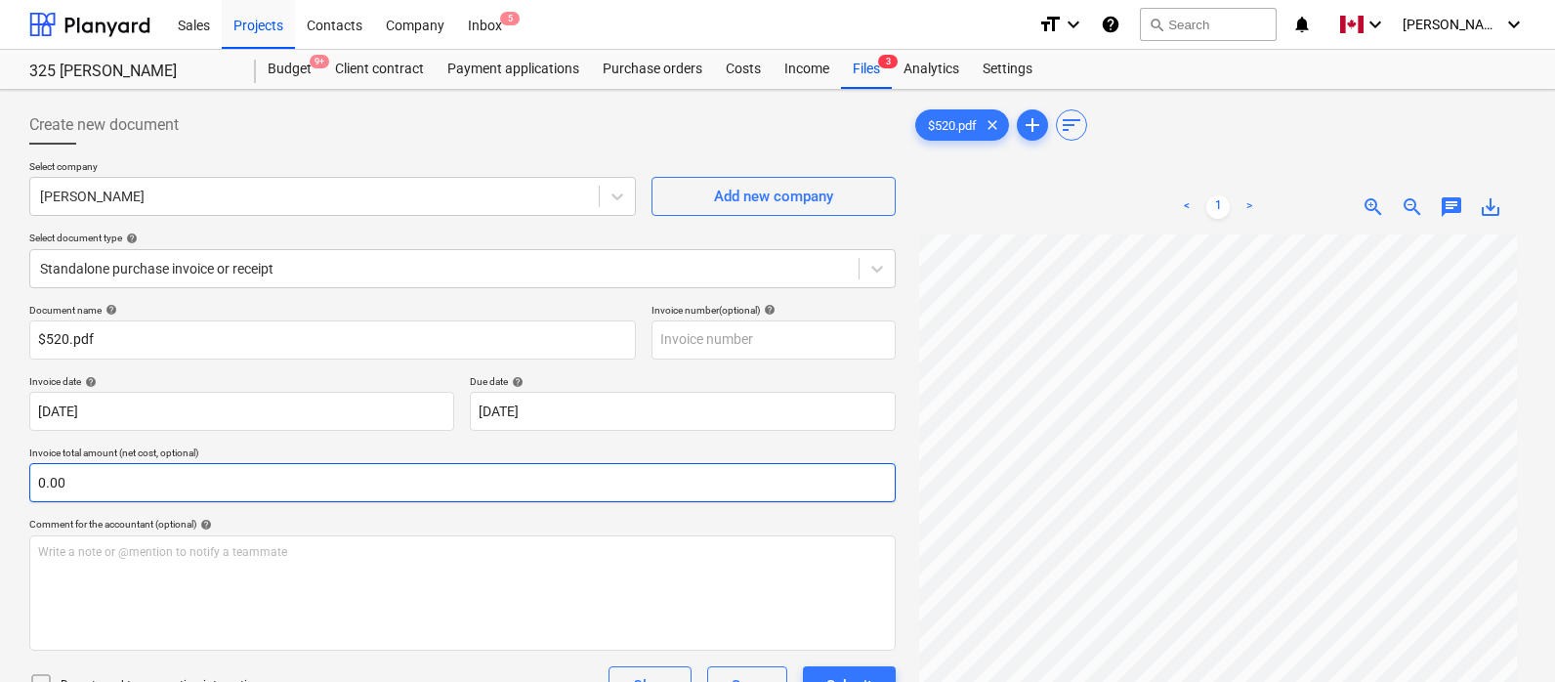
click at [543, 473] on input "0.00" at bounding box center [462, 482] width 866 height 39
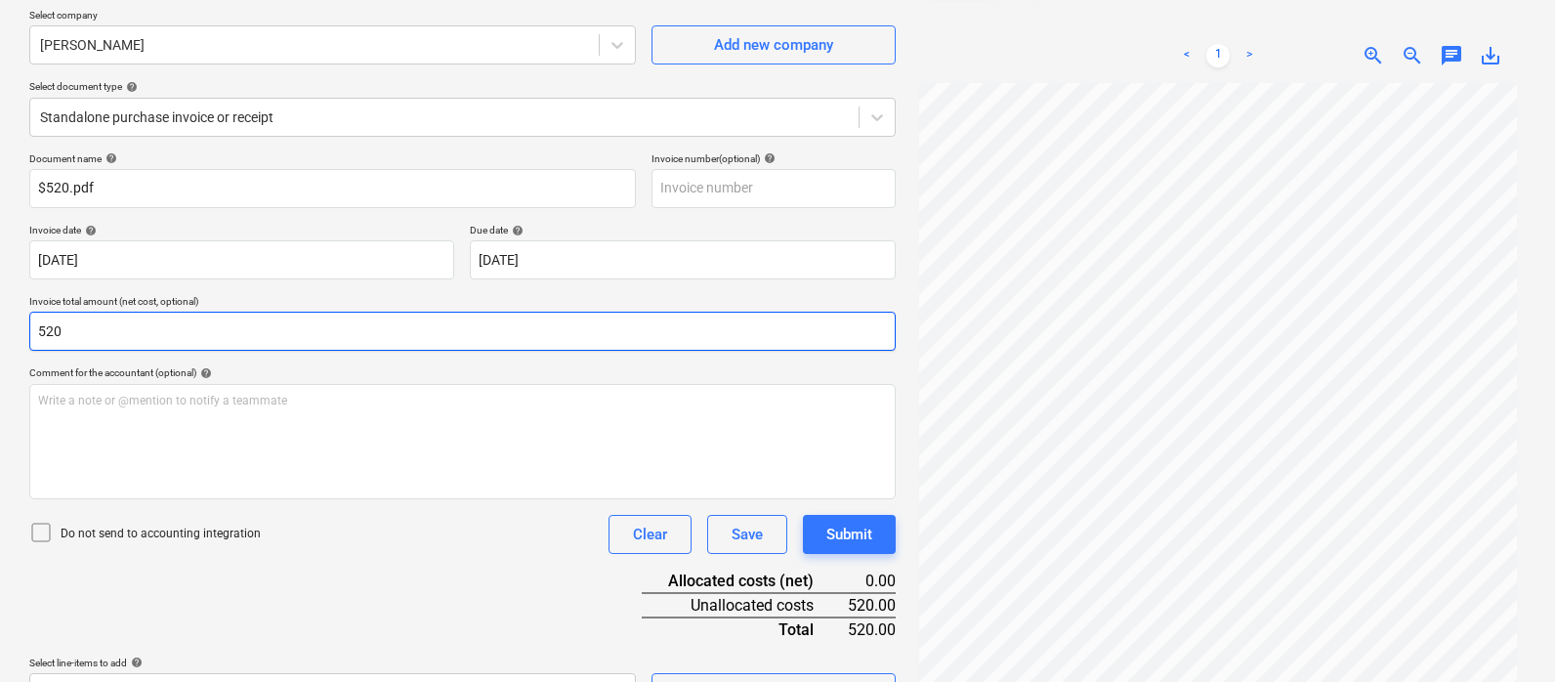
scroll to position [152, 0]
type input "520.00"
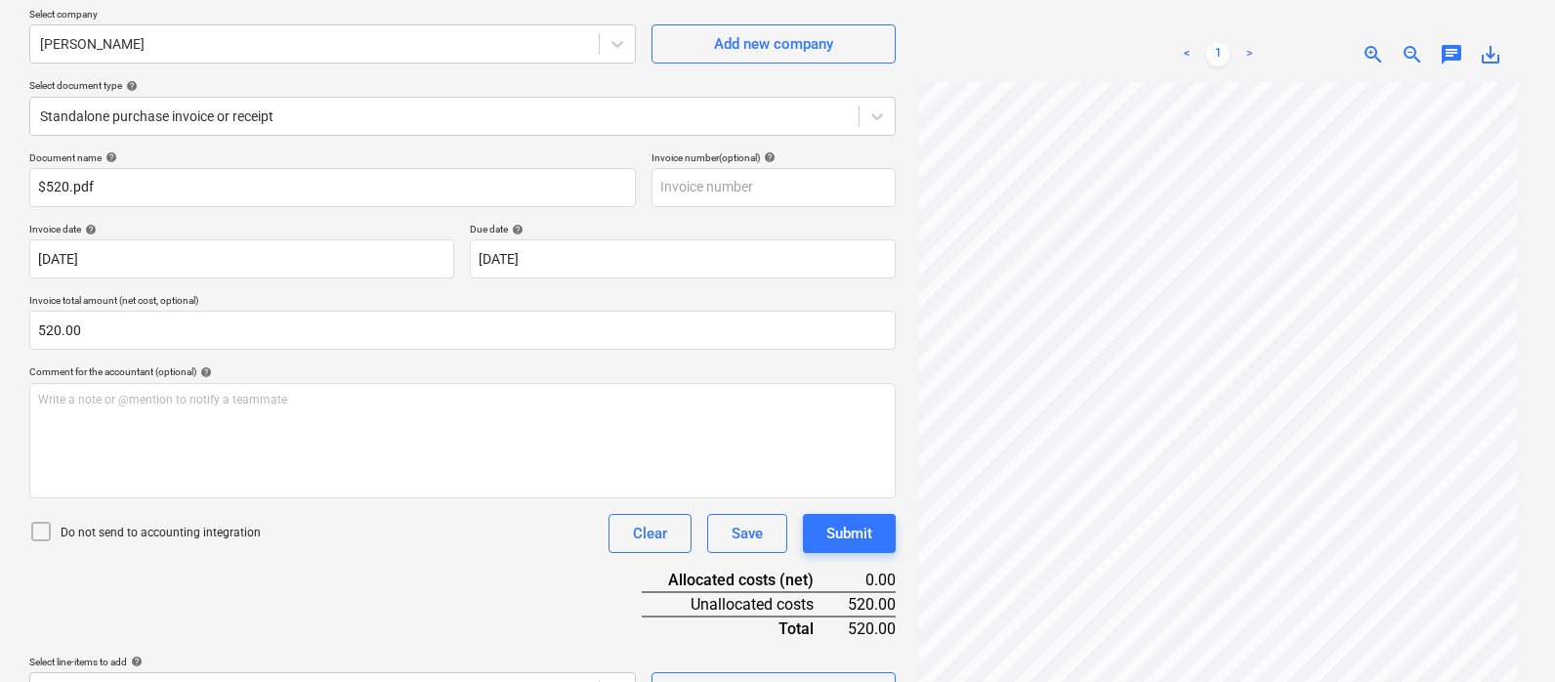
click at [523, 571] on div "Document name help $520.pdf Invoice number (optional) help Invoice date help [D…" at bounding box center [462, 431] width 866 height 560
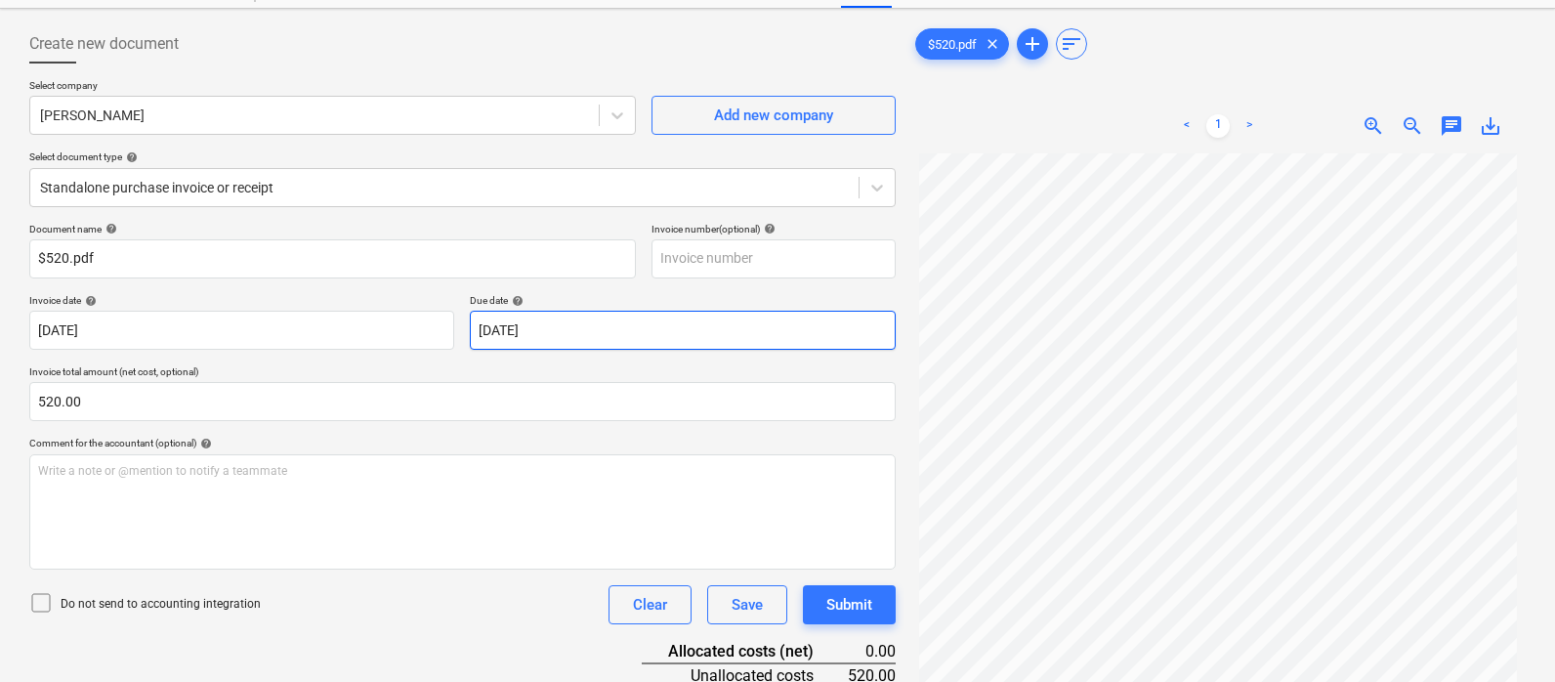
scroll to position [197, 0]
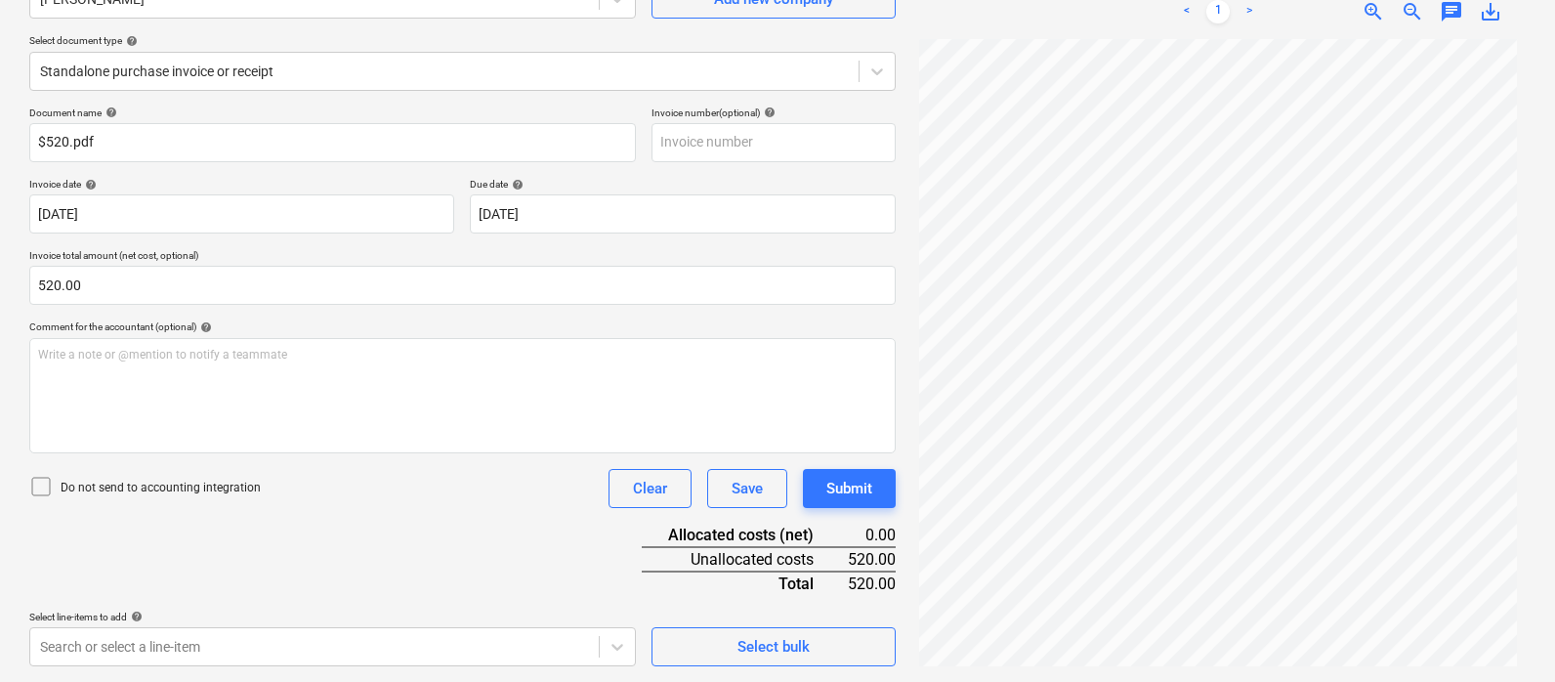
click at [496, 504] on div "Do not send to accounting integration Clear Save Submit" at bounding box center [462, 488] width 866 height 39
click at [426, 485] on body "Sales Projects Contacts Company Inbox 5 format_size keyboard_arrow_down help se…" at bounding box center [777, 144] width 1555 height 682
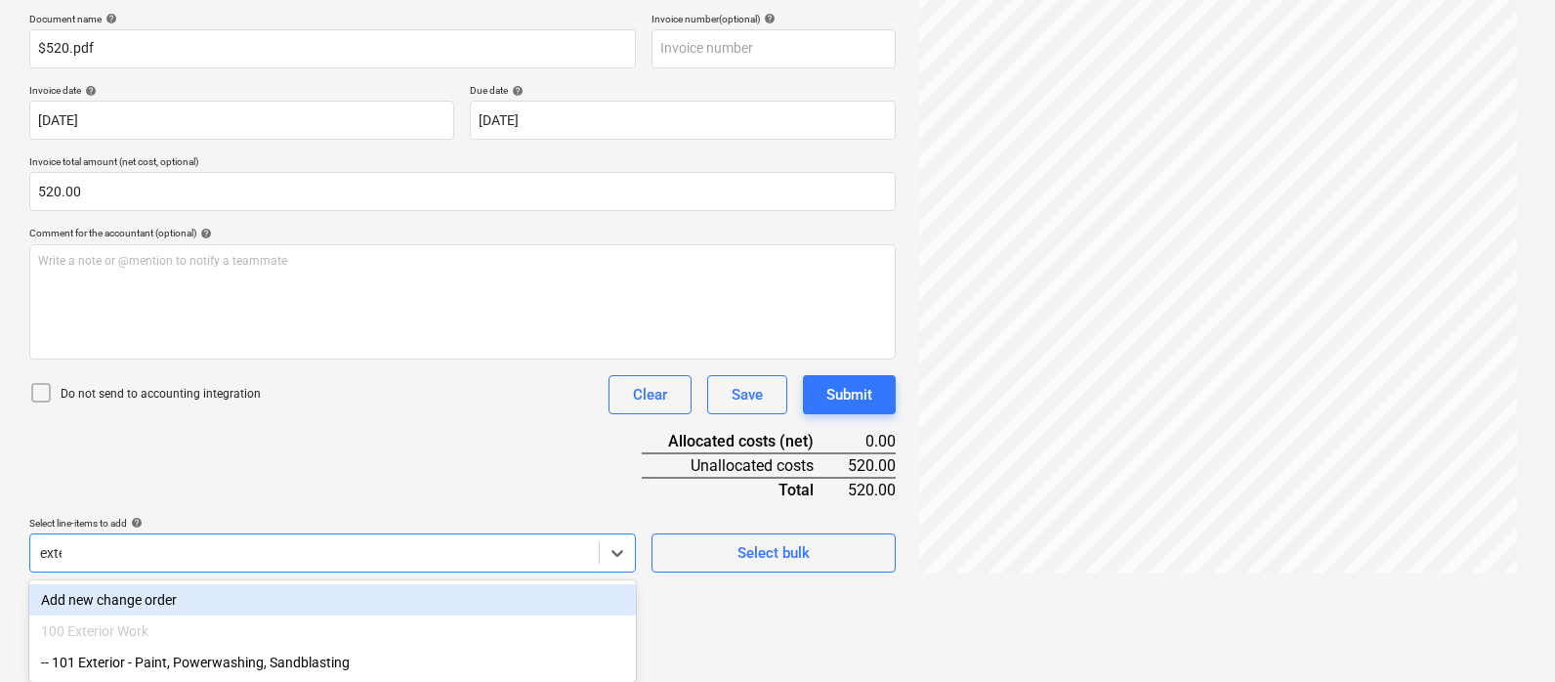
scroll to position [260, 0]
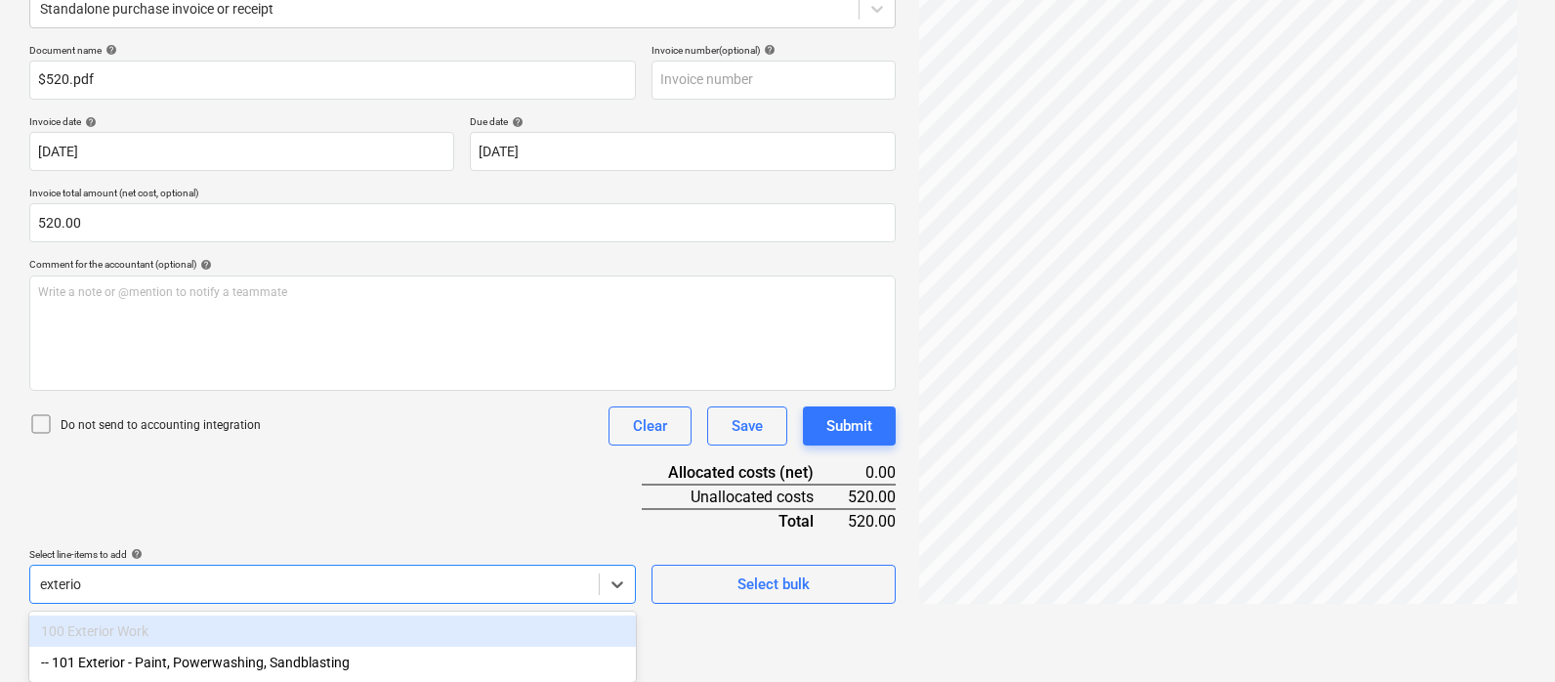
type input "exterior"
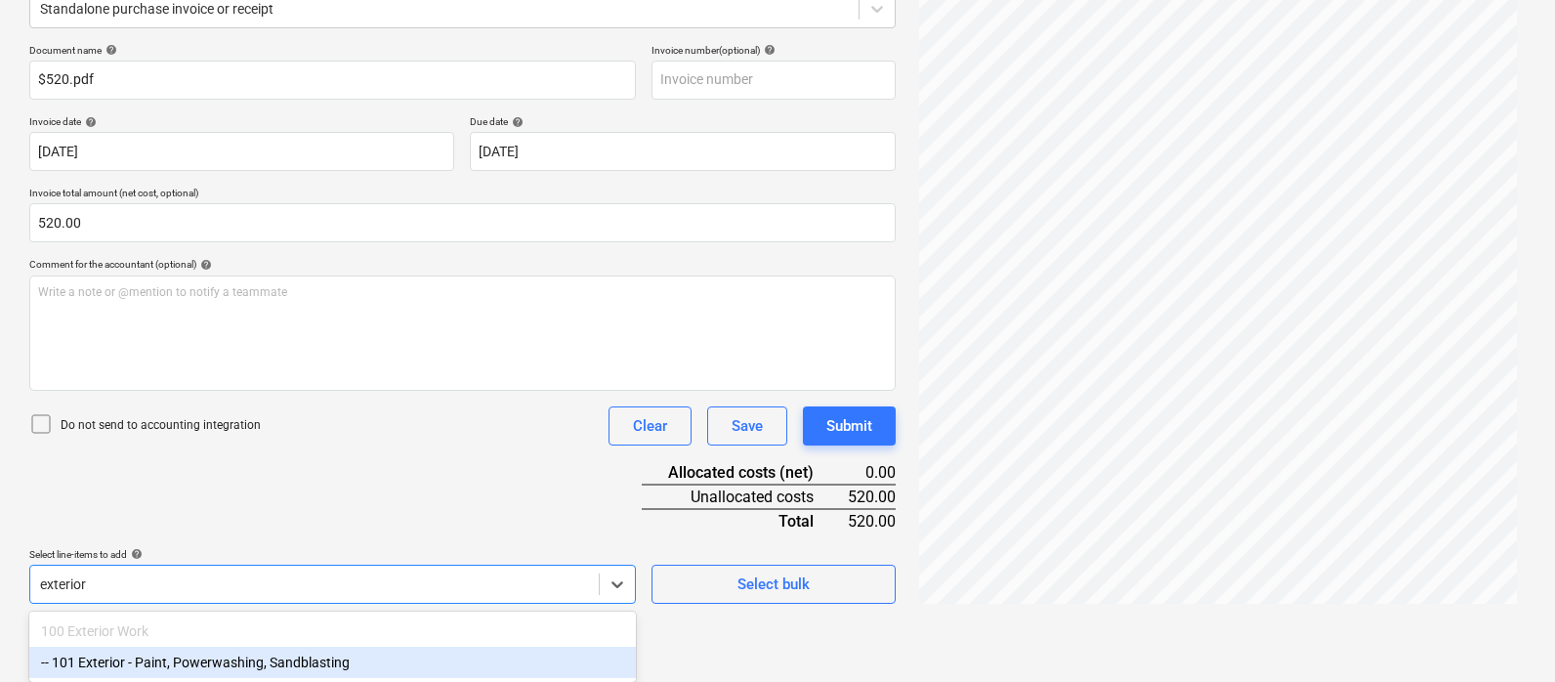
click at [323, 660] on div "-- 101 Exterior - Paint, Powerwashing, Sandblasting" at bounding box center [332, 662] width 607 height 31
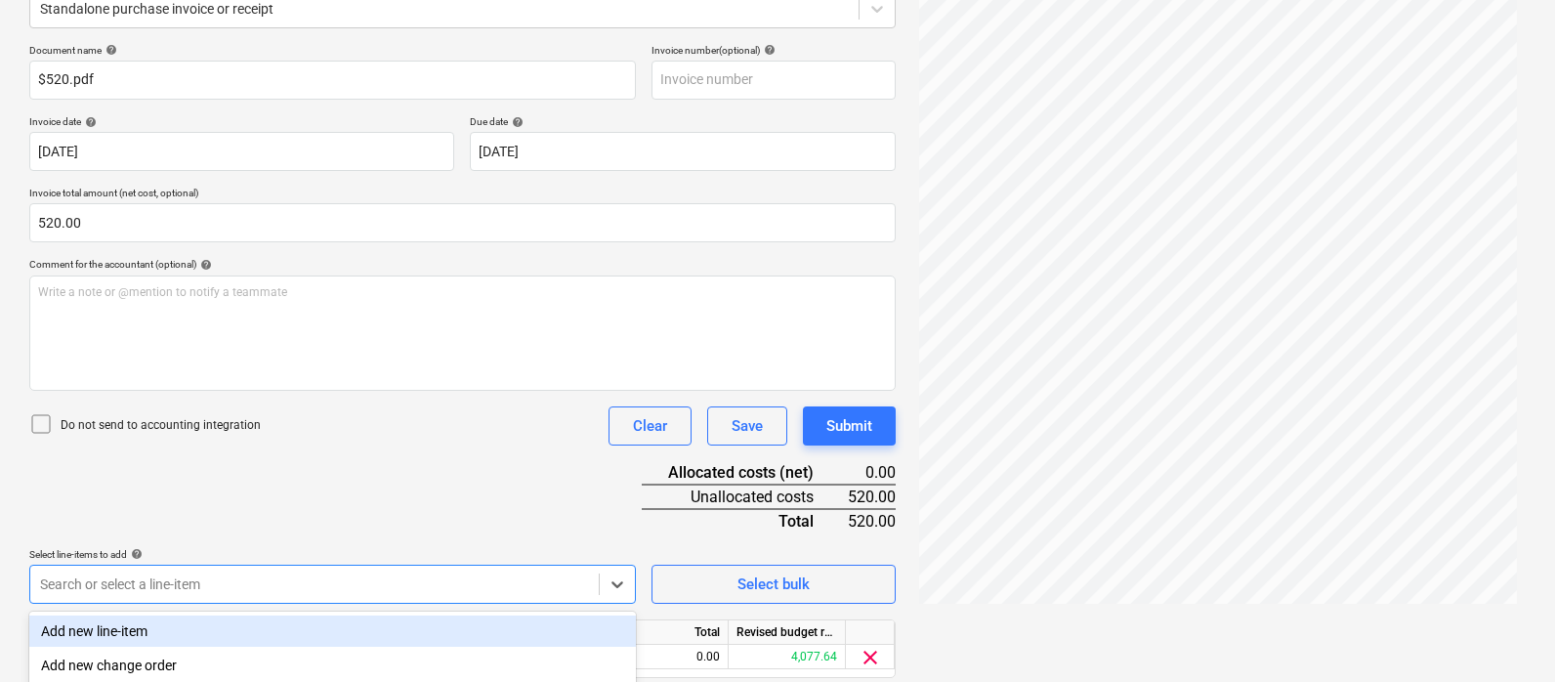
click at [402, 502] on div "Document name help $520.pdf Invoice number (optional) help Invoice date help [D…" at bounding box center [462, 388] width 866 height 689
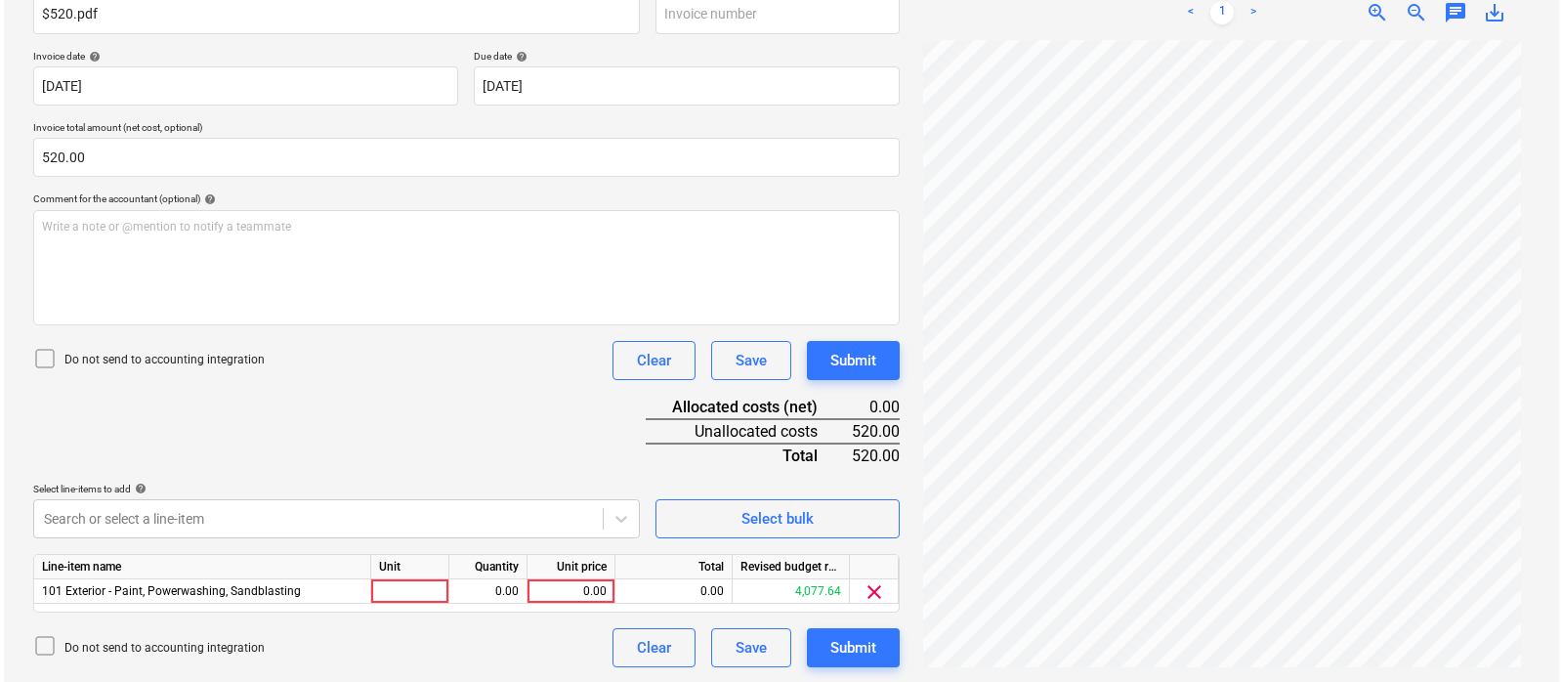
scroll to position [326, 0]
click at [402, 581] on div at bounding box center [406, 590] width 78 height 24
type input "pcs"
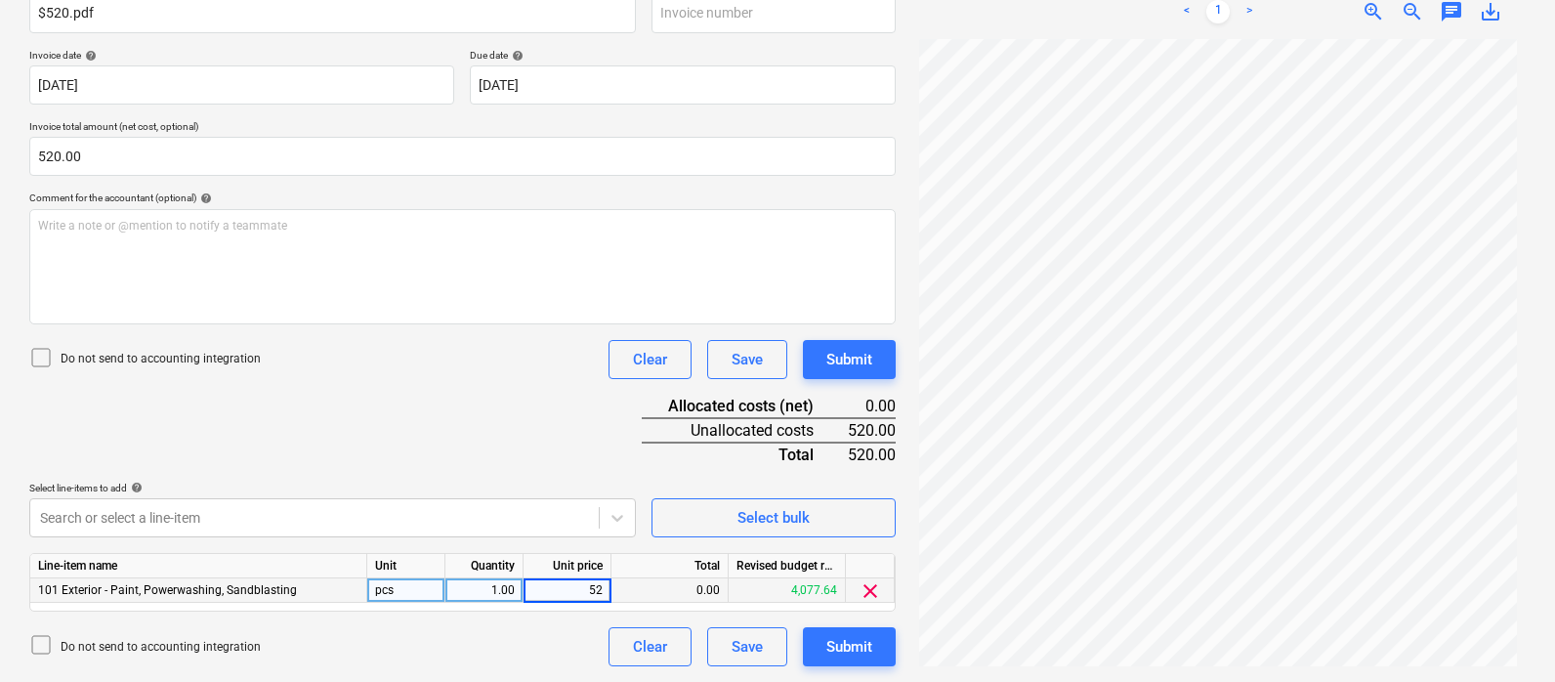
type input "520"
click at [391, 411] on div "Document name help $520.pdf Invoice number (optional) help Invoice date help [D…" at bounding box center [462, 322] width 866 height 689
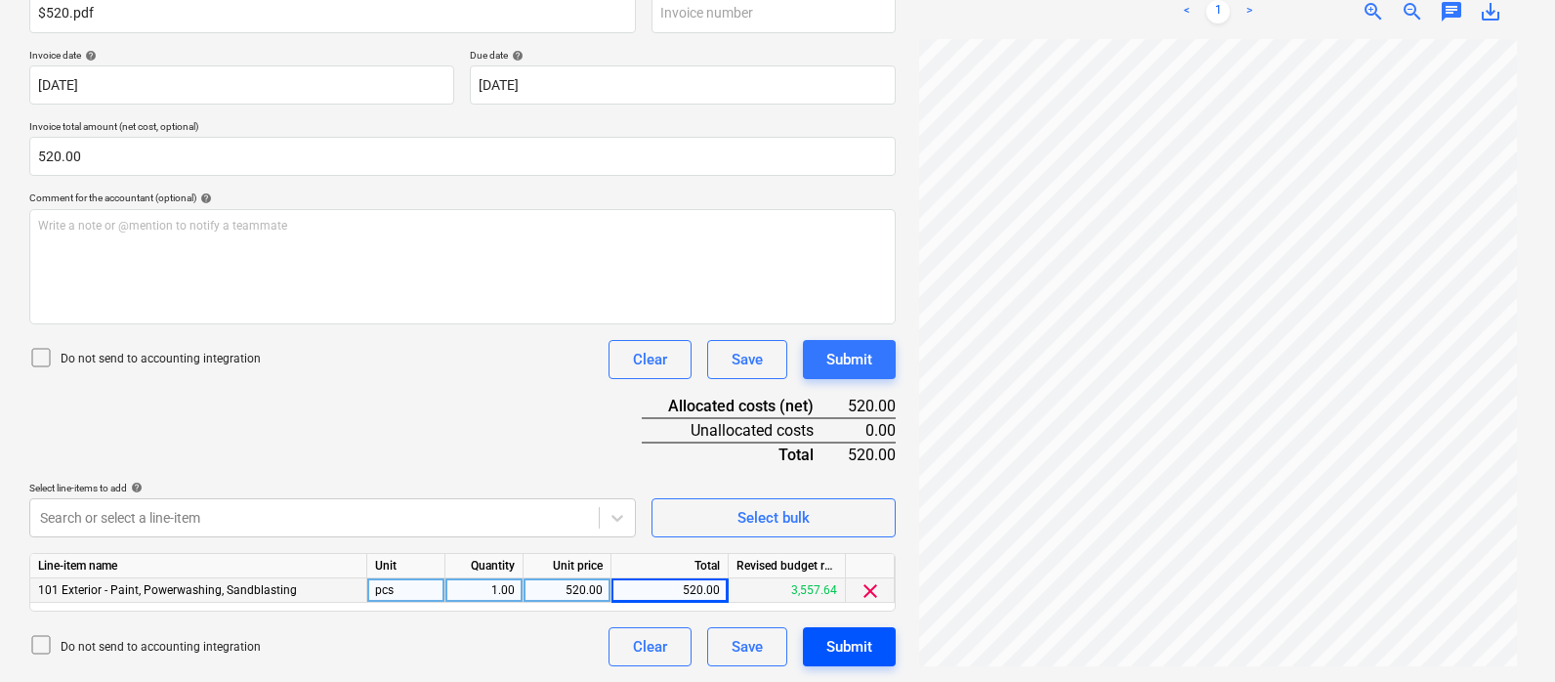
click at [890, 648] on button "Submit" at bounding box center [849, 646] width 93 height 39
